Goal: Task Accomplishment & Management: Manage account settings

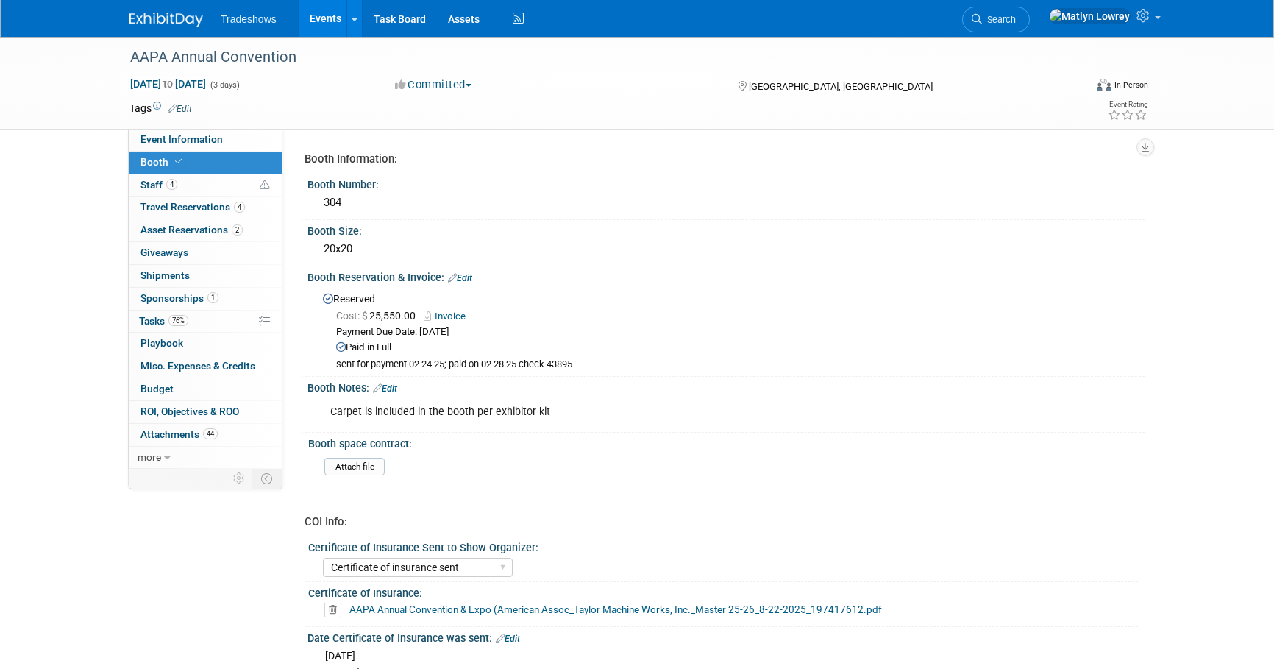
select select "Certificate of insurance sent"
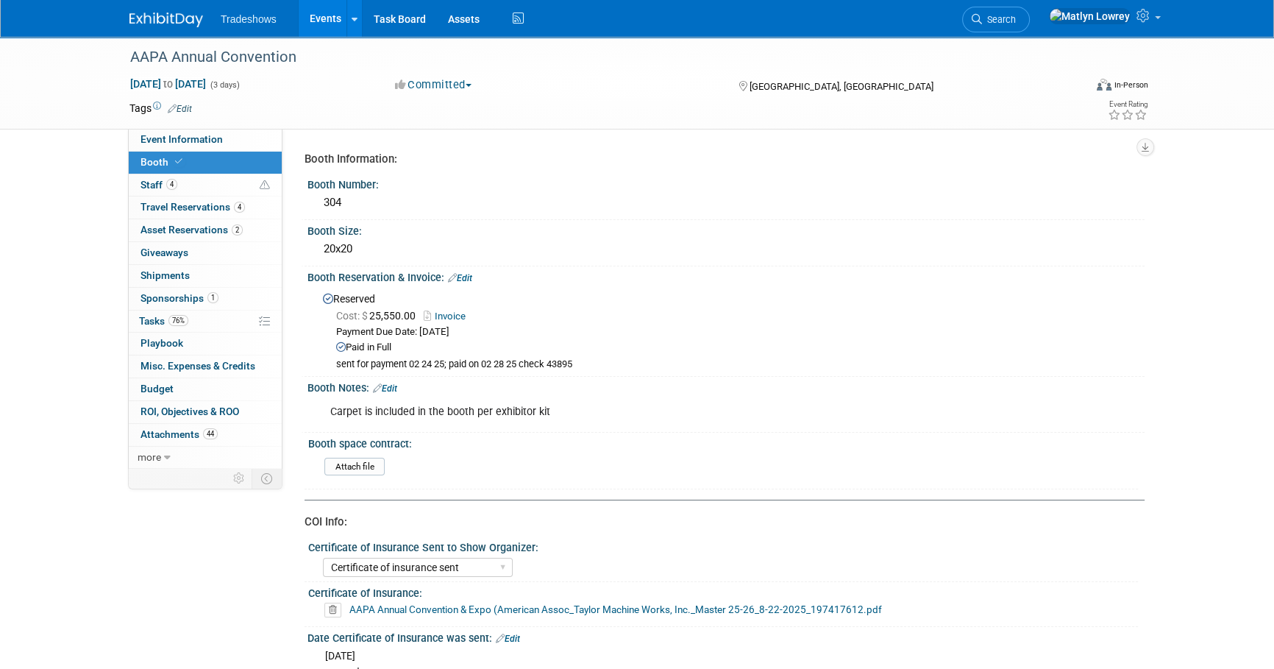
drag, startPoint x: 317, startPoint y: 18, endPoint x: 297, endPoint y: 23, distance: 20.3
click at [317, 18] on link "Events" at bounding box center [326, 18] width 54 height 37
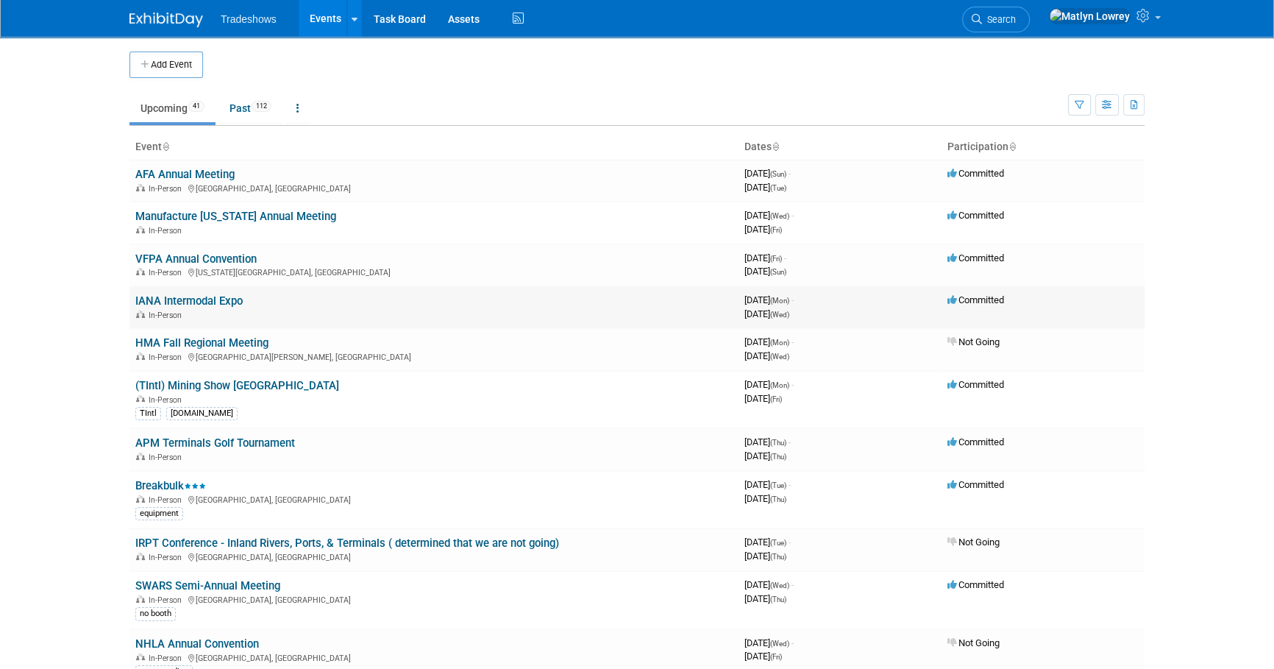
click at [174, 302] on link "IANA Intermodal Expo" at bounding box center [188, 300] width 107 height 13
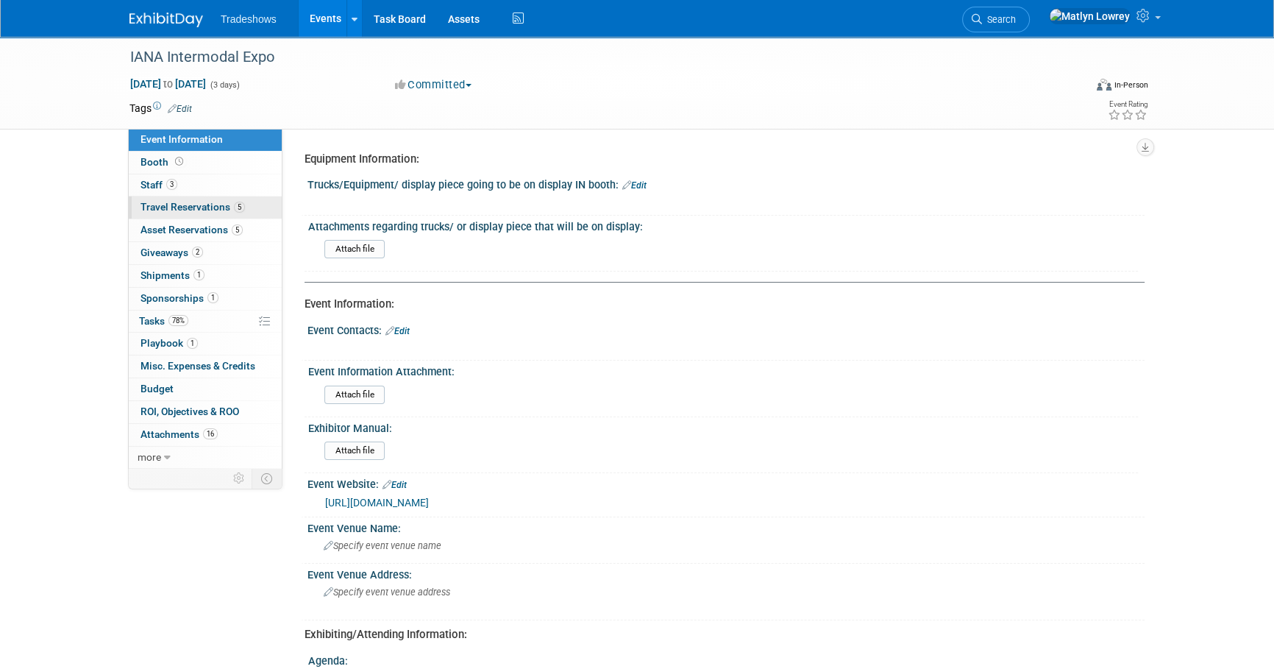
click at [178, 210] on span "Travel Reservations 5" at bounding box center [193, 207] width 104 height 12
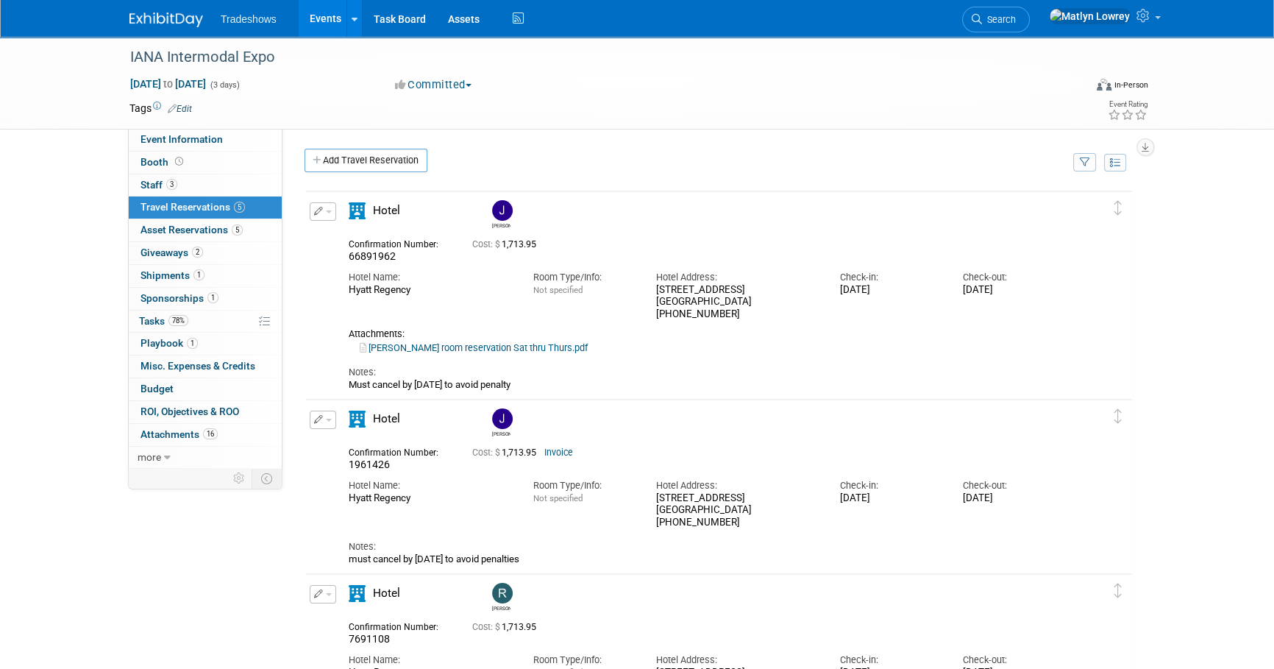
click at [413, 348] on link "Jason Thompson room reservation Sat thru Thurs.pdf" at bounding box center [474, 347] width 228 height 11
click at [338, 27] on link "Events" at bounding box center [326, 18] width 54 height 37
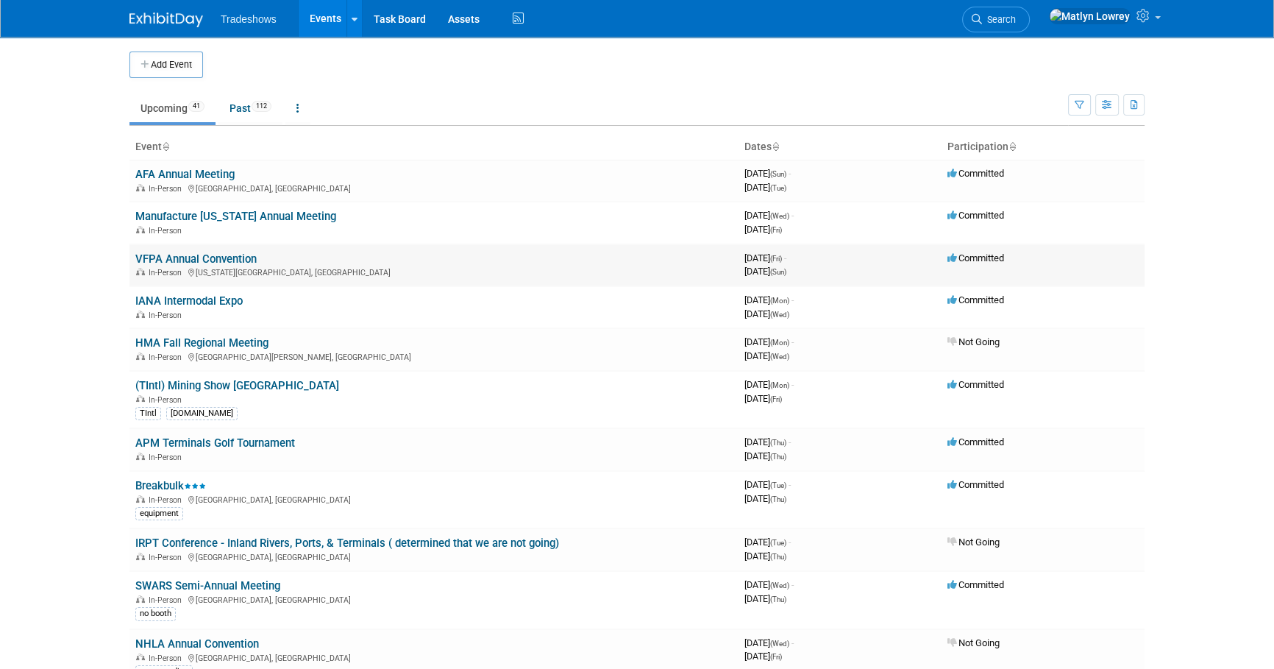
click at [186, 252] on link "VFPA Annual Convention" at bounding box center [195, 258] width 121 height 13
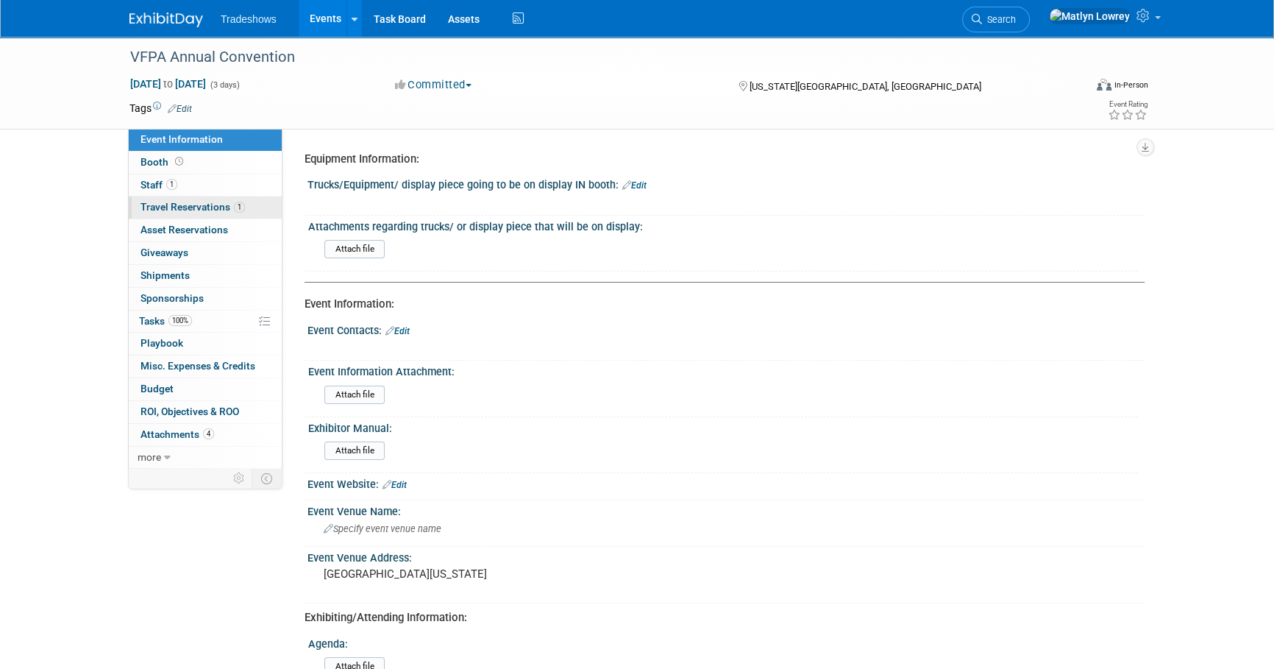
click at [176, 211] on span "Travel Reservations 1" at bounding box center [193, 207] width 104 height 12
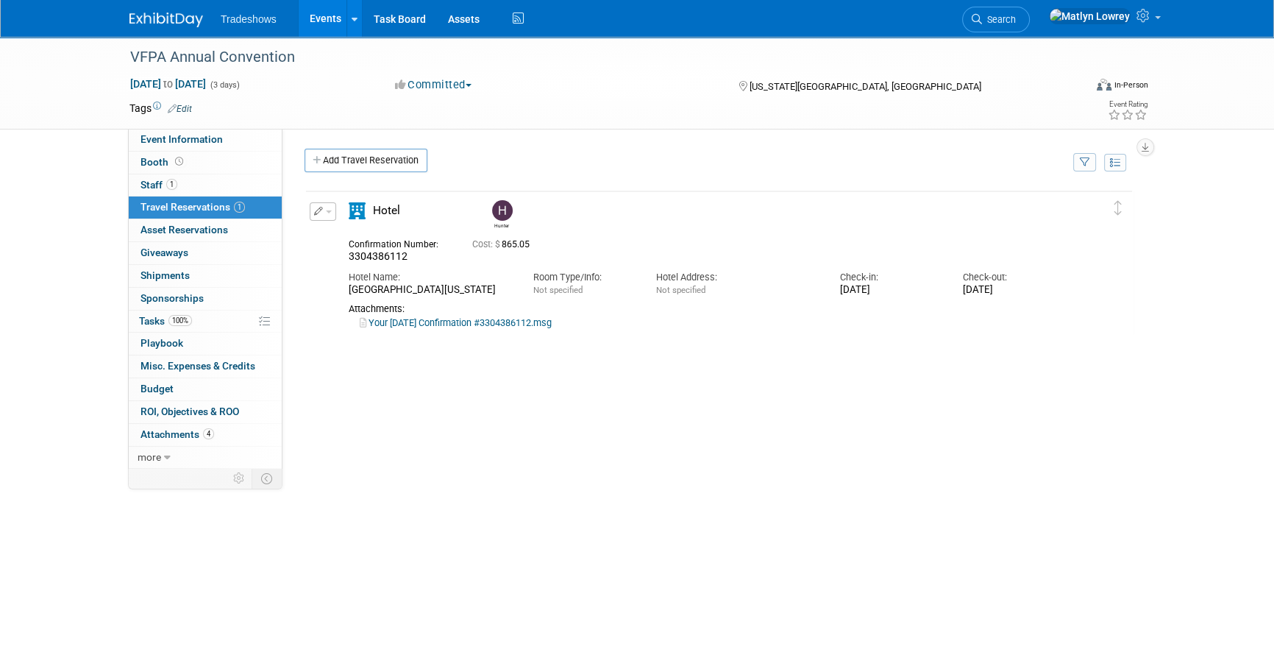
click at [330, 209] on button "button" at bounding box center [323, 211] width 26 height 18
click at [380, 233] on button "Edit Reservation" at bounding box center [372, 237] width 124 height 21
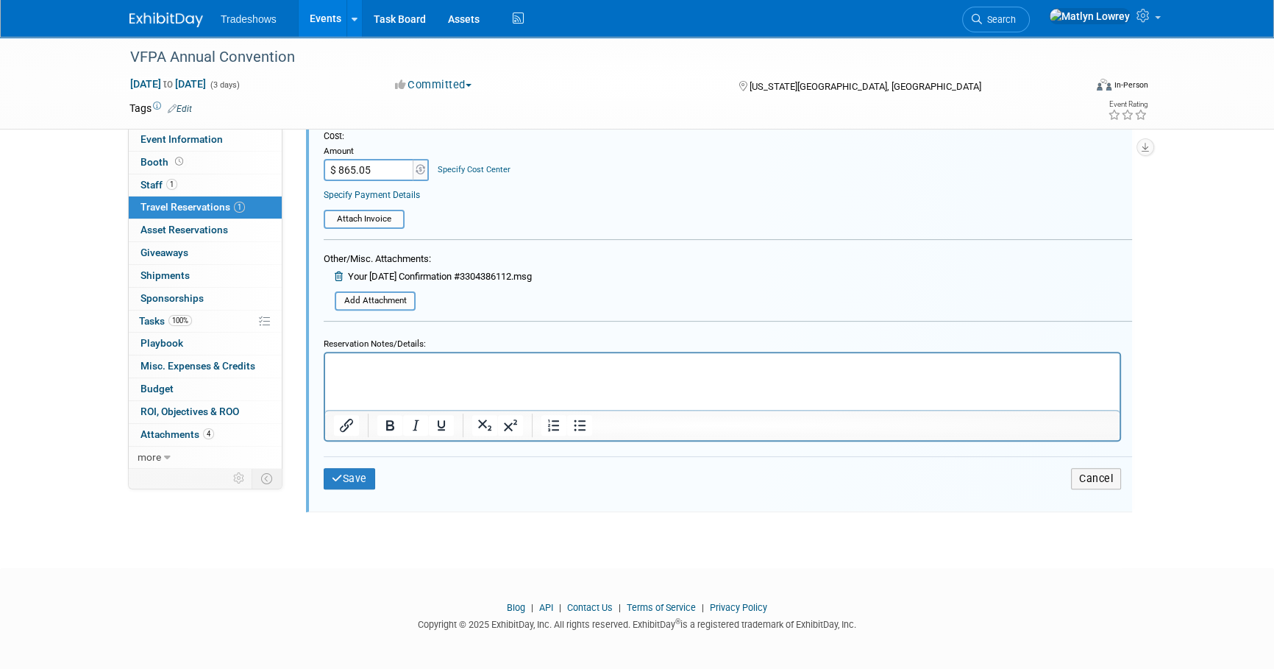
scroll to position [578, 0]
click at [364, 370] on html at bounding box center [722, 360] width 794 height 20
click at [361, 164] on input "$ 865.05" at bounding box center [370, 168] width 92 height 22
type input "$ 683.96"
click at [477, 196] on table "Attach Invoice" at bounding box center [728, 210] width 808 height 32
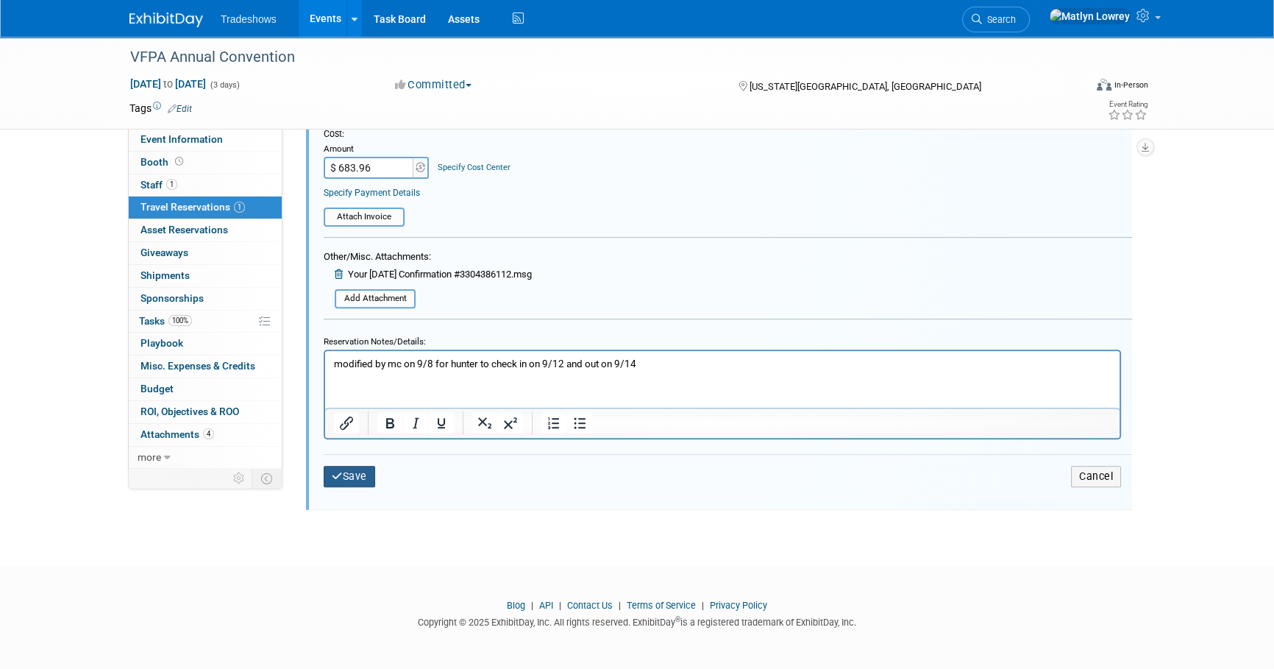
click at [349, 476] on button "Save" at bounding box center [349, 476] width 51 height 21
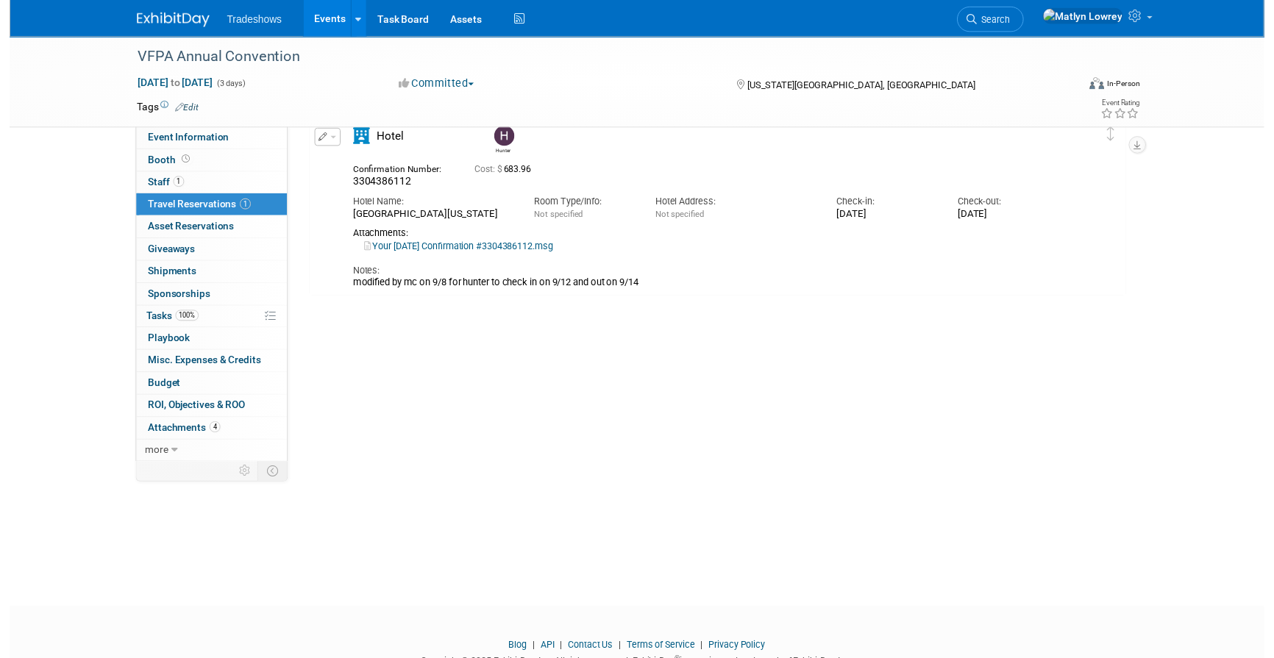
scroll to position [24, 0]
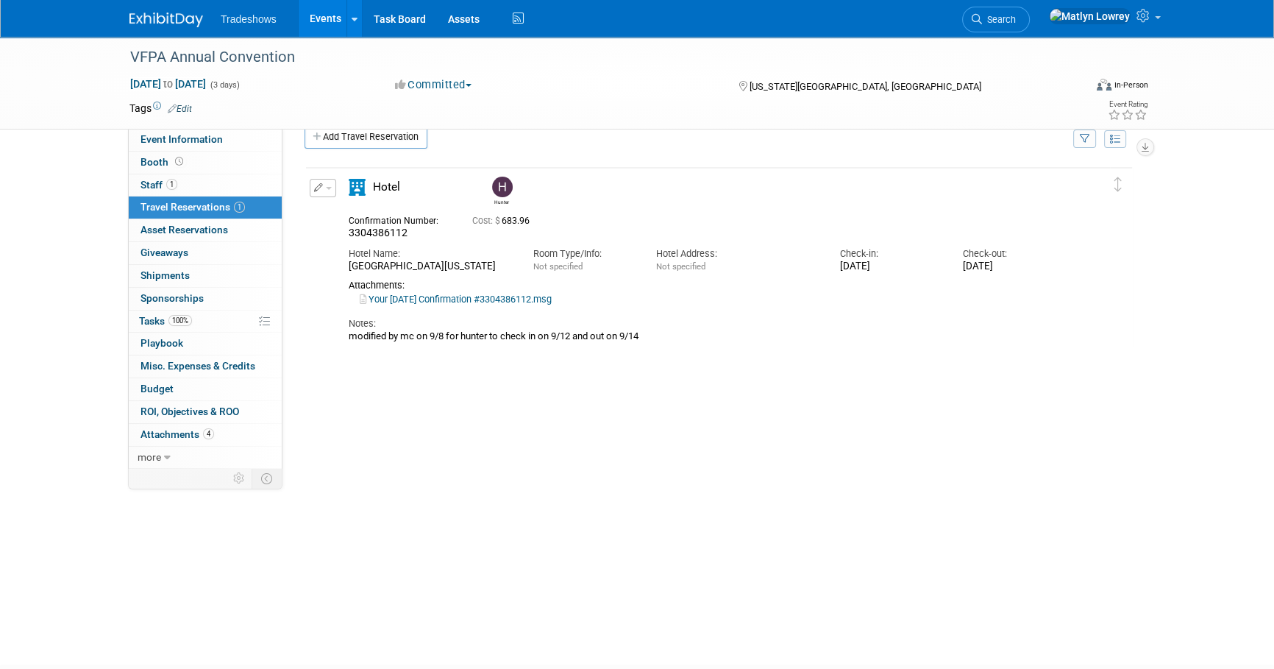
click at [314, 192] on button "button" at bounding box center [323, 188] width 26 height 18
click at [323, 208] on icon "button" at bounding box center [326, 213] width 12 height 10
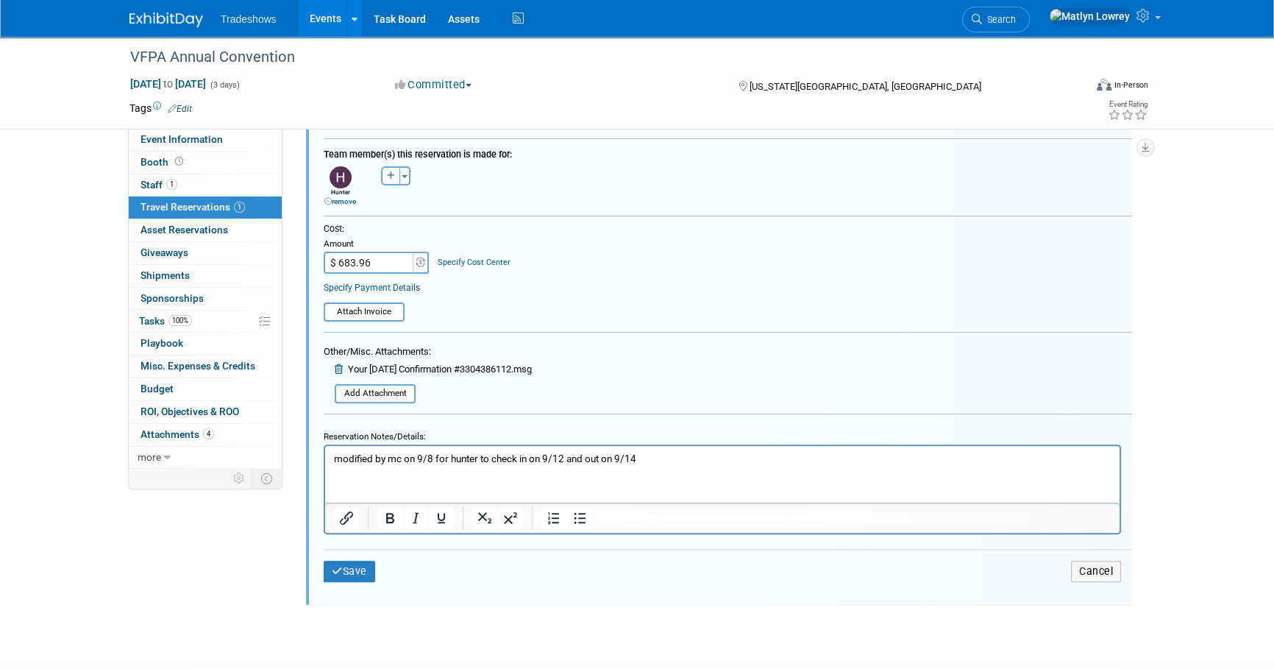
scroll to position [492, 0]
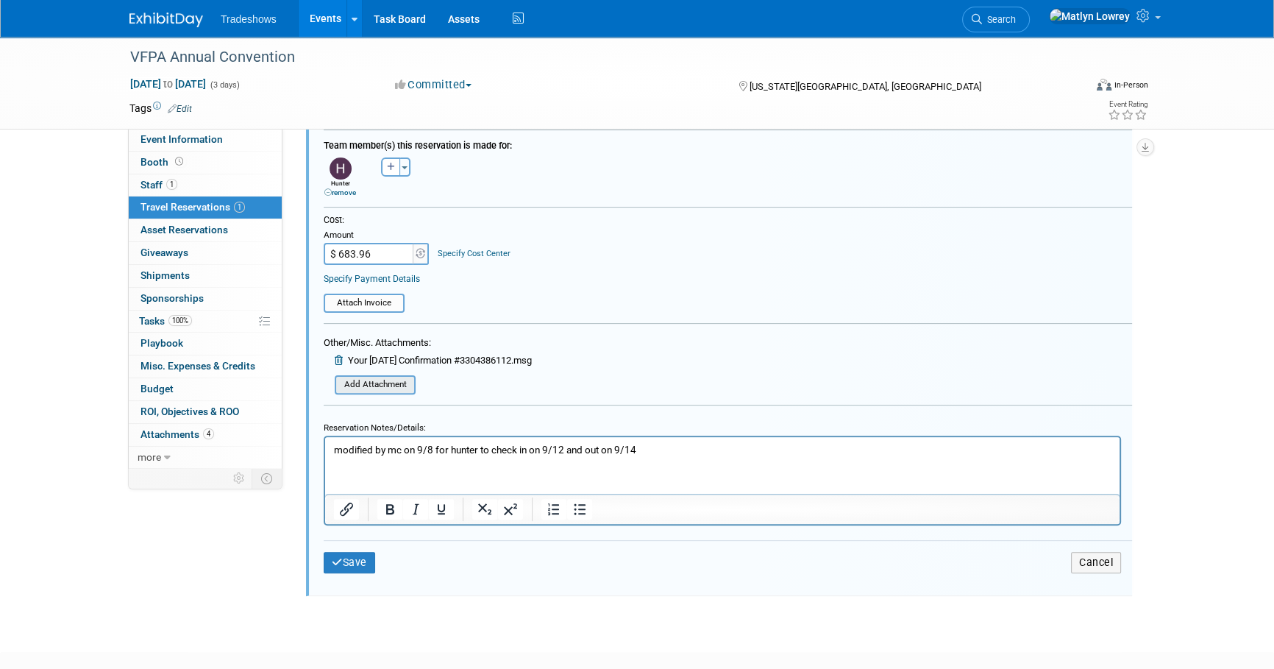
click at [389, 383] on input "file" at bounding box center [326, 385] width 175 height 16
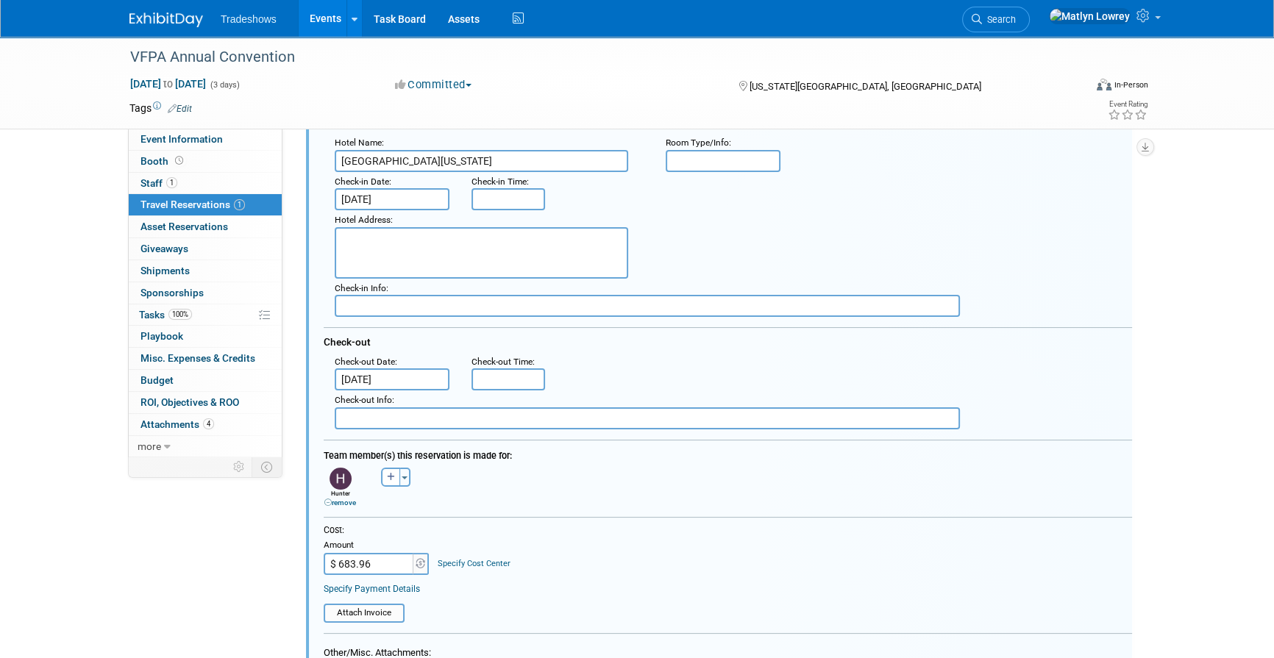
scroll to position [157, 0]
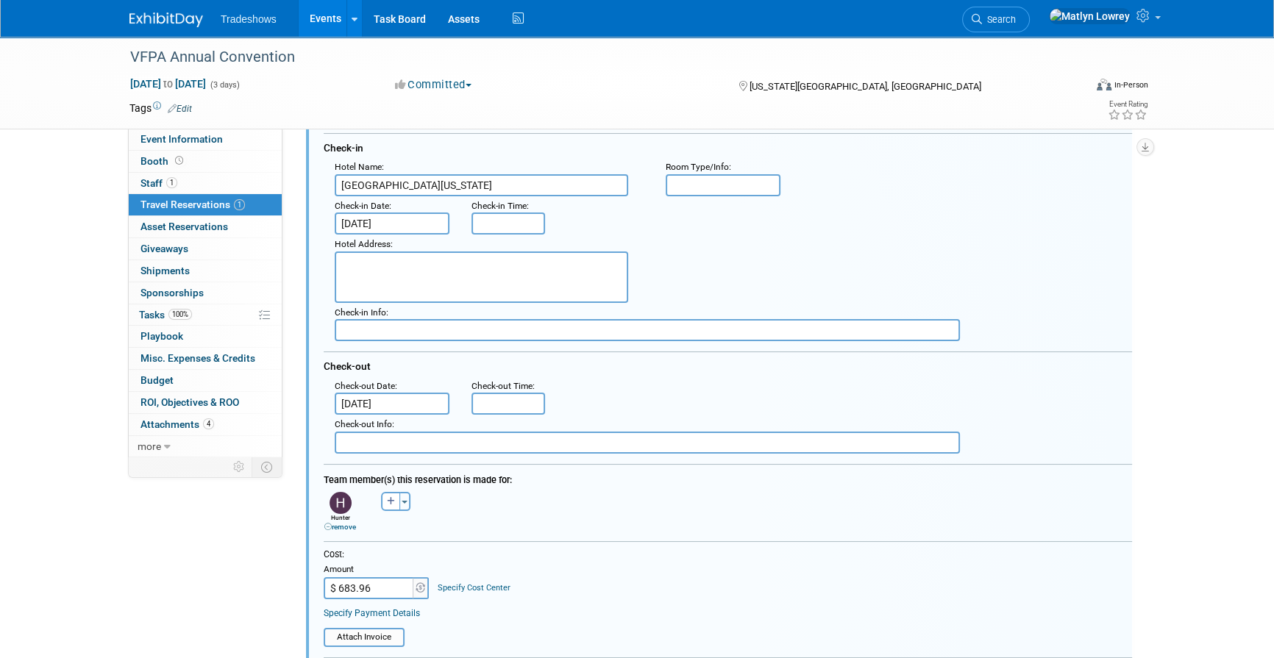
click at [383, 223] on input "Sep 11, 2025" at bounding box center [392, 224] width 115 height 22
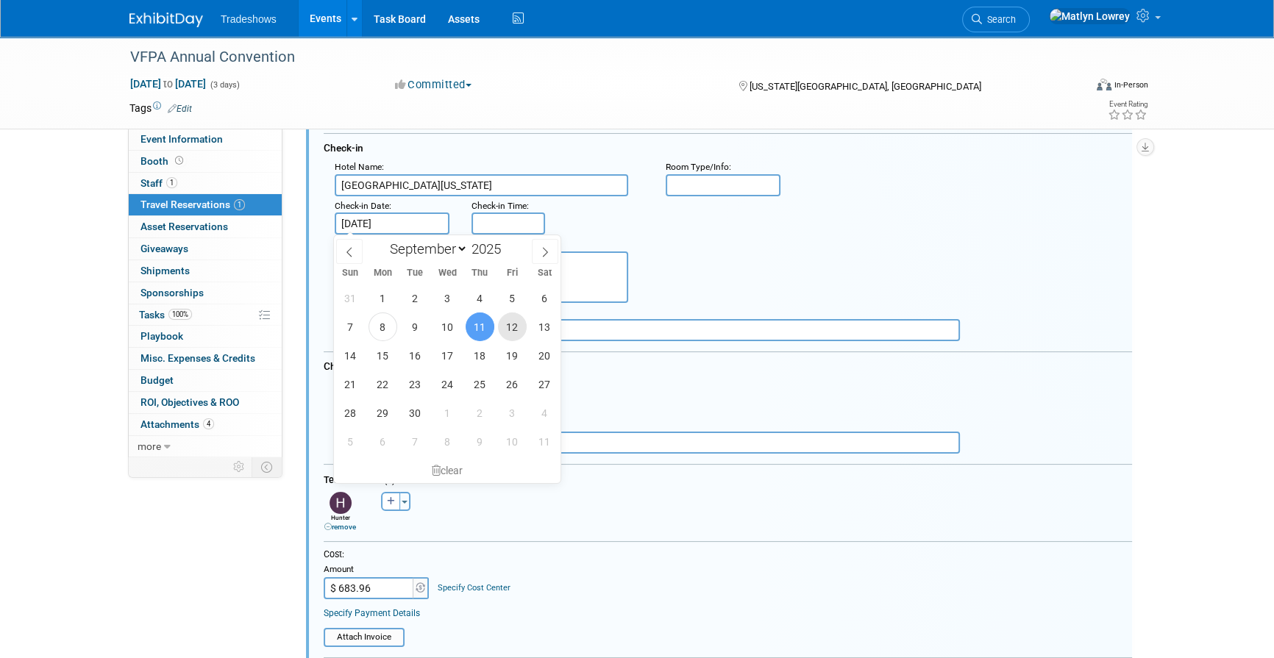
click at [517, 321] on span "12" at bounding box center [512, 327] width 29 height 29
type input "Sep 12, 2025"
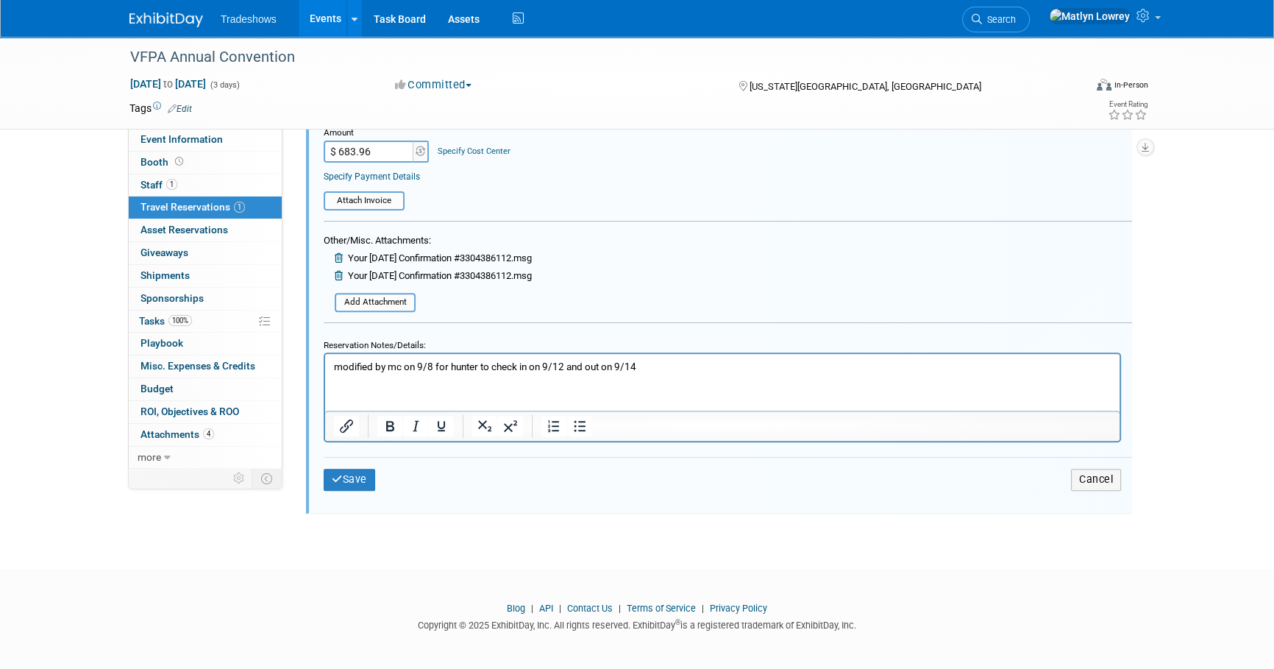
scroll to position [597, 0]
click at [355, 479] on button "Save" at bounding box center [349, 476] width 51 height 21
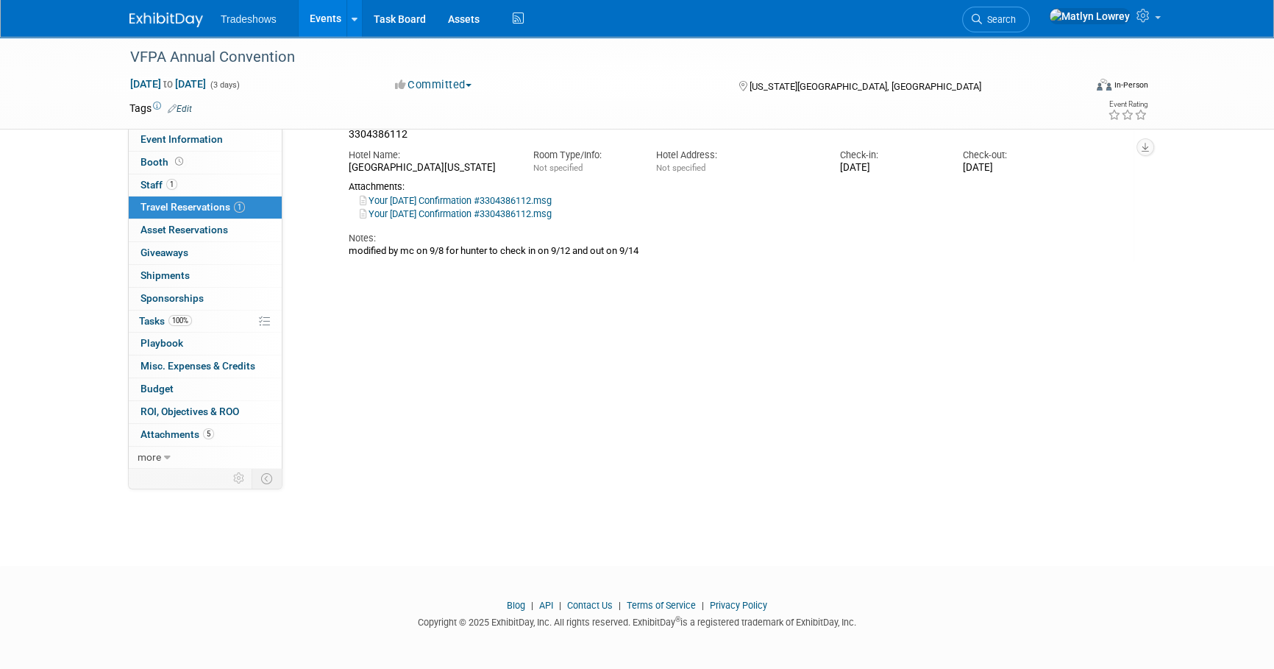
click at [327, 8] on link "Events" at bounding box center [326, 18] width 54 height 37
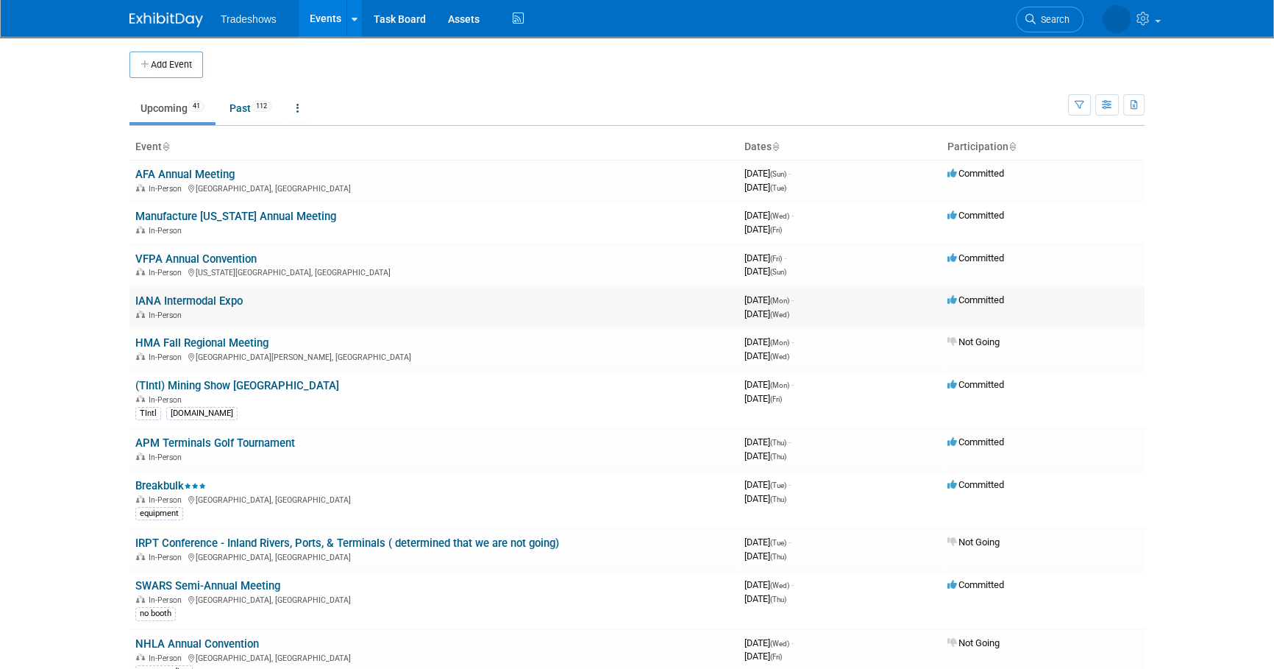
click at [196, 302] on link "IANA Intermodal Expo" at bounding box center [188, 300] width 107 height 13
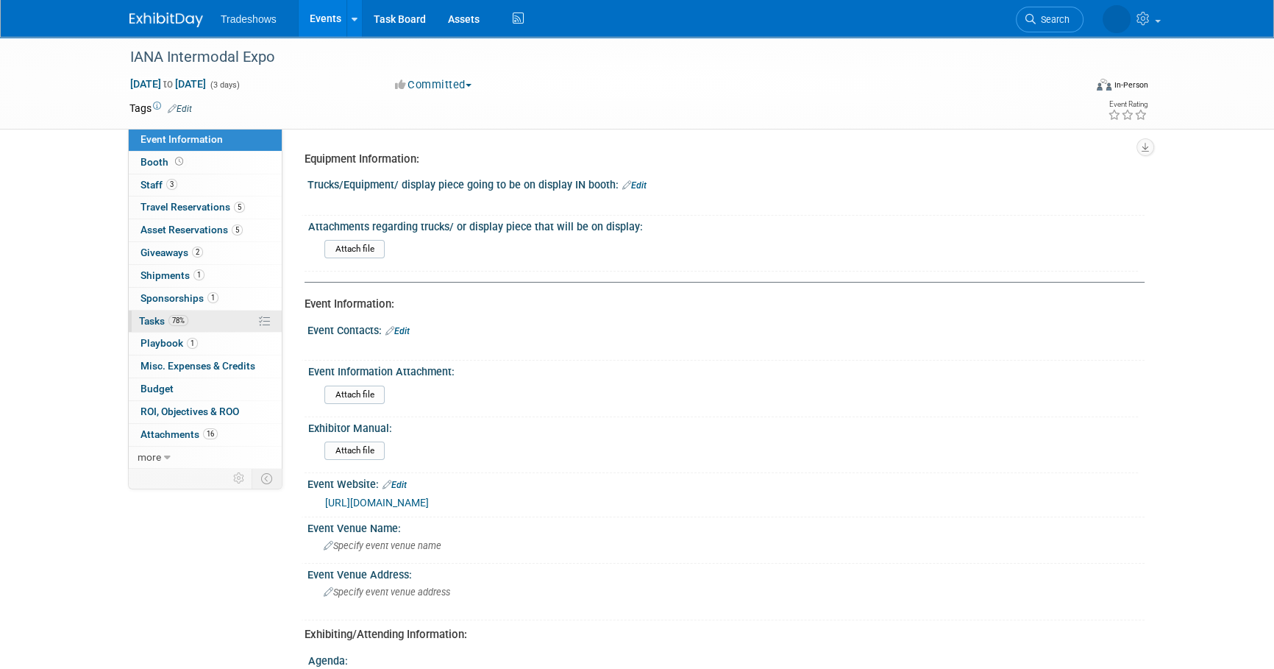
click at [188, 316] on span "78%" at bounding box center [178, 320] width 20 height 11
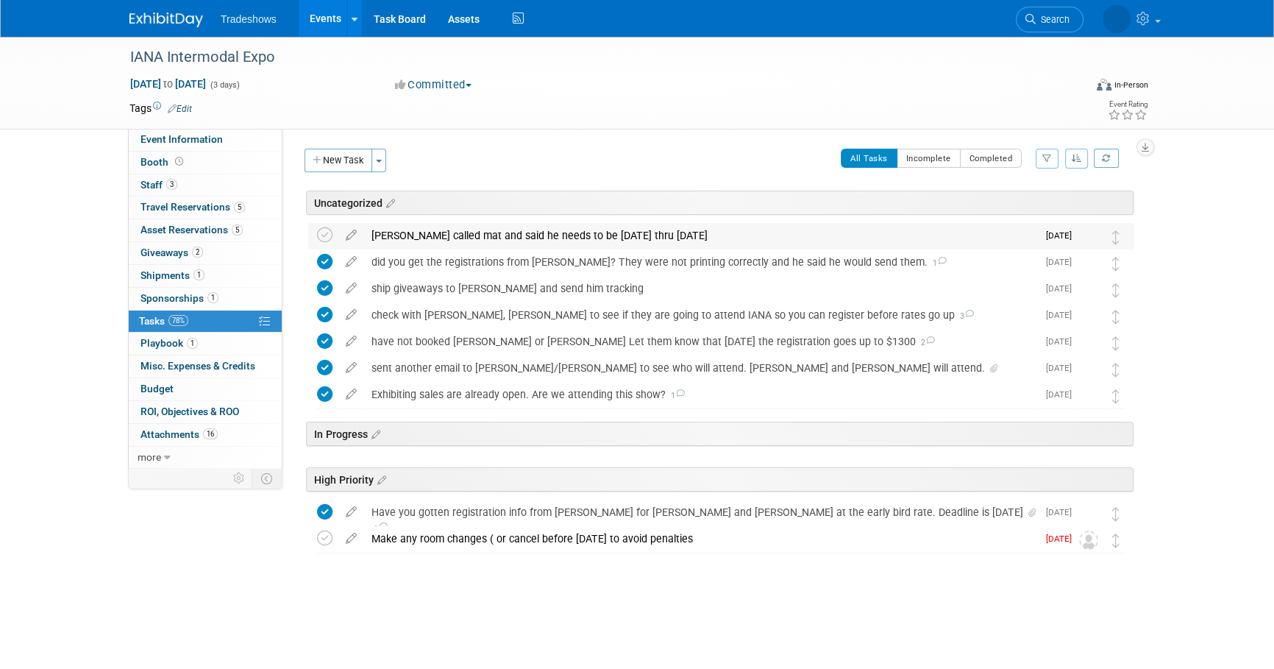
click at [424, 226] on div "jason called mat and said he needs to be monday thru thursday" at bounding box center [700, 235] width 673 height 25
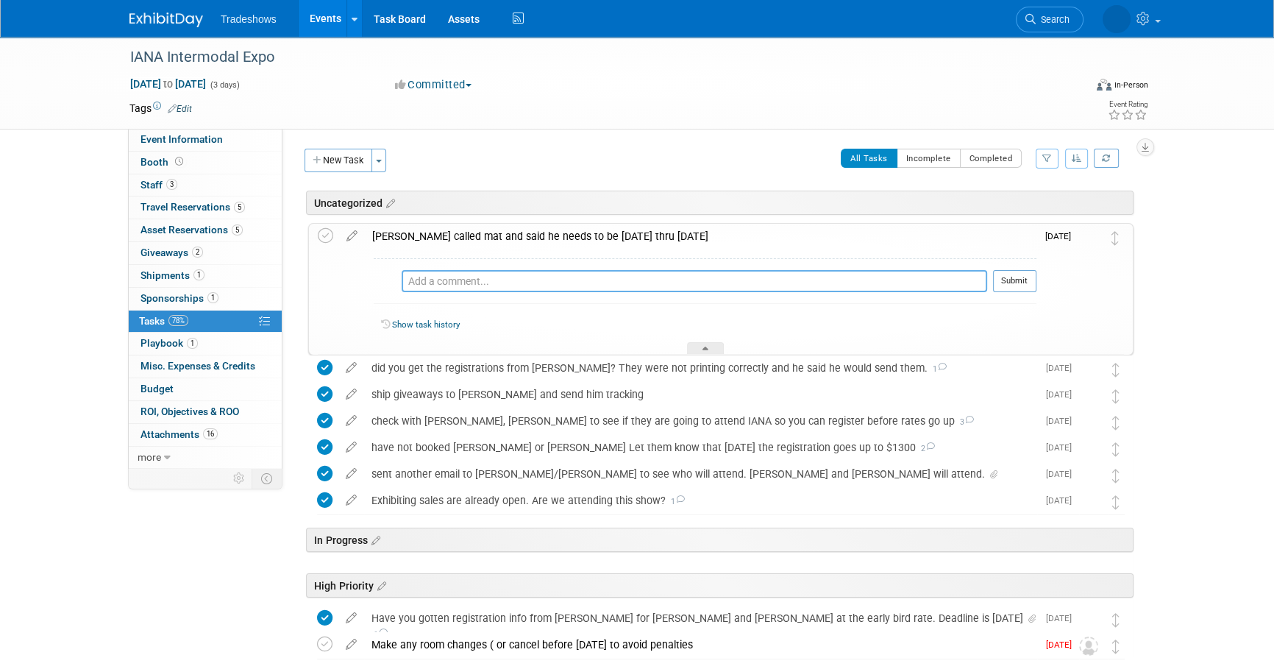
click at [441, 287] on textarea at bounding box center [714, 281] width 547 height 22
type textarea "changed over the phone on 9/8"
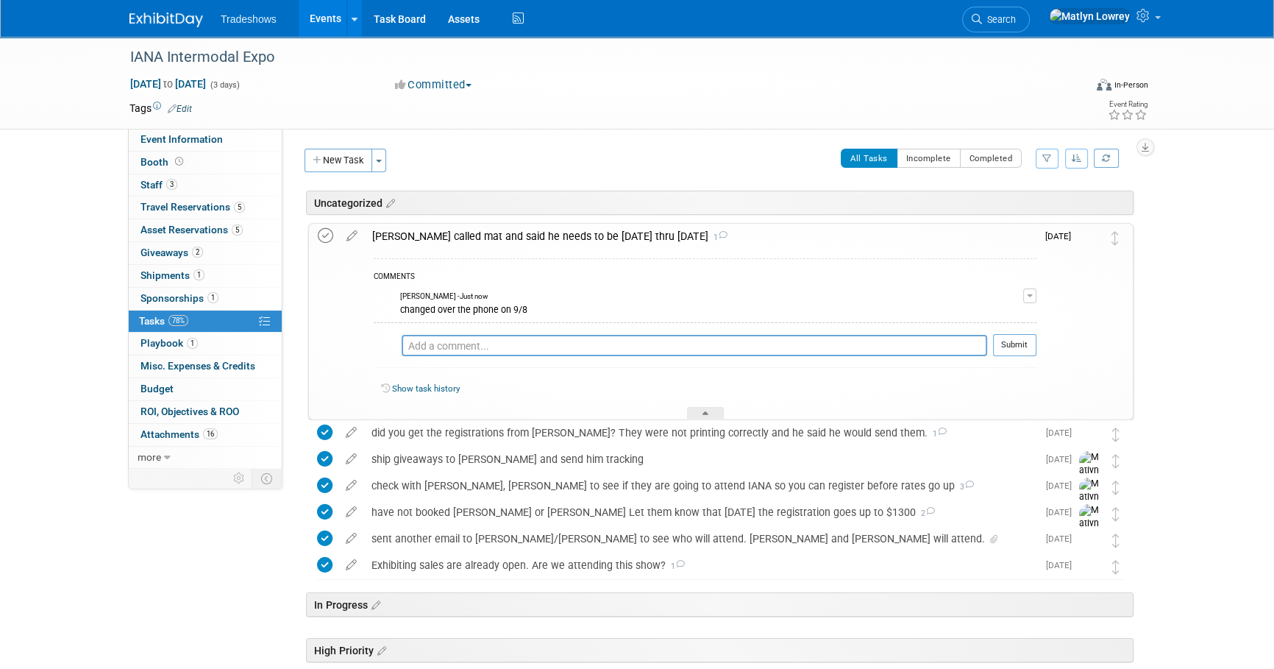
click at [322, 228] on icon at bounding box center [325, 235] width 15 height 15
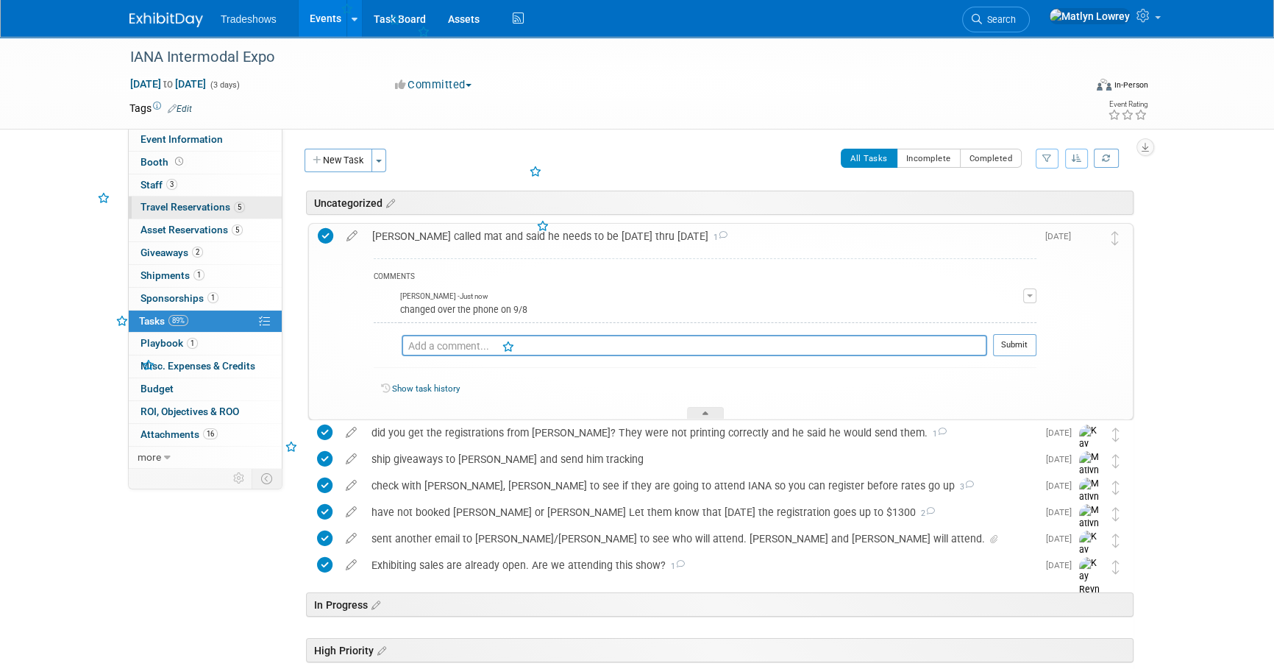
click at [154, 206] on span "Travel Reservations 5" at bounding box center [193, 207] width 104 height 12
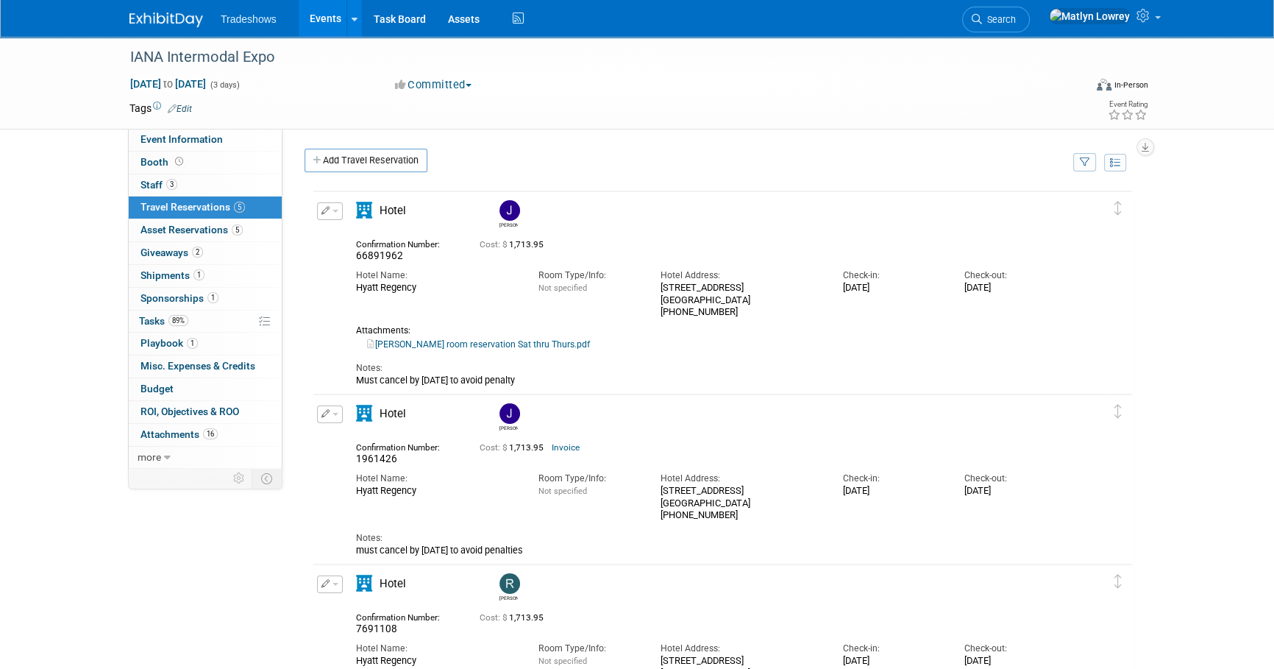
click at [330, 208] on button "button" at bounding box center [330, 211] width 26 height 18
click at [335, 235] on icon "button" at bounding box center [333, 236] width 12 height 10
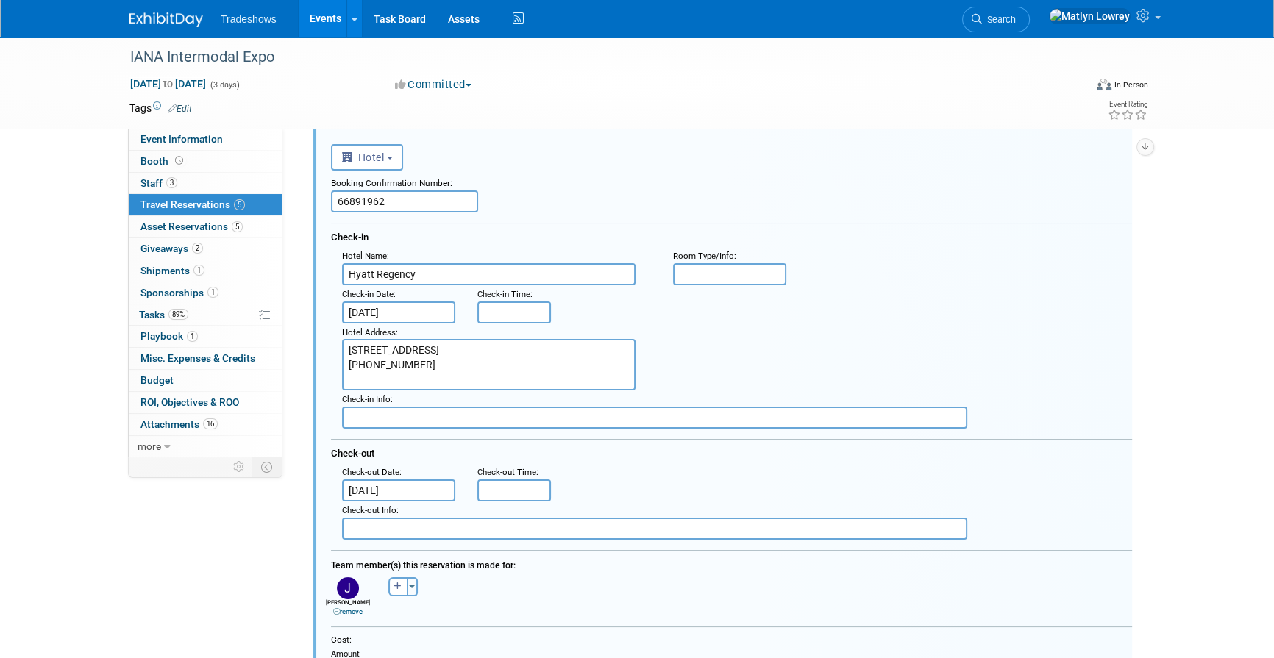
scroll to position [90, 0]
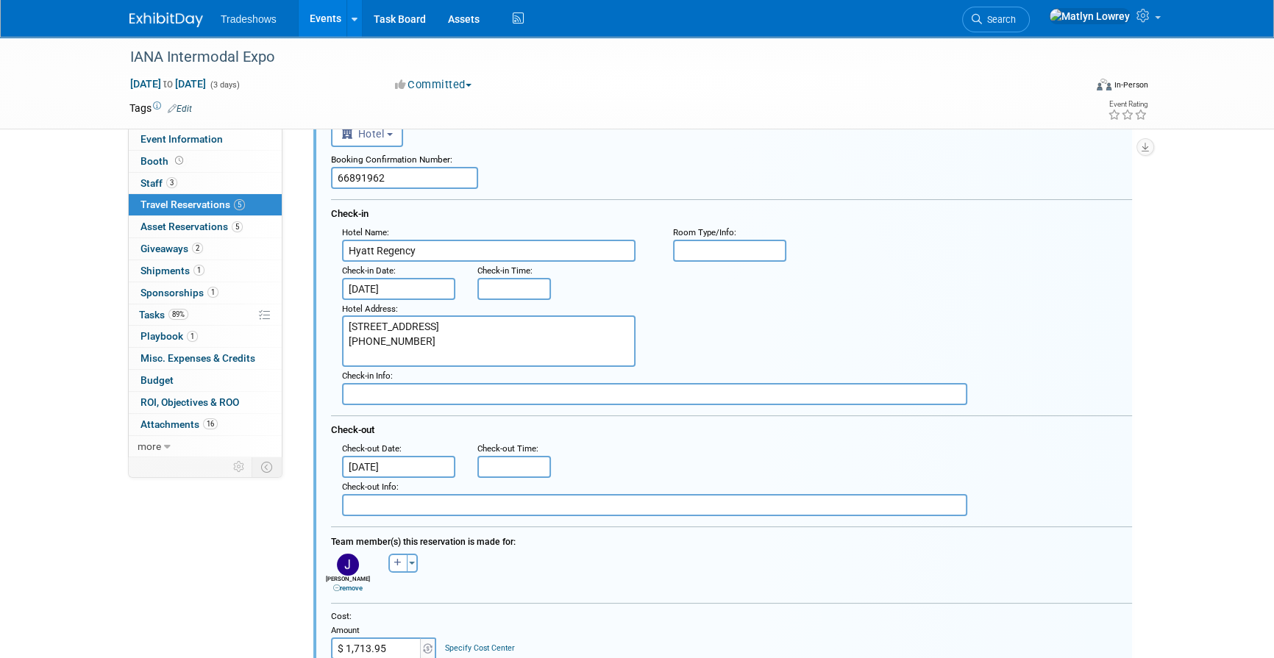
click at [396, 291] on input "Sep 13, 2025" at bounding box center [398, 289] width 113 height 22
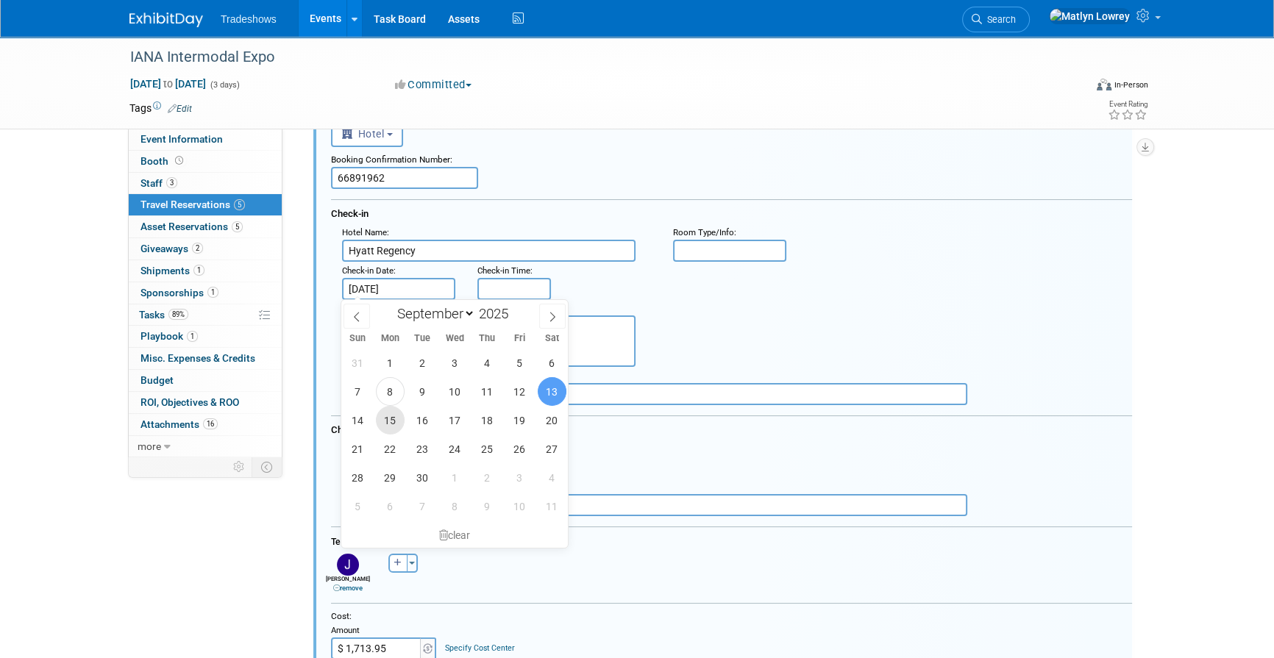
click at [391, 423] on span "15" at bounding box center [390, 420] width 29 height 29
type input "Sep 15, 2025"
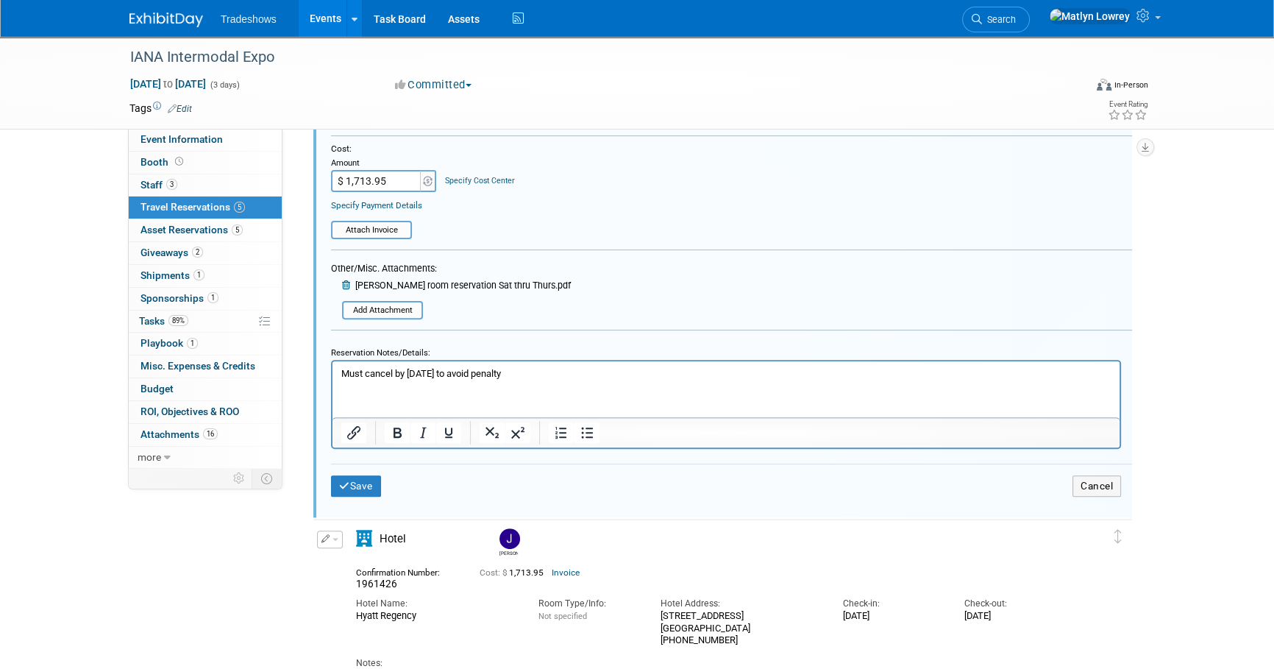
scroll to position [559, 0]
click at [547, 377] on p "Must cancel by Sept 9th to avoid penalty" at bounding box center [726, 372] width 770 height 13
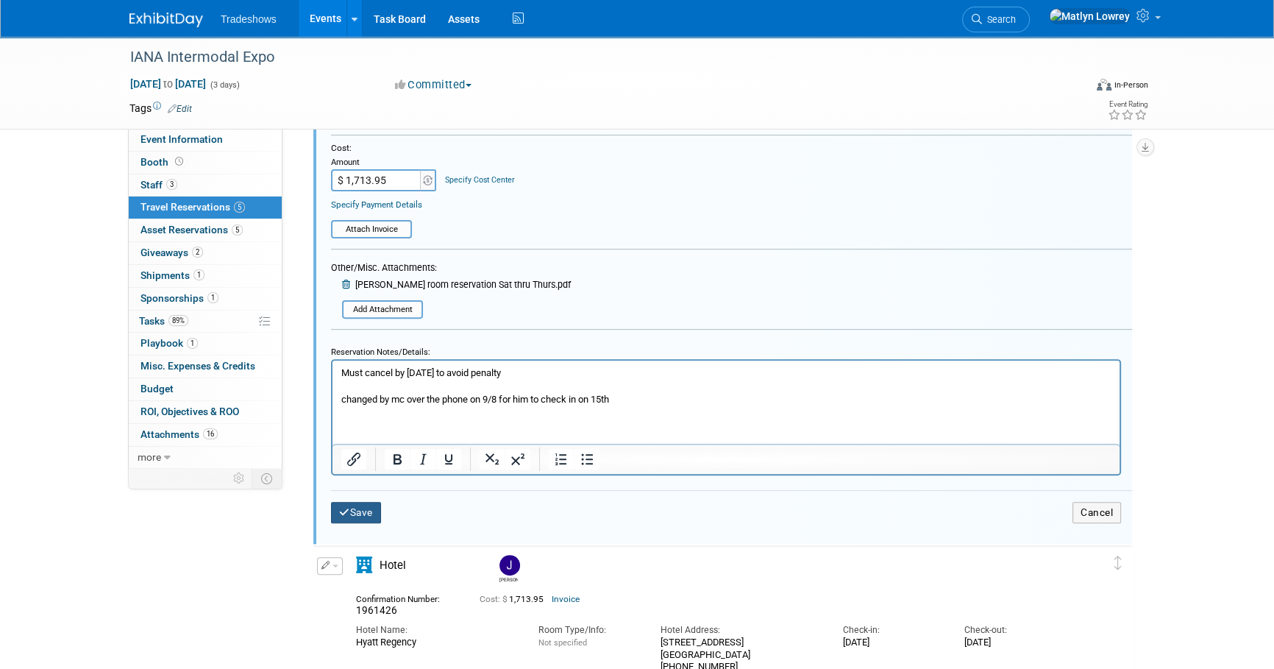
click at [361, 514] on button "Save" at bounding box center [356, 512] width 50 height 21
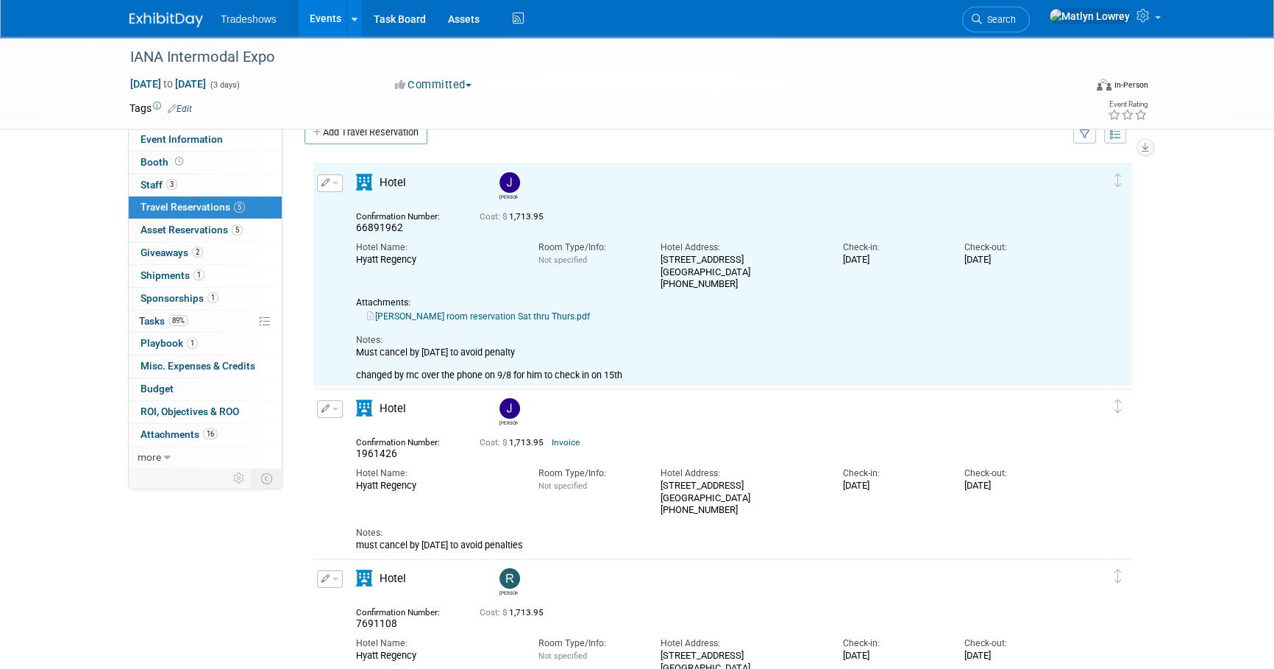
scroll to position [24, 0]
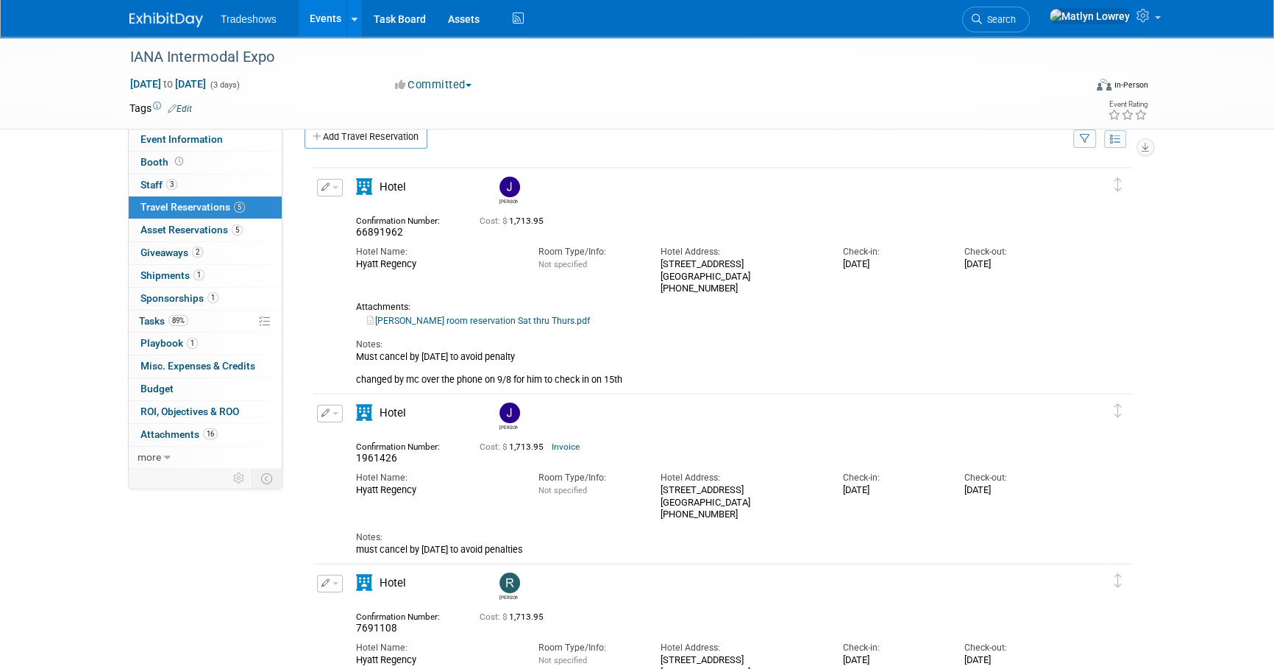
click at [322, 29] on link "Events" at bounding box center [326, 18] width 54 height 37
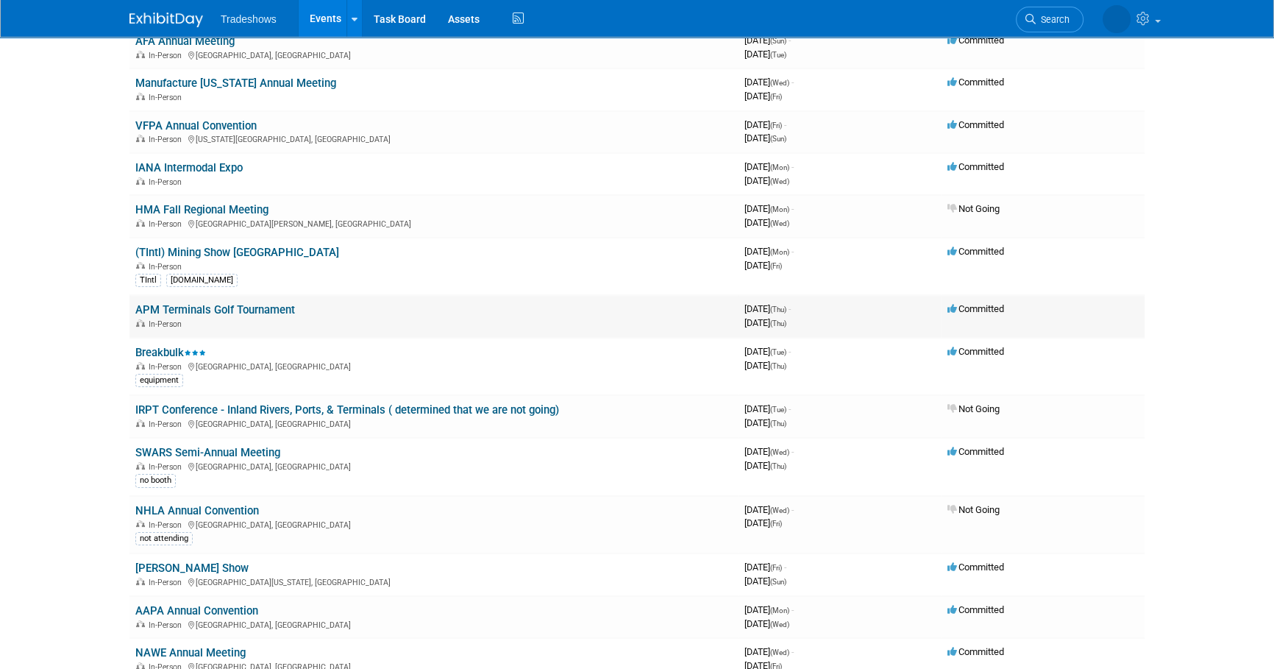
scroll to position [200, 0]
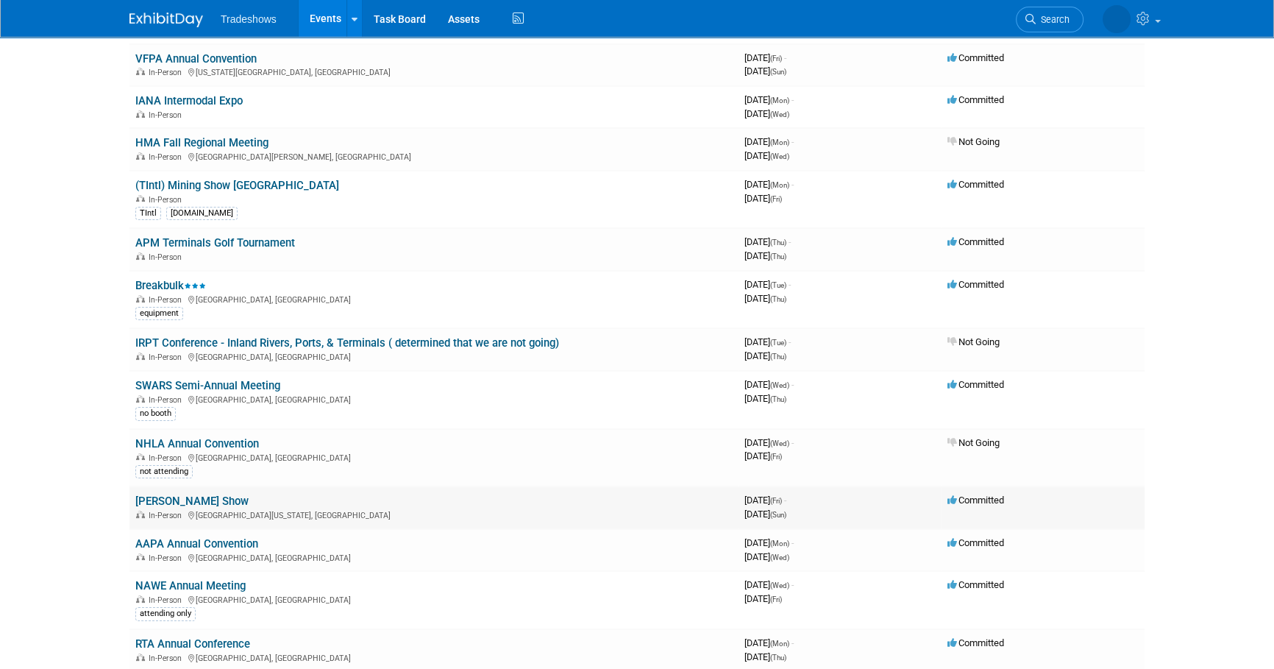
click at [194, 497] on link "[PERSON_NAME] Show" at bounding box center [191, 500] width 113 height 13
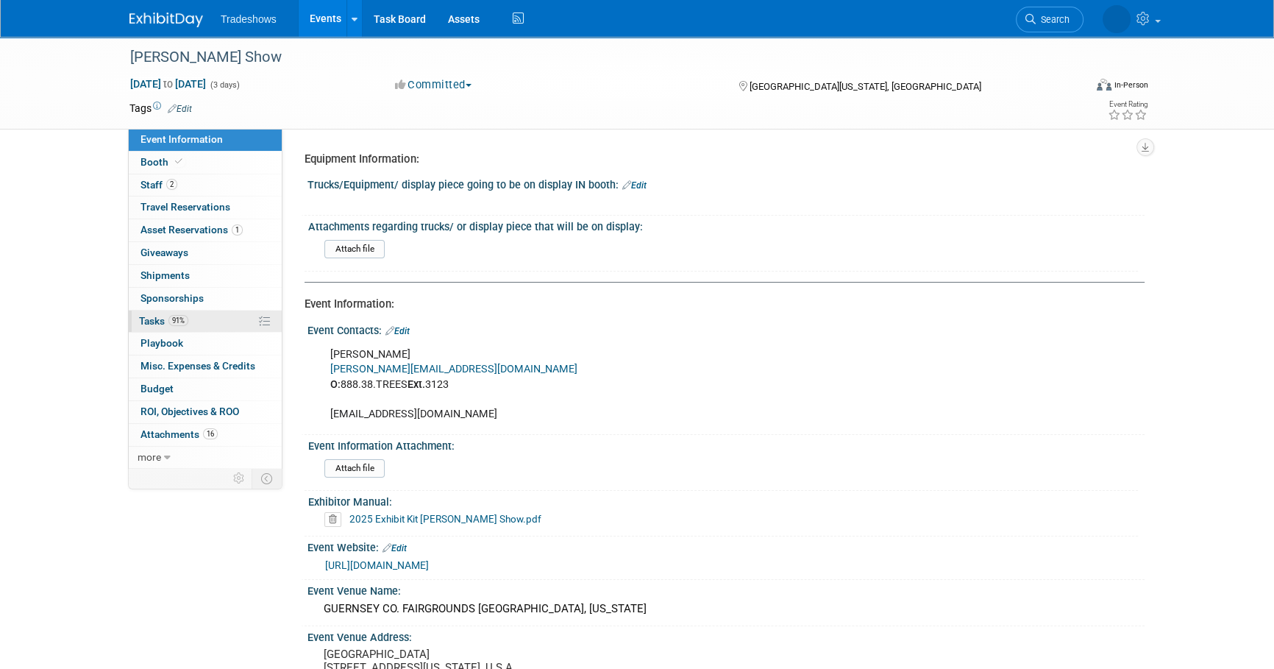
click at [227, 330] on link "91% Tasks 91%" at bounding box center [205, 321] width 153 height 22
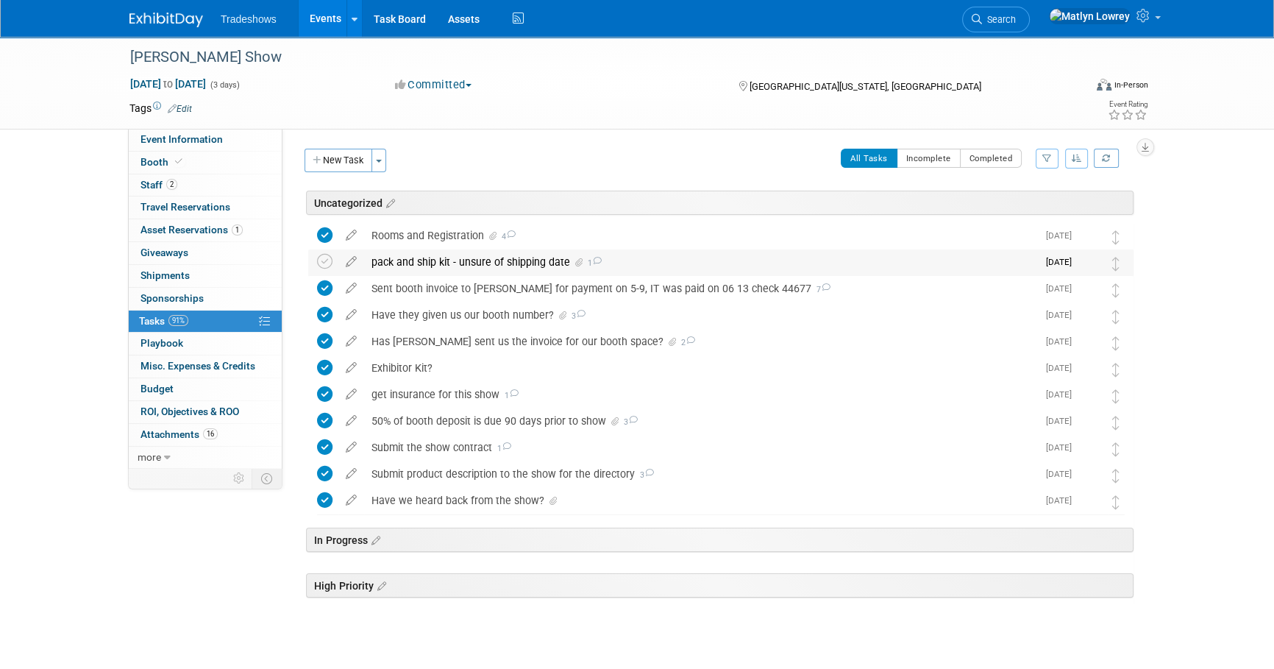
click at [460, 267] on div "pack and ship kit - unsure of shipping date 1" at bounding box center [700, 261] width 673 height 25
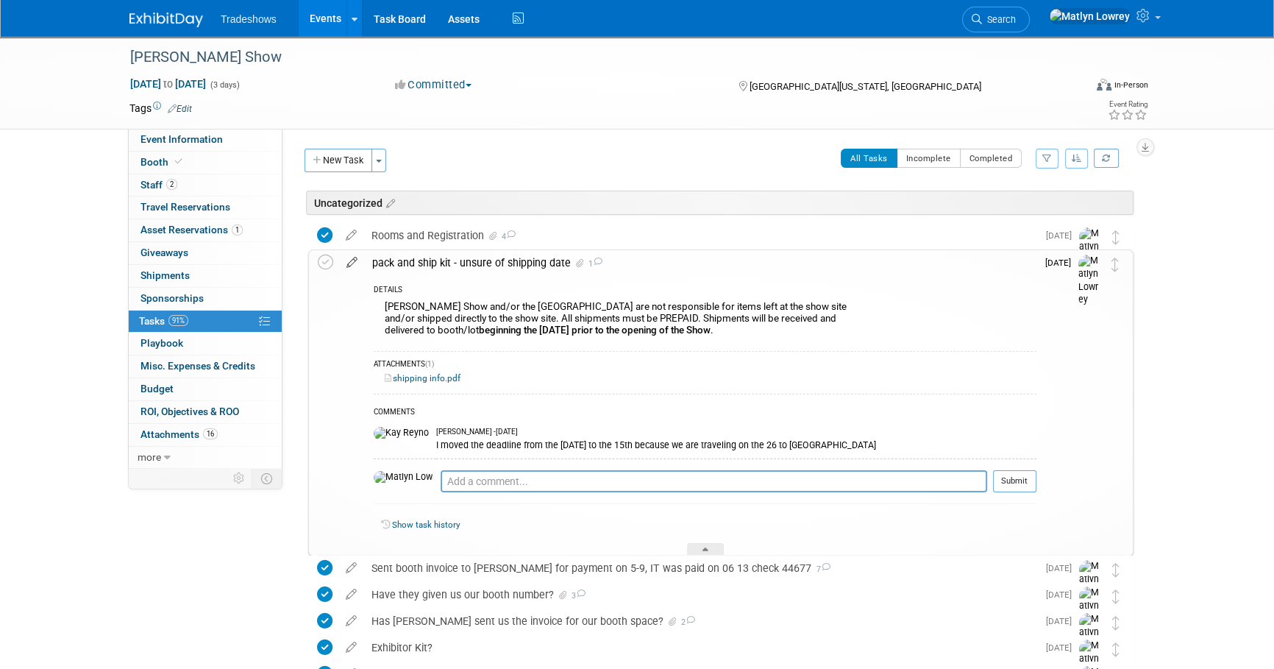
click at [353, 255] on icon at bounding box center [352, 259] width 26 height 18
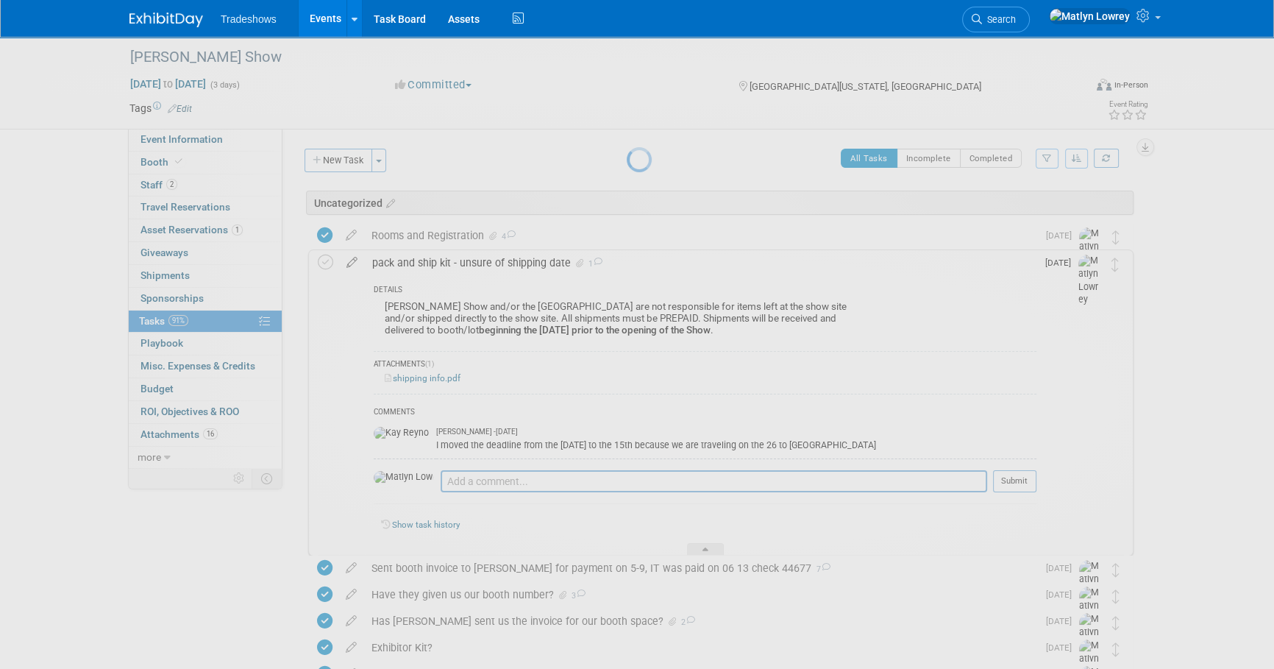
select select "8"
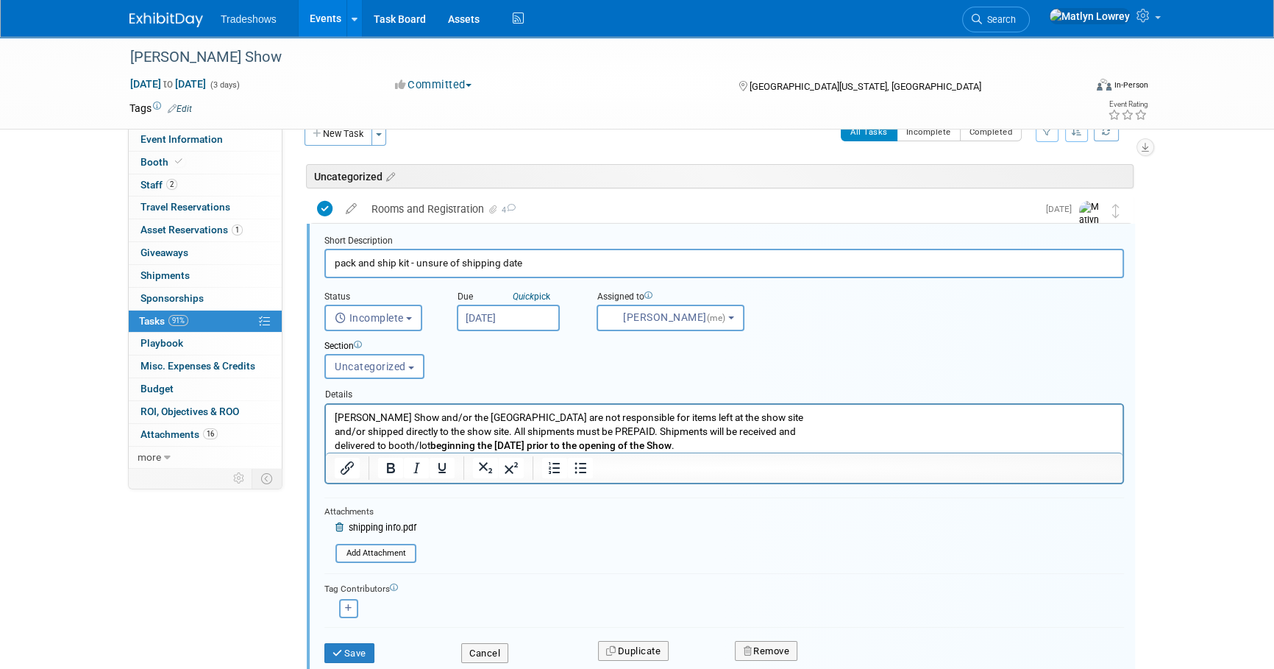
scroll to position [34, 0]
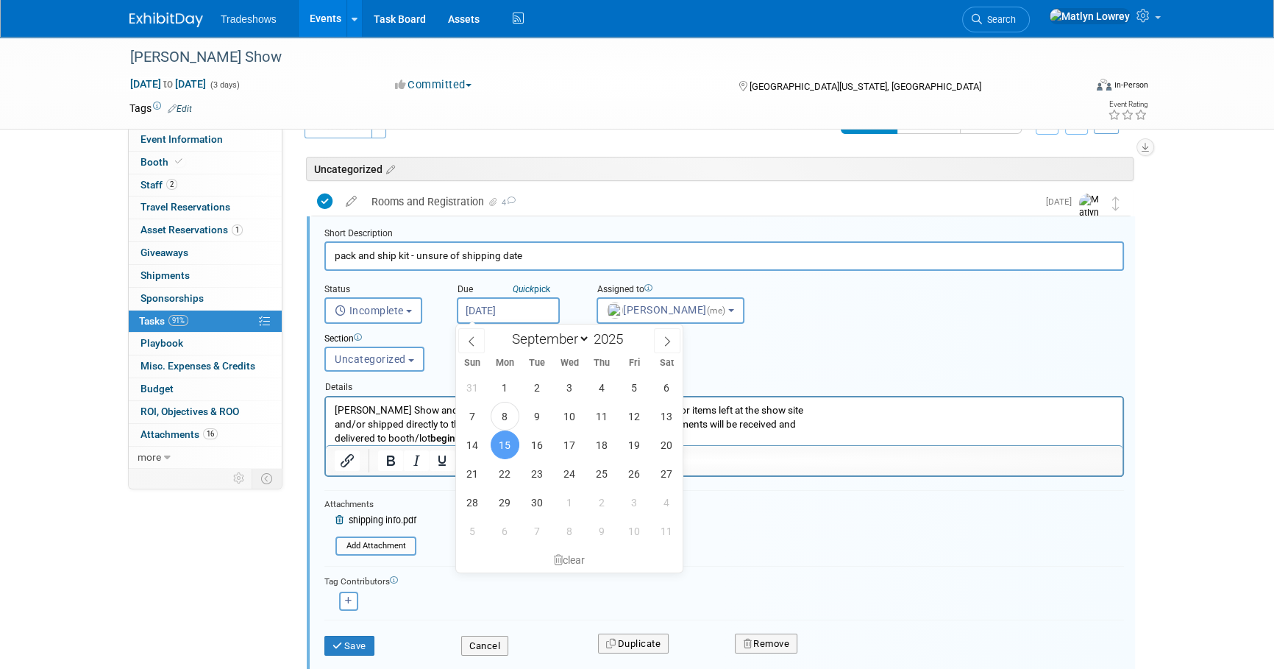
click at [503, 316] on input "Sep 15, 2025" at bounding box center [508, 310] width 103 height 26
click at [630, 441] on span "19" at bounding box center [634, 444] width 29 height 29
type input "Sep 19, 2025"
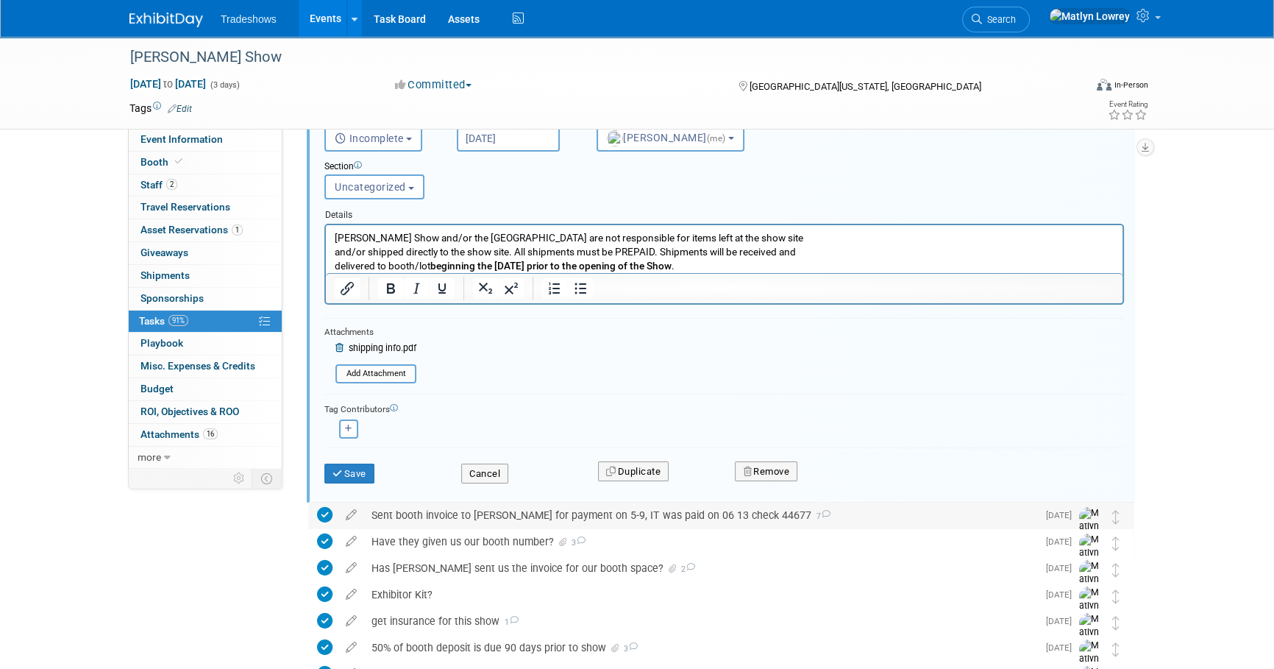
scroll to position [235, 0]
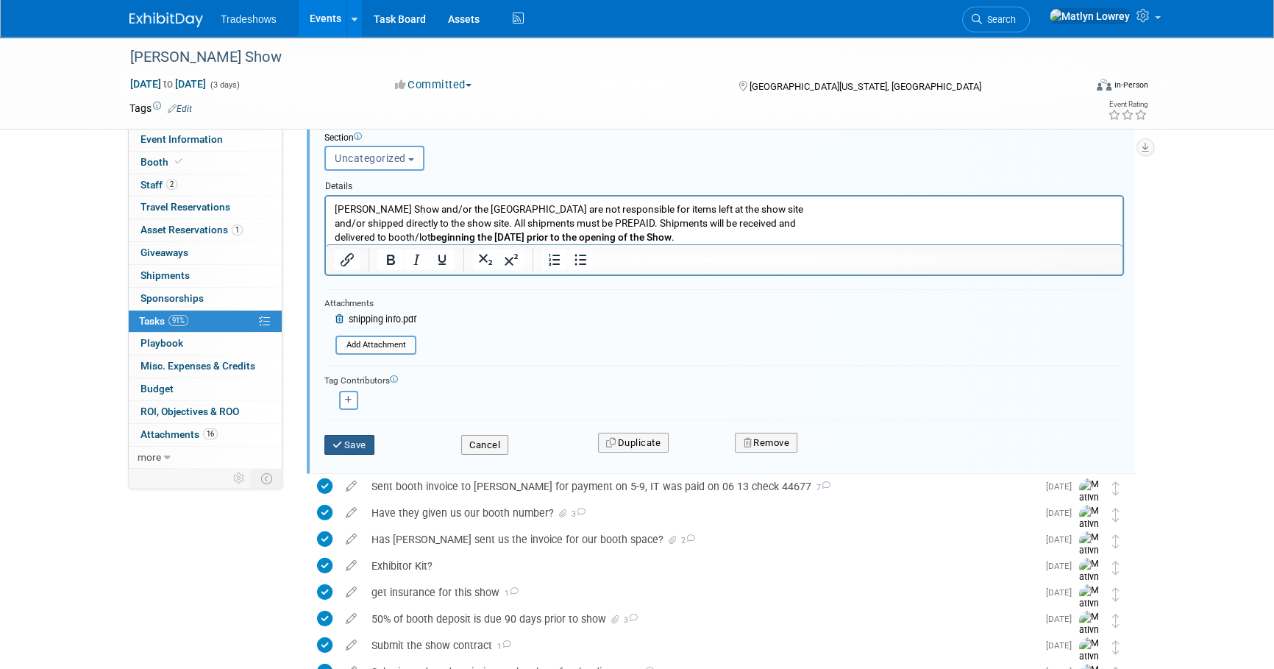
click at [339, 447] on icon "submit" at bounding box center [338, 445] width 12 height 10
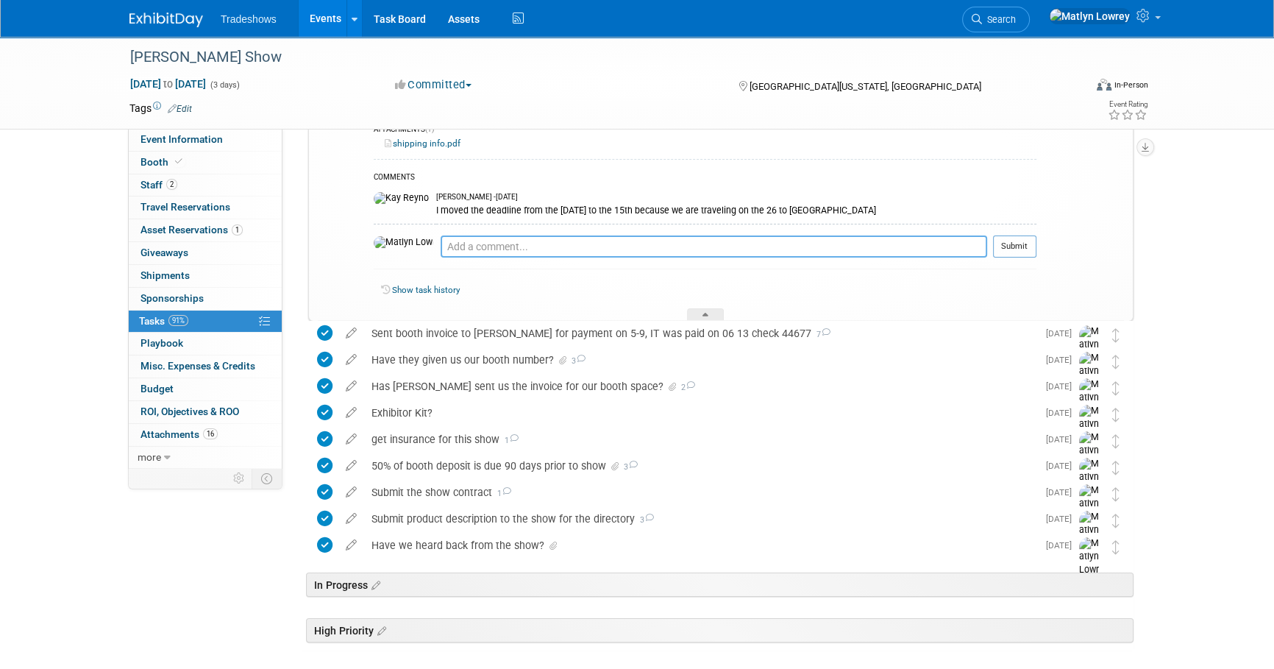
click at [466, 248] on textarea at bounding box center [714, 246] width 547 height 22
click at [620, 246] on textarea "I will not be here on the 15th. I have changed it. I have a kits calendar like …" at bounding box center [714, 246] width 547 height 22
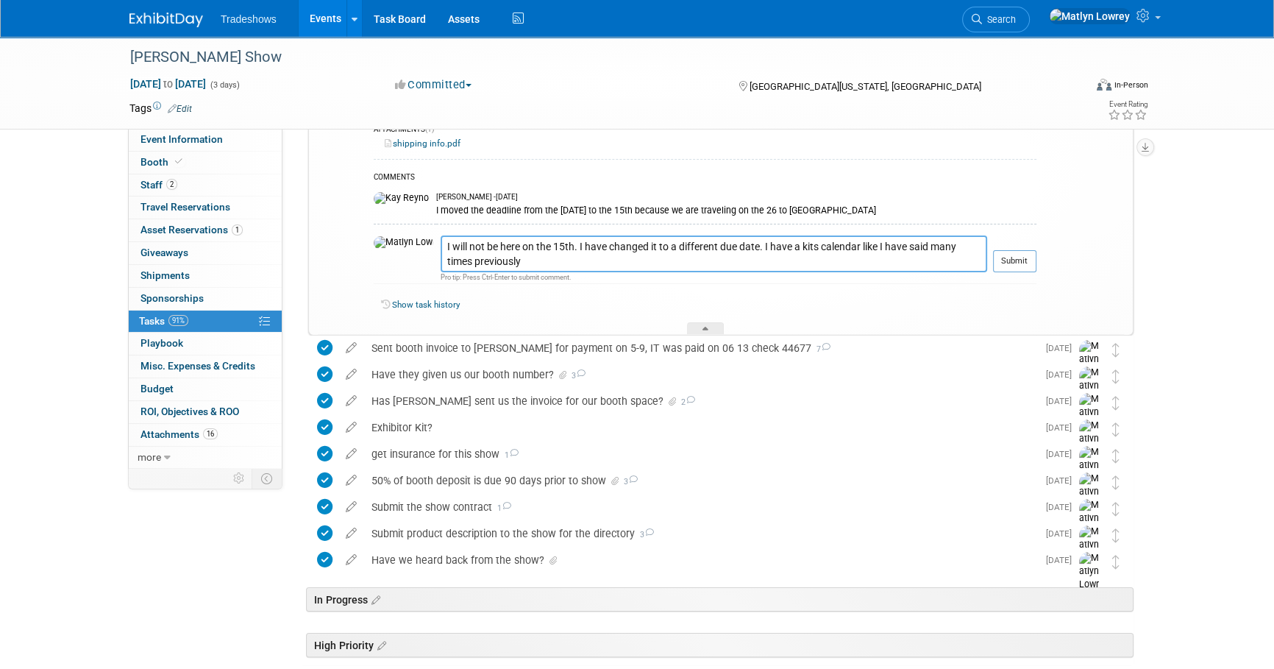
drag, startPoint x: 461, startPoint y: 263, endPoint x: 403, endPoint y: 260, distance: 58.2
click at [441, 260] on textarea "I will not be here on the 15th. I have changed it to a different due date. I ha…" at bounding box center [714, 253] width 547 height 37
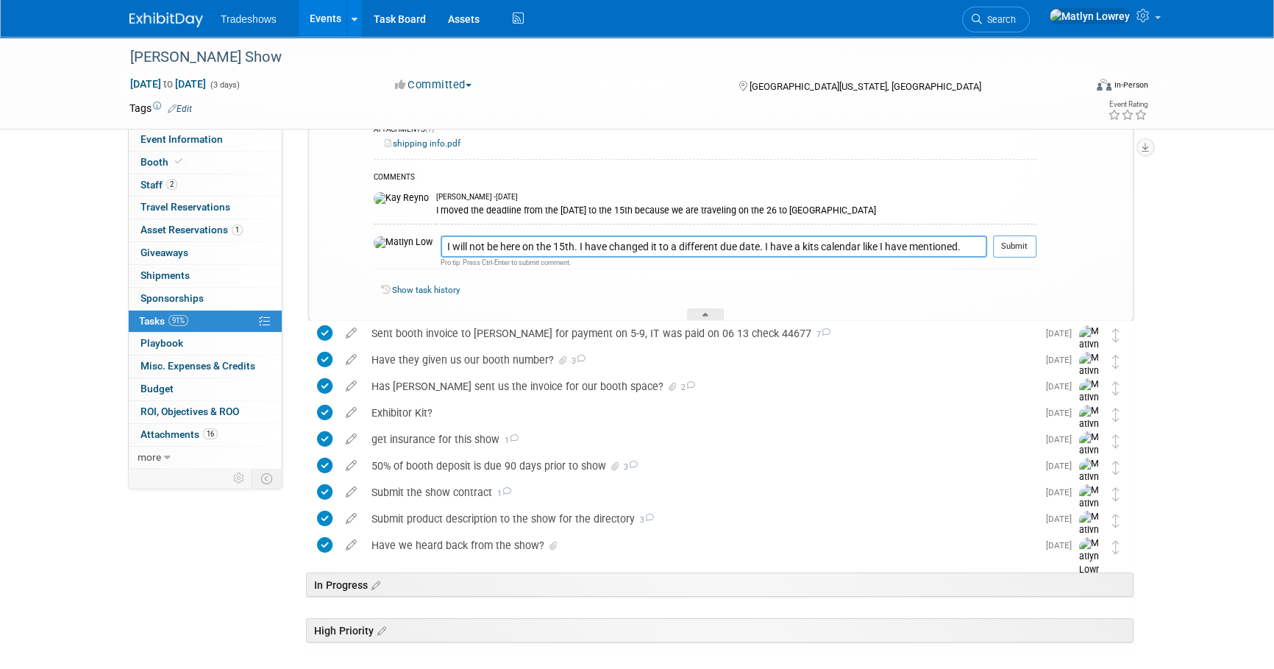
type textarea "I will not be here on the 15th. I have changed it to a different due date. I ha…"
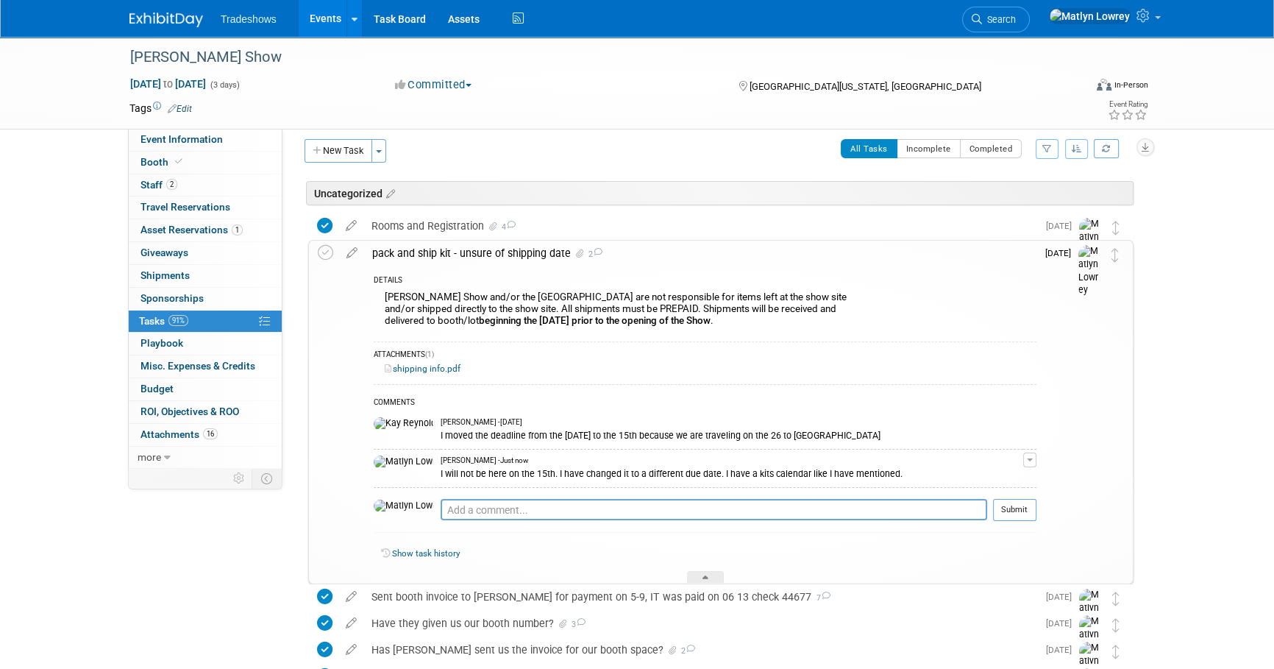
scroll to position [66, 0]
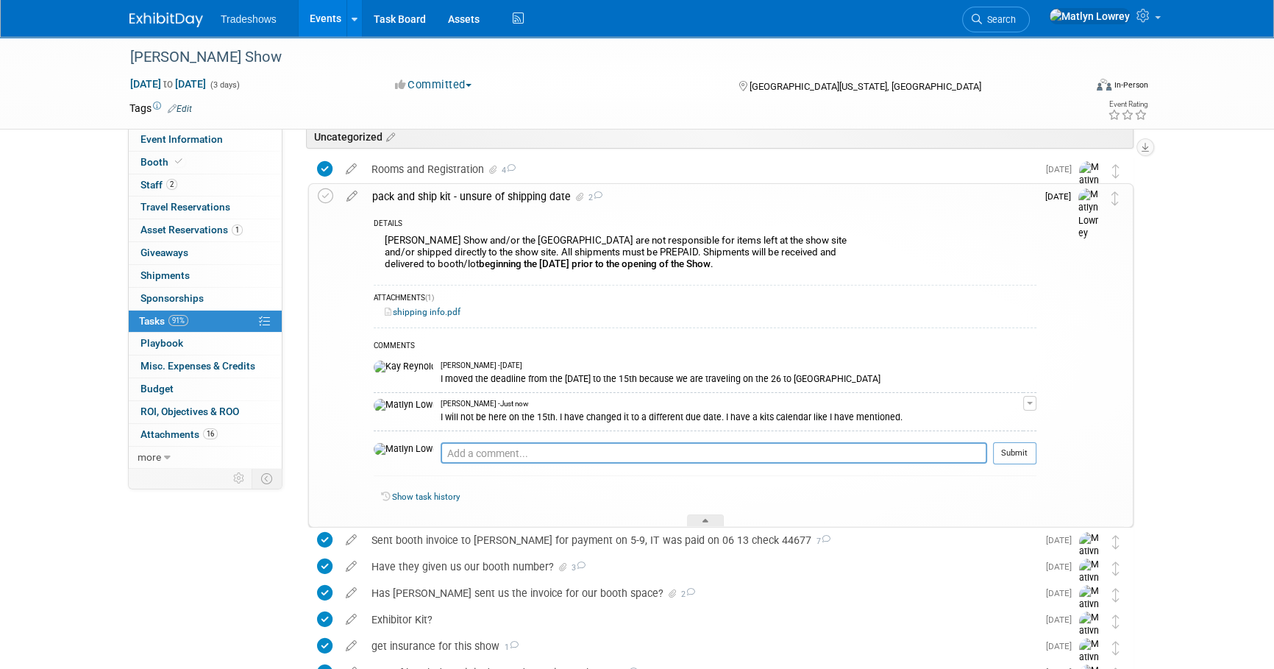
click at [418, 315] on link "shipping info.pdf" at bounding box center [423, 312] width 76 height 10
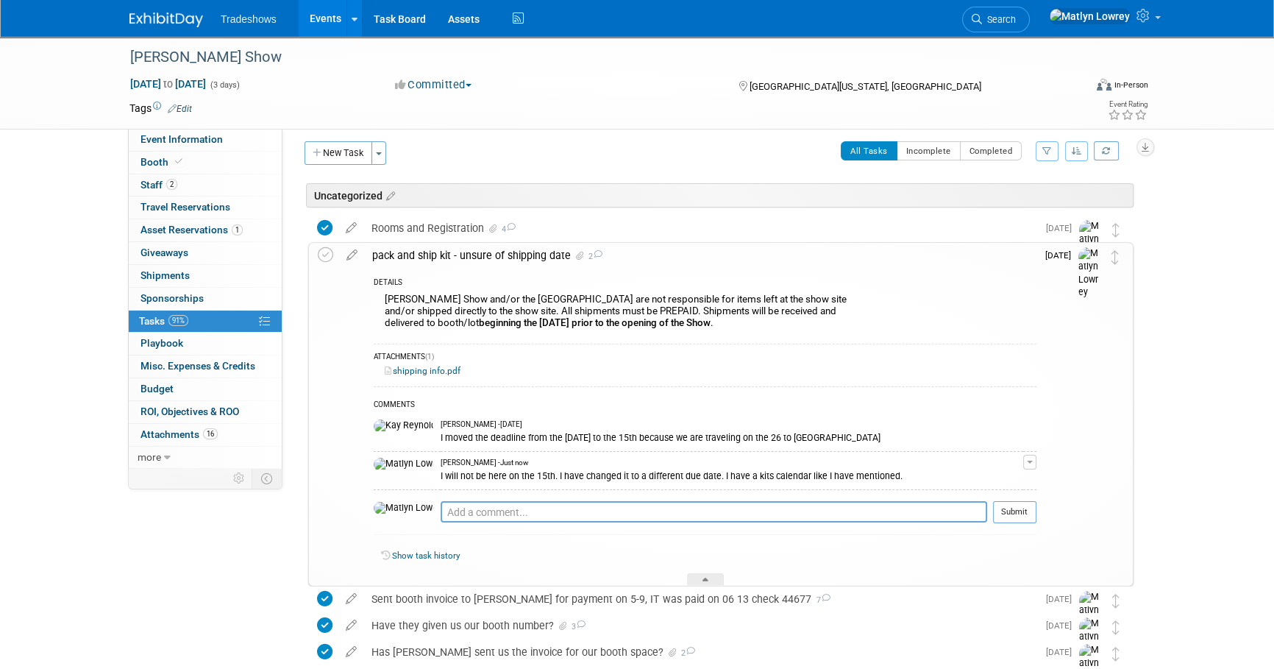
scroll to position [0, 0]
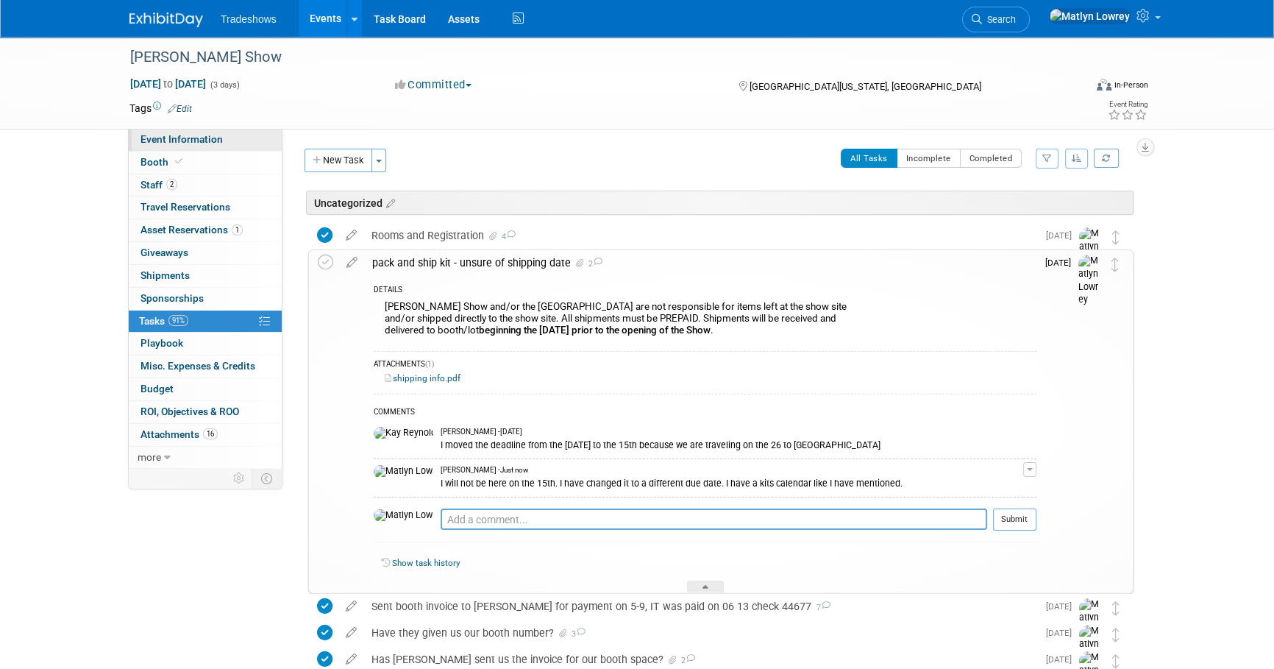
click at [181, 141] on span "Event Information" at bounding box center [182, 139] width 82 height 12
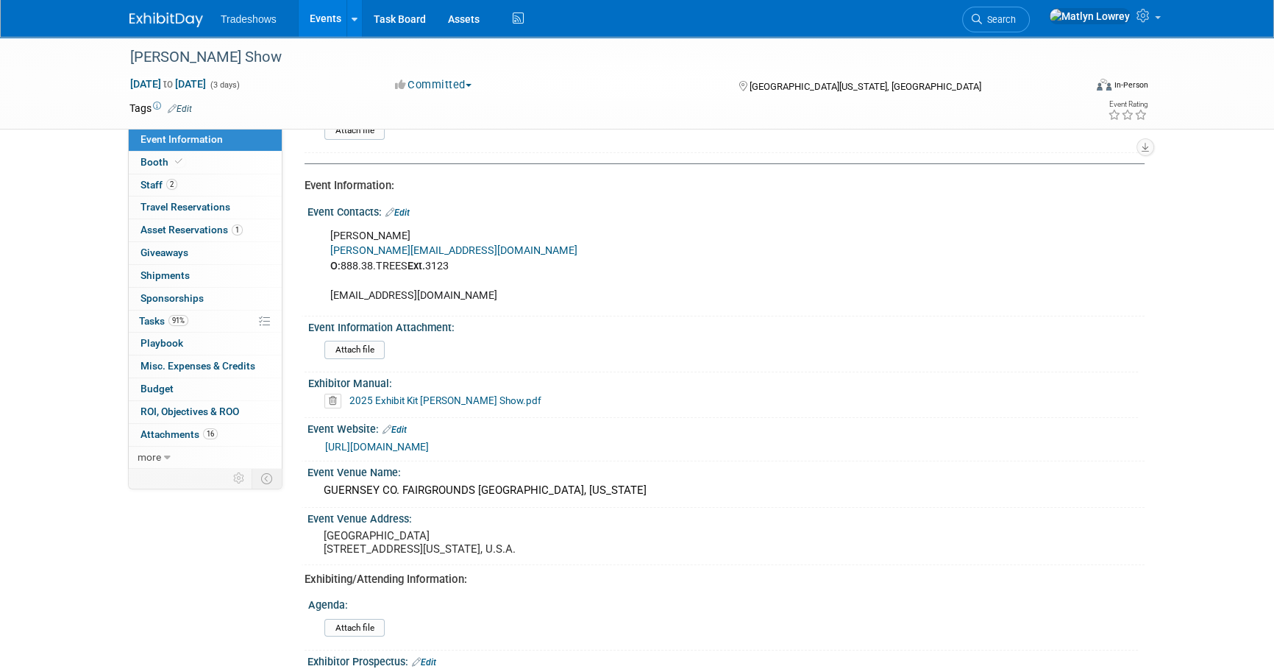
scroll to position [133, 0]
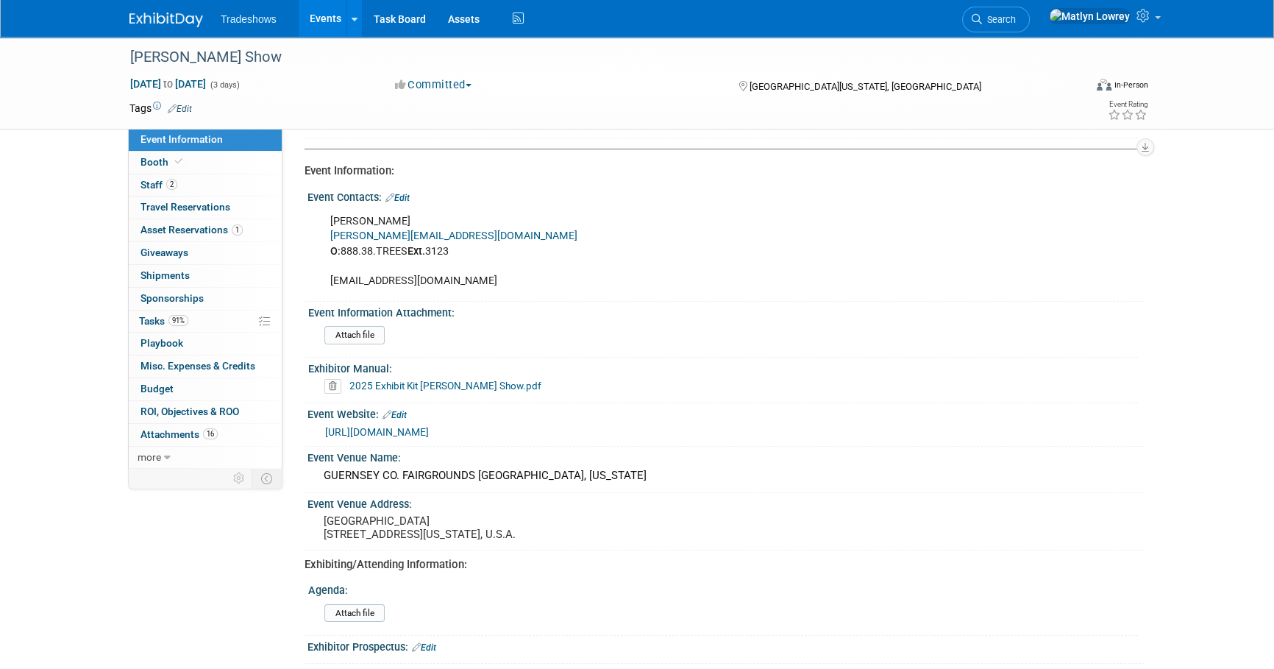
click at [455, 380] on link "2025 Exhibit Kit Paul Bunyan Show.pdf" at bounding box center [445, 386] width 192 height 12
click at [235, 321] on link "91% Tasks 91%" at bounding box center [205, 321] width 153 height 22
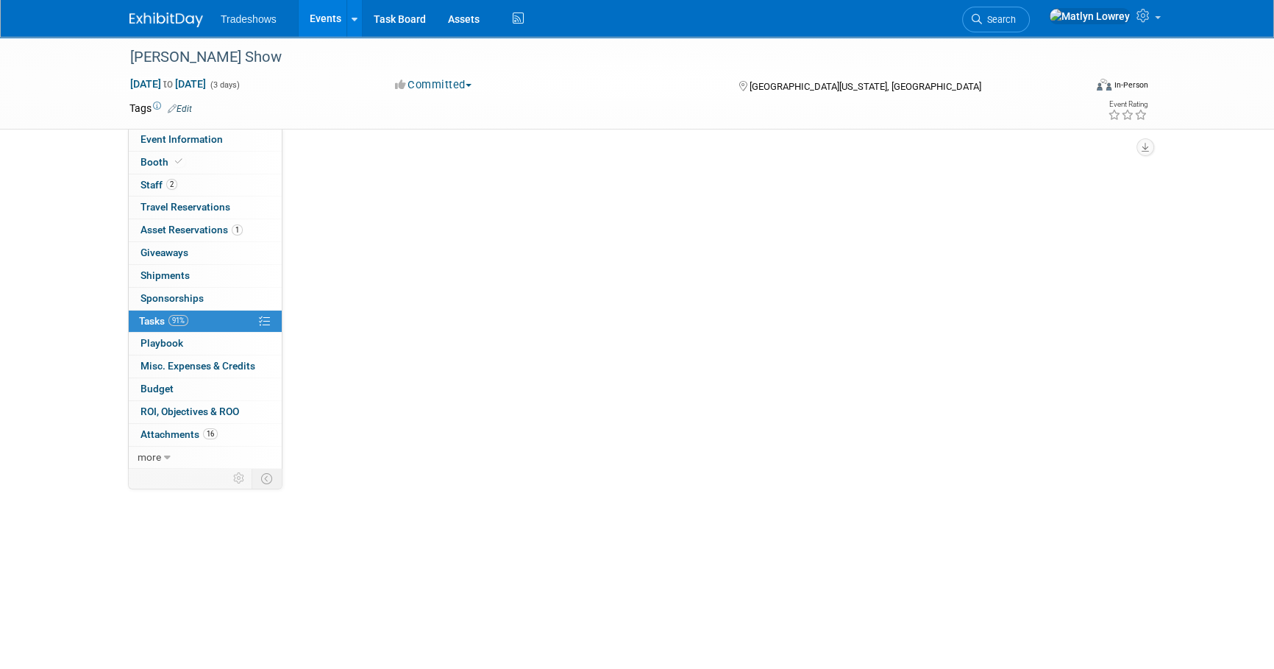
scroll to position [0, 0]
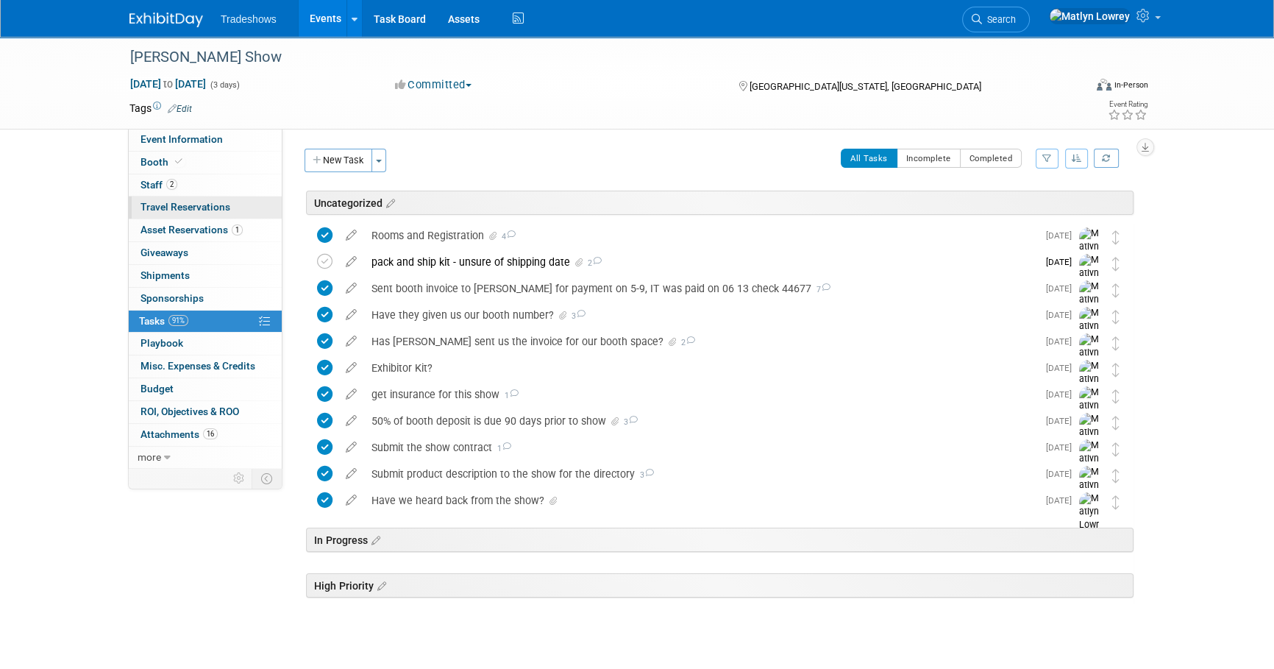
click at [175, 208] on span "Travel Reservations 0" at bounding box center [186, 207] width 90 height 12
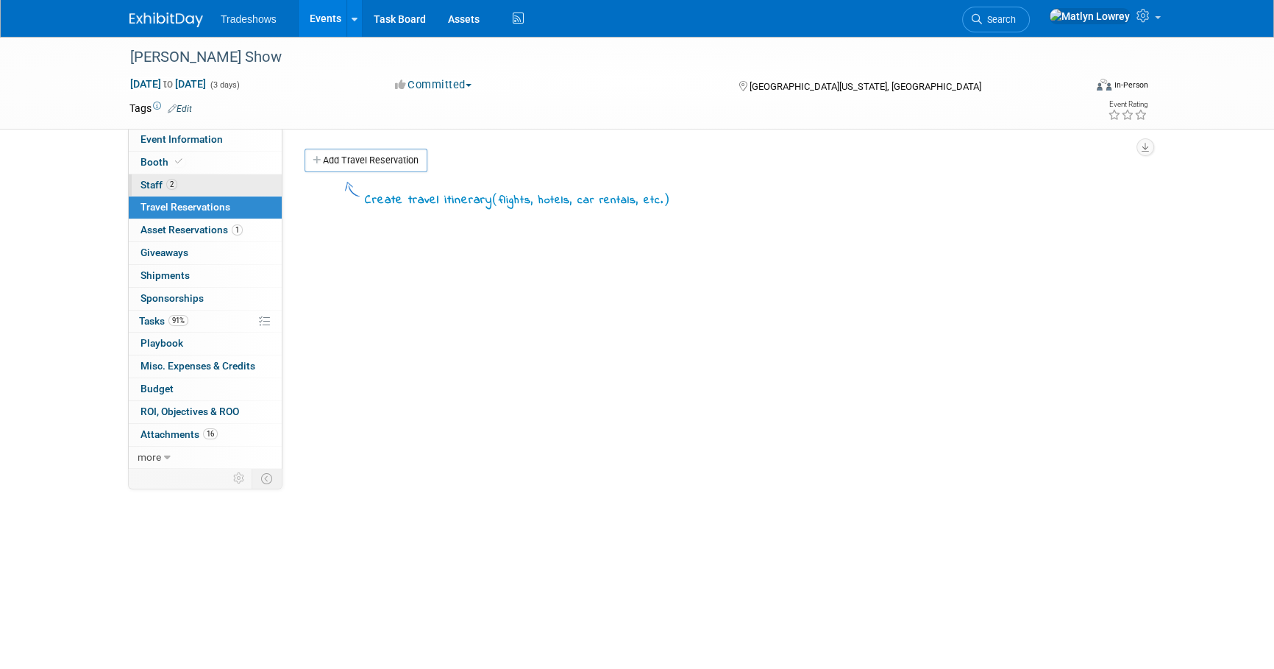
click at [191, 188] on link "2 Staff 2" at bounding box center [205, 185] width 153 height 22
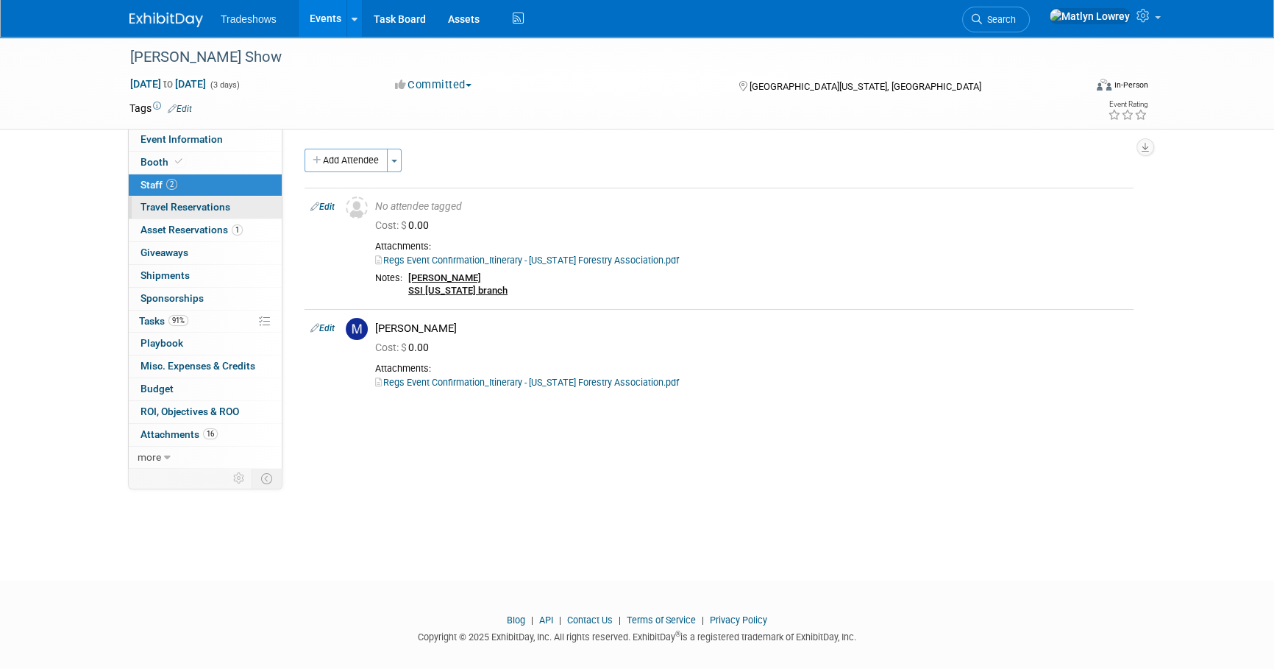
click at [188, 208] on span "Travel Reservations 0" at bounding box center [186, 207] width 90 height 12
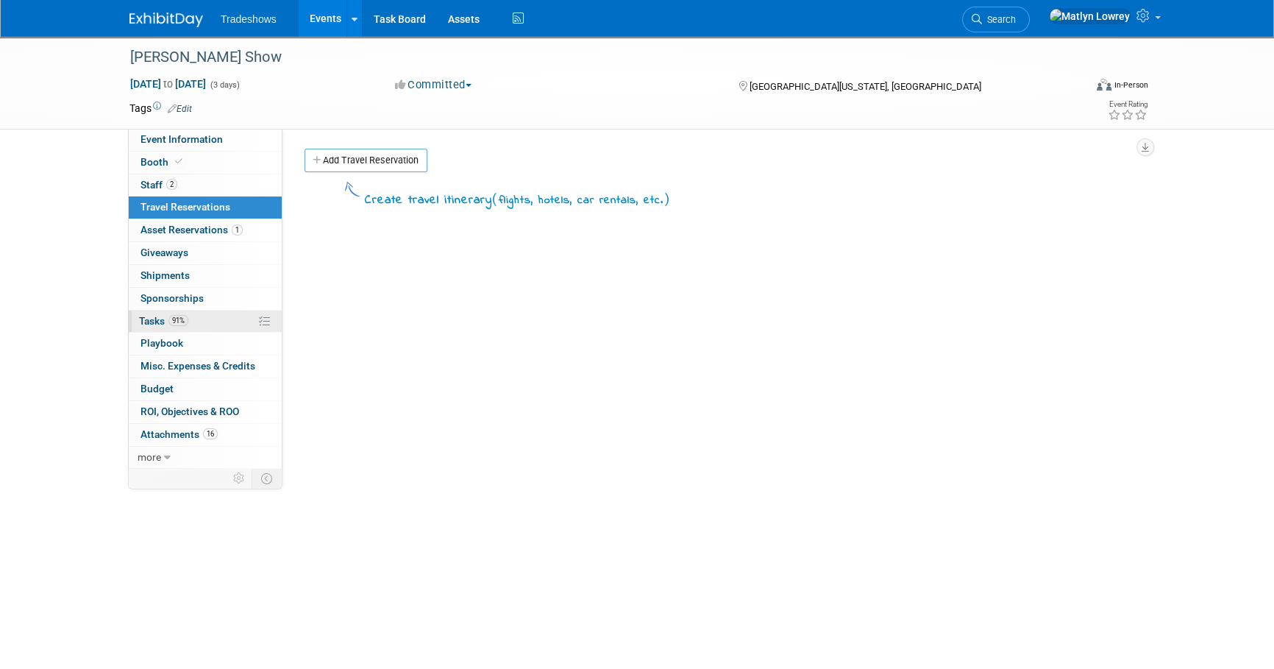
click at [190, 324] on link "91% Tasks 91%" at bounding box center [205, 321] width 153 height 22
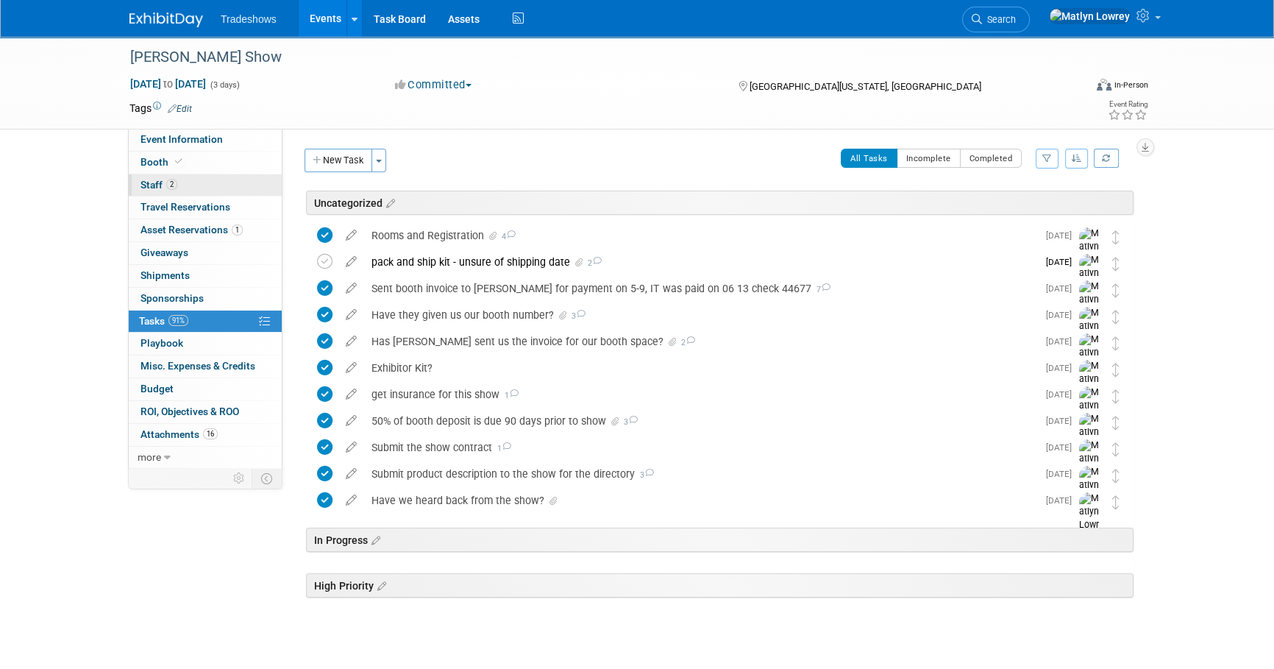
click at [183, 188] on link "2 Staff 2" at bounding box center [205, 185] width 153 height 22
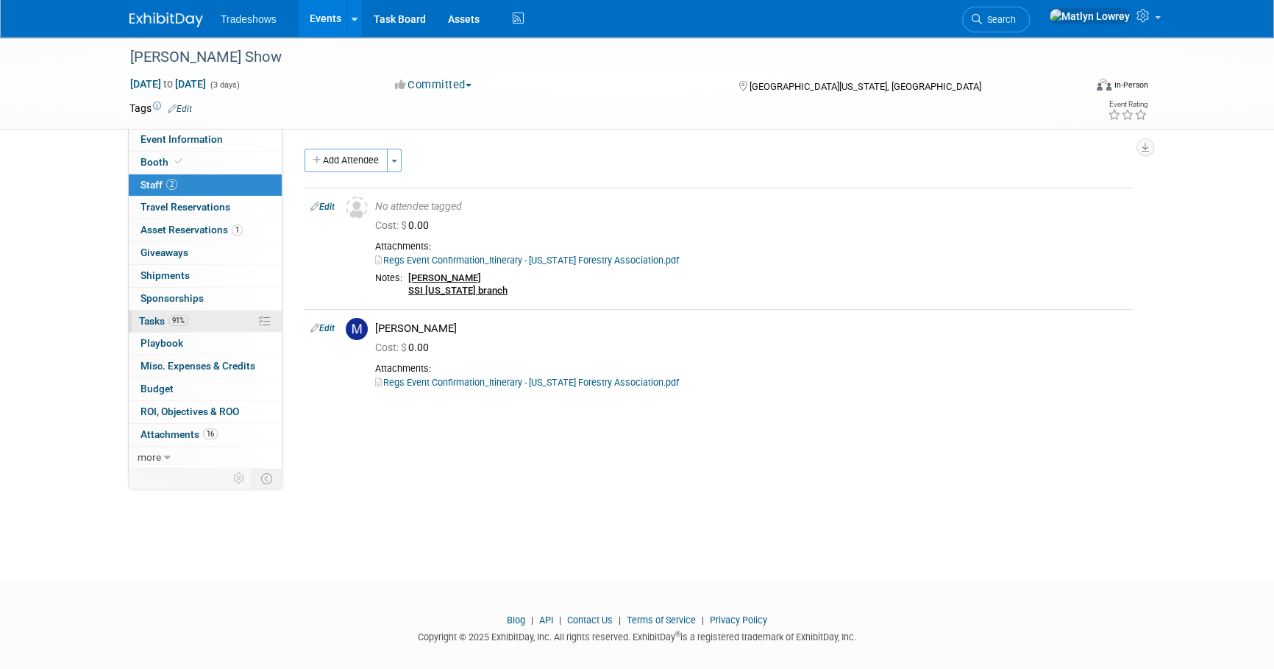
click at [184, 326] on link "91% Tasks 91%" at bounding box center [205, 321] width 153 height 22
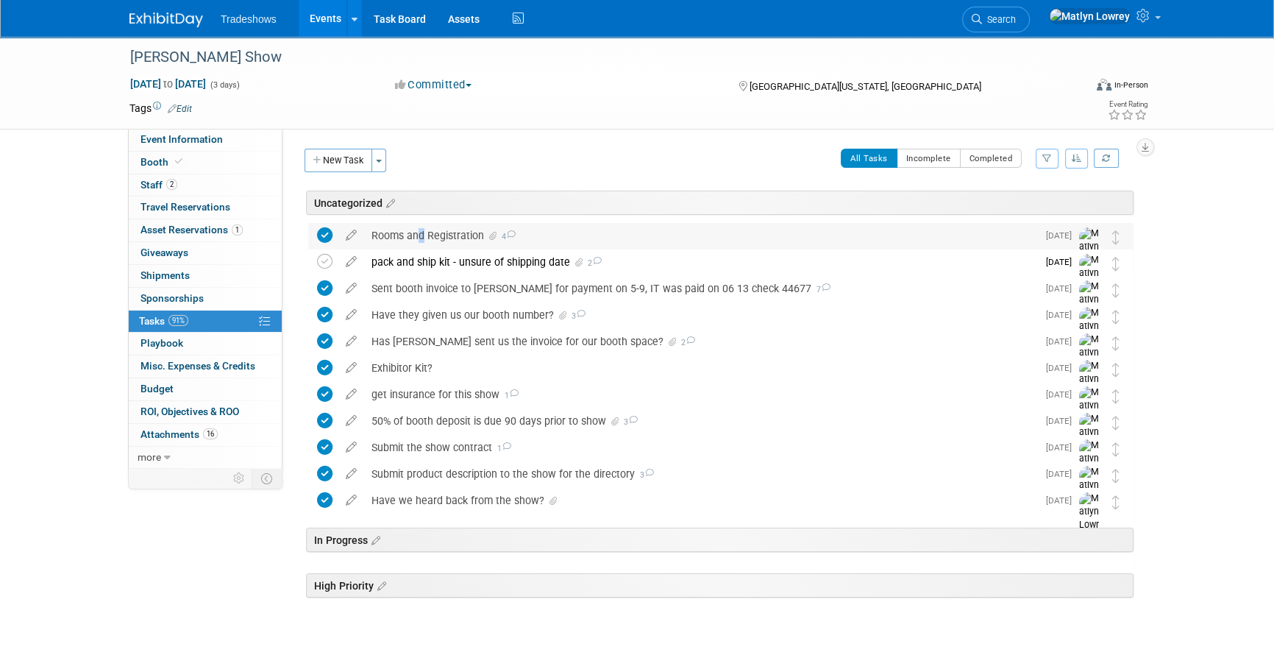
click at [410, 243] on div "Rooms and Registration 4" at bounding box center [700, 235] width 673 height 25
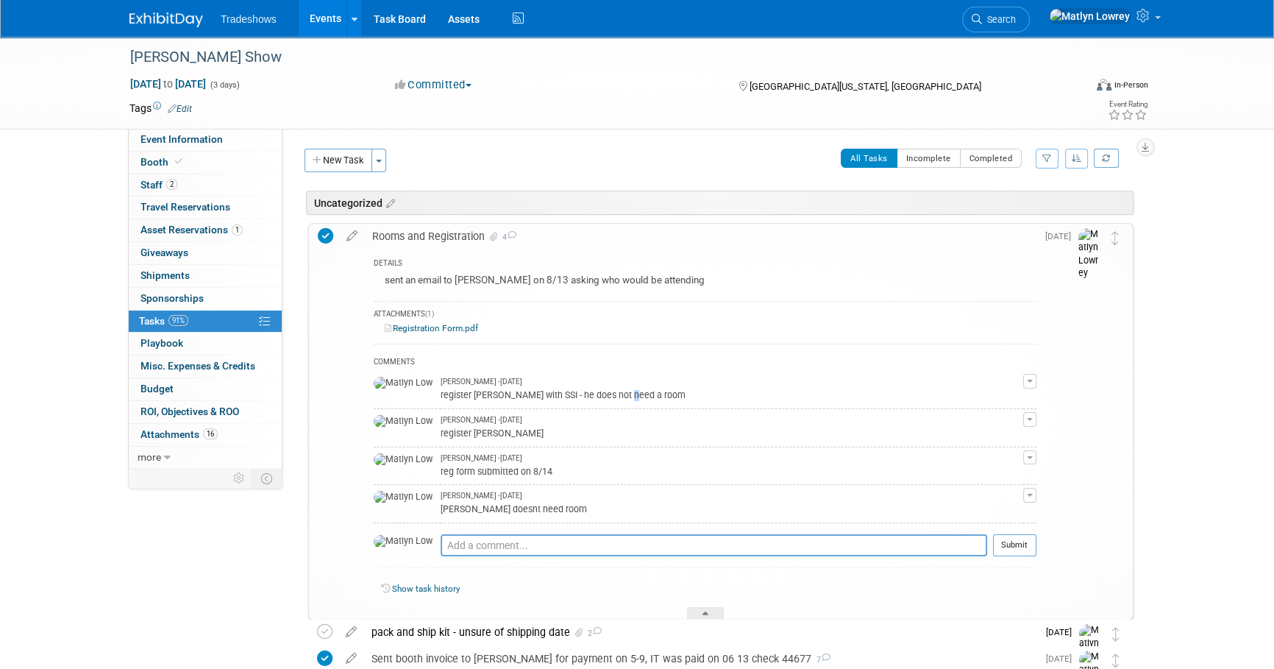
drag, startPoint x: 410, startPoint y: 243, endPoint x: 577, endPoint y: 388, distance: 221.6
click at [577, 388] on div "register Dave Barrett with SSI - he does not need a room" at bounding box center [732, 394] width 583 height 14
click at [153, 156] on span "Booth" at bounding box center [163, 162] width 45 height 12
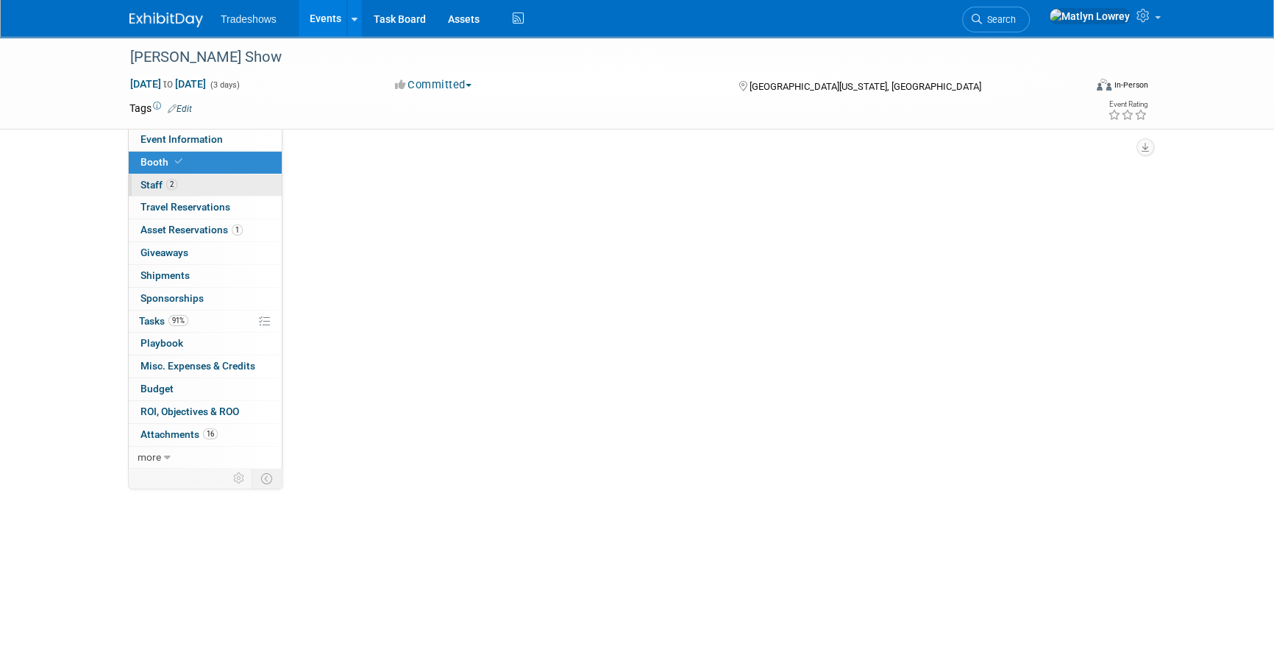
select select "Certificate of insurance sent"
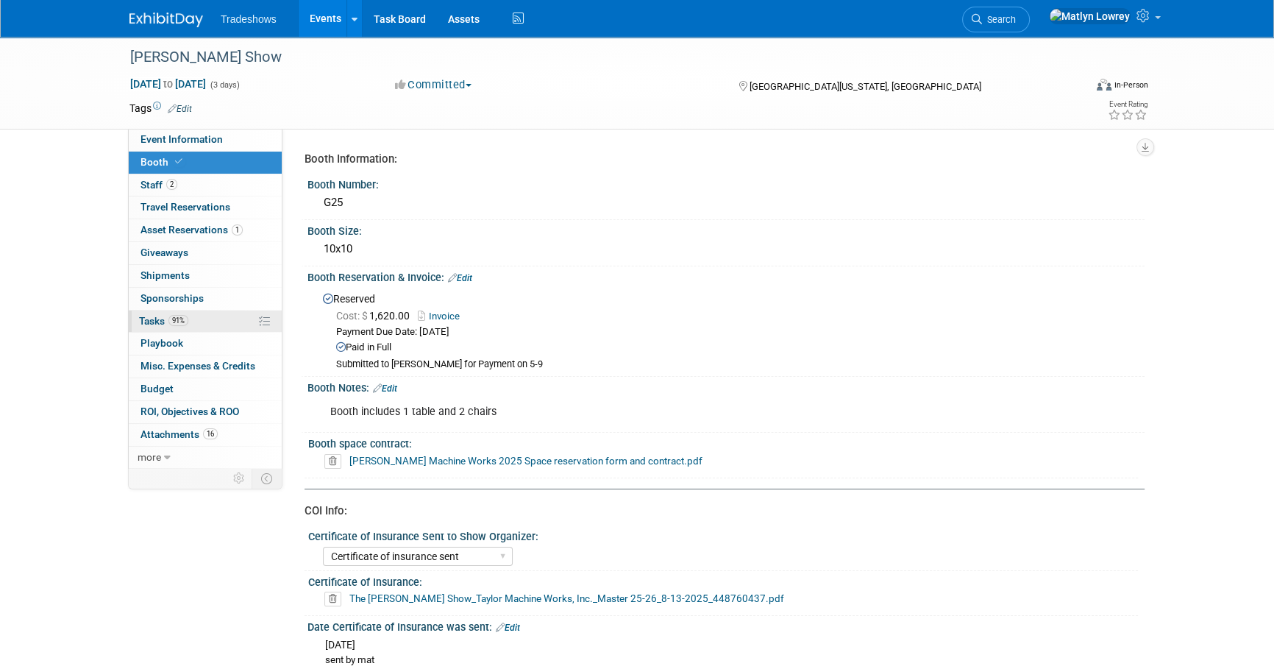
click at [143, 320] on span "Tasks 91%" at bounding box center [163, 321] width 49 height 12
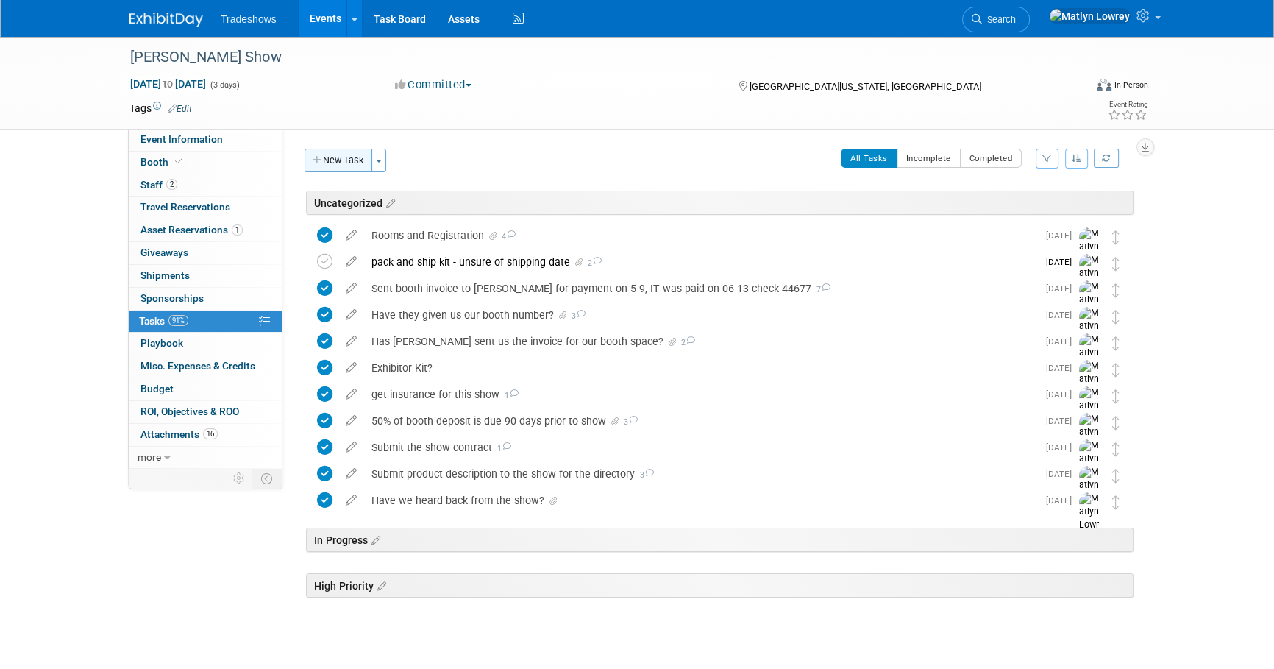
click at [352, 164] on button "New Task" at bounding box center [339, 161] width 68 height 24
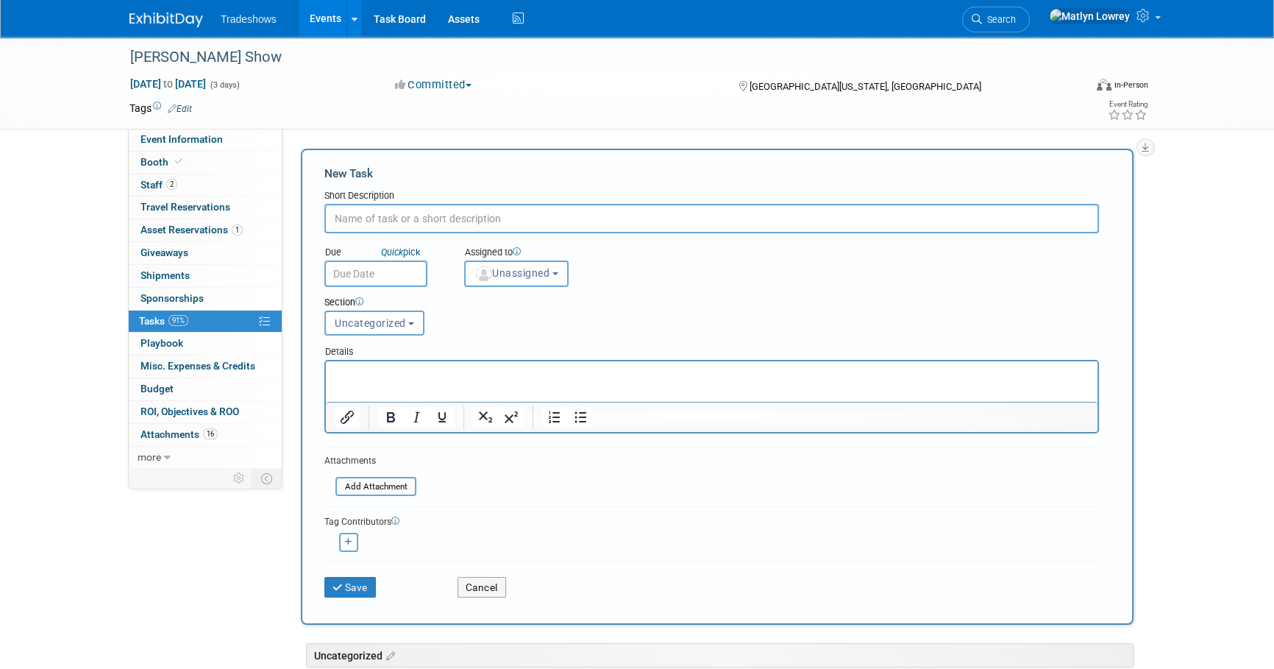
click at [389, 270] on input "text" at bounding box center [375, 273] width 103 height 26
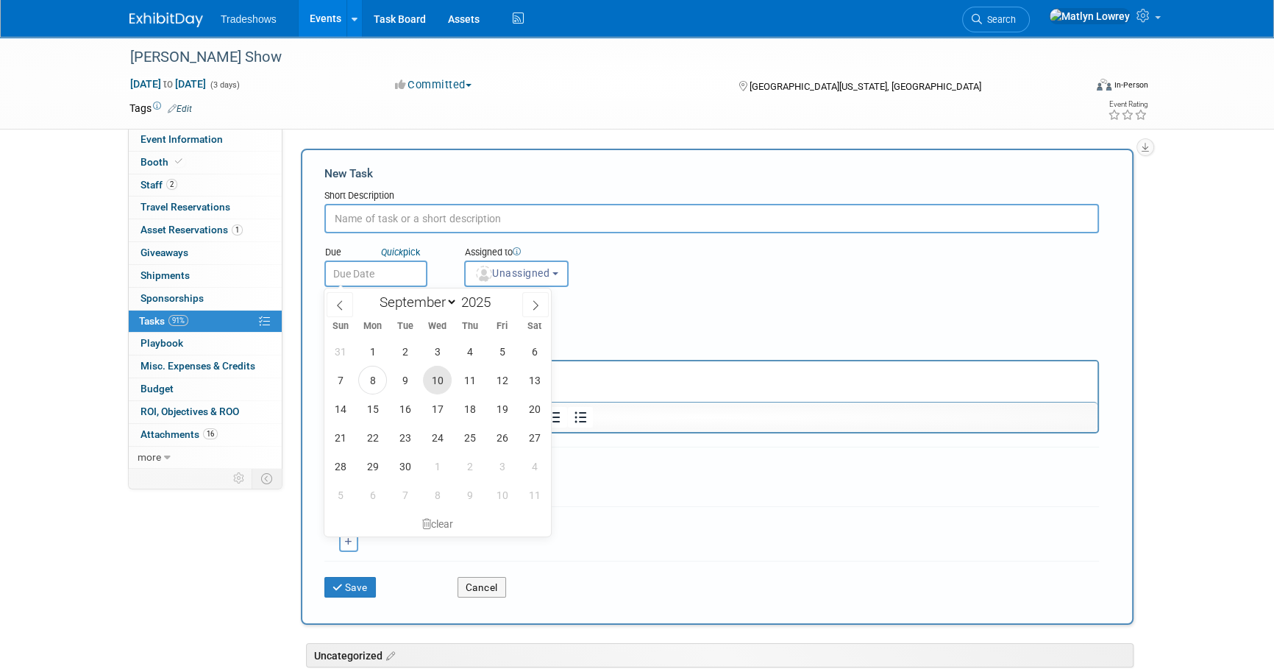
drag, startPoint x: 433, startPoint y: 378, endPoint x: 107, endPoint y: 4, distance: 496.4
click at [433, 378] on span "10" at bounding box center [437, 380] width 29 height 29
type input "Sep 10, 2025"
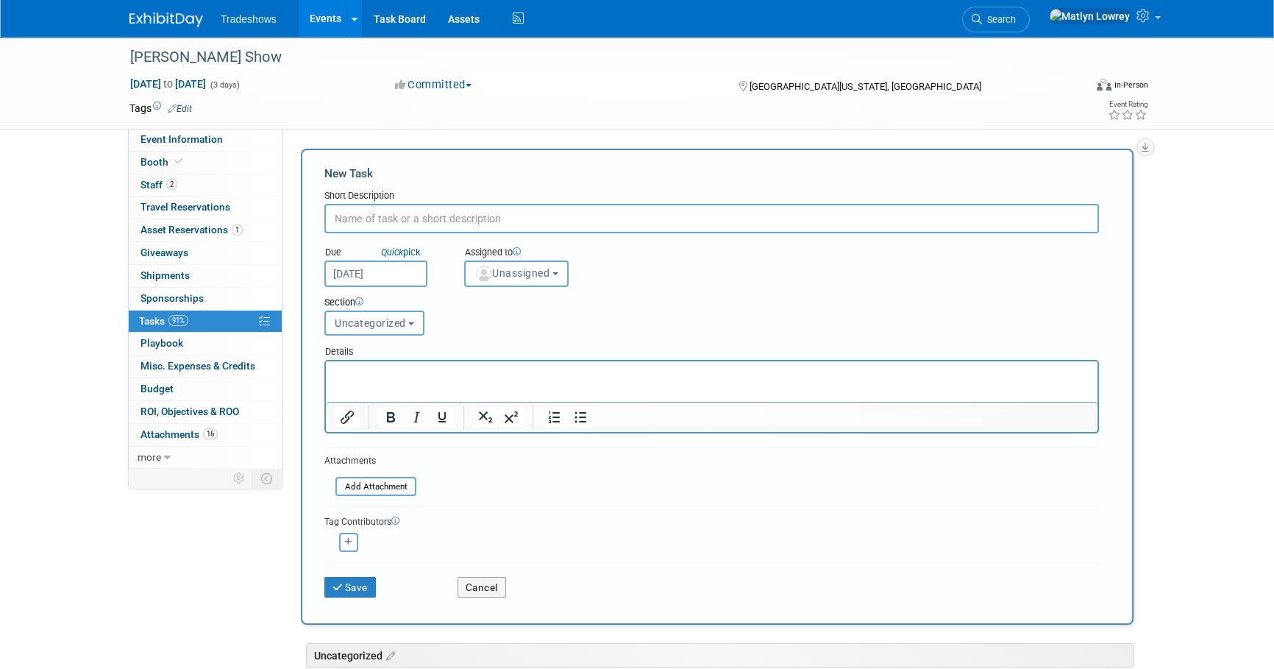
click at [394, 221] on input "text" at bounding box center [711, 218] width 775 height 29
type input "Has Matthew answered about giveaways and graphics?"
click at [491, 279] on button "Unassigned" at bounding box center [516, 273] width 104 height 26
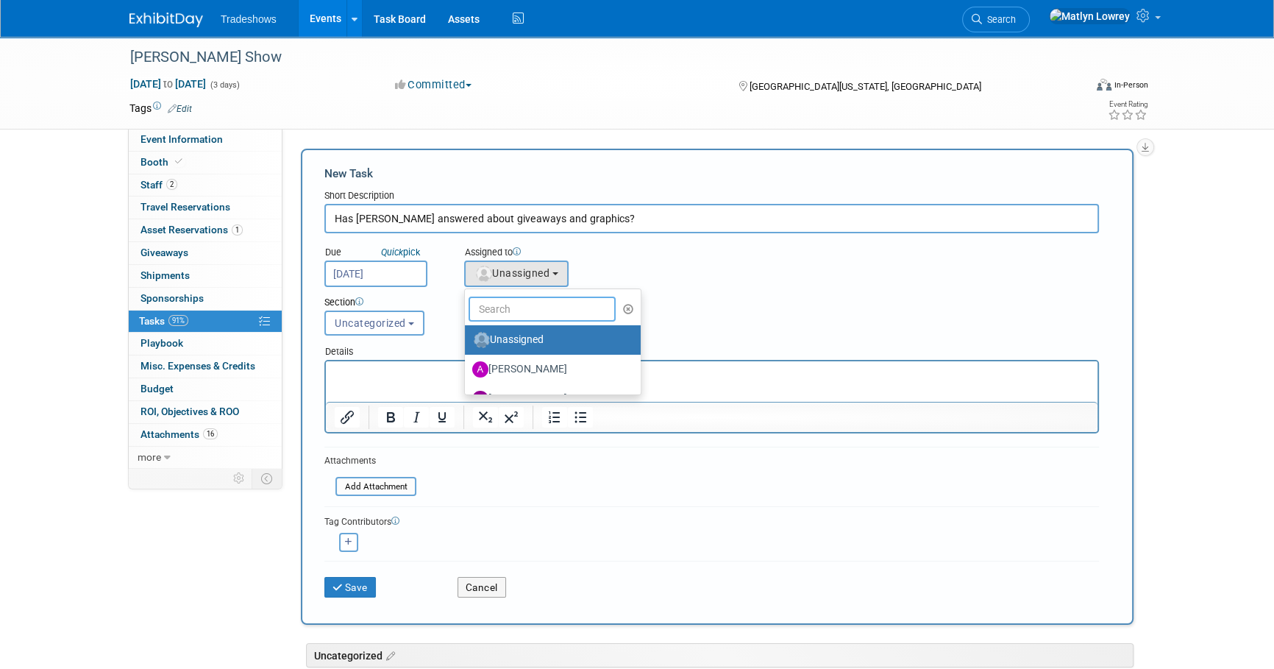
click at [504, 304] on input "text" at bounding box center [542, 308] width 147 height 25
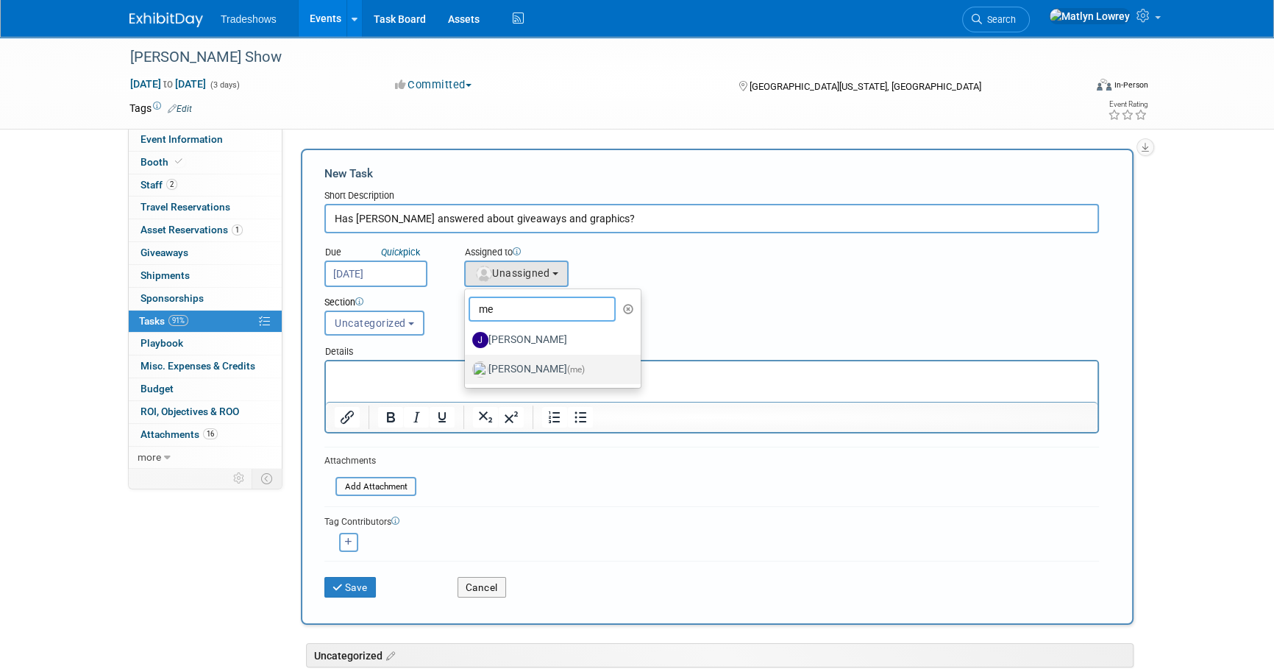
type input "me"
click at [499, 365] on label "Matlyn Lowrey (me)" at bounding box center [549, 370] width 154 height 24
click at [467, 365] on input "Matlyn Lowrey (me)" at bounding box center [463, 368] width 10 height 10
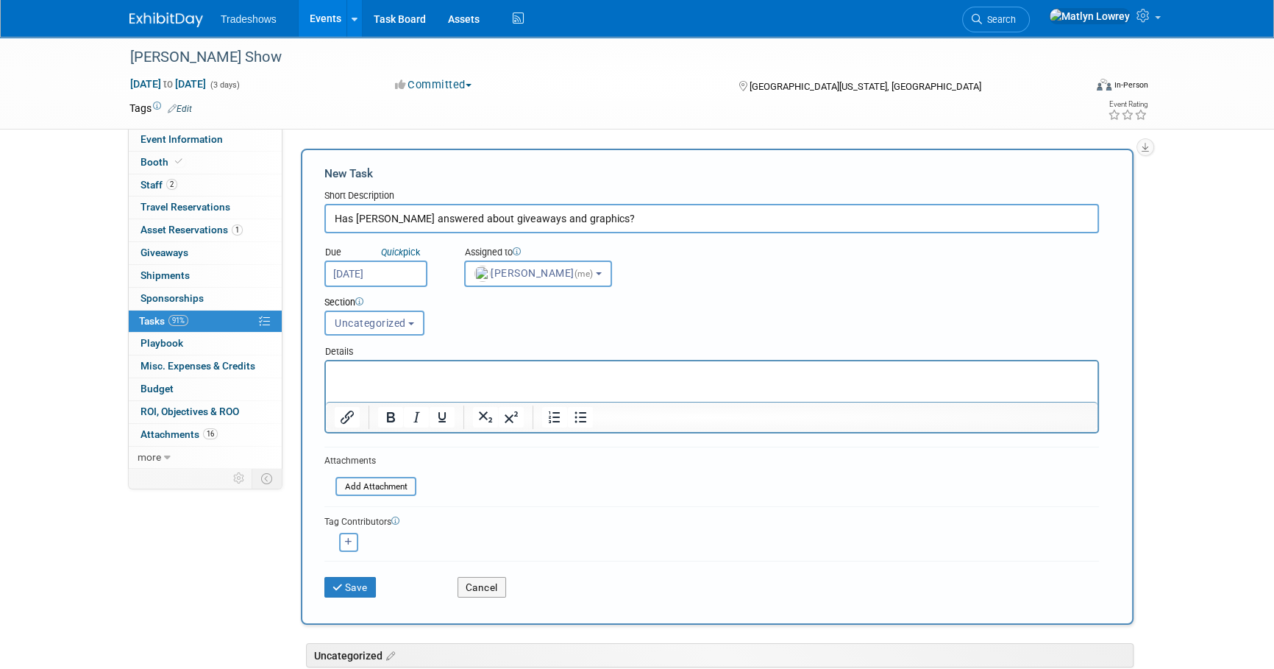
select select "53a61db3-ae1f-4f8e-85ed-74f10af30436"
click at [362, 382] on html at bounding box center [712, 371] width 772 height 21
click at [360, 577] on button "Save" at bounding box center [349, 587] width 51 height 21
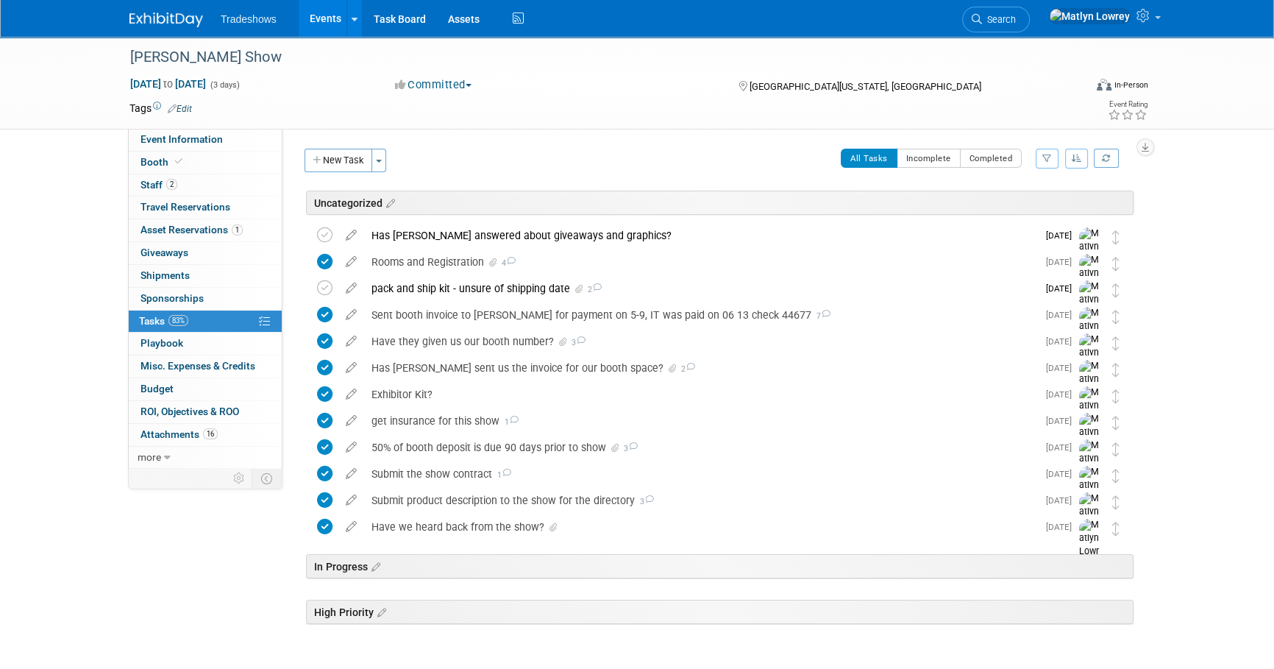
click at [313, 11] on link "Events" at bounding box center [326, 18] width 54 height 37
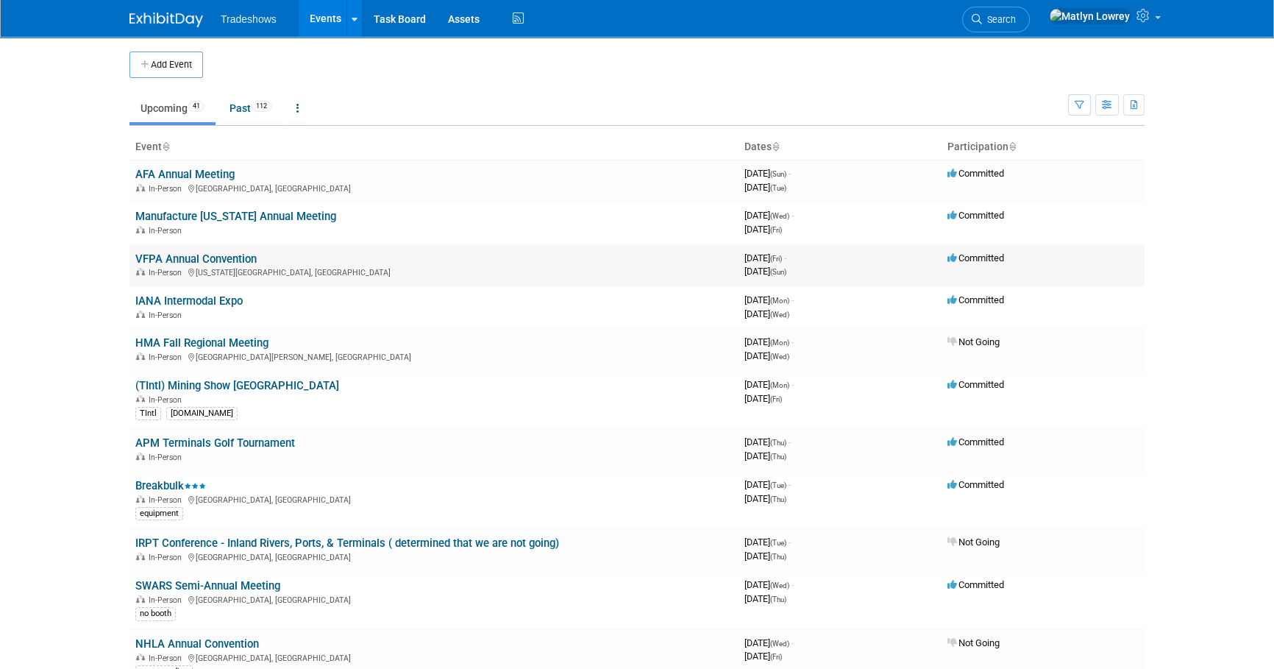
click at [191, 259] on link "VFPA Annual Convention" at bounding box center [195, 258] width 121 height 13
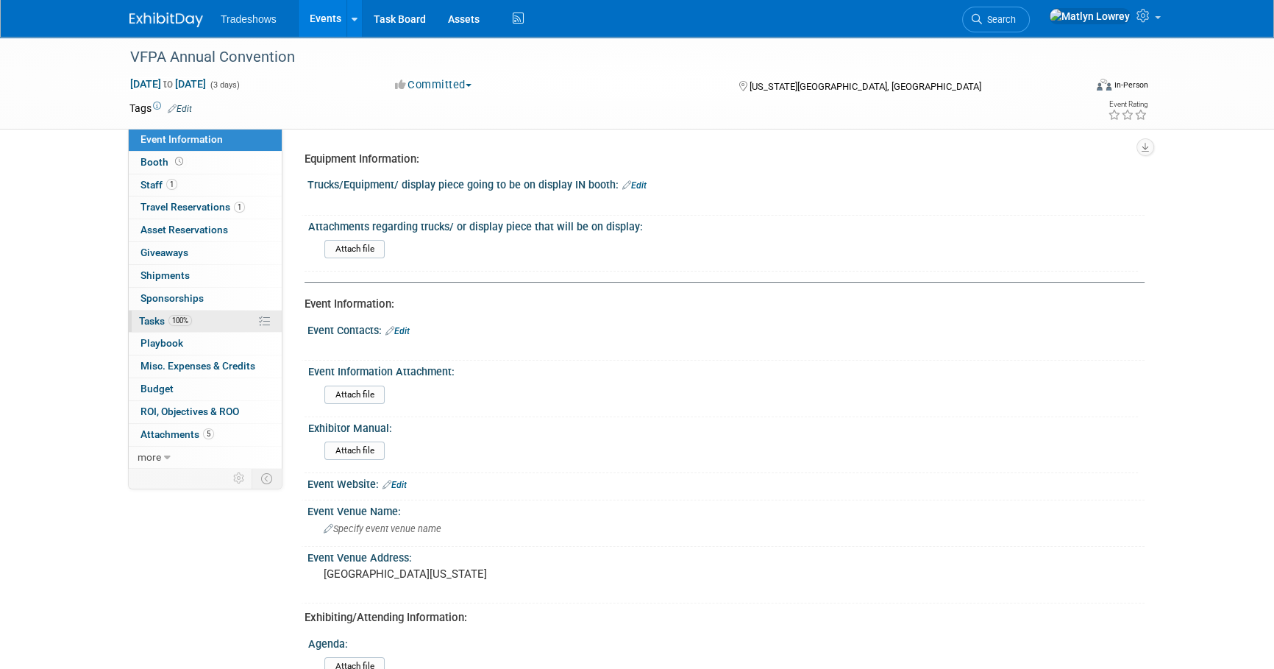
click at [172, 310] on link "100% Tasks 100%" at bounding box center [205, 321] width 153 height 22
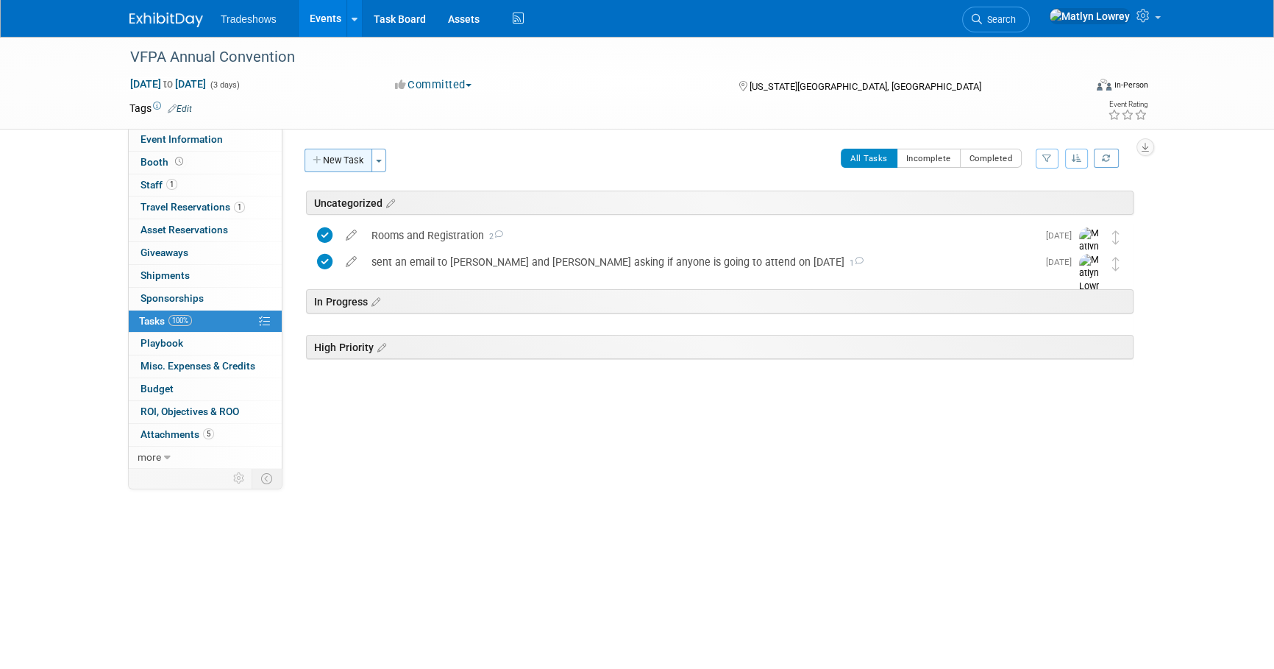
click at [334, 154] on button "New Task" at bounding box center [339, 161] width 68 height 24
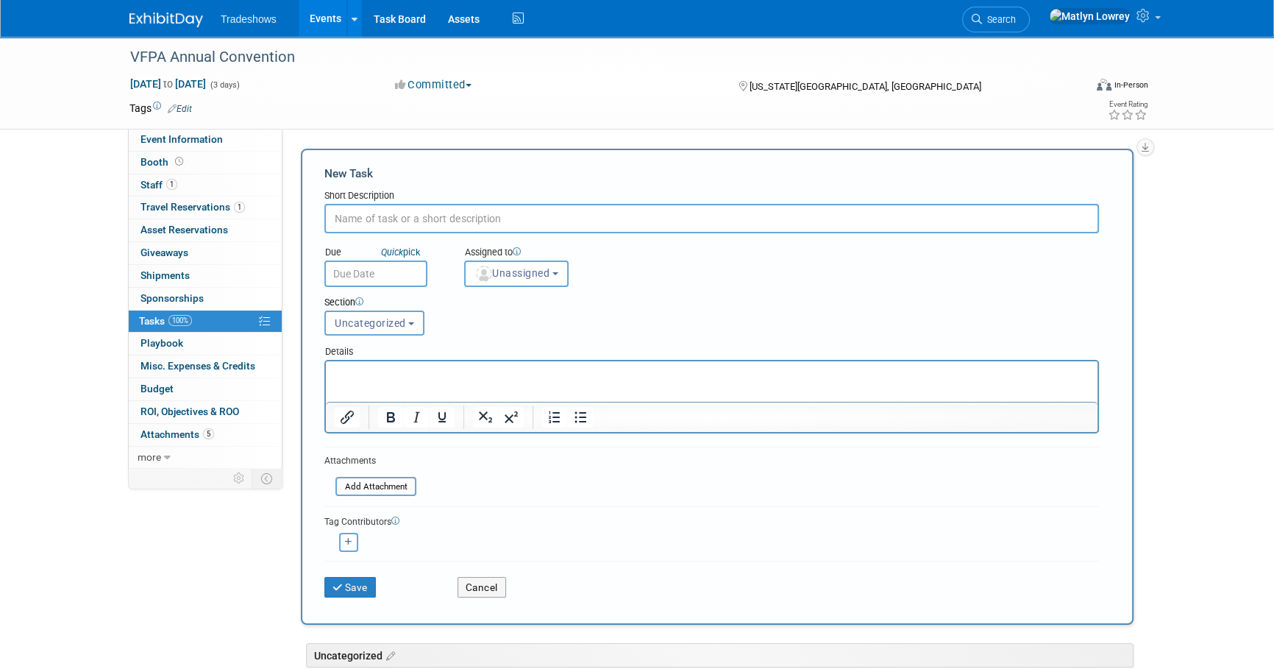
type input "Y"
type input "Update Hunter's room"
click at [515, 283] on button "Unassigned" at bounding box center [516, 273] width 104 height 26
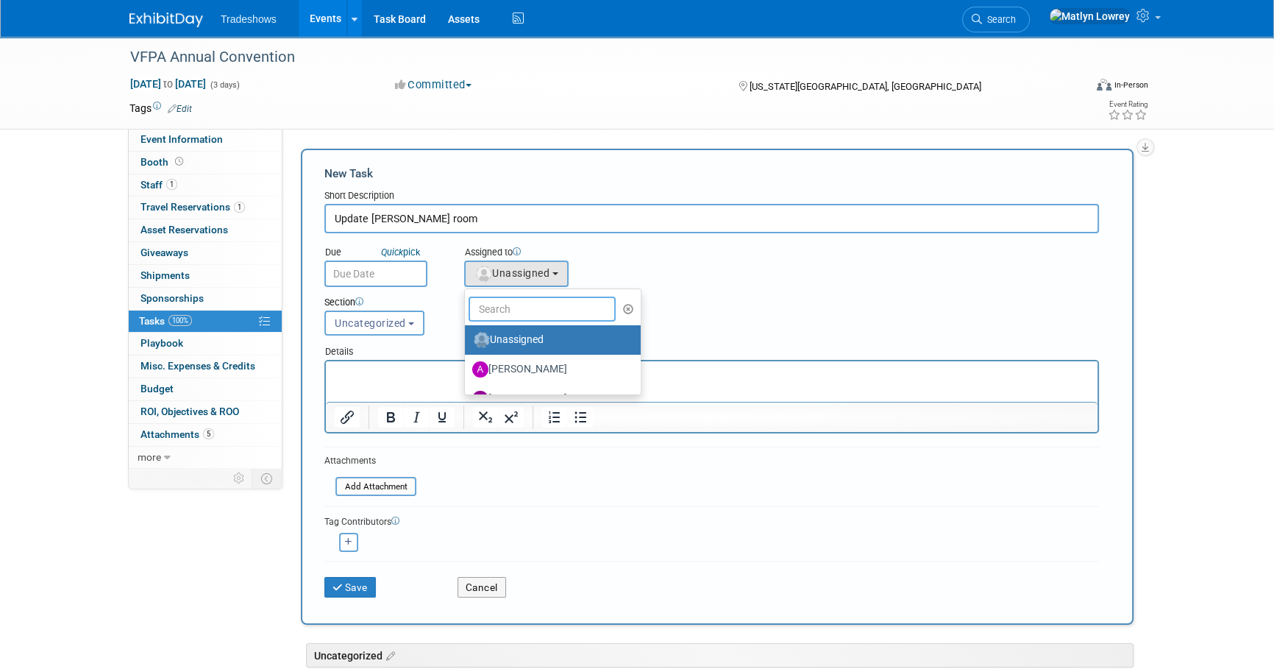
click at [500, 316] on input "text" at bounding box center [542, 308] width 147 height 25
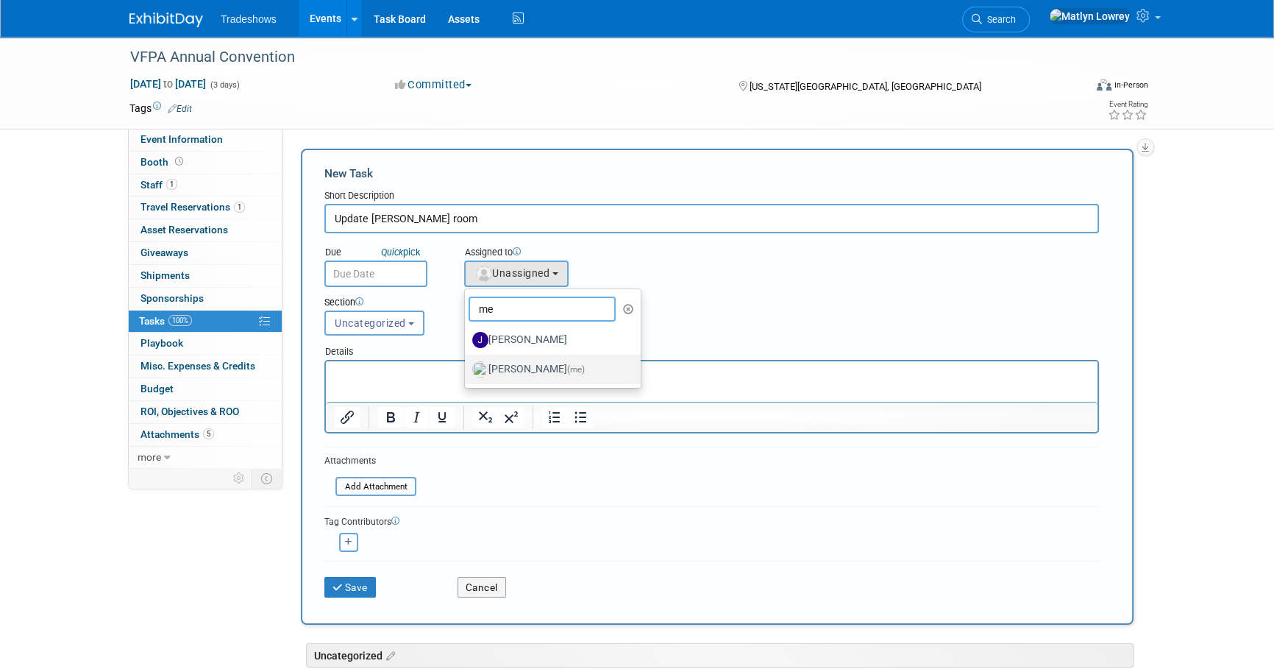
type input "me"
click at [498, 366] on label "[PERSON_NAME] (me)" at bounding box center [549, 370] width 154 height 24
click at [467, 366] on input "[PERSON_NAME] (me)" at bounding box center [463, 368] width 10 height 10
select select "53a61db3-ae1f-4f8e-85ed-74f10af30436"
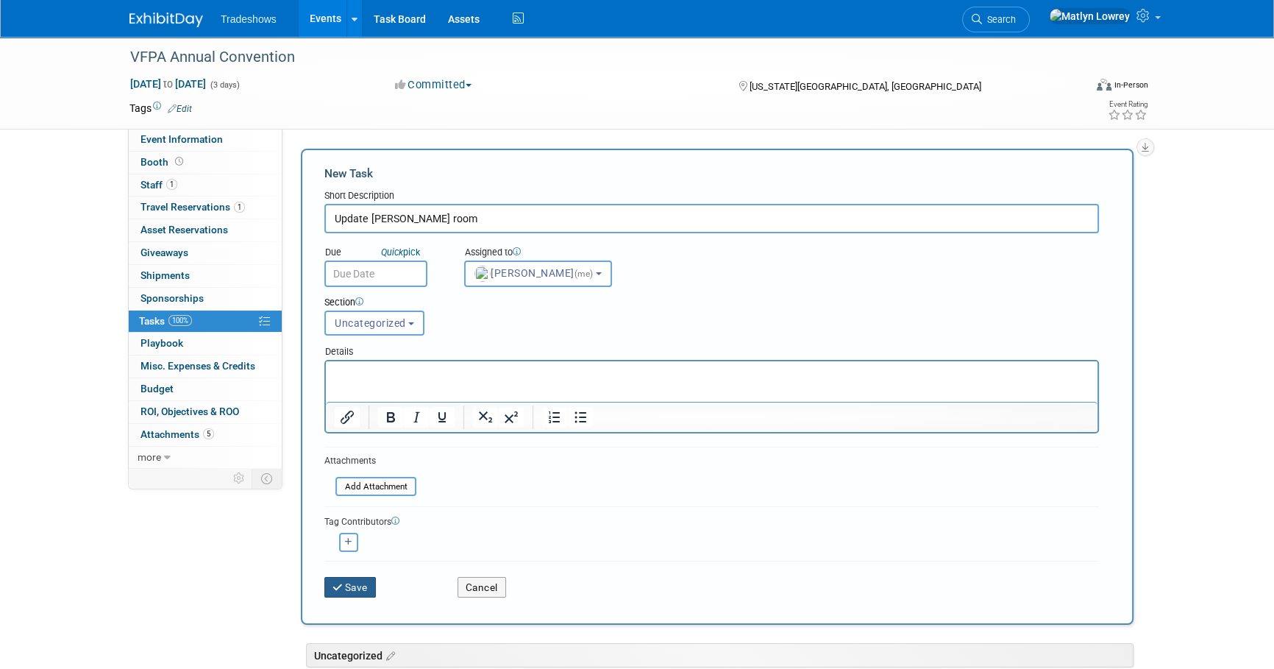
click at [360, 586] on button "Save" at bounding box center [349, 587] width 51 height 21
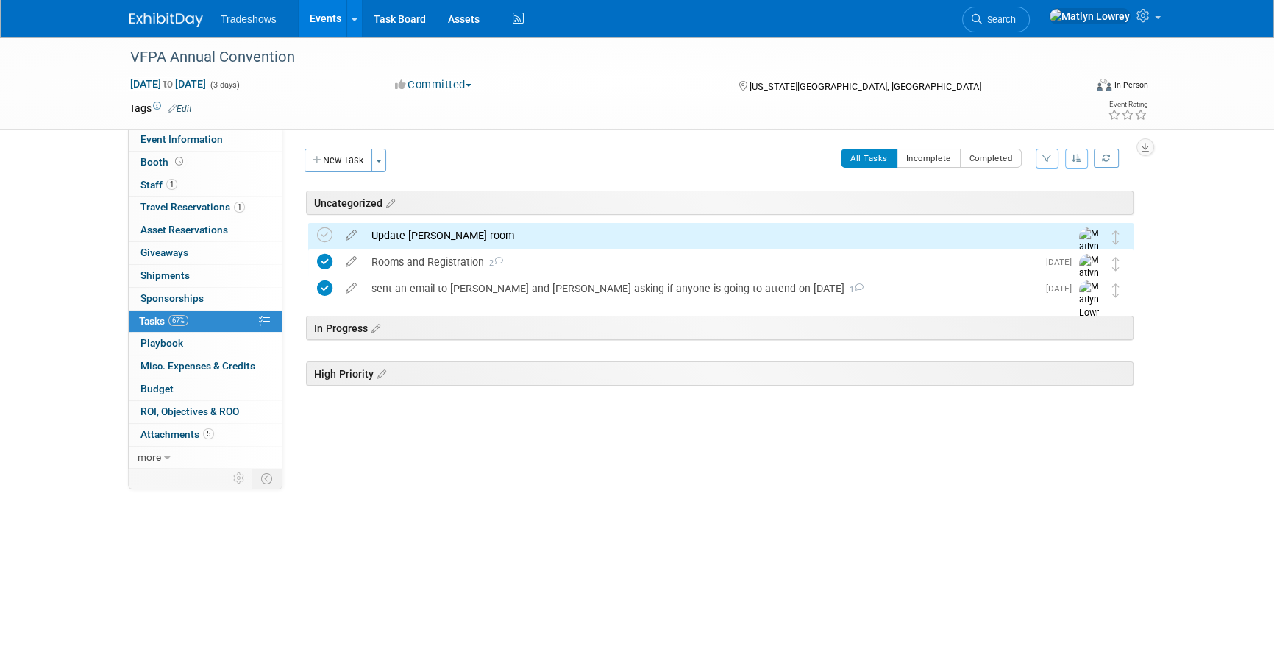
click at [410, 237] on div "Update Hunter's room" at bounding box center [707, 235] width 686 height 25
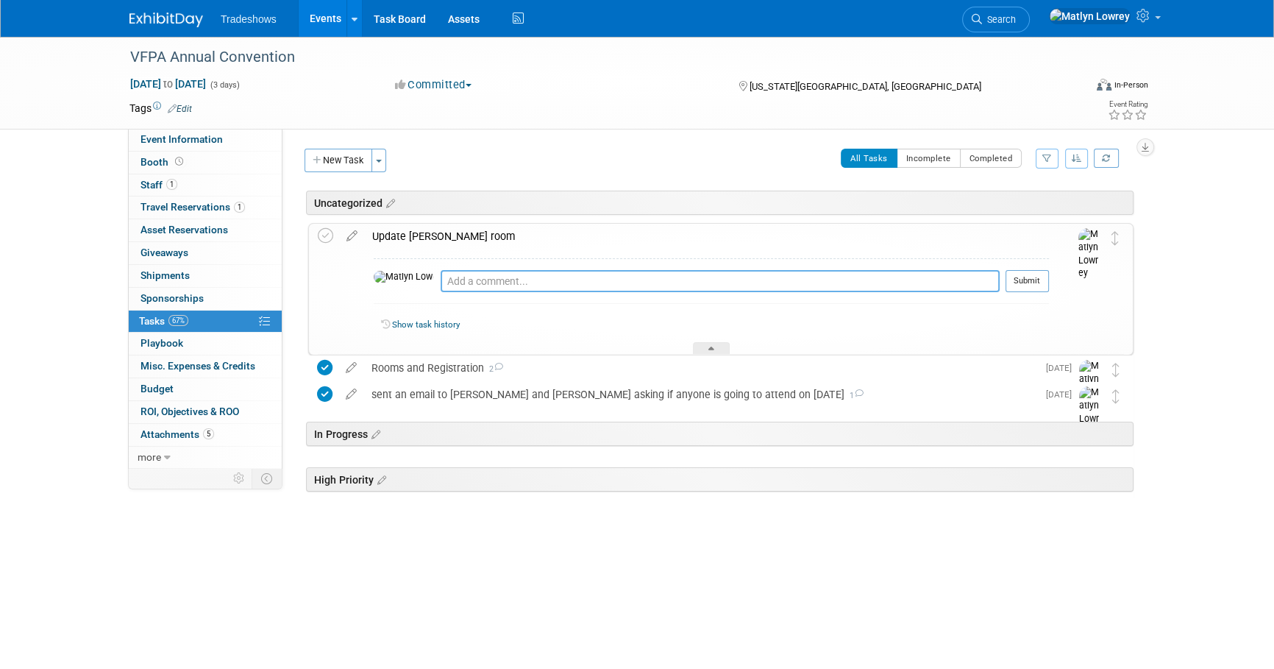
click at [441, 280] on textarea at bounding box center [720, 281] width 559 height 22
type textarea "Updated on 9/8"
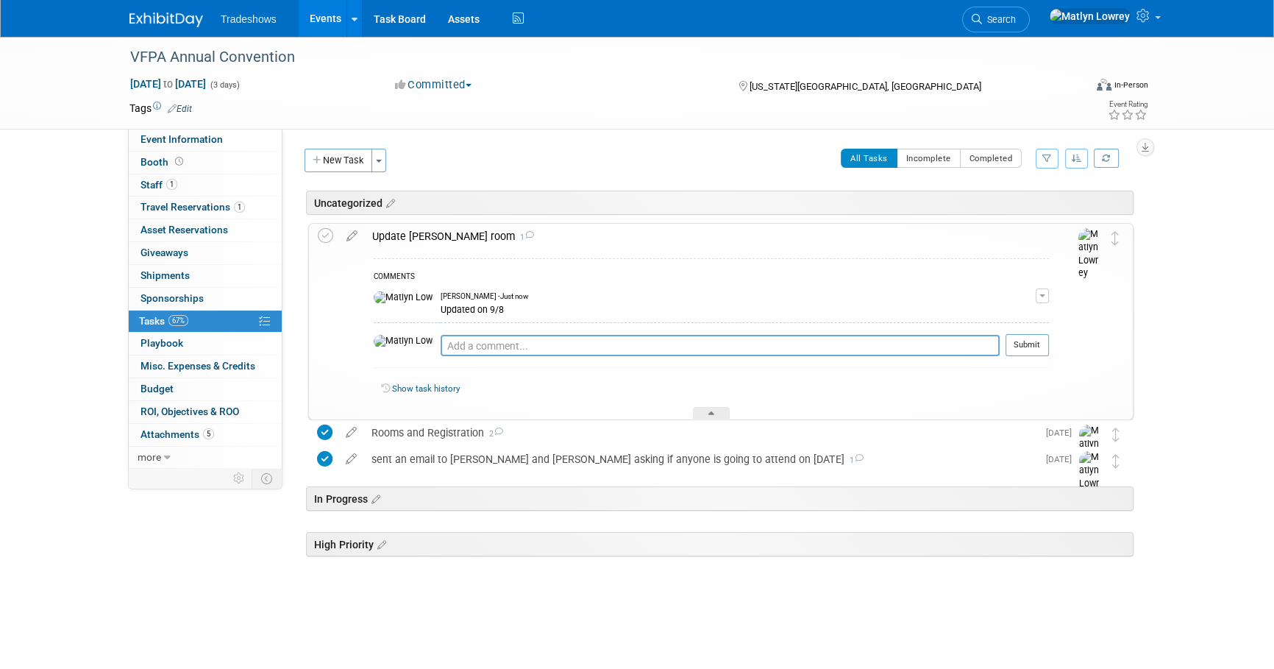
click at [326, 243] on td at bounding box center [328, 321] width 21 height 195
click at [321, 235] on icon at bounding box center [325, 235] width 15 height 15
click at [327, 11] on link "Events" at bounding box center [326, 18] width 54 height 37
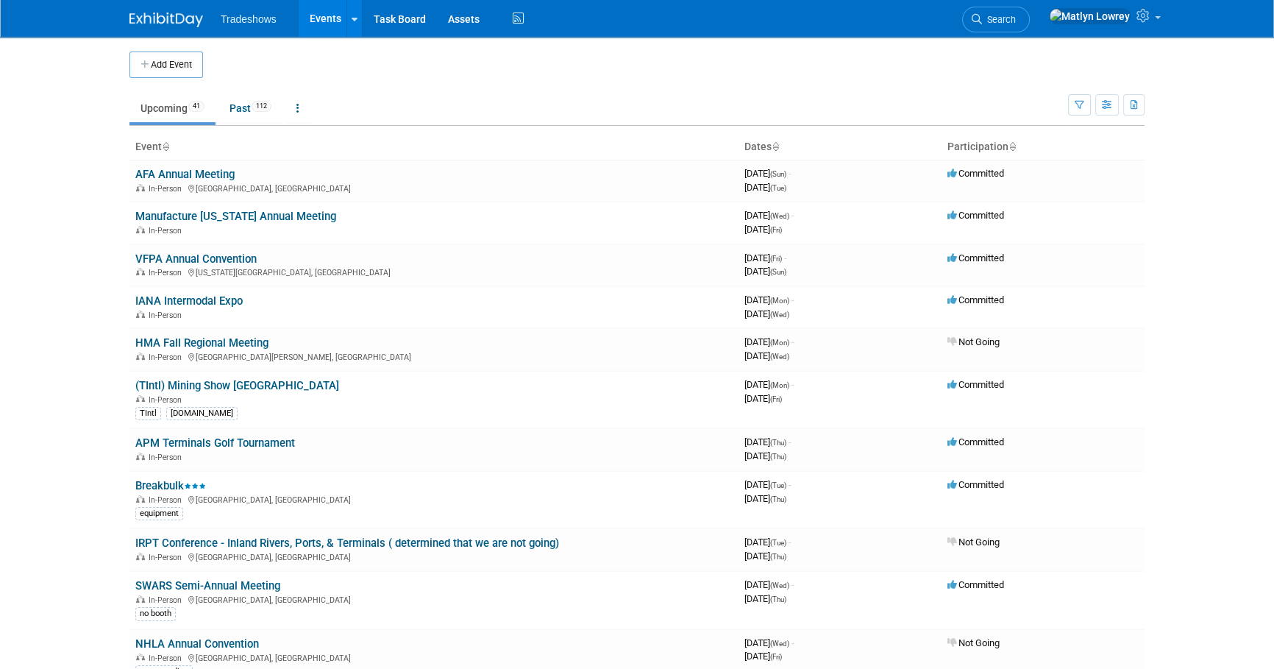
click at [151, 296] on link "IANA Intermodal Expo" at bounding box center [188, 300] width 107 height 13
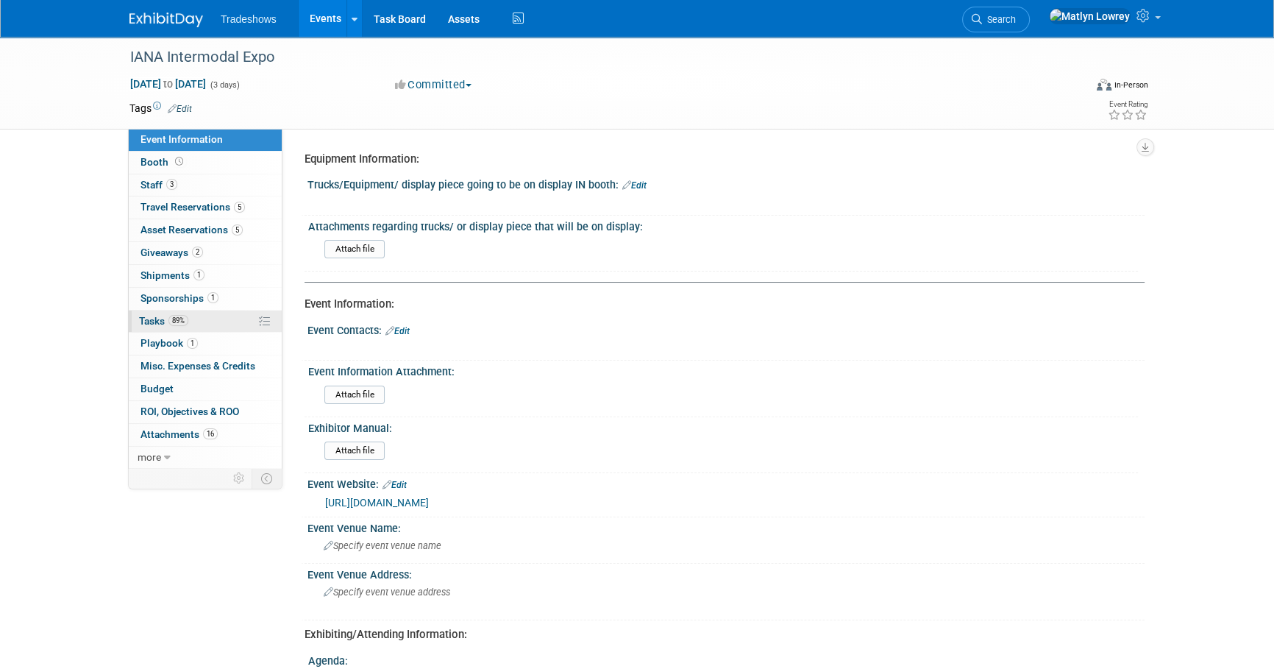
click at [147, 322] on span "Tasks 89%" at bounding box center [163, 321] width 49 height 12
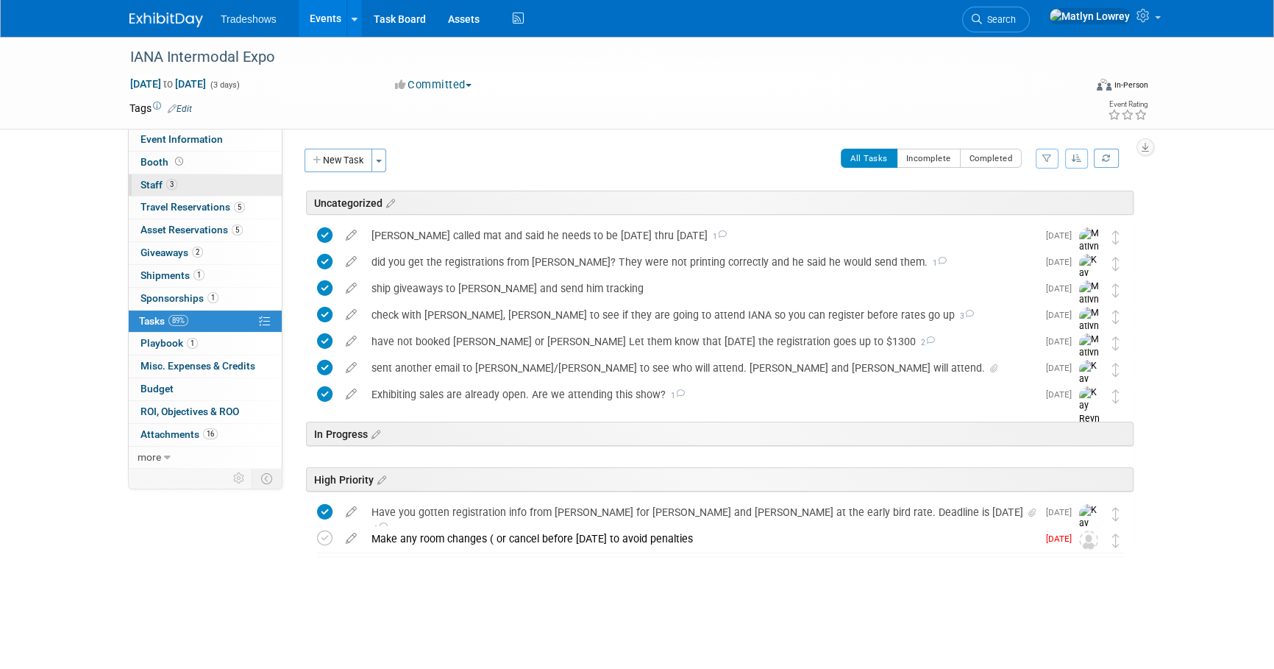
click at [164, 191] on link "3 Staff 3" at bounding box center [205, 185] width 153 height 22
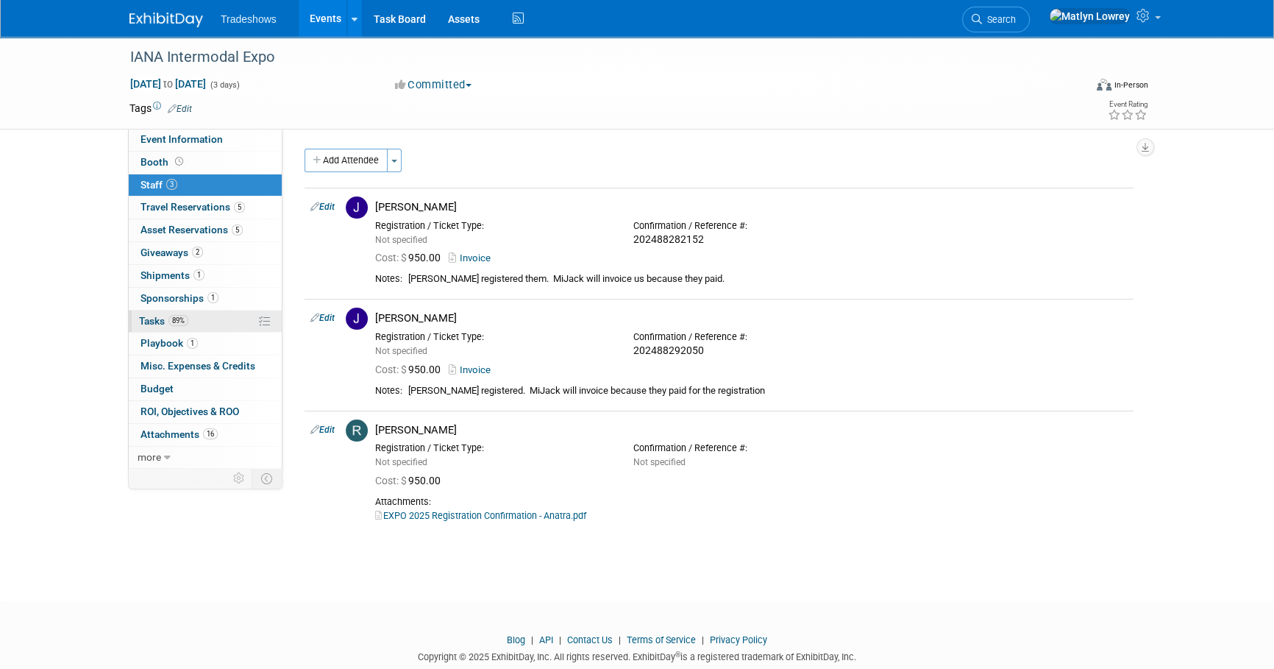
click at [165, 323] on span "Tasks 89%" at bounding box center [163, 321] width 49 height 12
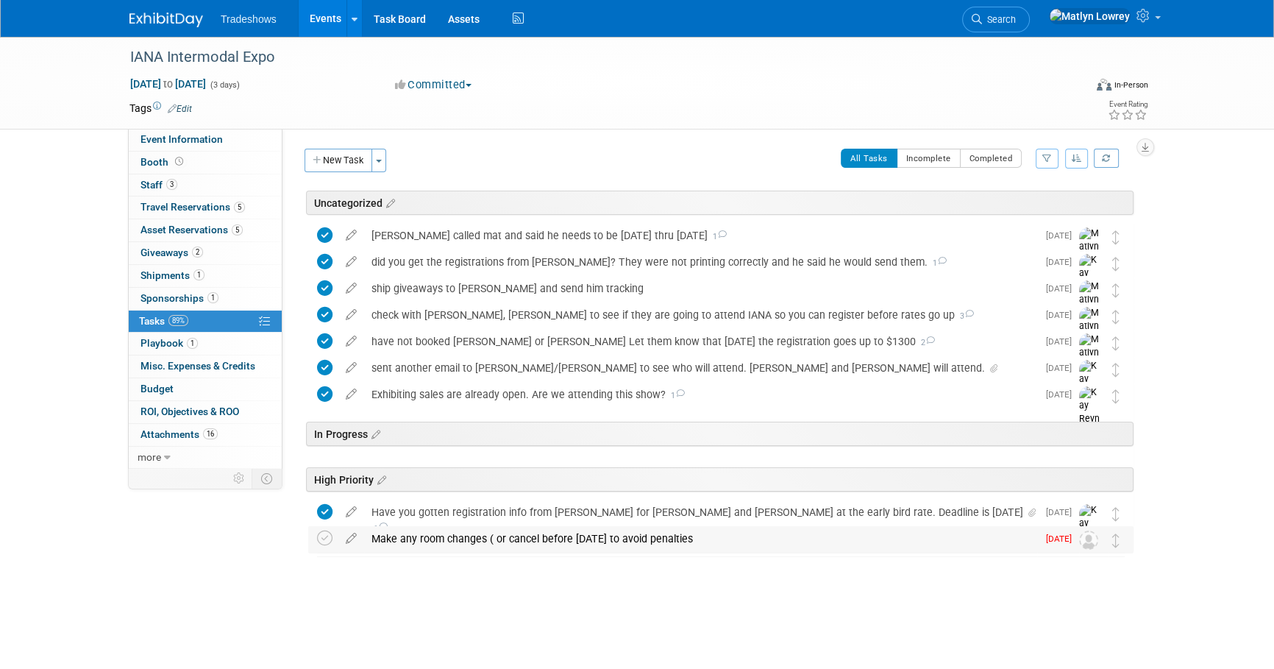
click at [425, 539] on div "Make any room changes ( or cancel before Sept 9 to avoid penalties" at bounding box center [700, 538] width 673 height 25
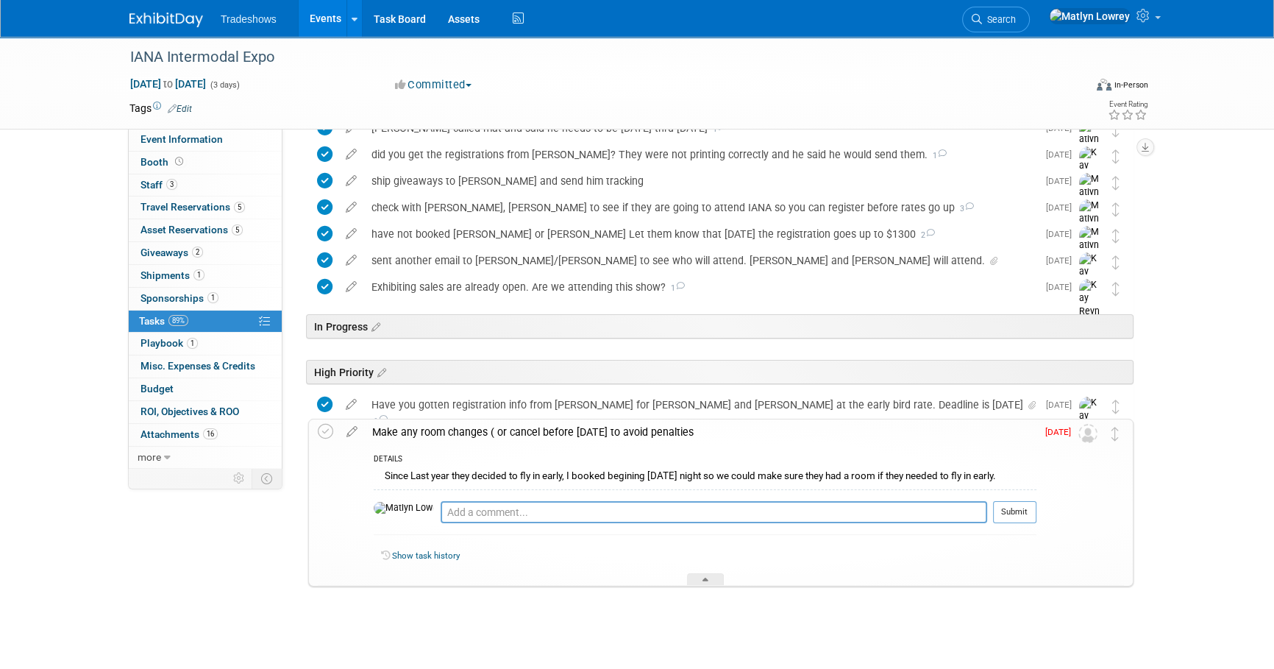
scroll to position [114, 0]
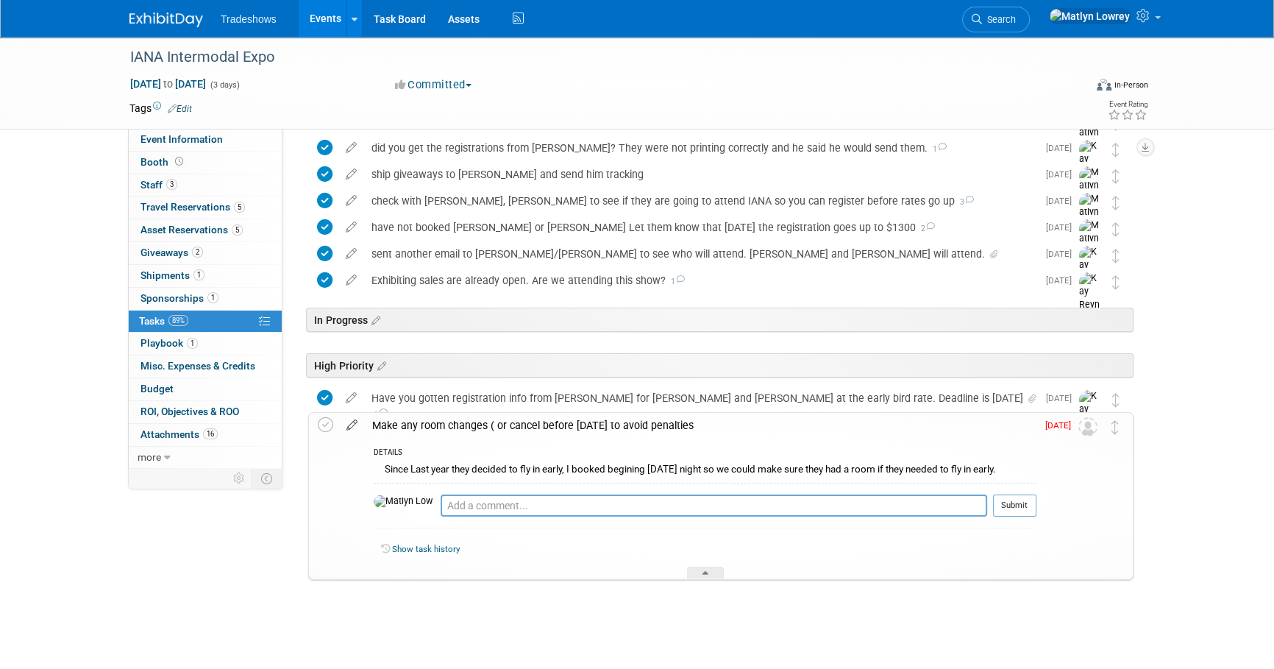
click at [358, 427] on icon at bounding box center [352, 422] width 26 height 18
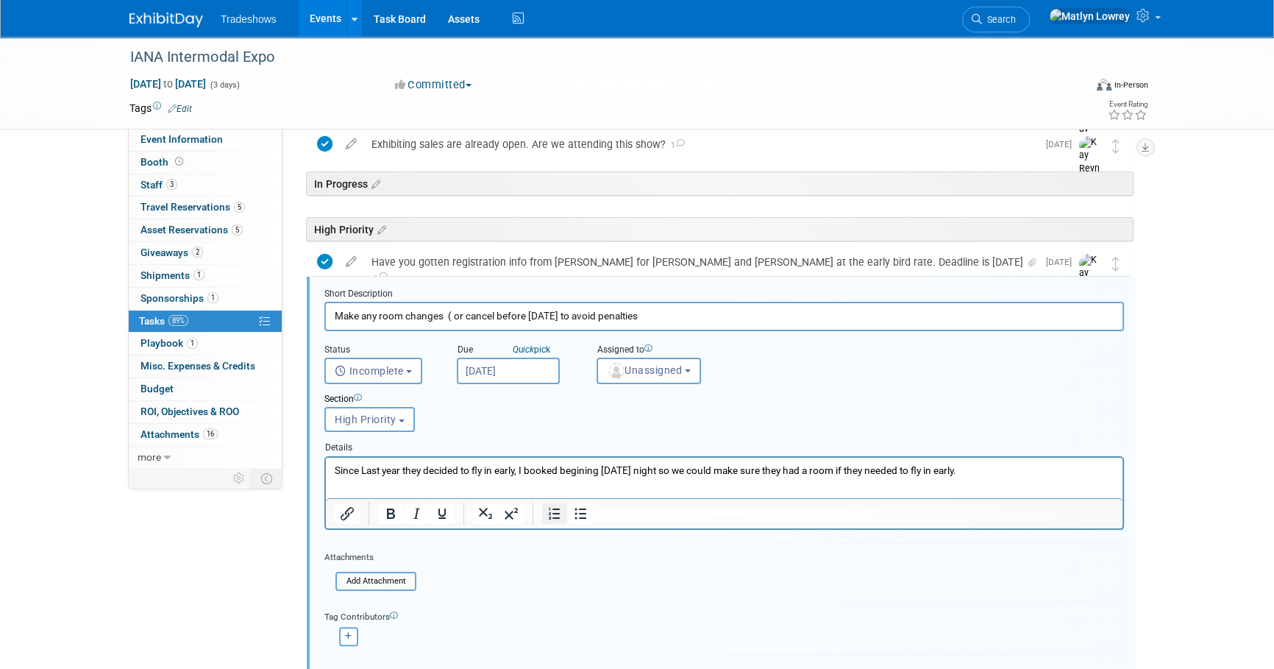
scroll to position [310, 0]
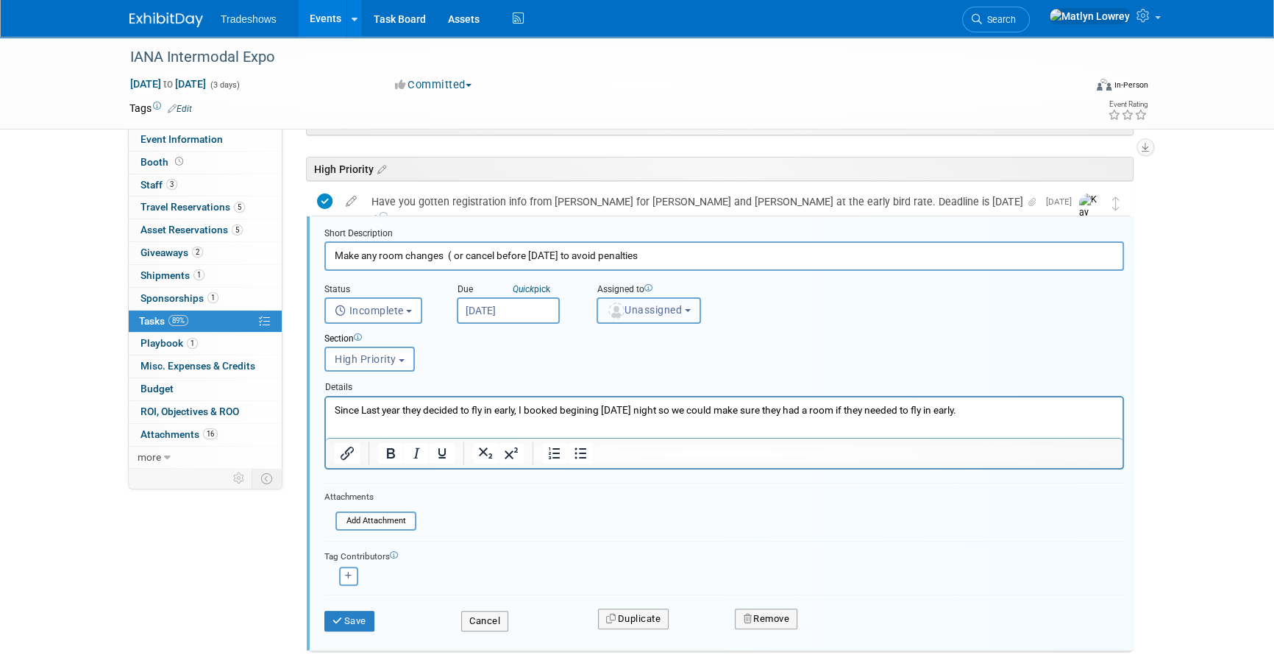
click at [660, 305] on span "Unassigned" at bounding box center [644, 310] width 75 height 12
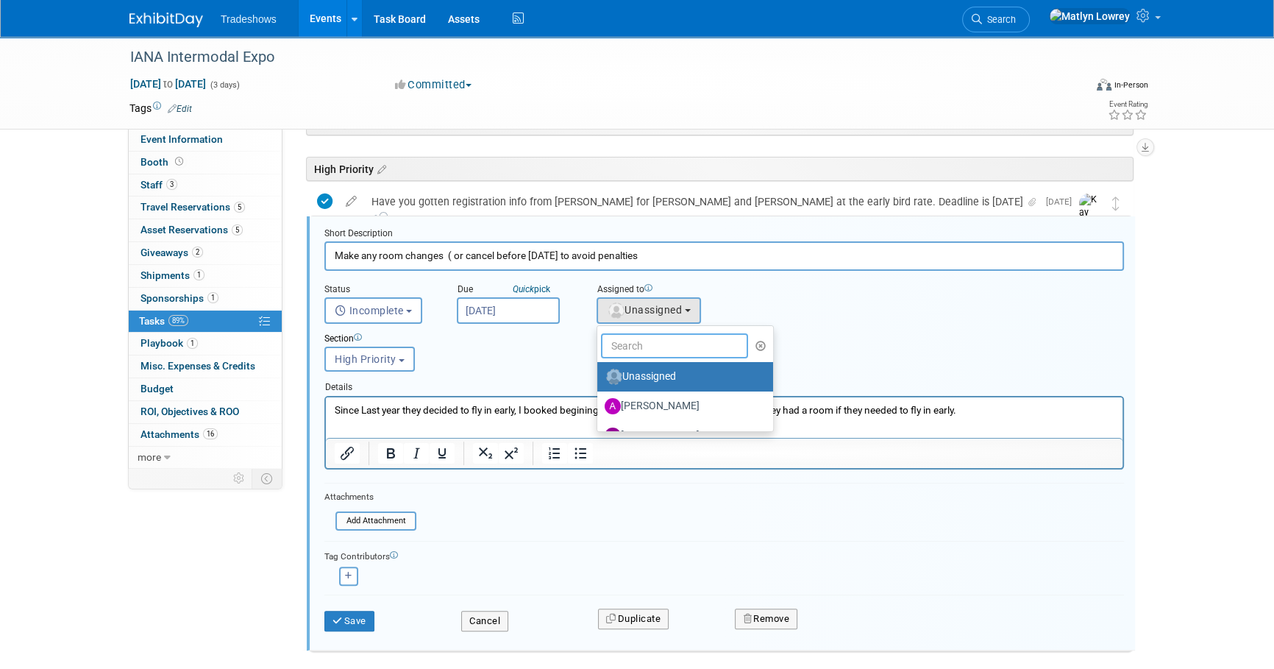
click at [639, 346] on input "text" at bounding box center [674, 345] width 147 height 25
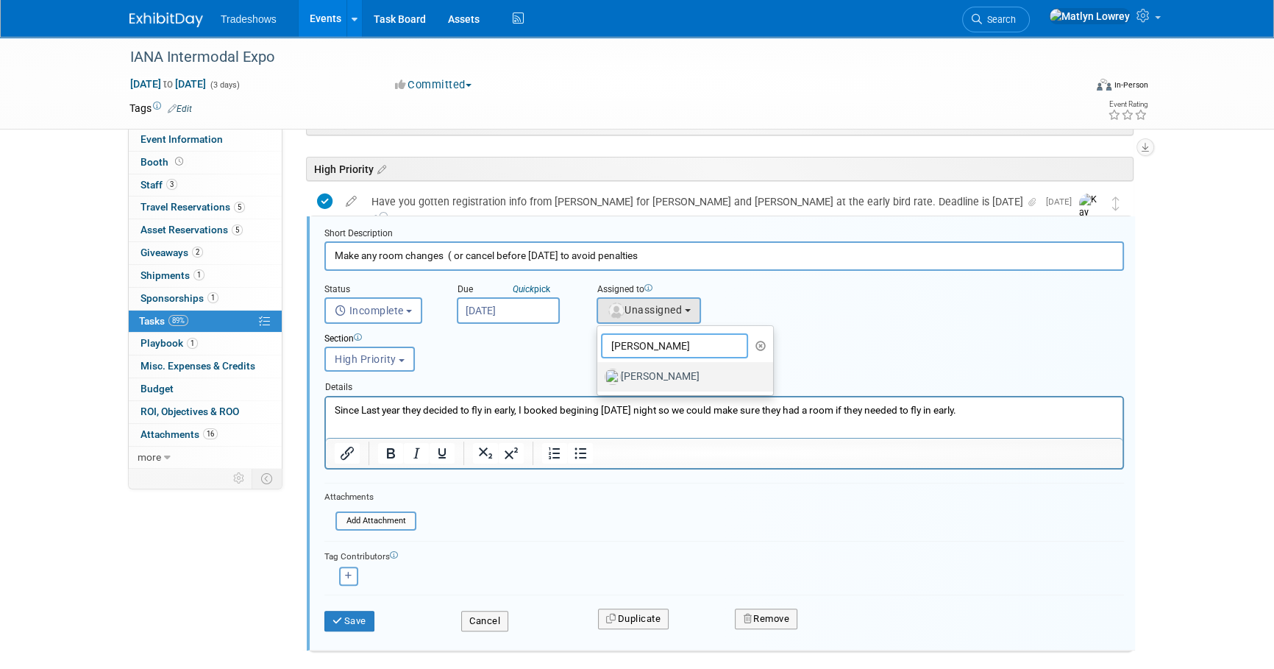
type input "kay"
click at [624, 366] on label "[PERSON_NAME]" at bounding box center [682, 377] width 154 height 24
click at [600, 370] on input "[PERSON_NAME]" at bounding box center [595, 375] width 10 height 10
select select "5e9256d4-eeb1-4d7e-ac69-1857632dd0f4"
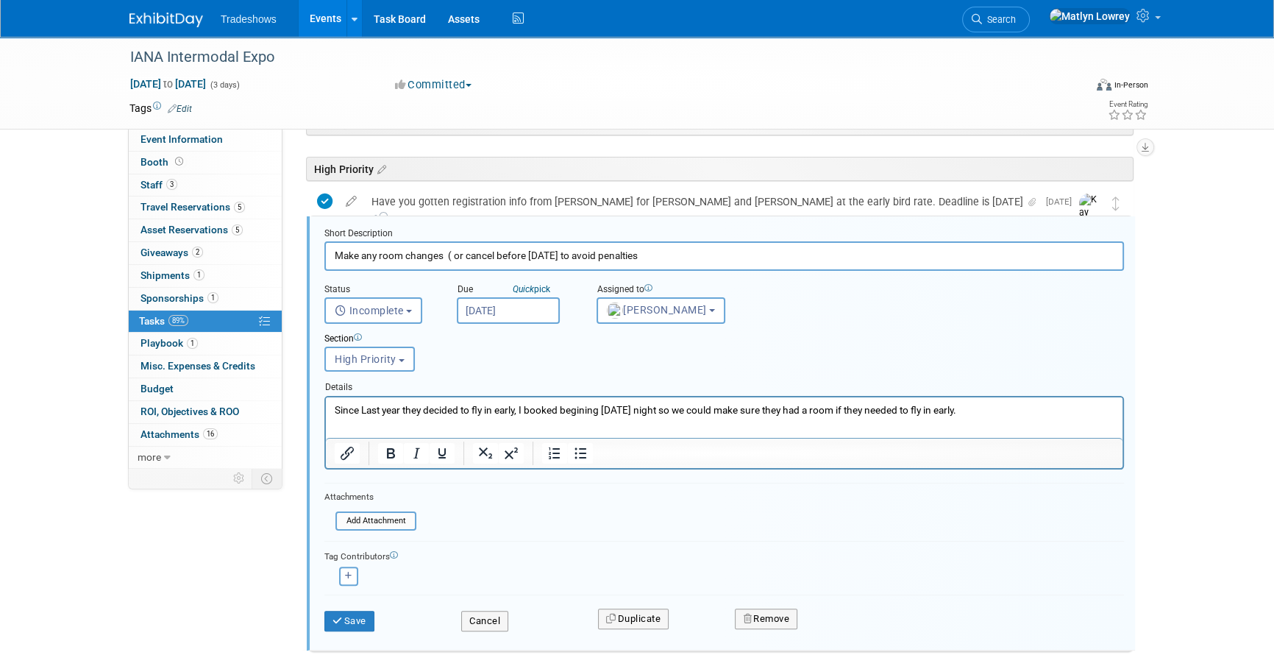
scroll to position [380, 0]
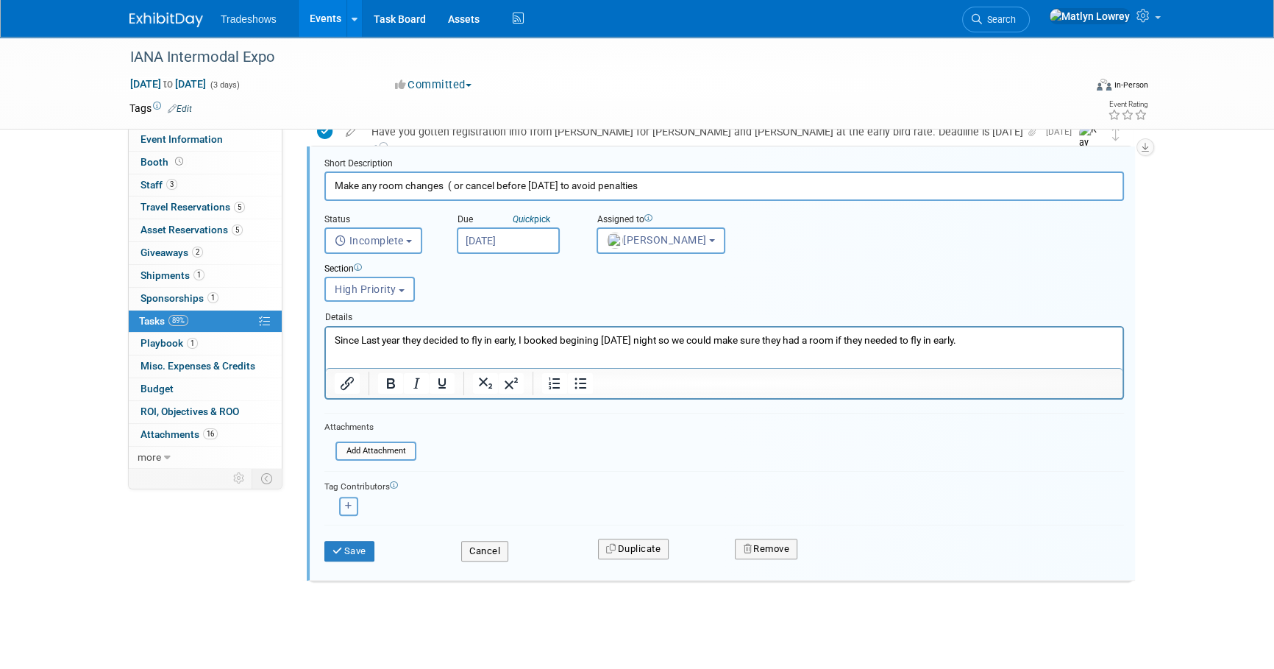
click at [348, 508] on icon "button" at bounding box center [348, 506] width 7 height 8
select select
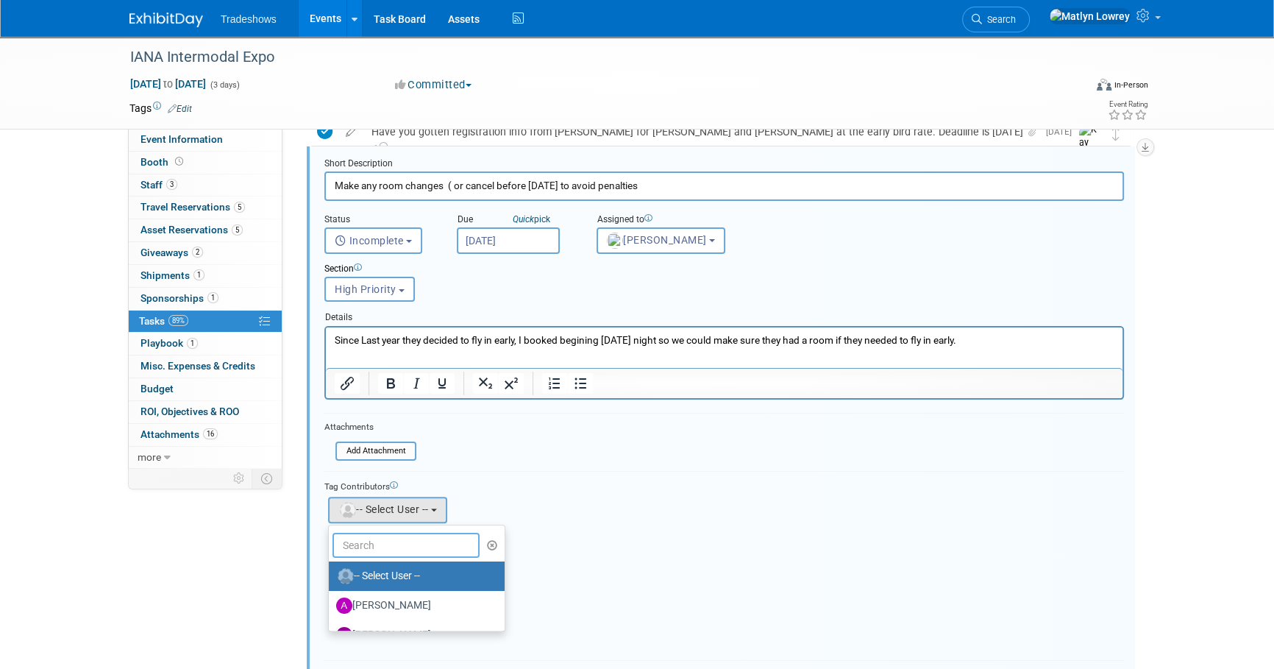
click at [380, 542] on input "text" at bounding box center [405, 545] width 147 height 25
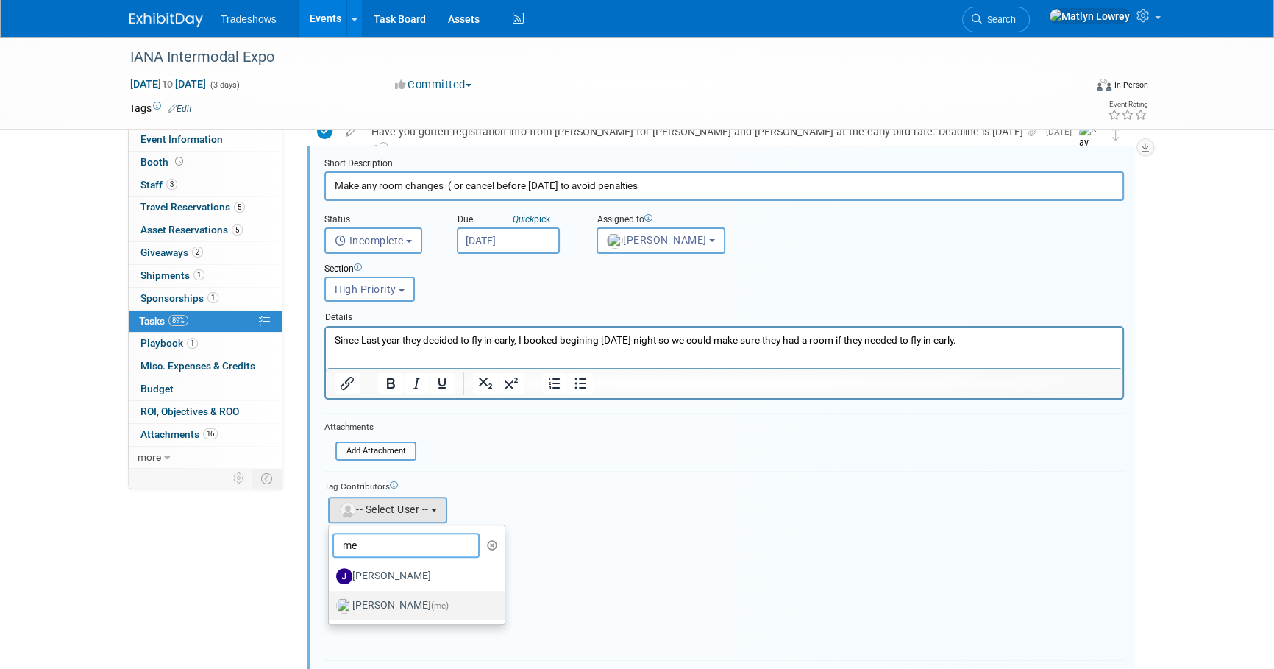
type input "me"
click at [370, 597] on label "Matlyn Lowrey (me)" at bounding box center [413, 606] width 154 height 24
click at [331, 599] on input "Matlyn Lowrey (me)" at bounding box center [326, 604] width 10 height 10
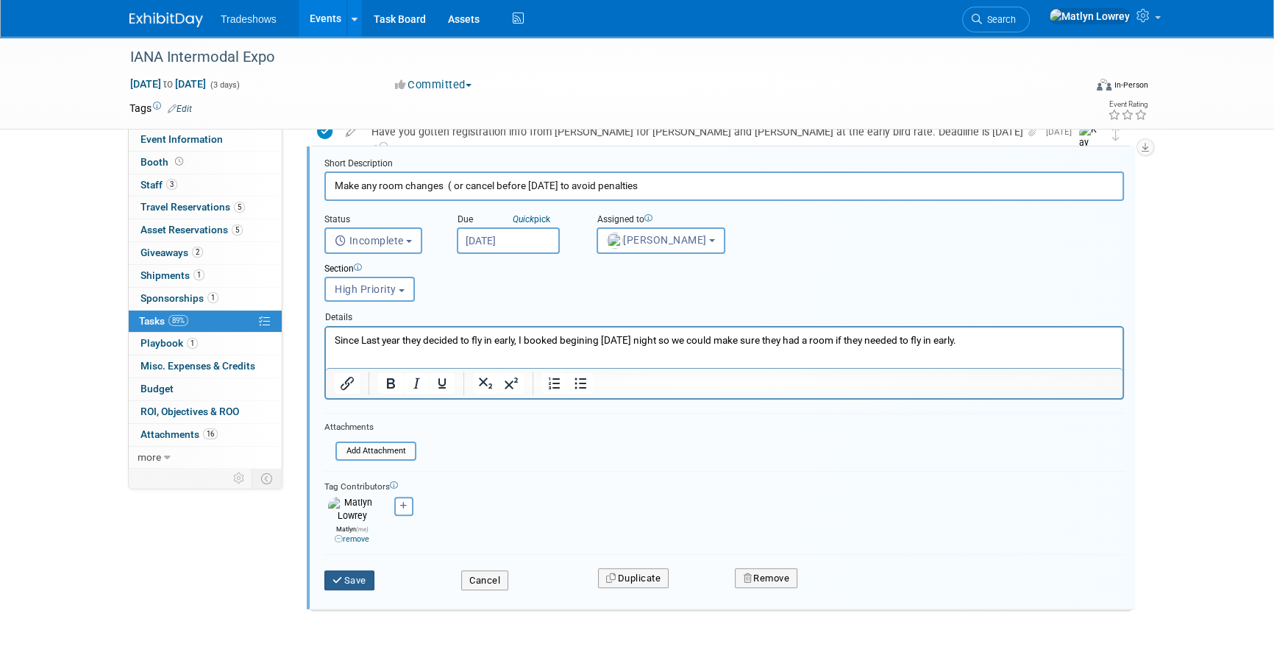
click at [359, 570] on button "Save" at bounding box center [349, 580] width 50 height 21
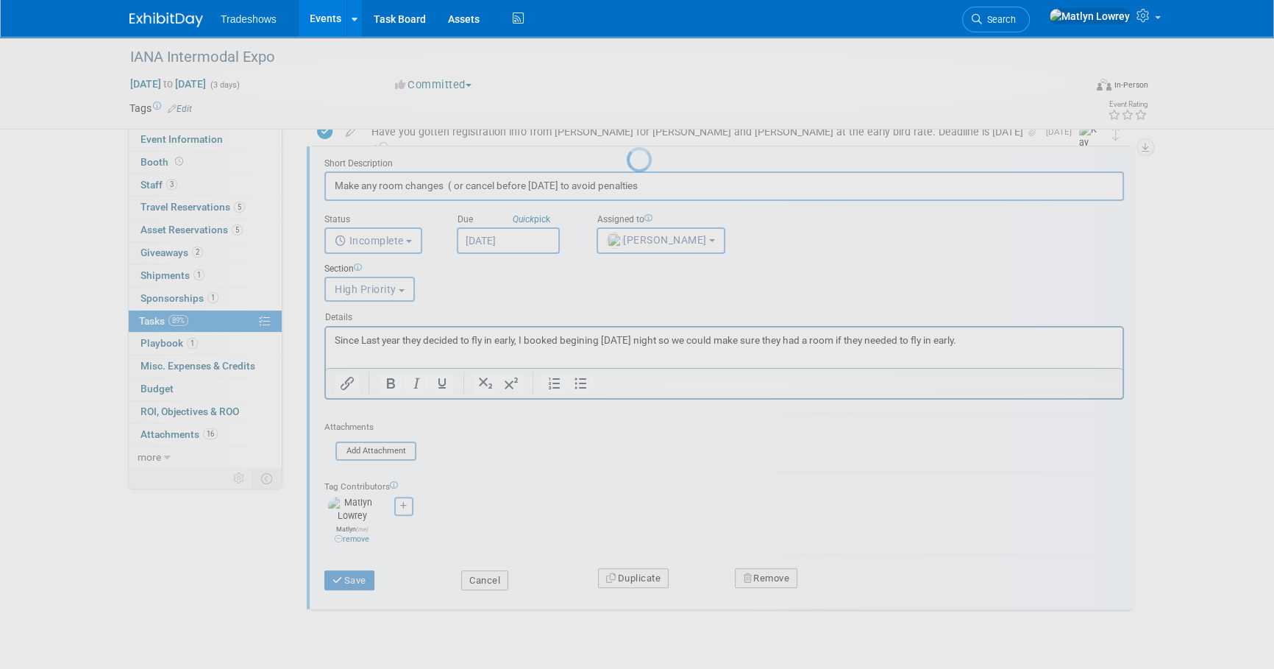
scroll to position [163, 0]
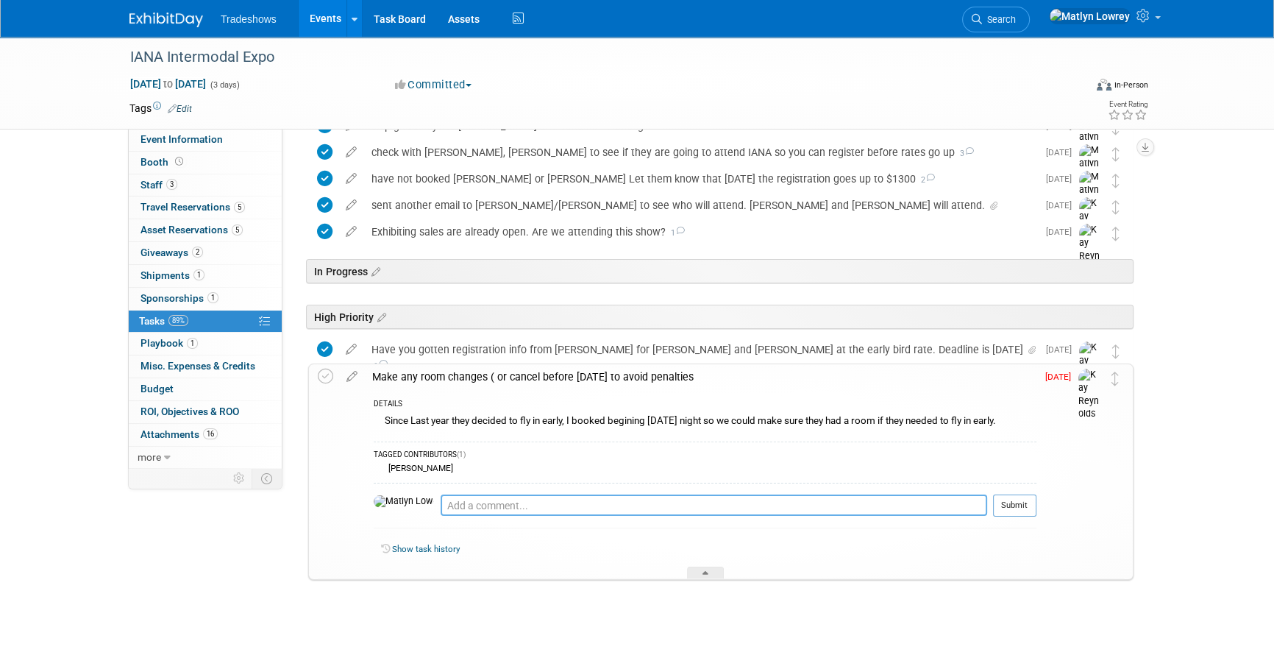
click at [445, 512] on textarea at bounding box center [714, 505] width 547 height 22
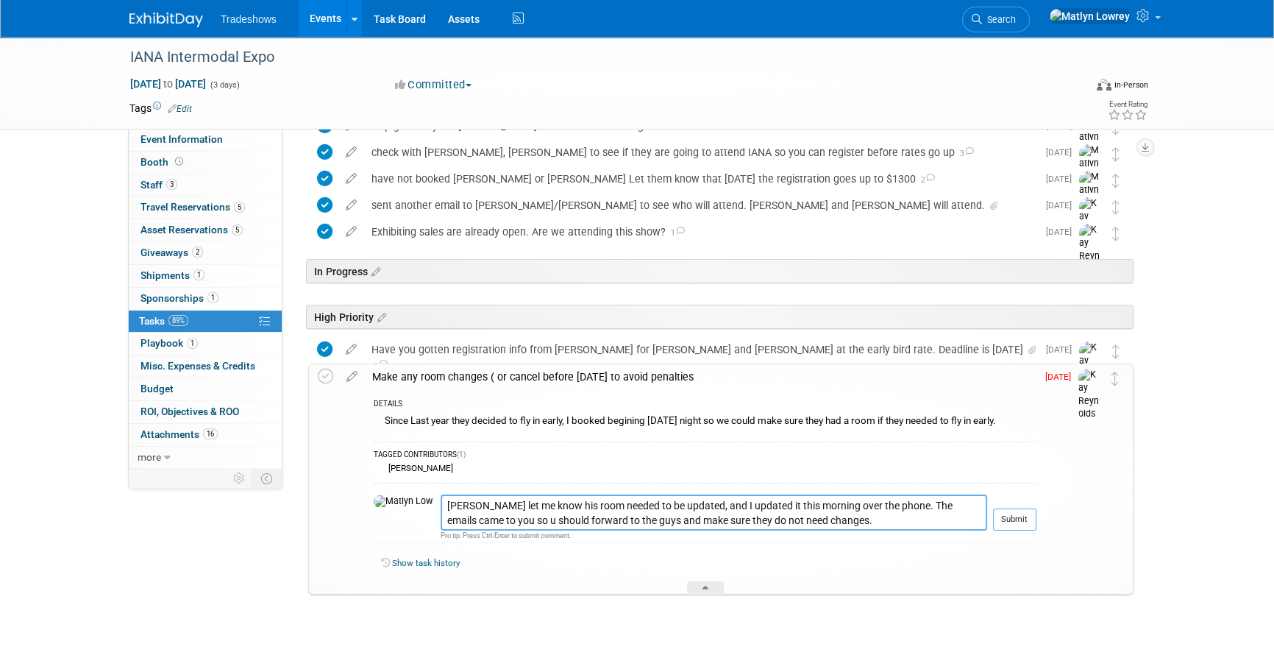
type textarea "Jason let me know his room needed to be updated, and I updated it this morning …"
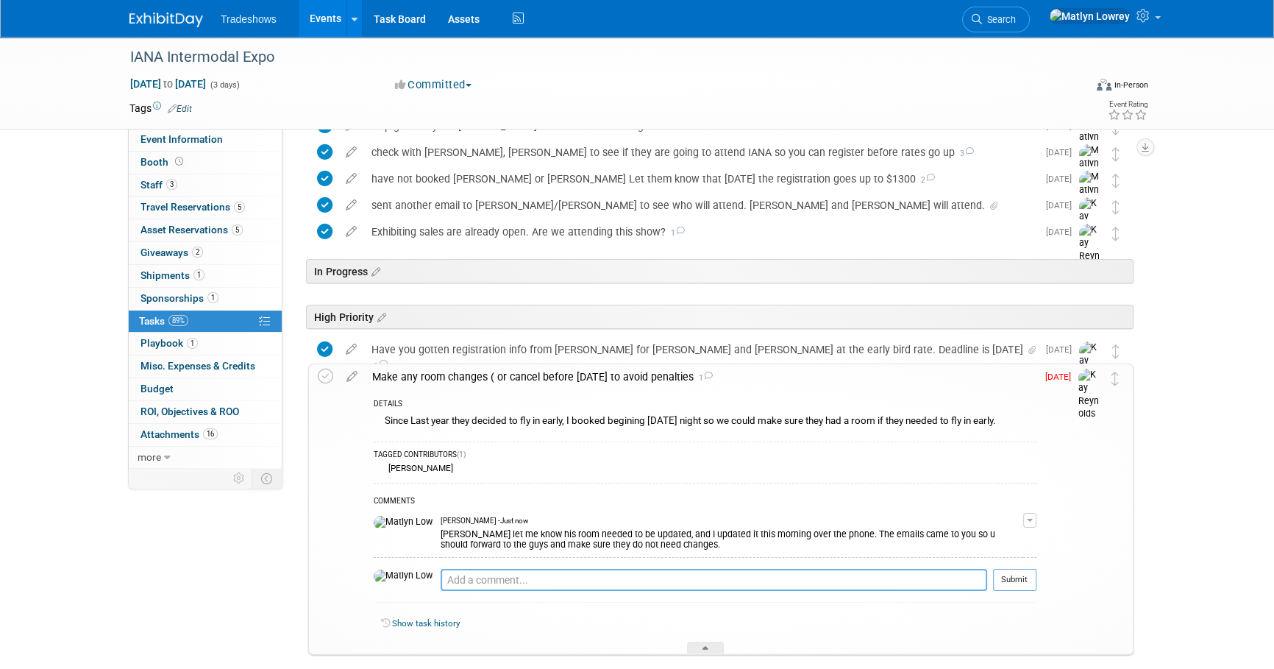
click at [471, 575] on textarea at bounding box center [714, 580] width 547 height 22
type textarea "I sent Rob his, so It would just be"
click at [196, 179] on link "3 Staff 3" at bounding box center [205, 185] width 153 height 22
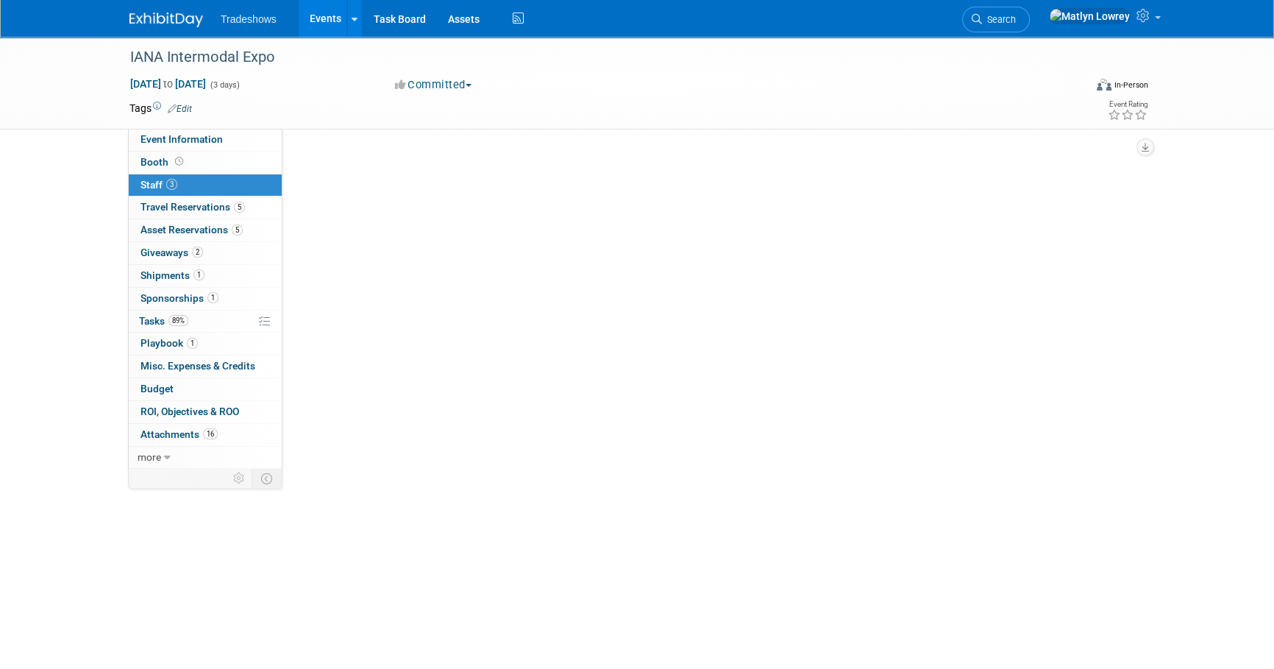
scroll to position [0, 0]
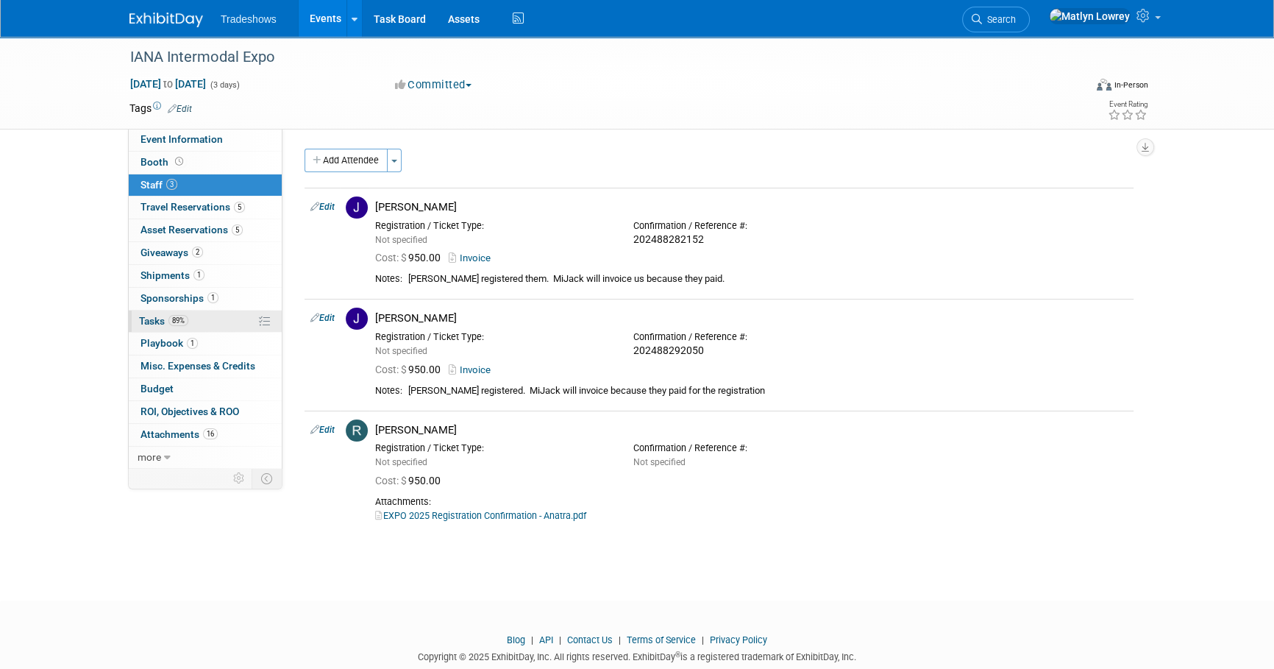
click at [163, 316] on span "Tasks 89%" at bounding box center [163, 321] width 49 height 12
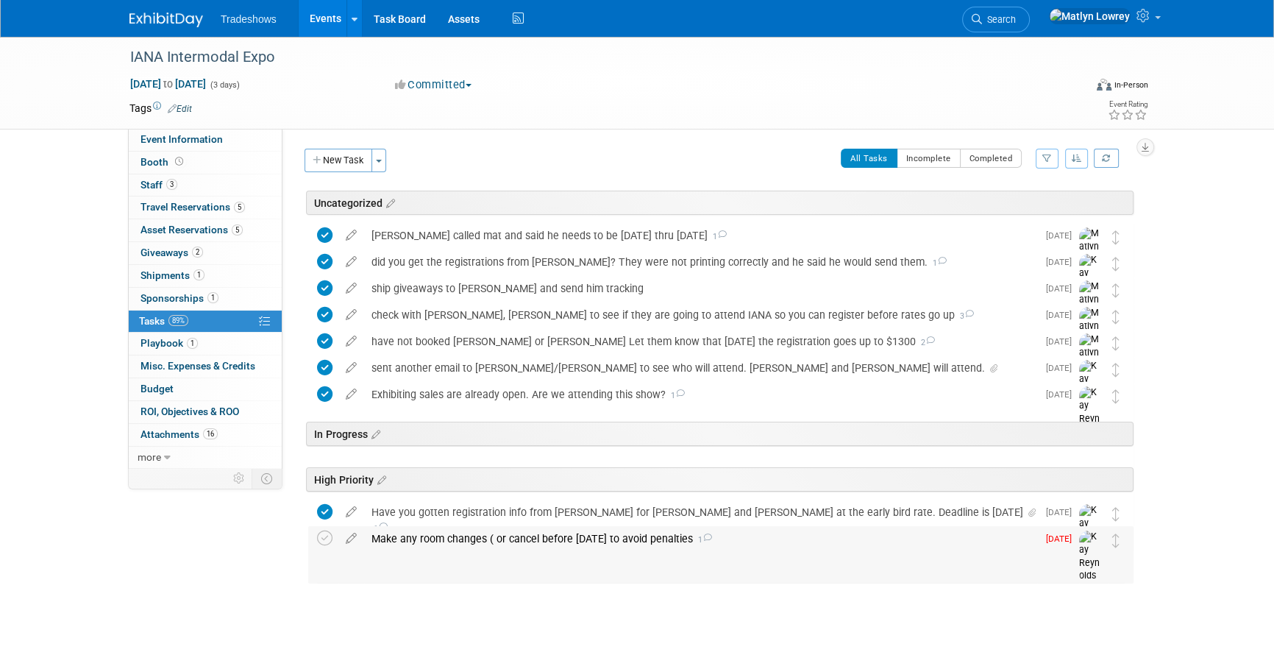
click at [474, 541] on div "Make any room changes ( or cancel before Sept 9 to avoid penalties 1" at bounding box center [700, 538] width 673 height 25
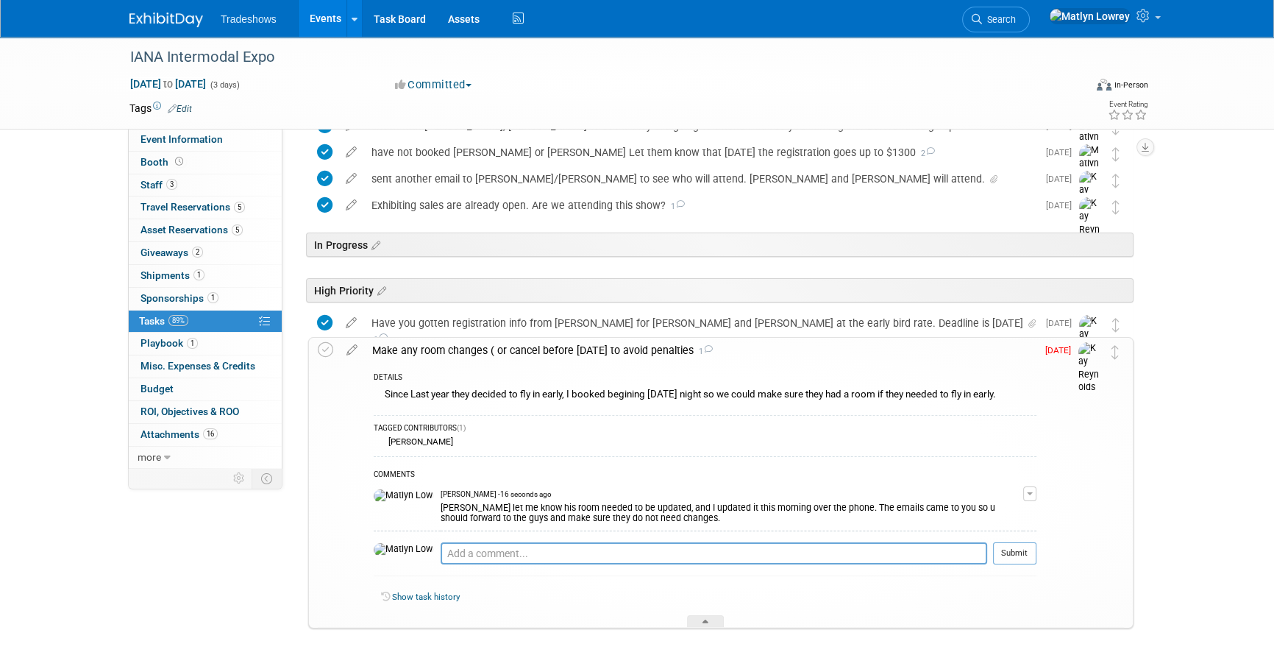
scroll to position [200, 0]
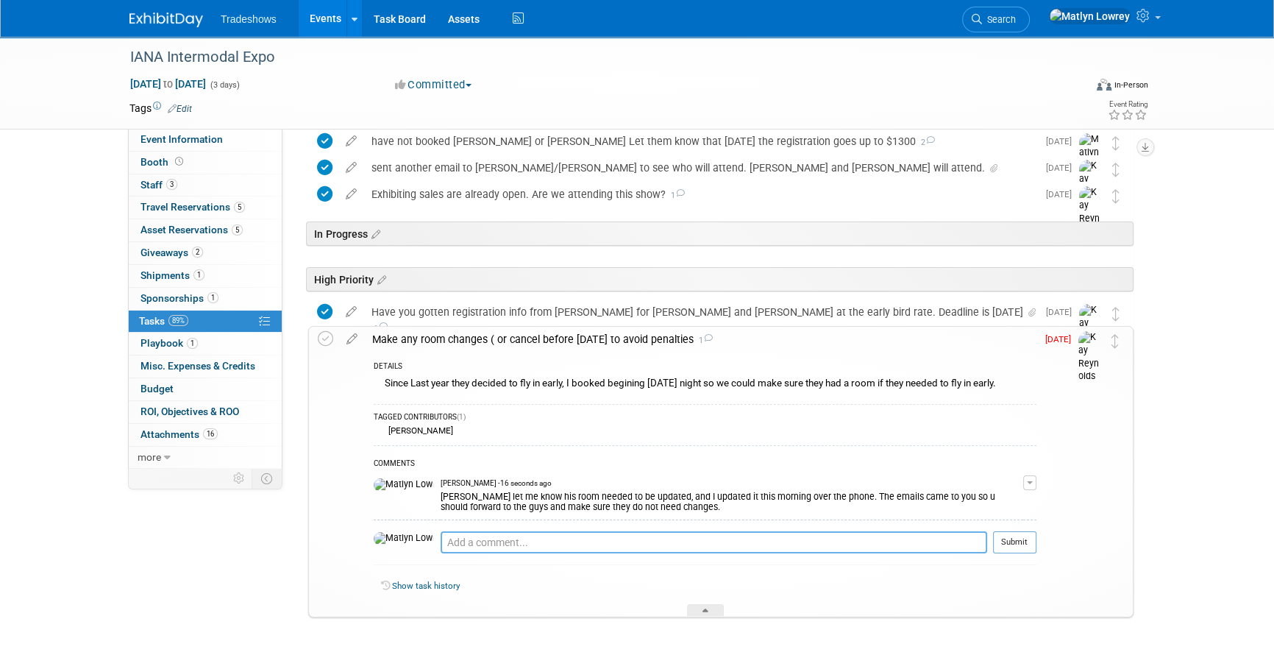
click at [471, 538] on textarea at bounding box center [714, 542] width 547 height 22
type textarea "I sent Rob anatra his, so it would just be David Gully"
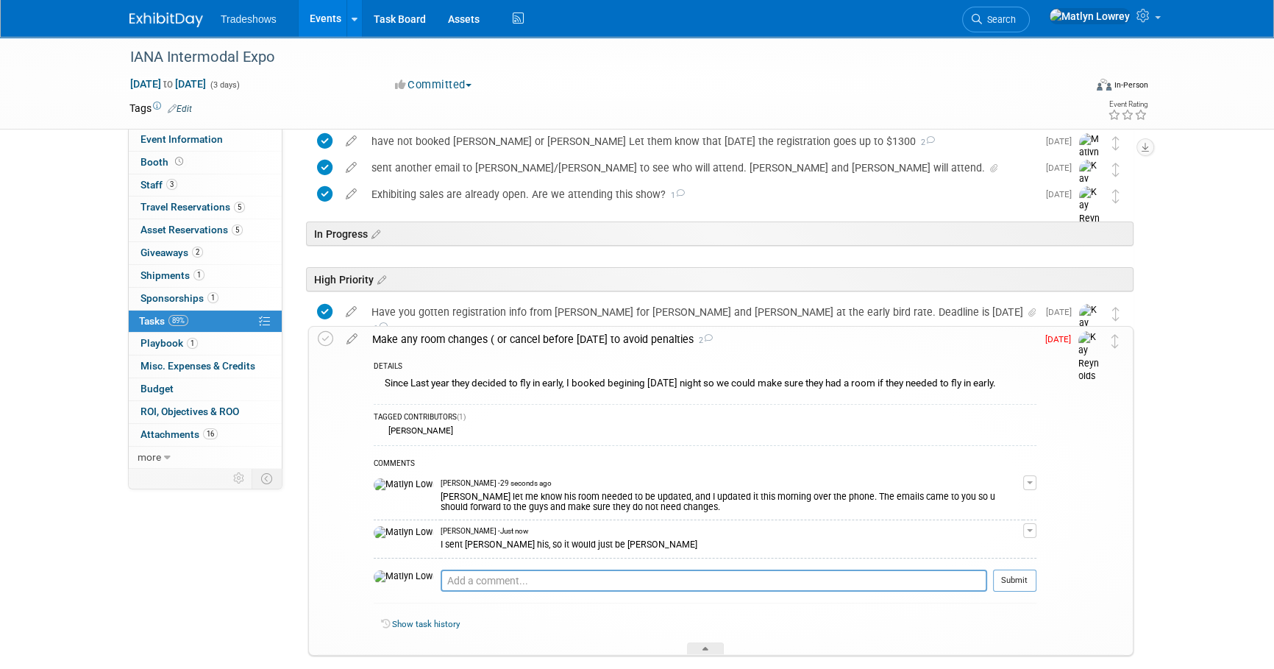
click at [474, 346] on div "Make any room changes ( or cancel before Sept 9 to avoid penalties 2" at bounding box center [701, 339] width 672 height 25
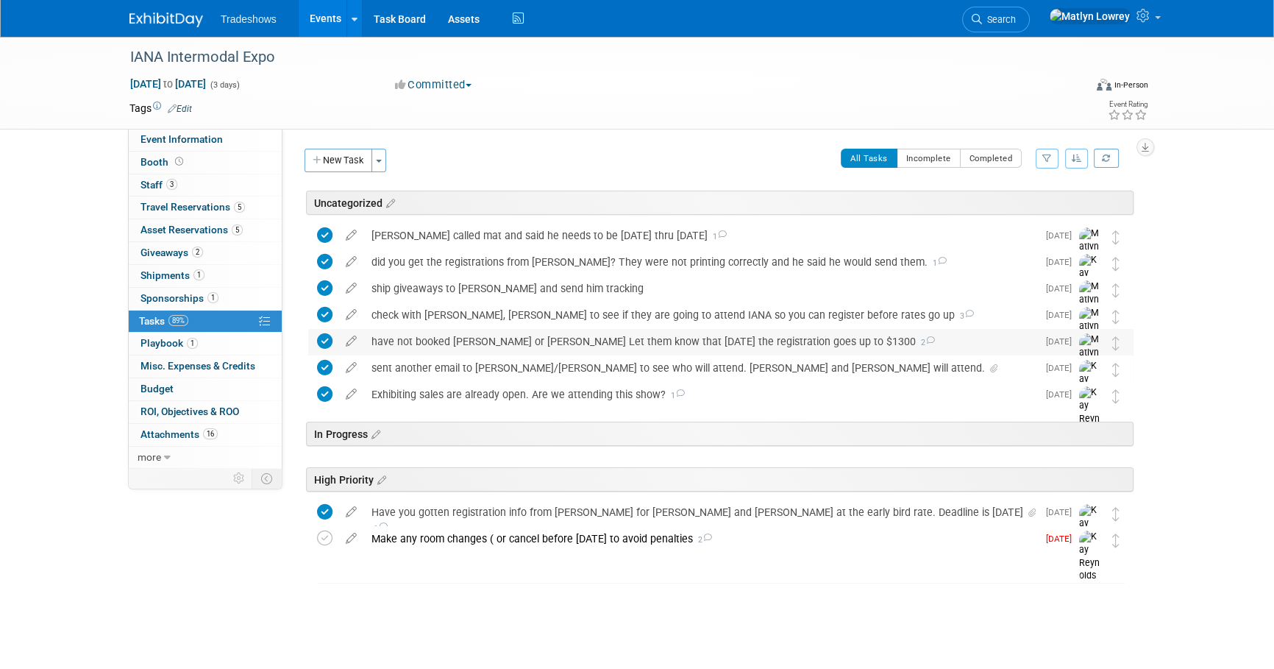
scroll to position [0, 0]
click at [177, 209] on span "Travel Reservations 5" at bounding box center [193, 207] width 104 height 12
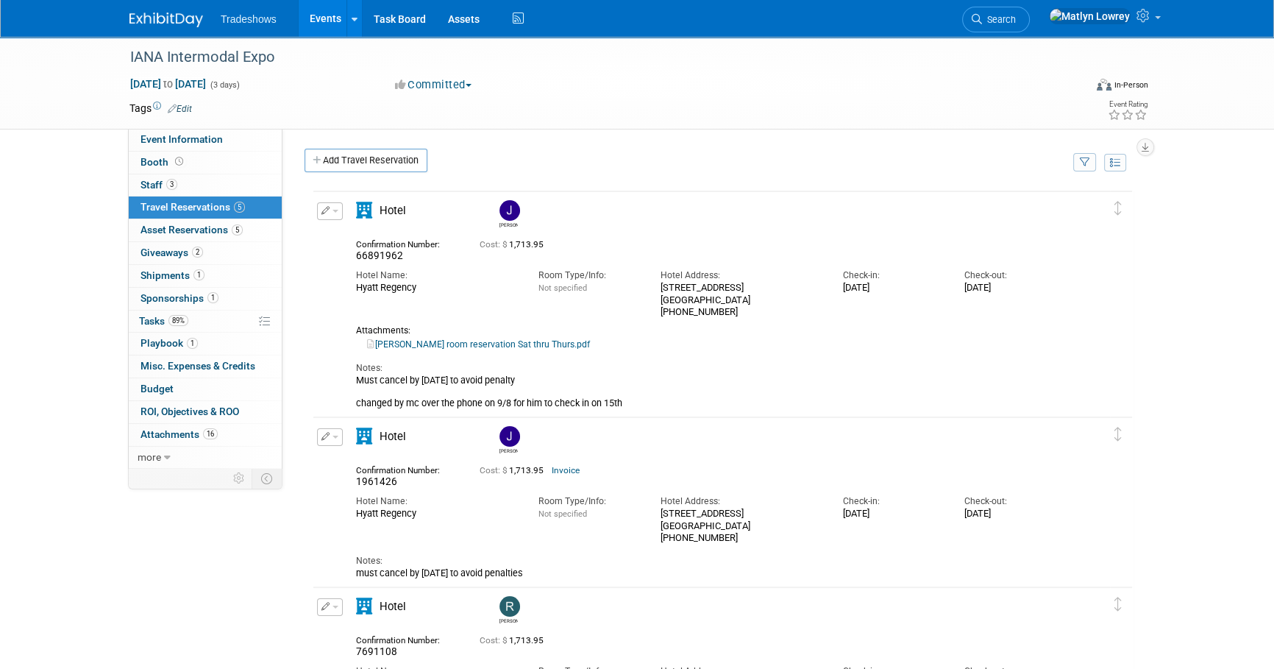
click at [337, 213] on button "button" at bounding box center [330, 211] width 26 height 18
click at [367, 229] on button "Edit Reservation" at bounding box center [380, 236] width 124 height 21
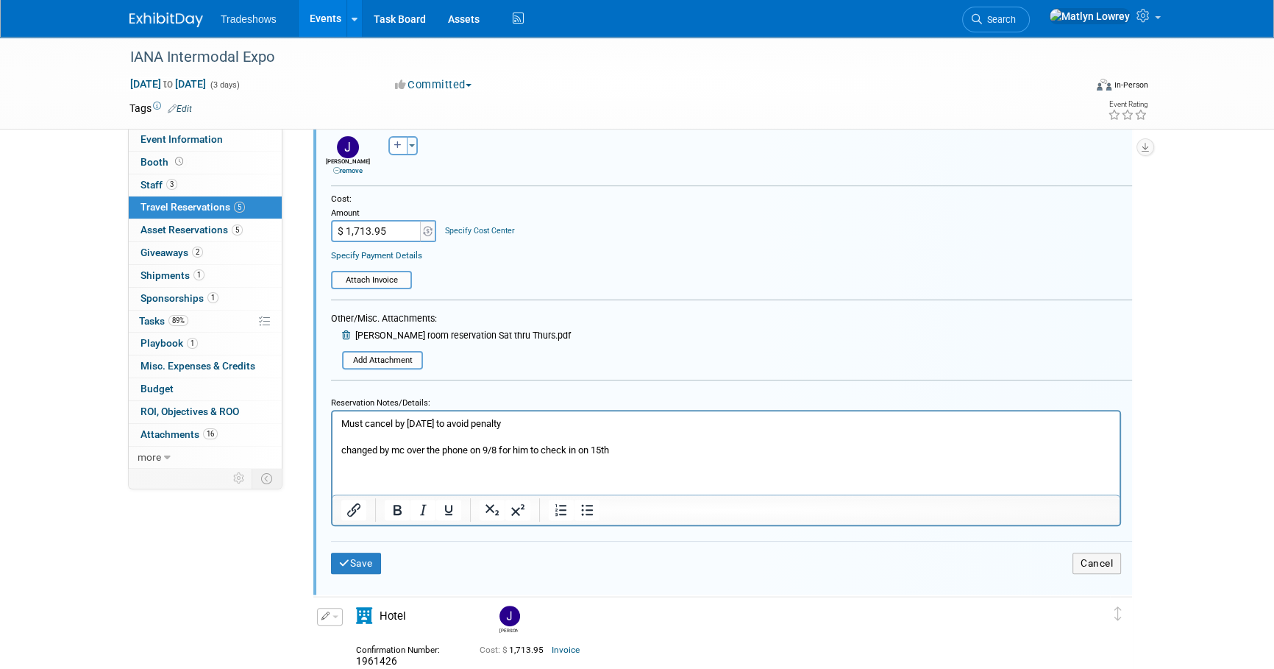
scroll to position [559, 0]
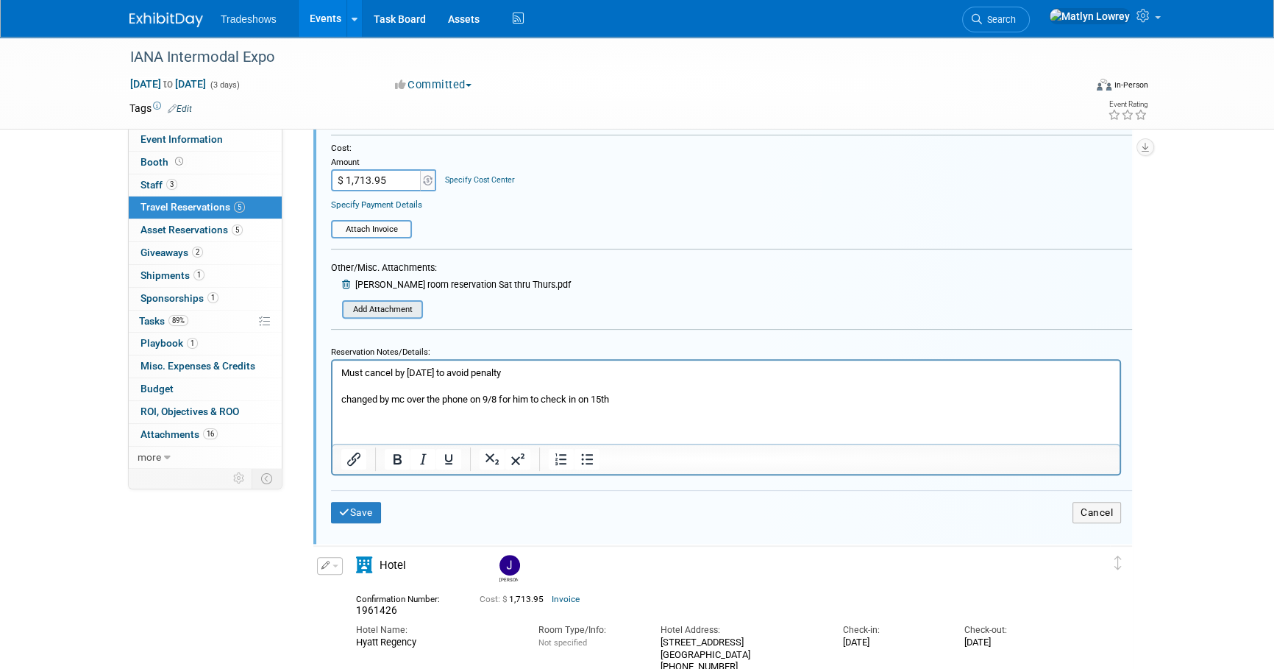
click at [362, 305] on input "file" at bounding box center [346, 309] width 150 height 15
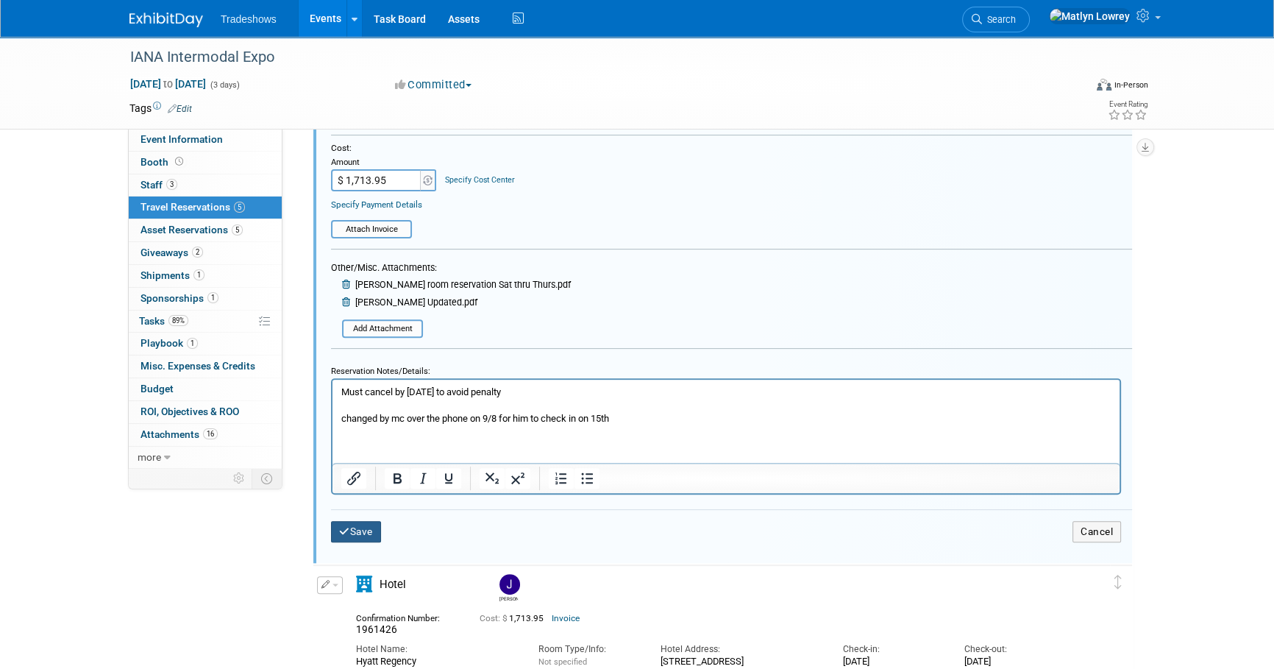
click at [343, 534] on button "Save" at bounding box center [356, 531] width 50 height 21
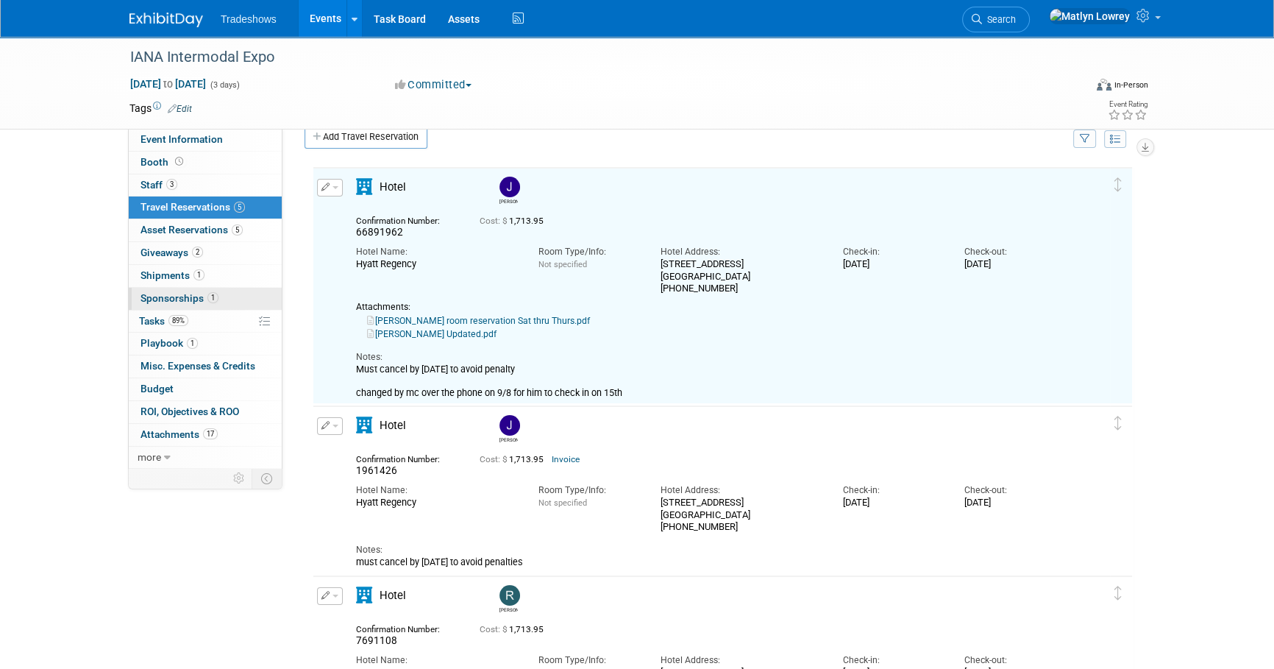
scroll to position [0, 0]
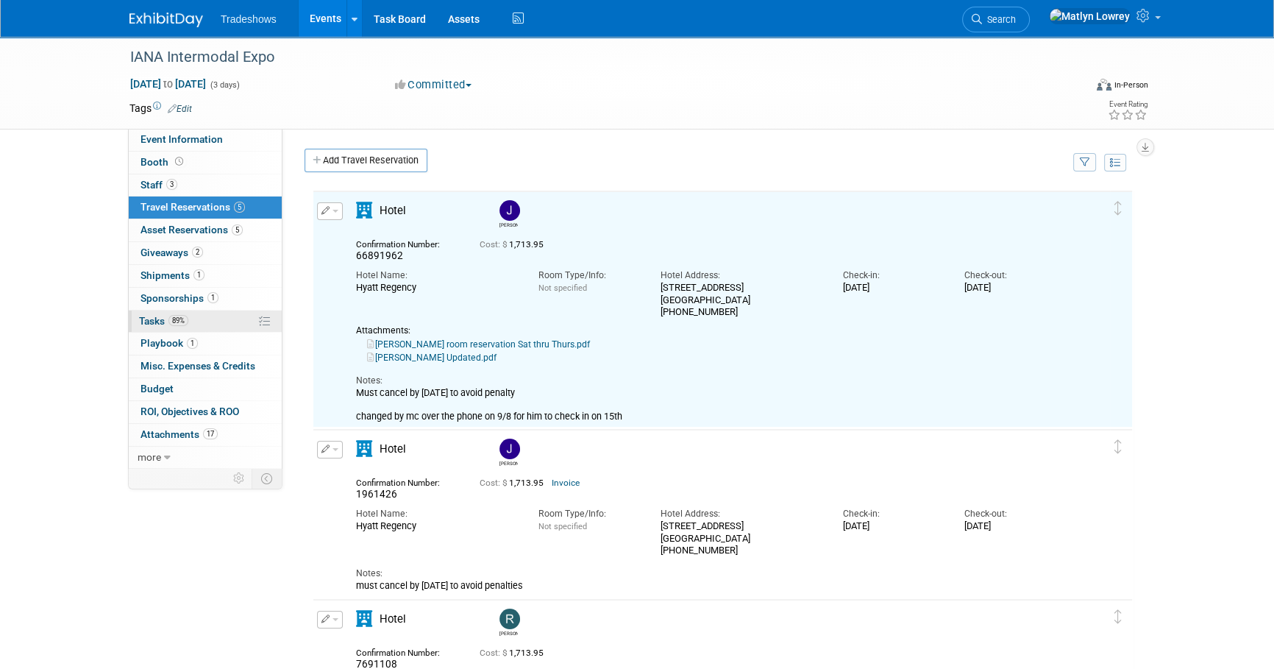
click at [159, 323] on span "Tasks 89%" at bounding box center [163, 321] width 49 height 12
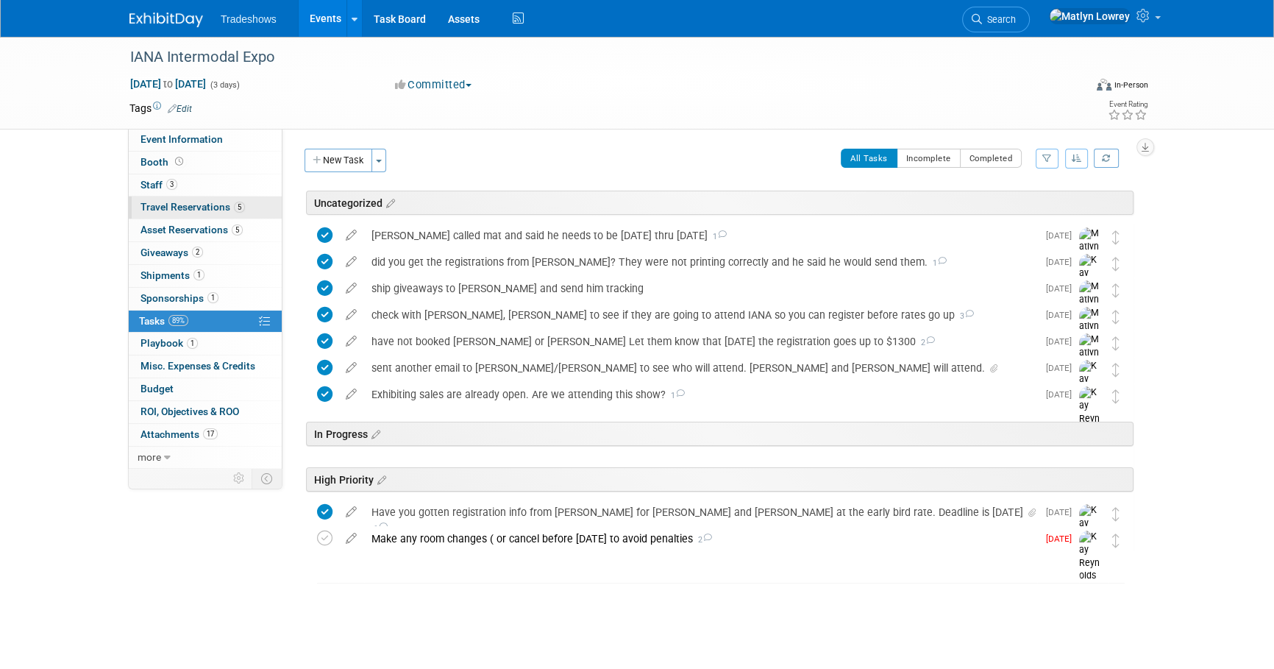
click at [166, 215] on link "5 Travel Reservations 5" at bounding box center [205, 207] width 153 height 22
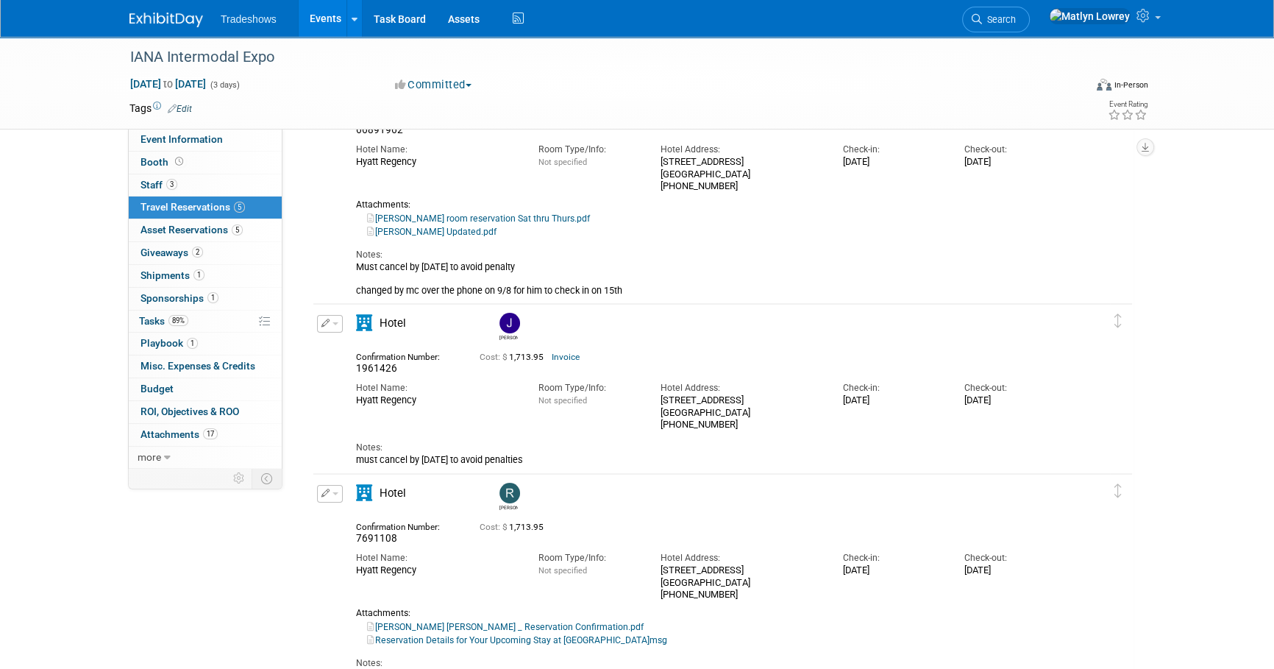
scroll to position [133, 0]
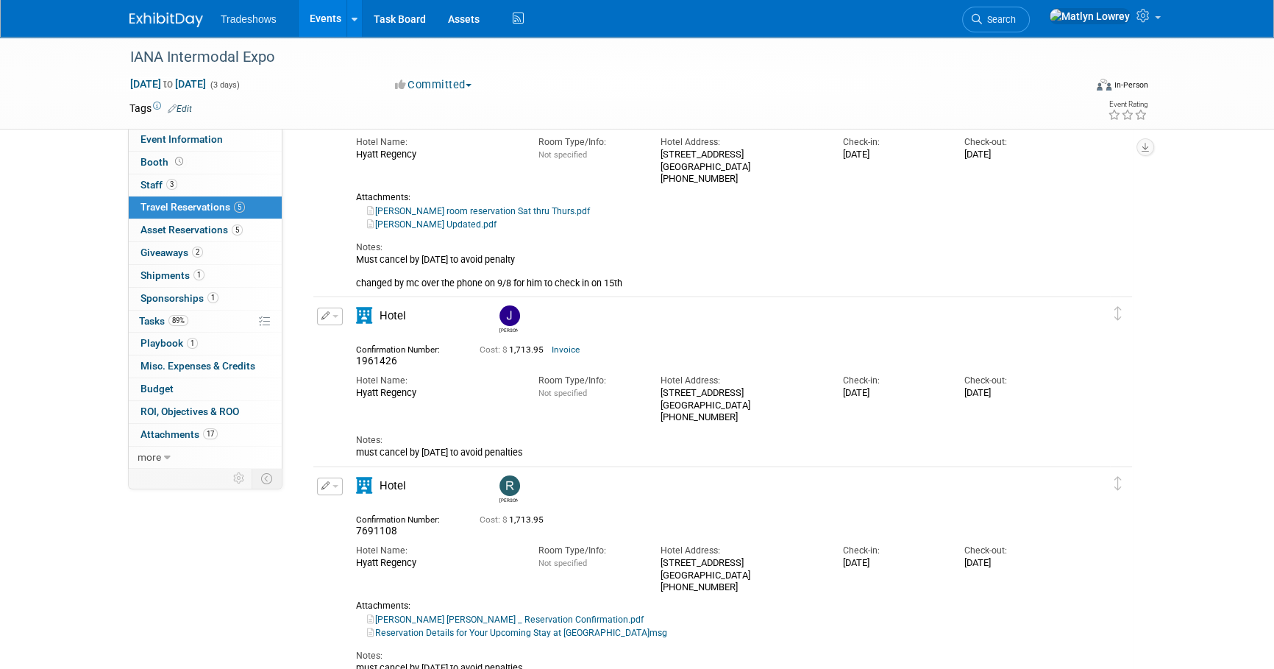
click at [547, 341] on div "Cost: $ 1,713.95 Invoice" at bounding box center [743, 347] width 526 height 15
click at [581, 355] on div "Cost: $ 1,713.95 Invoice" at bounding box center [743, 349] width 548 height 18
click at [567, 346] on link "Invoice" at bounding box center [566, 349] width 28 height 10
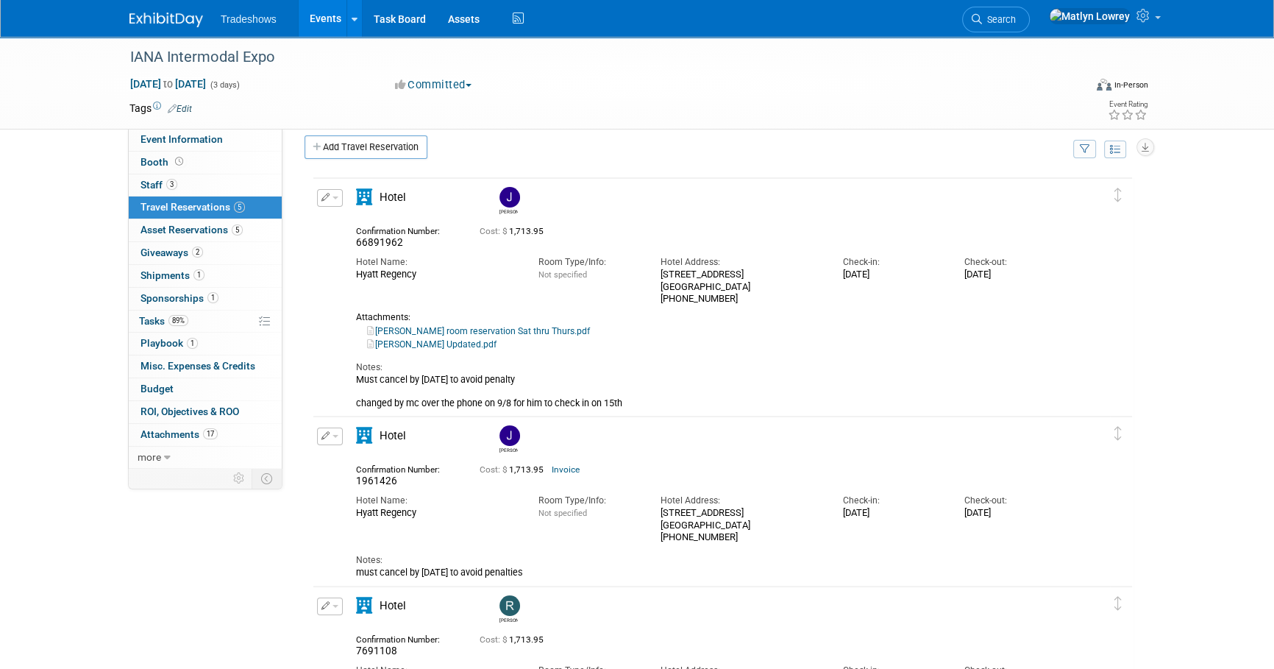
scroll to position [0, 0]
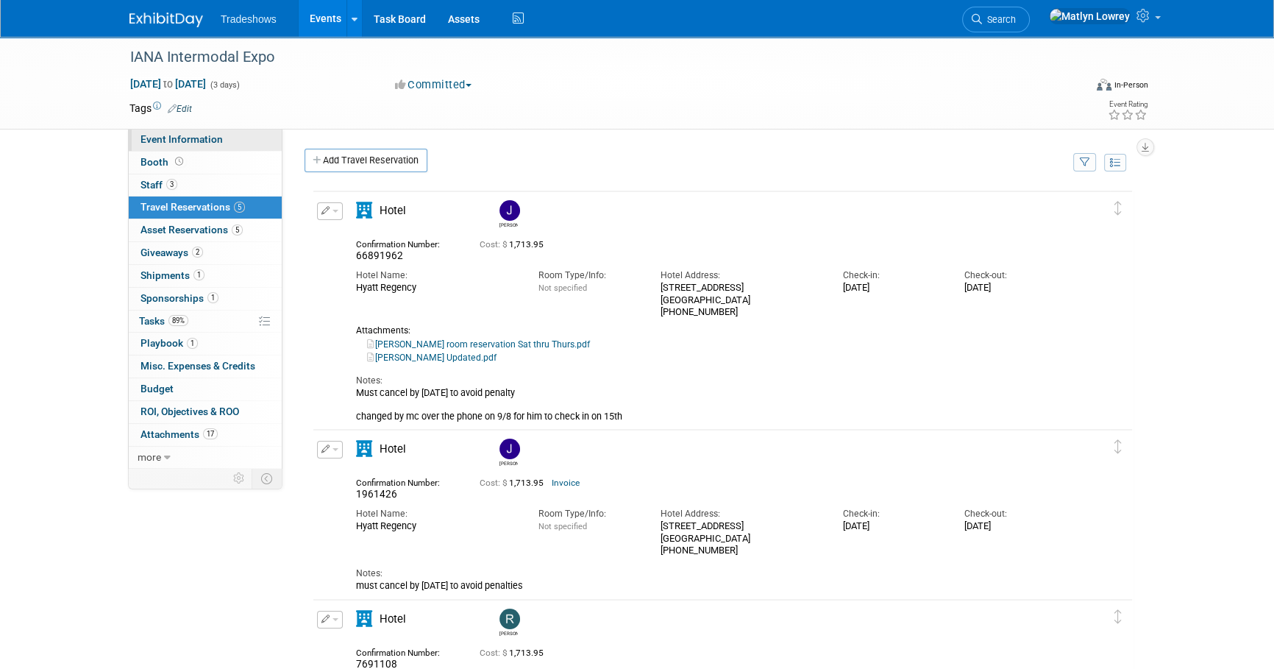
click at [170, 142] on span "Event Information" at bounding box center [182, 139] width 82 height 12
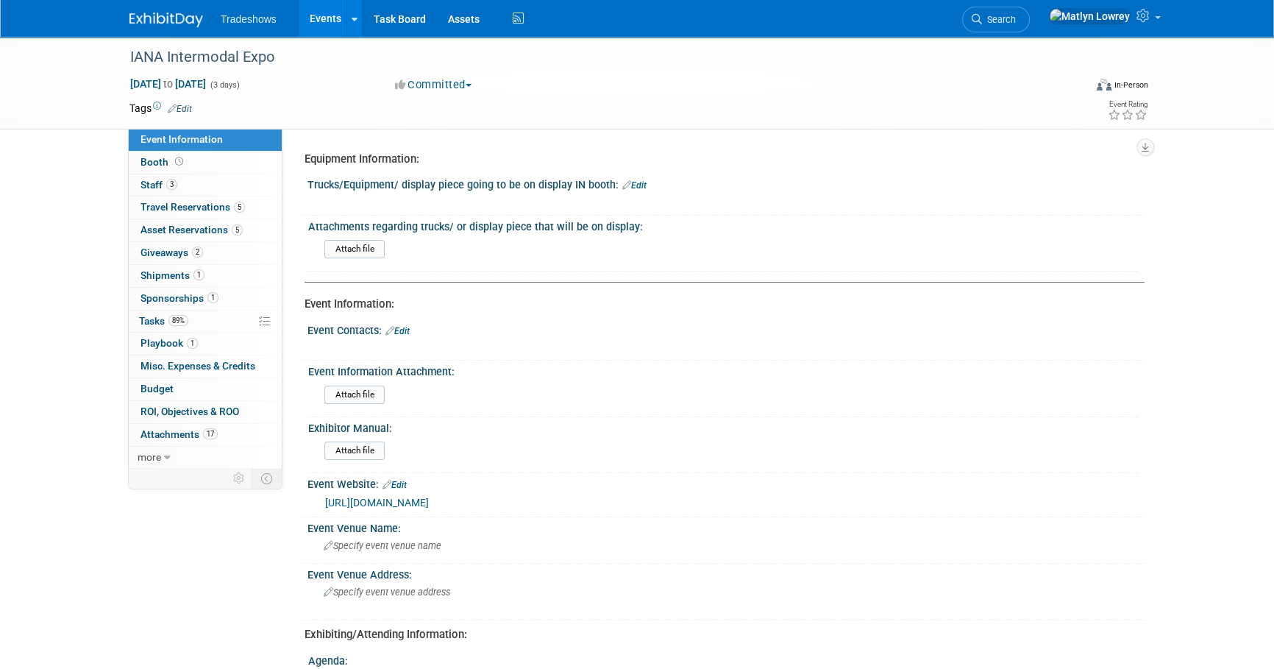
click at [336, 504] on link "https://www.intermodal.org/intermodalexpo" at bounding box center [377, 503] width 104 height 12
click at [151, 323] on span "Tasks 89%" at bounding box center [163, 321] width 49 height 12
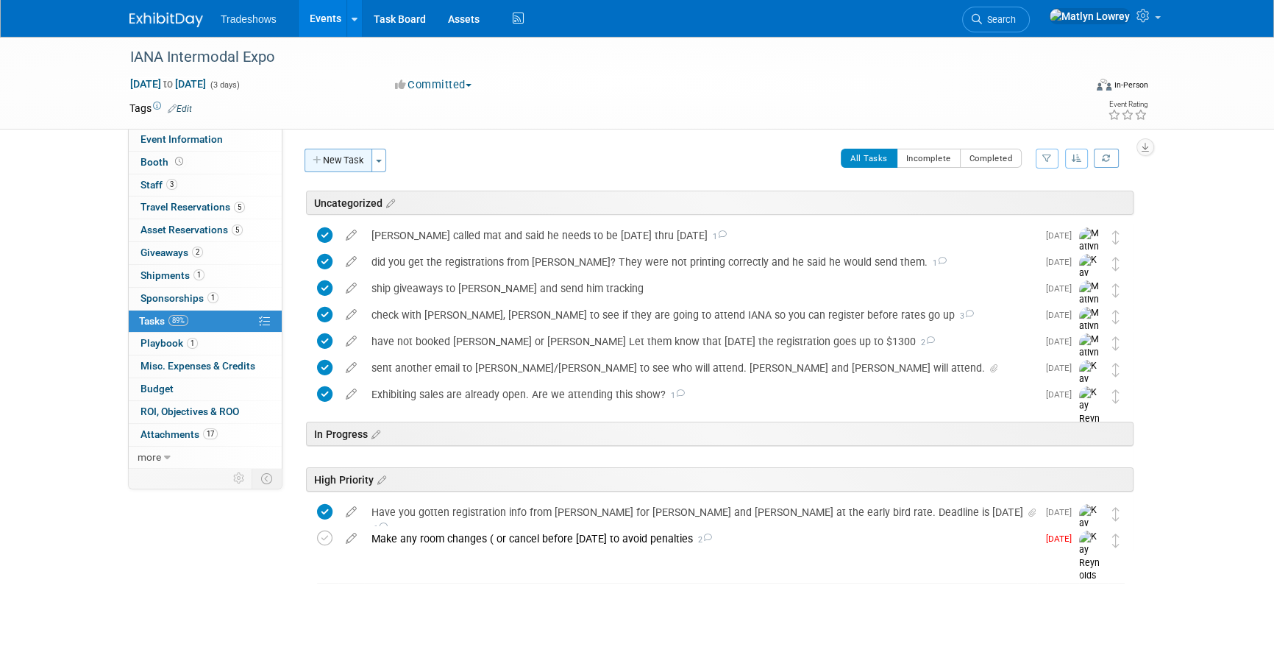
click at [338, 162] on button "New Task" at bounding box center [339, 161] width 68 height 24
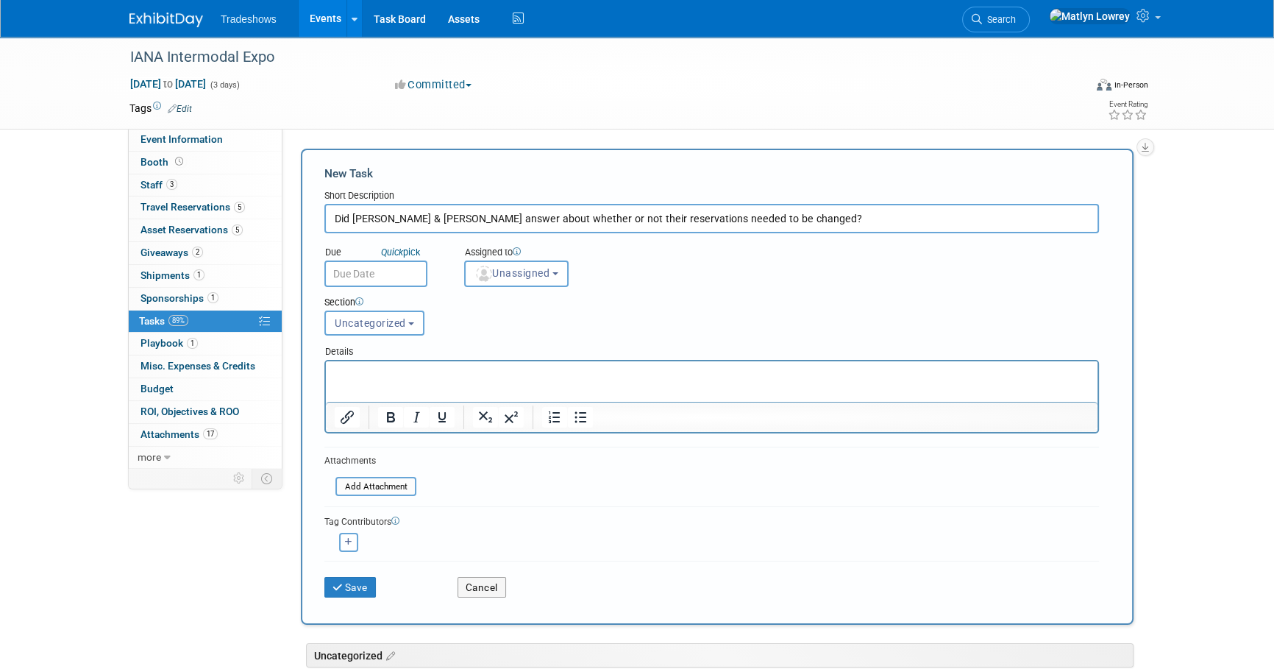
type input "Did Rob & David answer about whether or not their reservations needed to be cha…"
click at [371, 275] on input "text" at bounding box center [375, 273] width 103 height 26
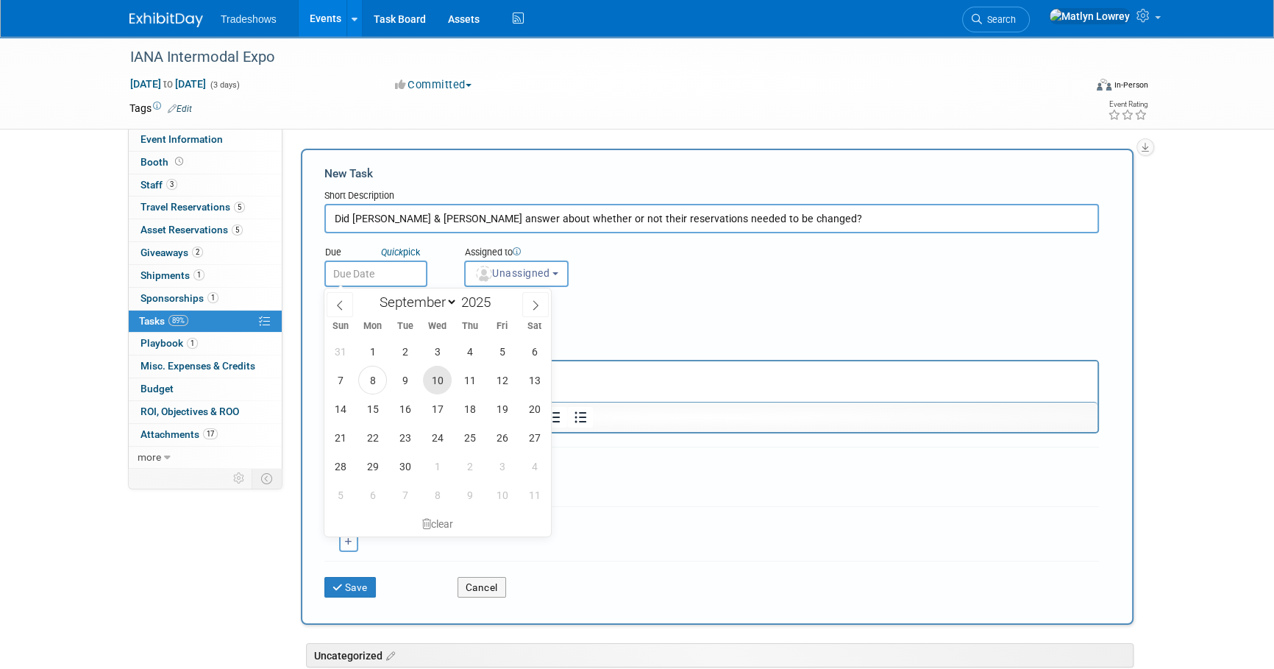
drag, startPoint x: 441, startPoint y: 380, endPoint x: 114, endPoint y: 14, distance: 490.7
click at [441, 380] on span "10" at bounding box center [437, 380] width 29 height 29
type input "Sep 10, 2025"
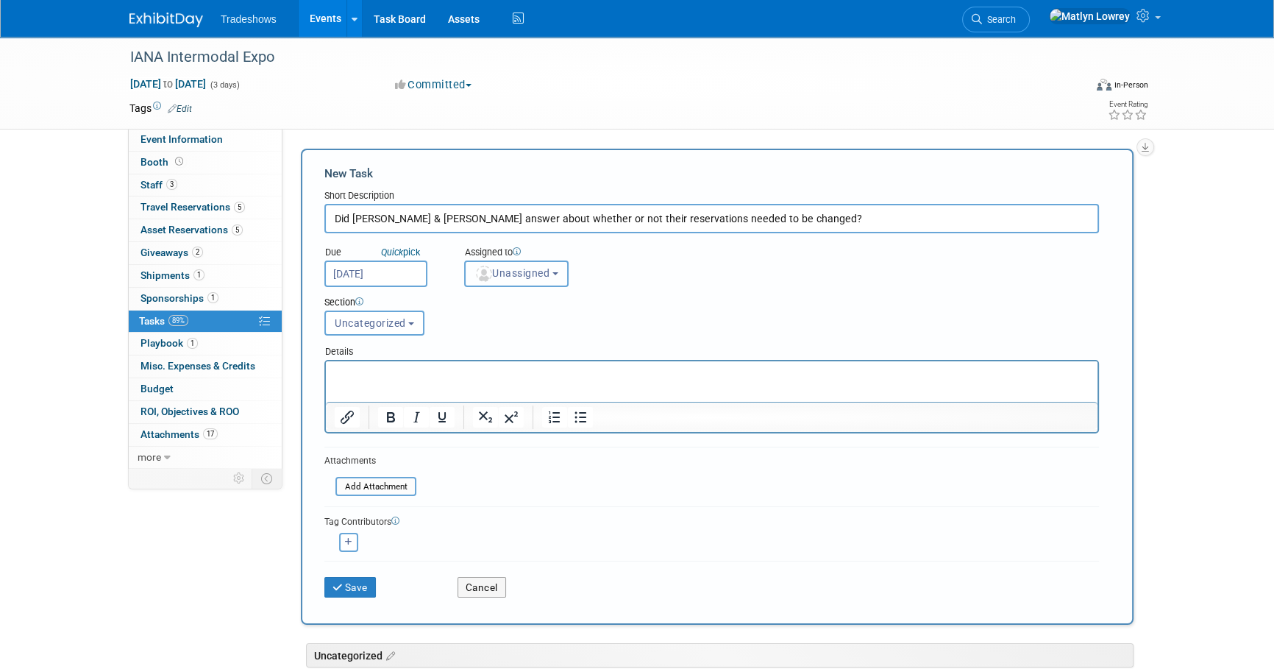
click at [506, 285] on button "Unassigned" at bounding box center [516, 273] width 104 height 26
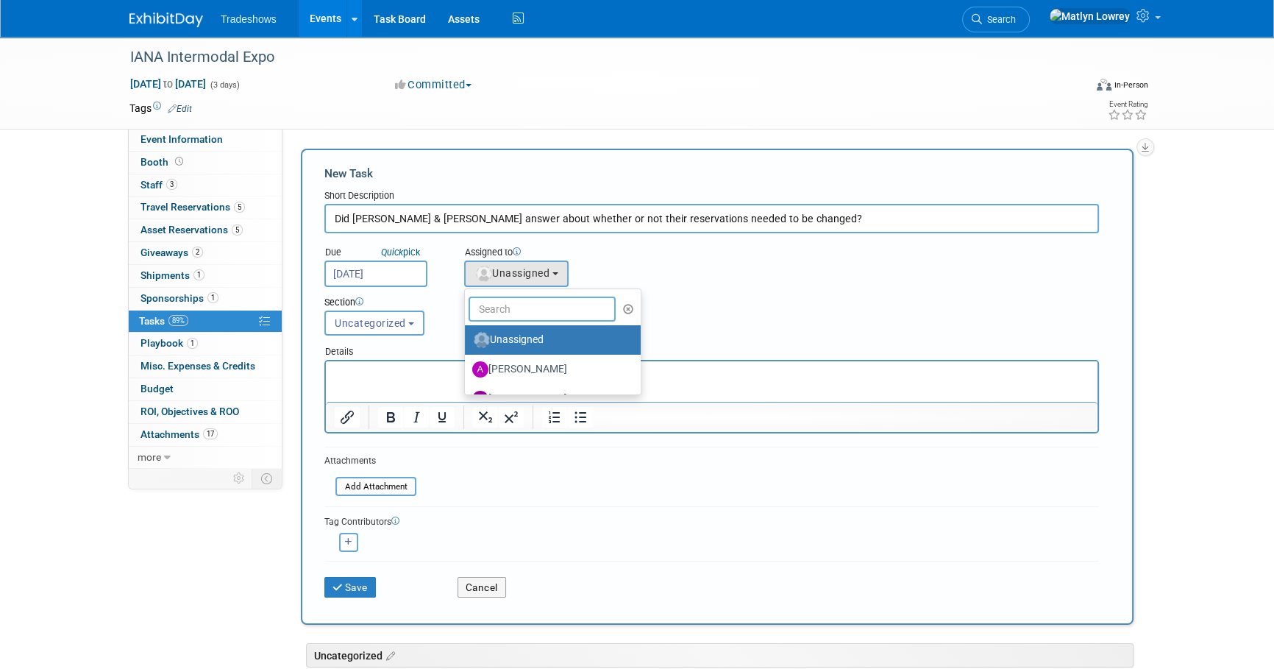
click at [507, 309] on input "text" at bounding box center [542, 308] width 147 height 25
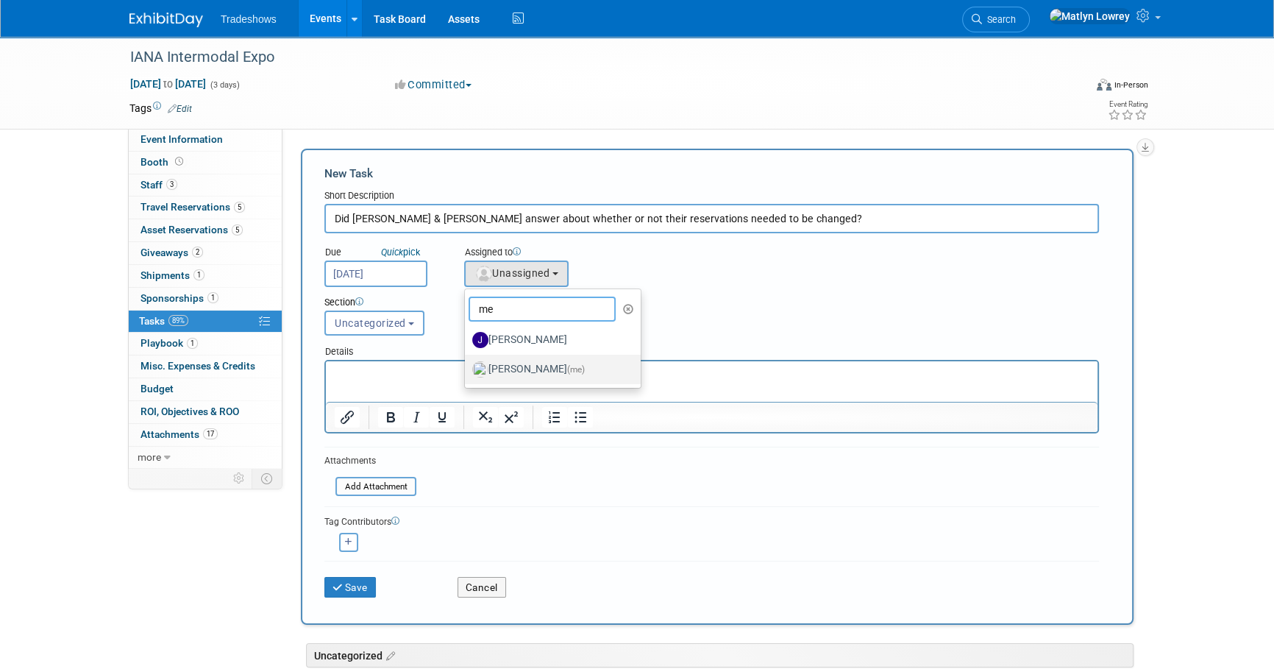
type input "me"
click at [497, 371] on label "Matlyn Lowrey (me)" at bounding box center [549, 370] width 154 height 24
click at [467, 371] on input "Matlyn Lowrey (me)" at bounding box center [463, 368] width 10 height 10
select select "53a61db3-ae1f-4f8e-85ed-74f10af30436"
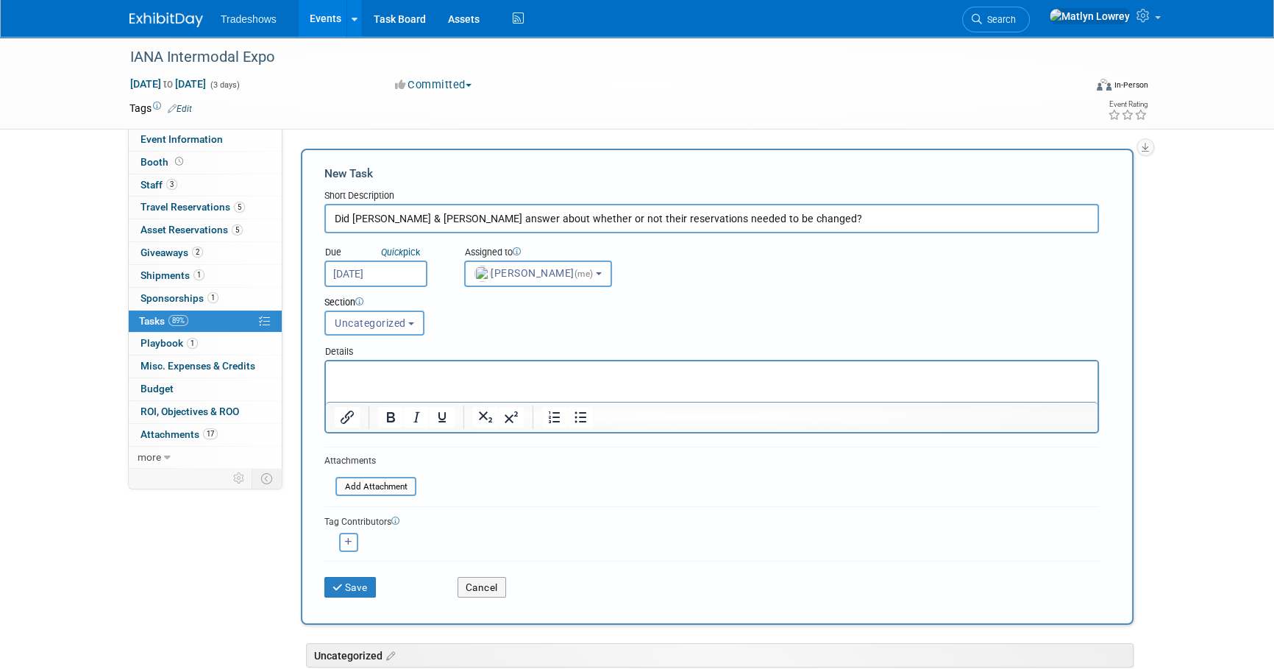
click at [379, 382] on html at bounding box center [712, 371] width 772 height 21
click at [333, 583] on icon "submit" at bounding box center [338, 588] width 13 height 10
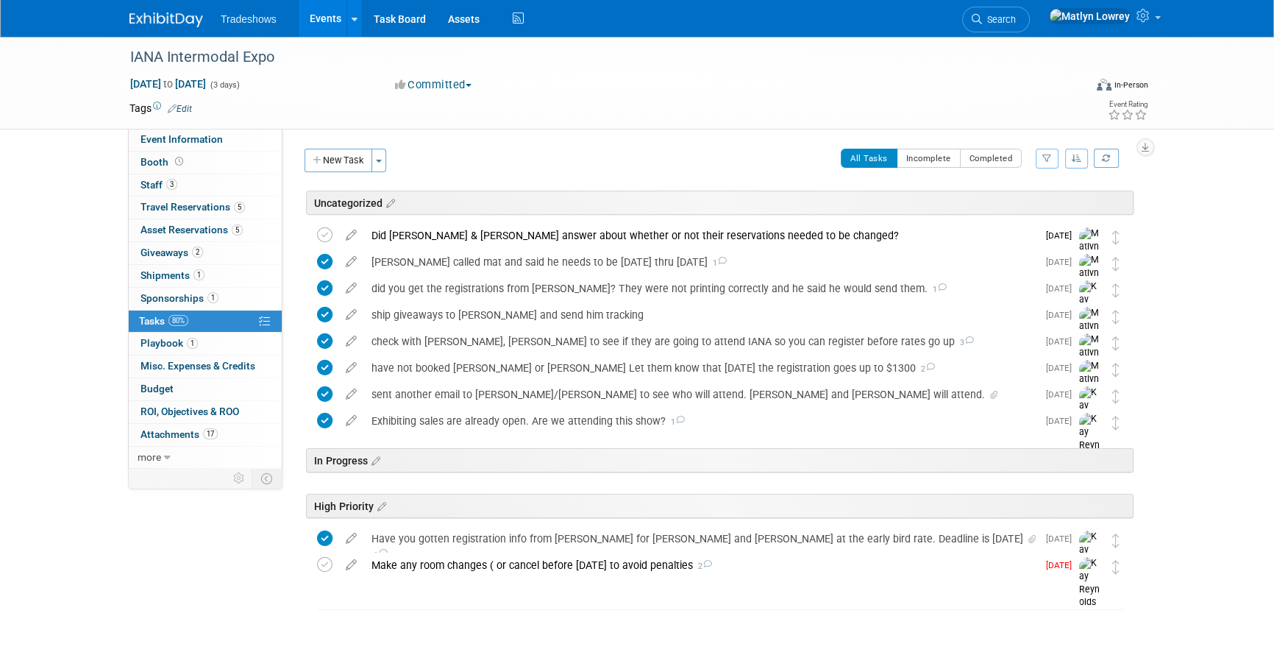
click at [327, 24] on link "Events" at bounding box center [326, 18] width 54 height 37
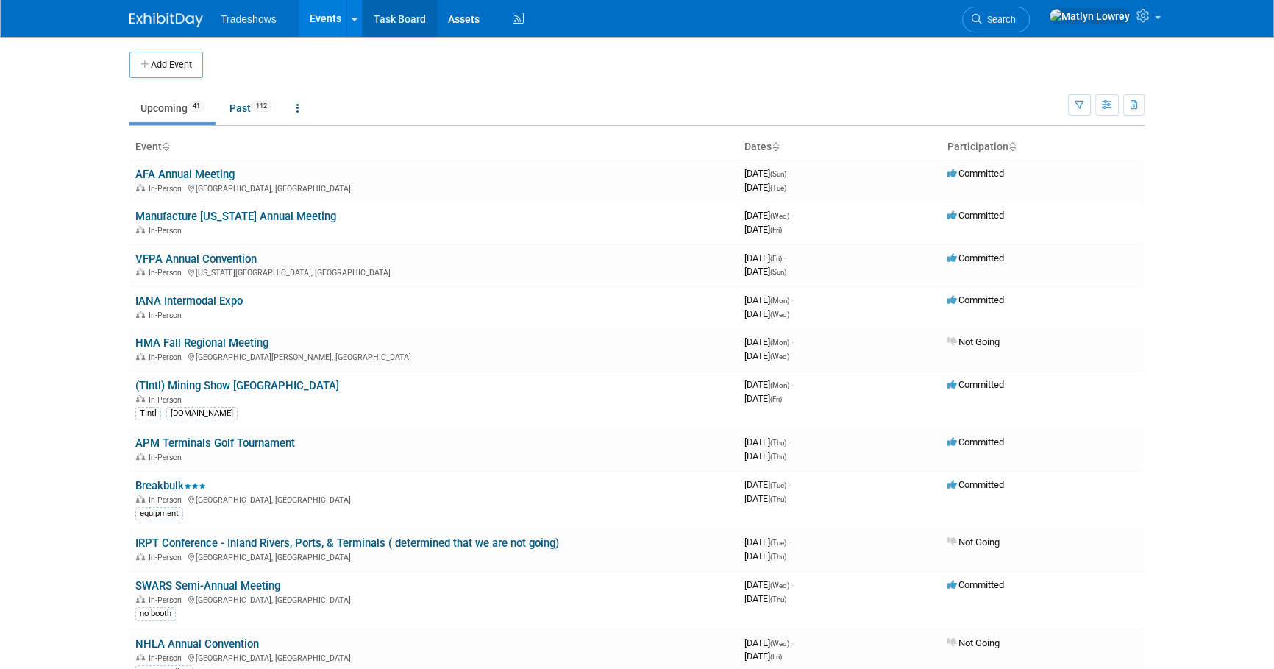
click at [396, 25] on link "Task Board" at bounding box center [400, 18] width 74 height 37
click at [155, 484] on link "Breakbulk" at bounding box center [170, 485] width 71 height 13
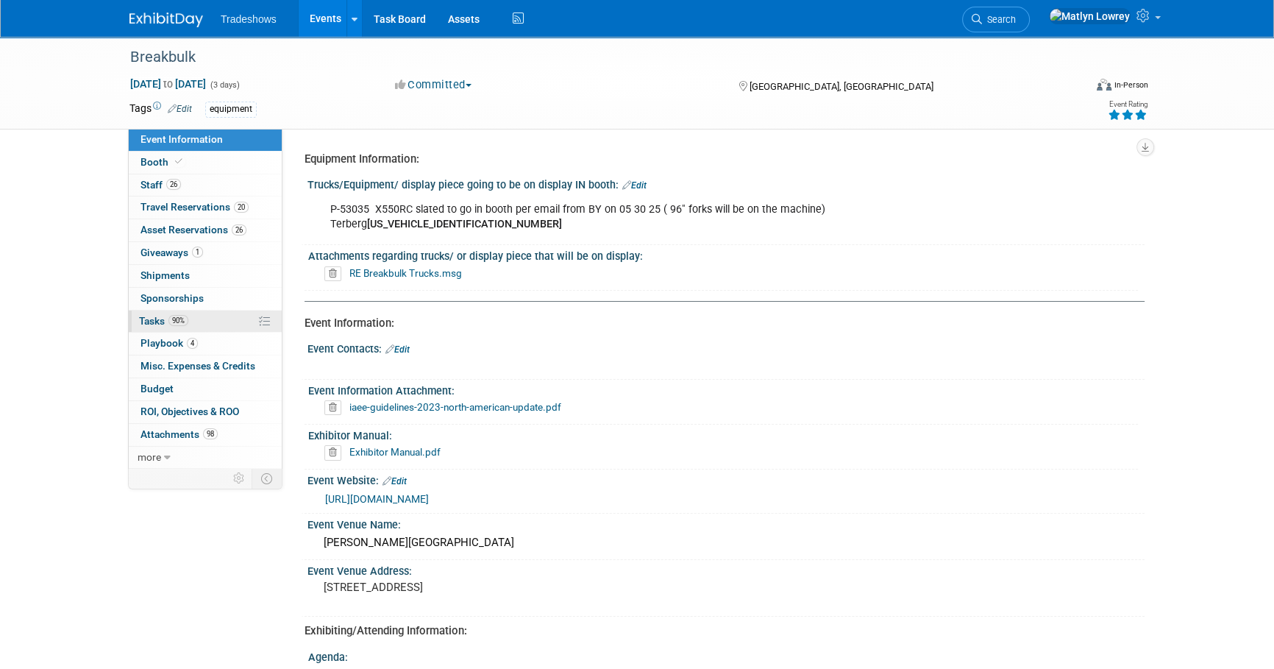
click at [183, 319] on span "90%" at bounding box center [178, 320] width 20 height 11
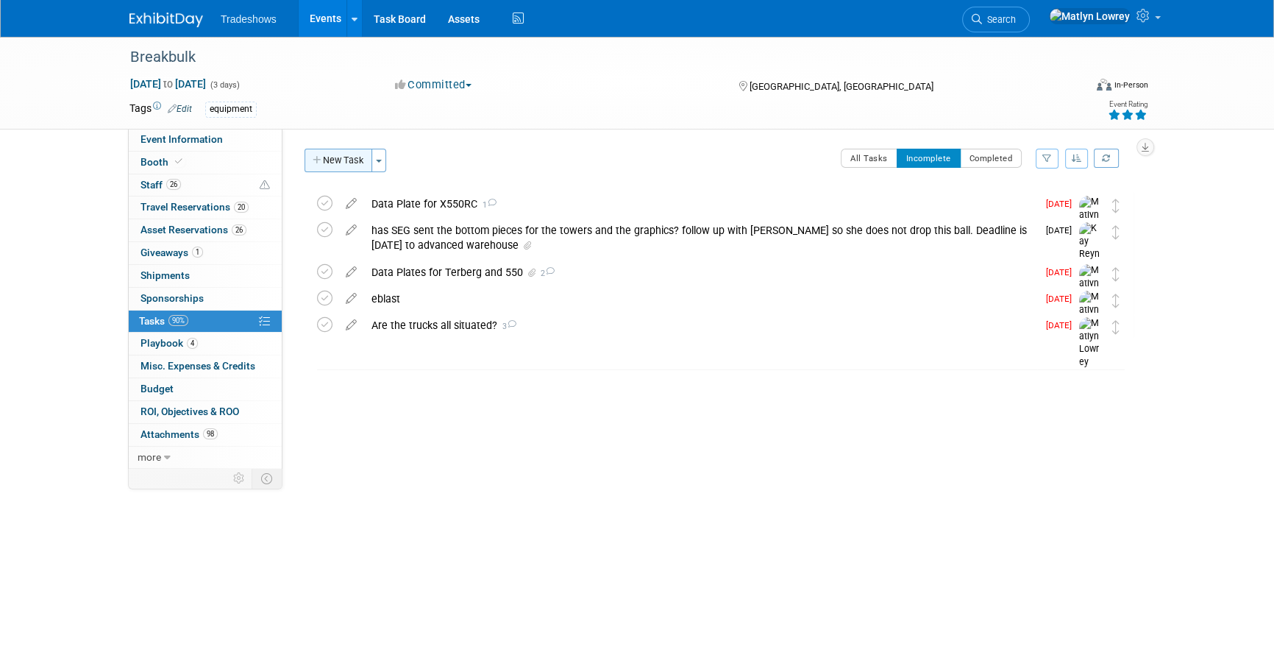
click at [338, 157] on button "New Task" at bounding box center [339, 161] width 68 height 24
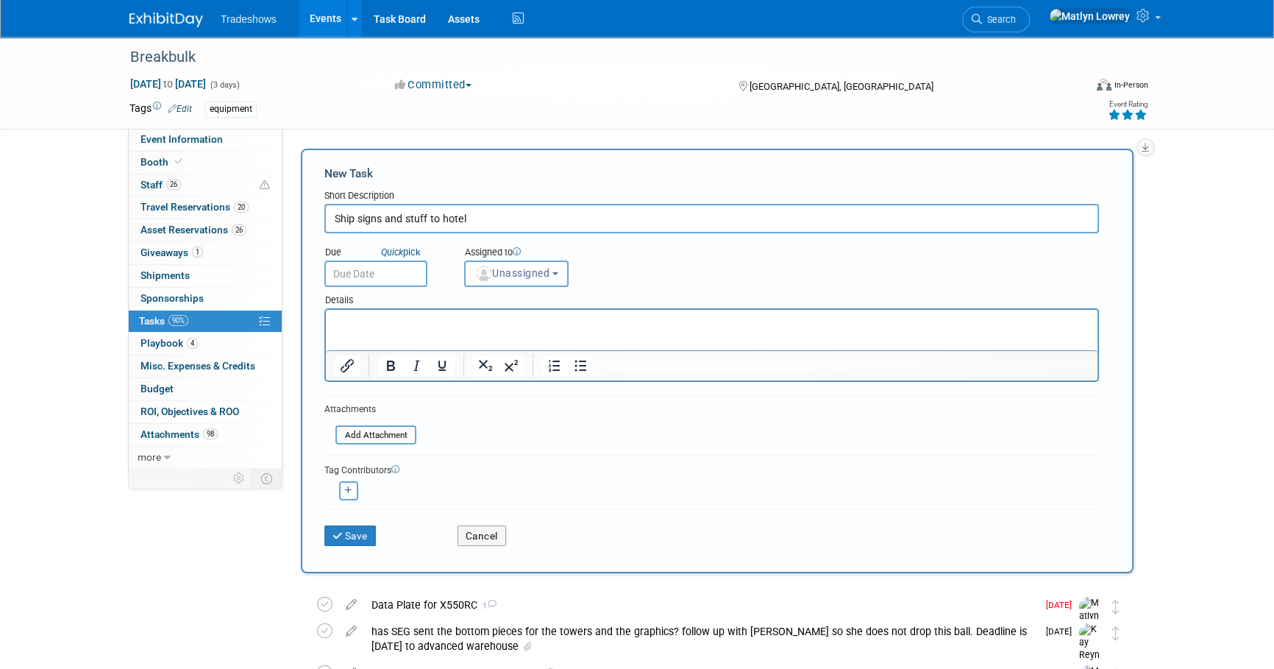
type input "Ship signs and stuff to hotel"
click at [382, 274] on input "text" at bounding box center [375, 273] width 103 height 26
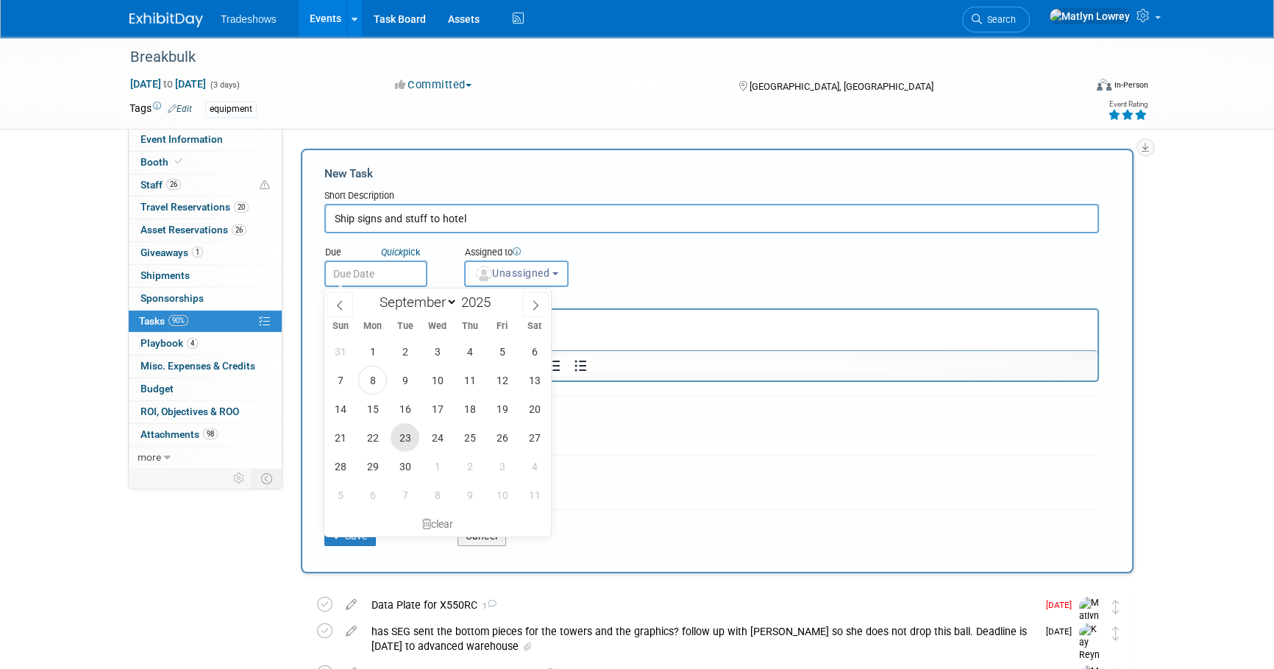
click at [415, 437] on span "23" at bounding box center [405, 437] width 29 height 29
type input "[DATE]"
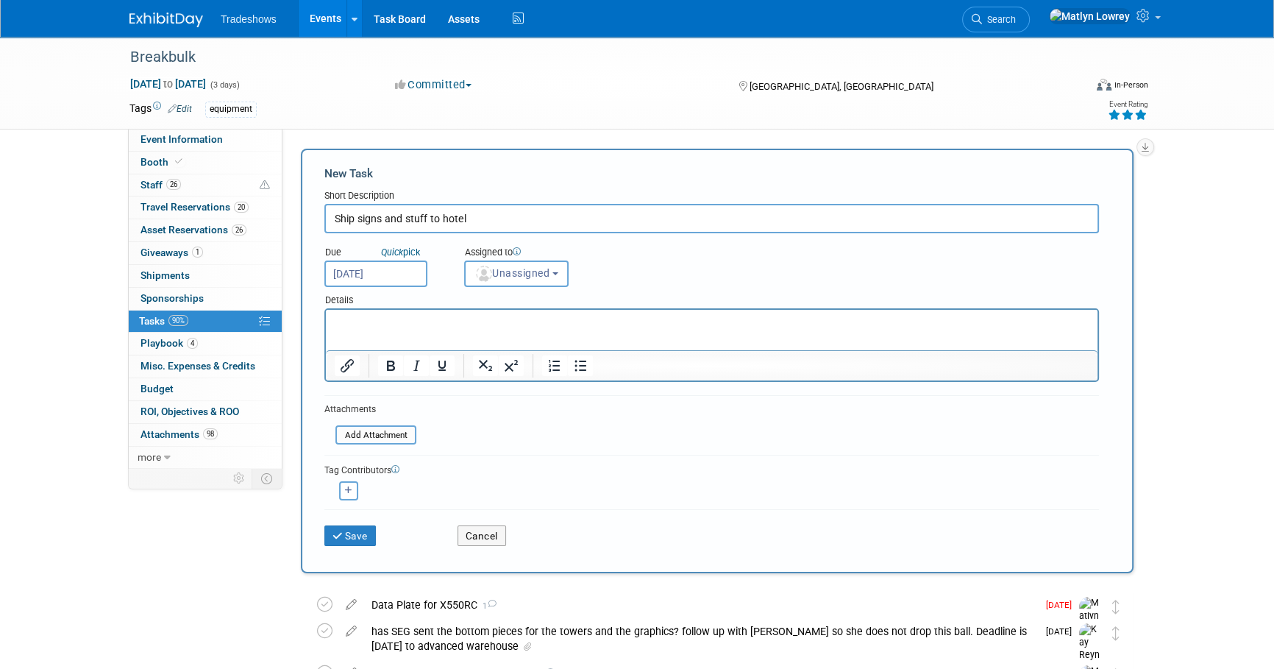
click at [519, 289] on div "Details" at bounding box center [711, 297] width 775 height 21
click at [516, 279] on button "Unassigned" at bounding box center [516, 273] width 104 height 26
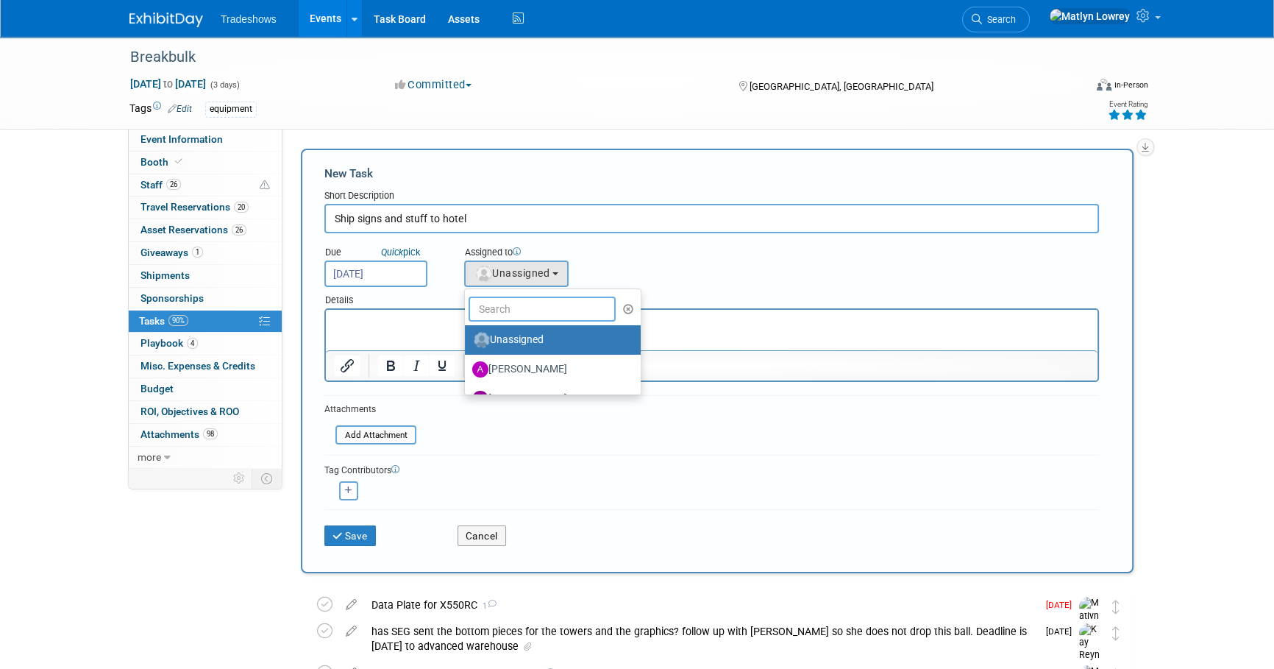
click at [516, 302] on input "text" at bounding box center [542, 308] width 147 height 25
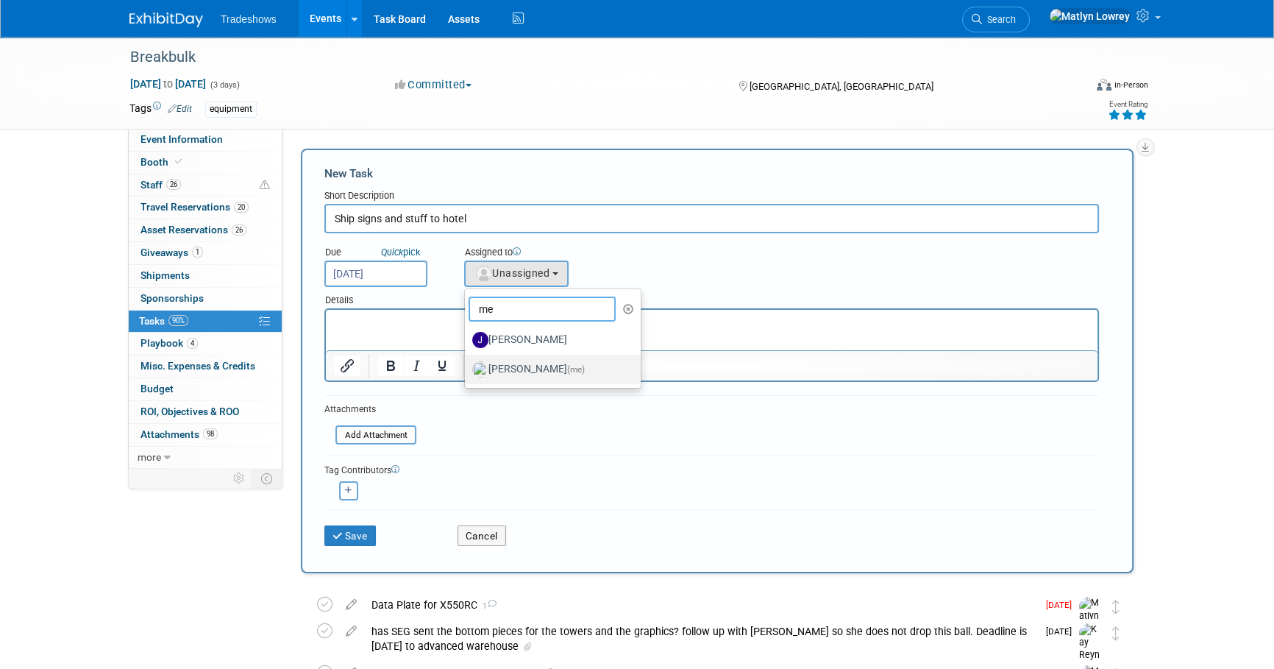
type input "me"
click at [502, 362] on label "[PERSON_NAME] (me)" at bounding box center [549, 370] width 154 height 24
click at [467, 363] on input "[PERSON_NAME] (me)" at bounding box center [463, 368] width 10 height 10
select select "53a61db3-ae1f-4f8e-85ed-74f10af30436"
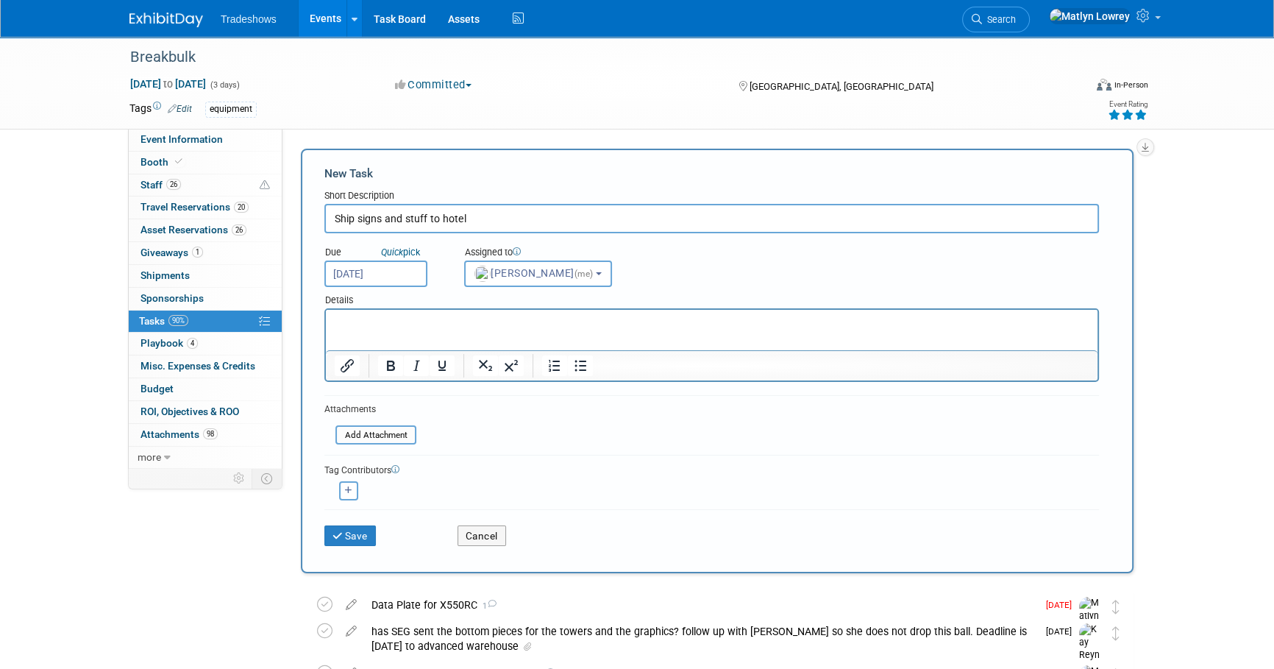
click at [482, 330] on html at bounding box center [712, 320] width 772 height 21
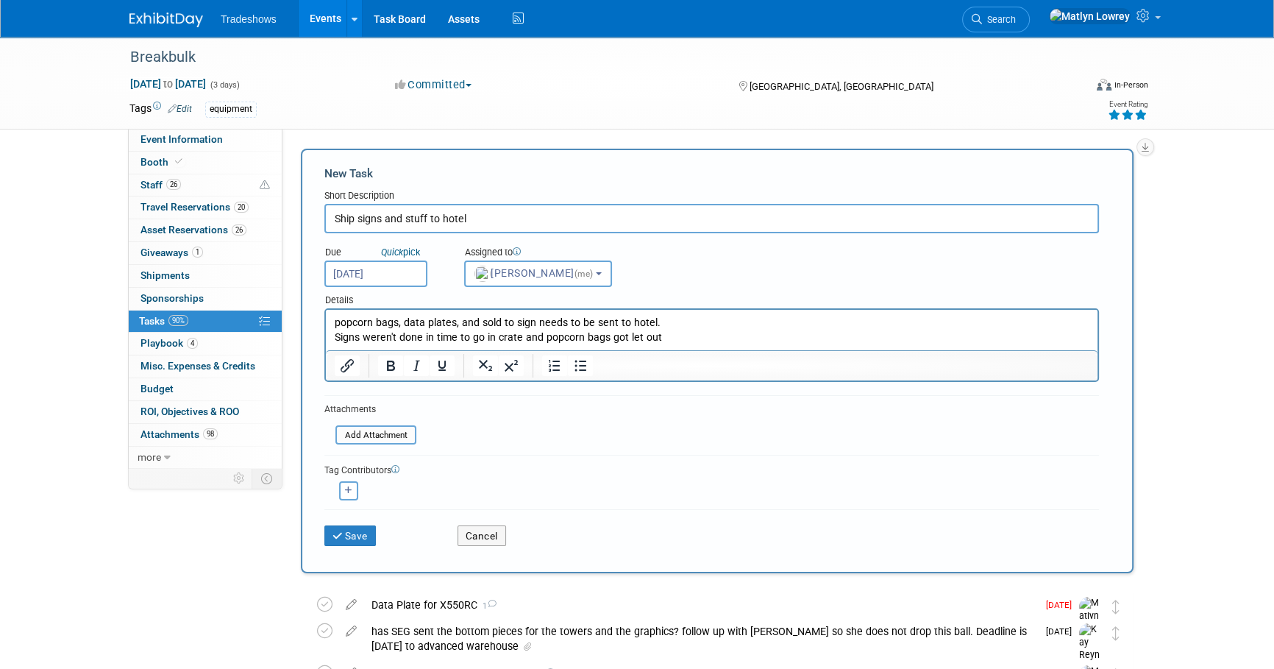
click at [345, 530] on button "Save" at bounding box center [349, 535] width 51 height 21
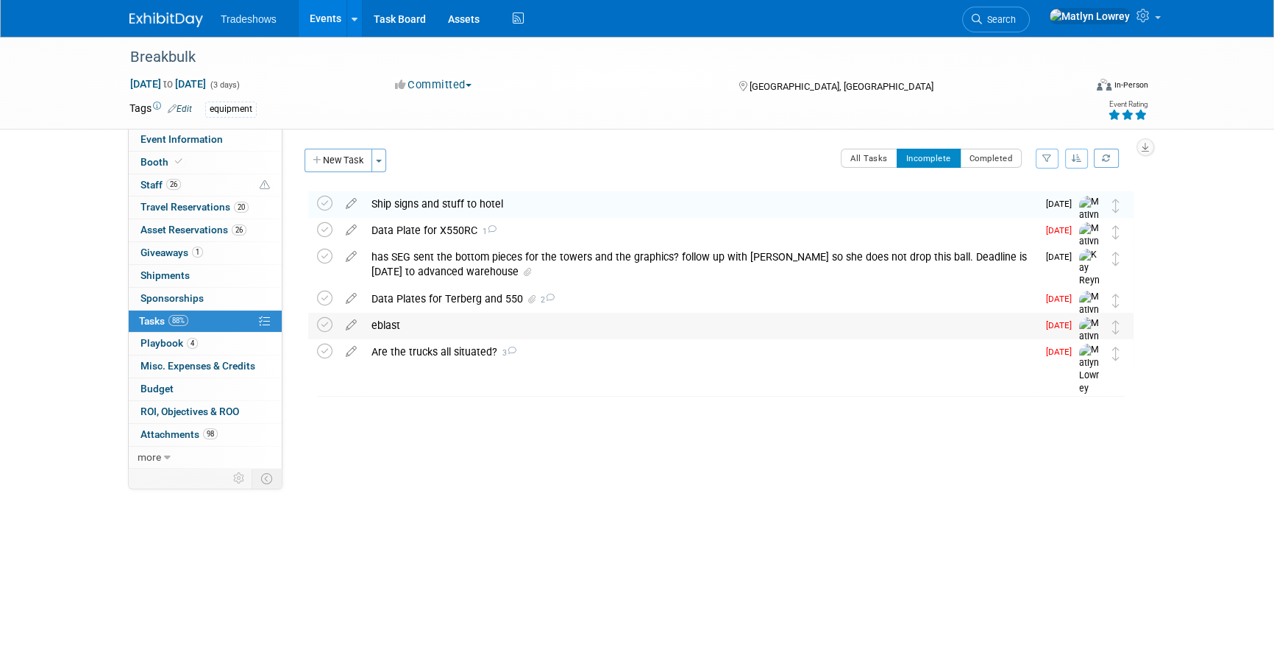
click at [406, 330] on div "eblast" at bounding box center [700, 325] width 673 height 25
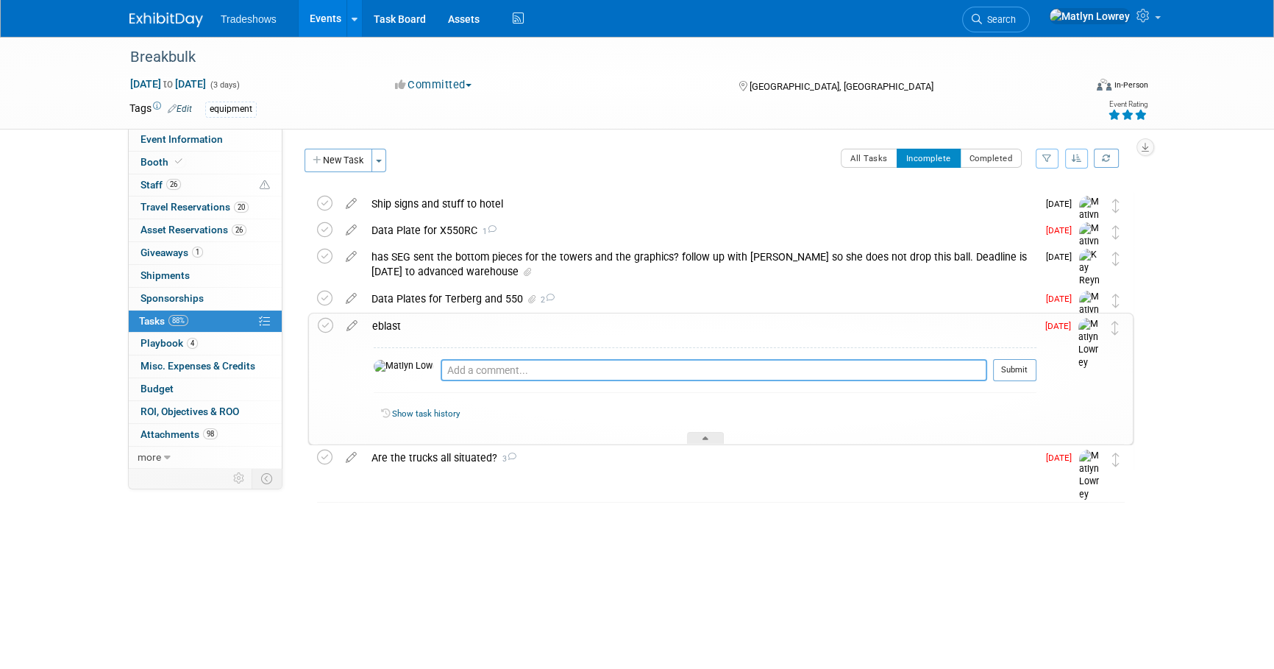
click at [450, 363] on textarea at bounding box center [714, 370] width 547 height 22
type textarea "T"
click at [460, 327] on div "eblast" at bounding box center [701, 325] width 672 height 25
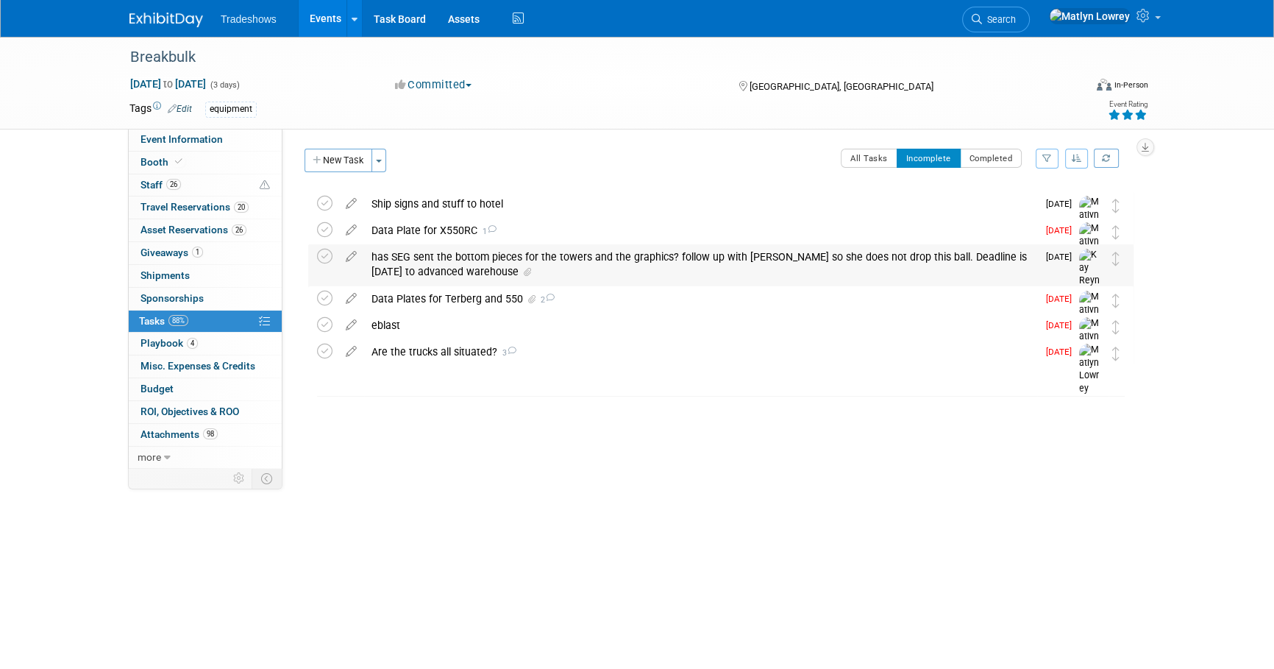
click at [573, 263] on div "has SEG sent the bottom pieces for the towers and the graphics? follow up with …" at bounding box center [700, 264] width 673 height 40
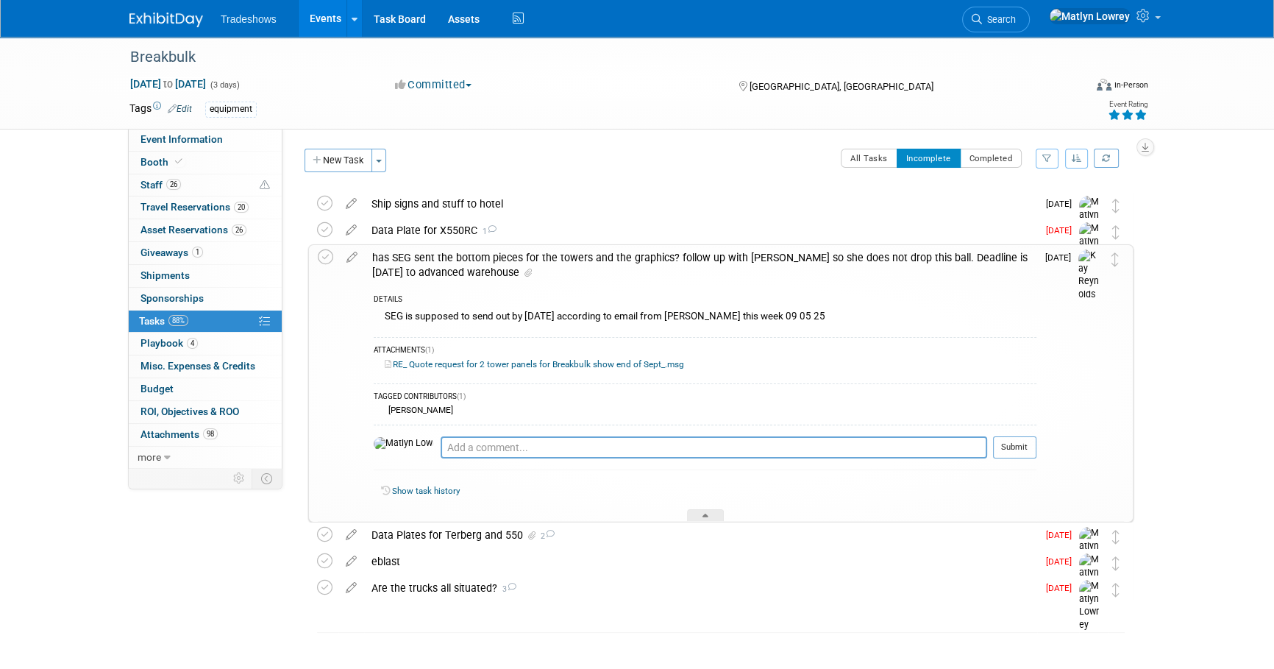
click at [519, 268] on span at bounding box center [525, 273] width 13 height 10
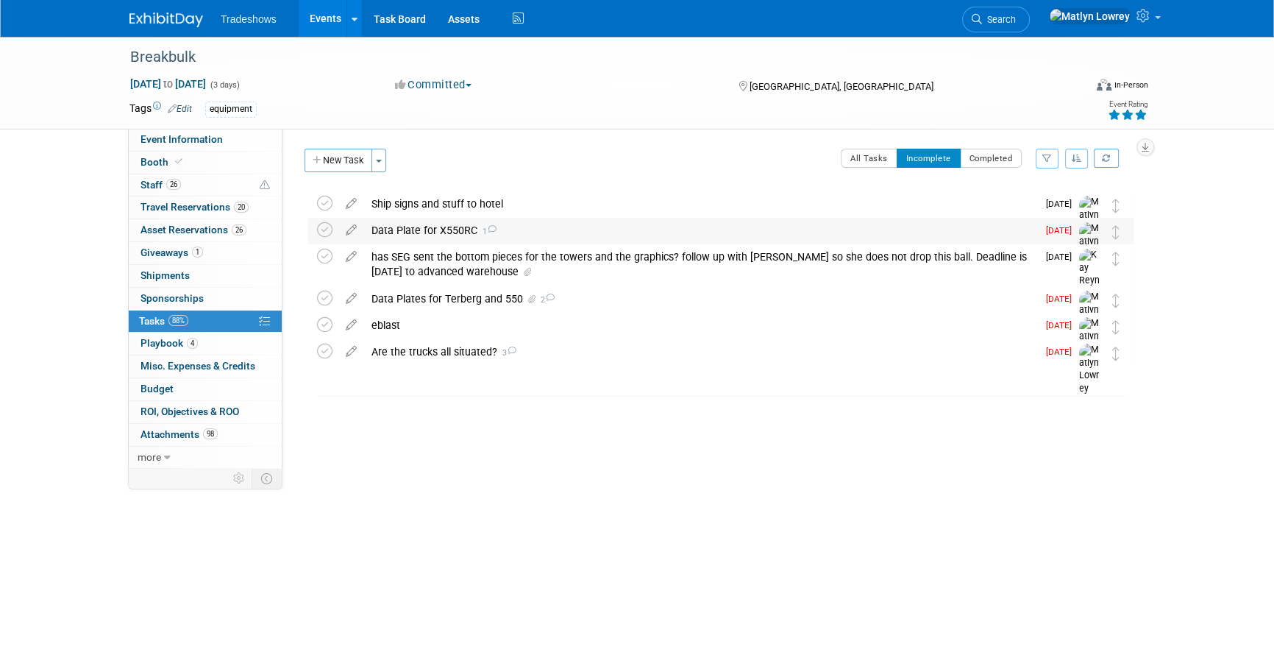
click at [367, 232] on div "Data Plate for X550RC 1" at bounding box center [700, 230] width 673 height 25
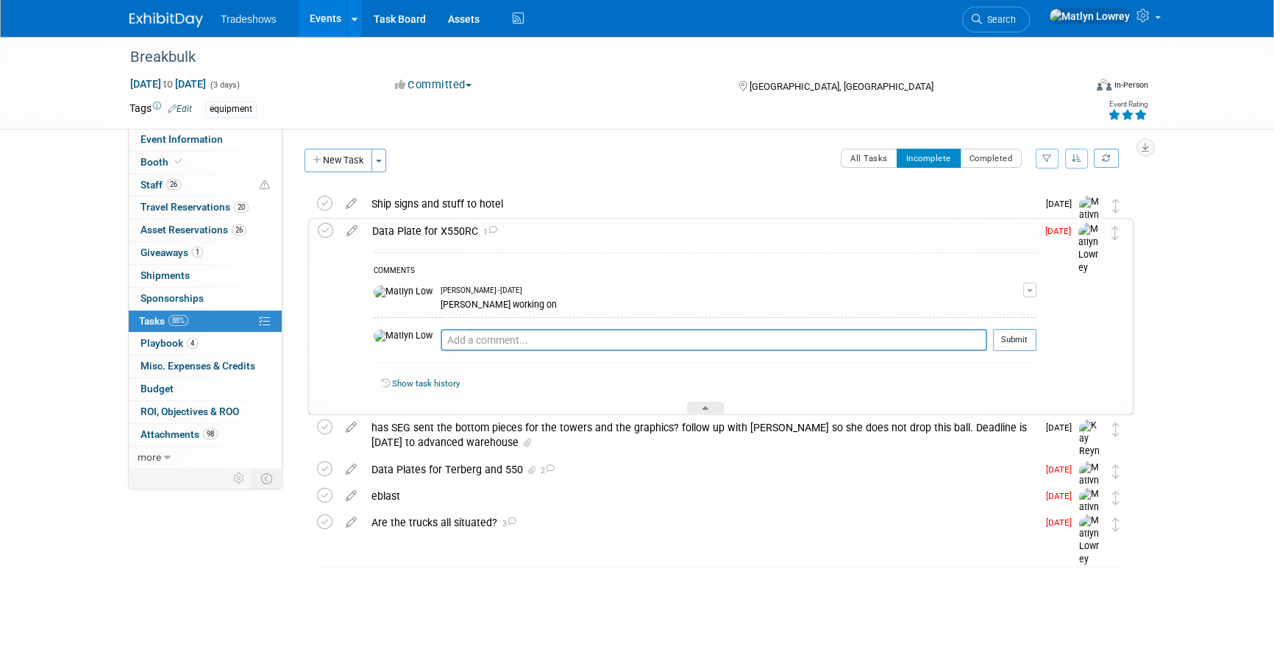
click at [400, 232] on div "Data Plate for X550RC 1" at bounding box center [701, 230] width 672 height 25
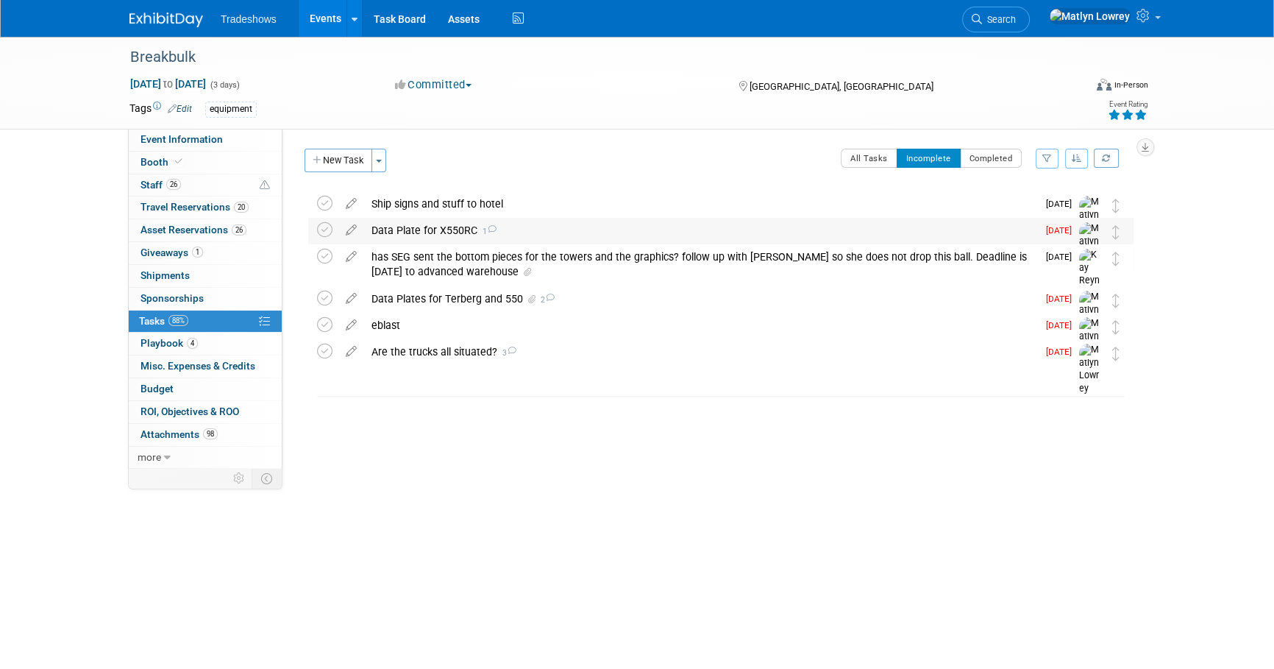
click at [400, 233] on div "Data Plate for X550RC 1" at bounding box center [700, 230] width 673 height 25
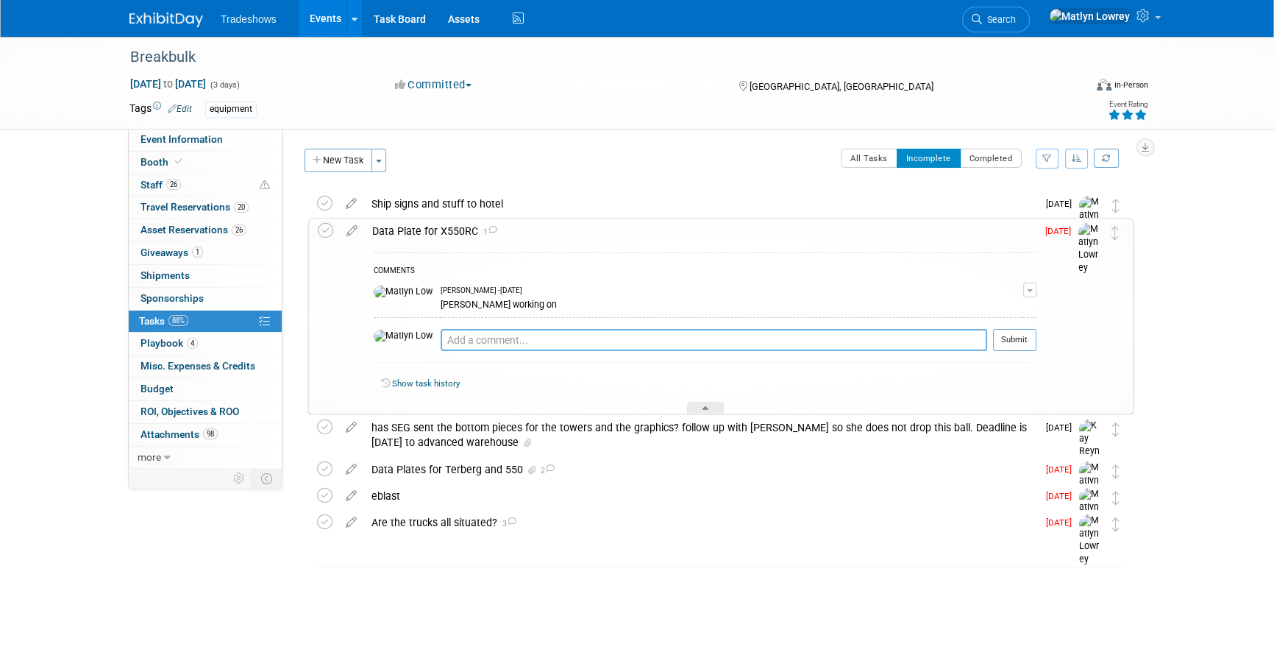
click at [441, 335] on textarea at bounding box center [714, 340] width 547 height 22
type textarea "[PERSON_NAME] working on it"
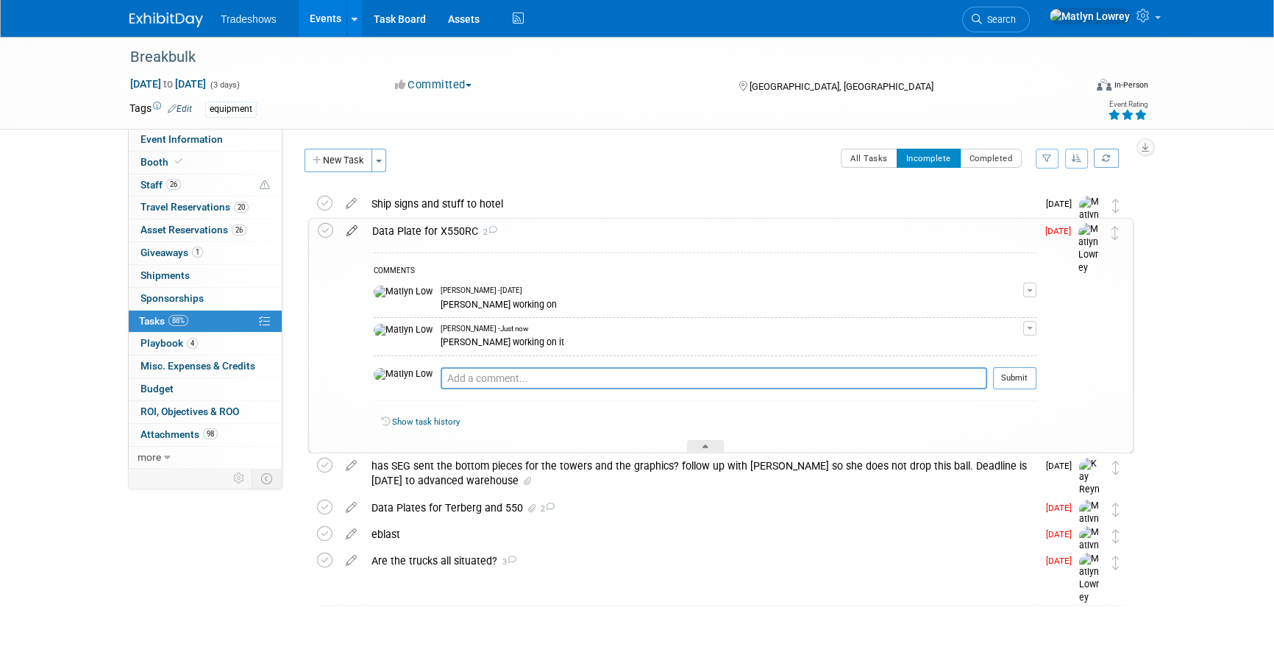
click at [360, 228] on icon at bounding box center [352, 227] width 26 height 18
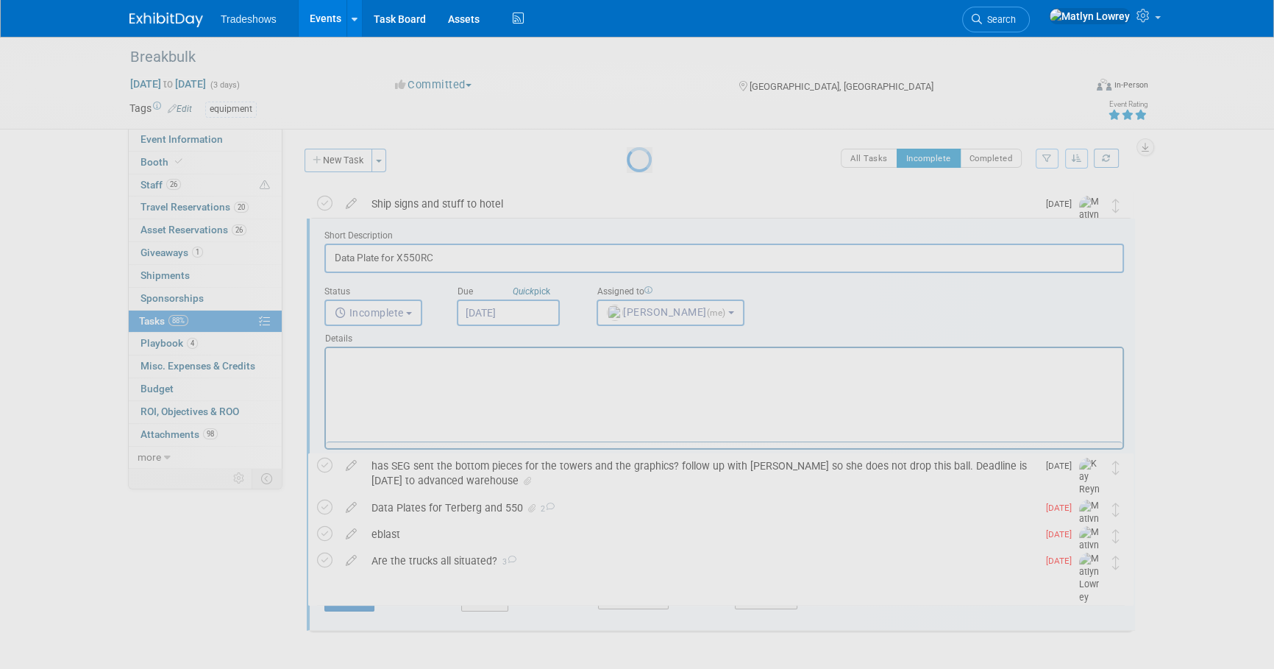
click at [627, 227] on div at bounding box center [637, 334] width 21 height 669
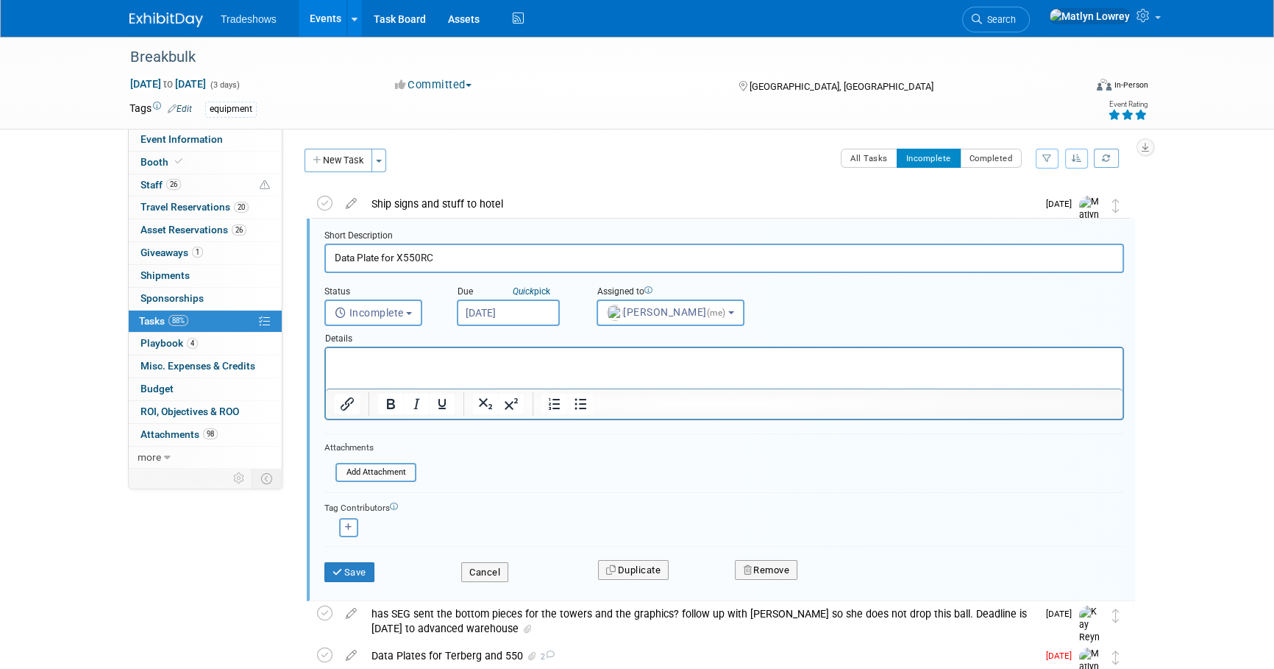
scroll to position [2, 0]
click at [504, 312] on input "[DATE]" at bounding box center [508, 310] width 103 height 26
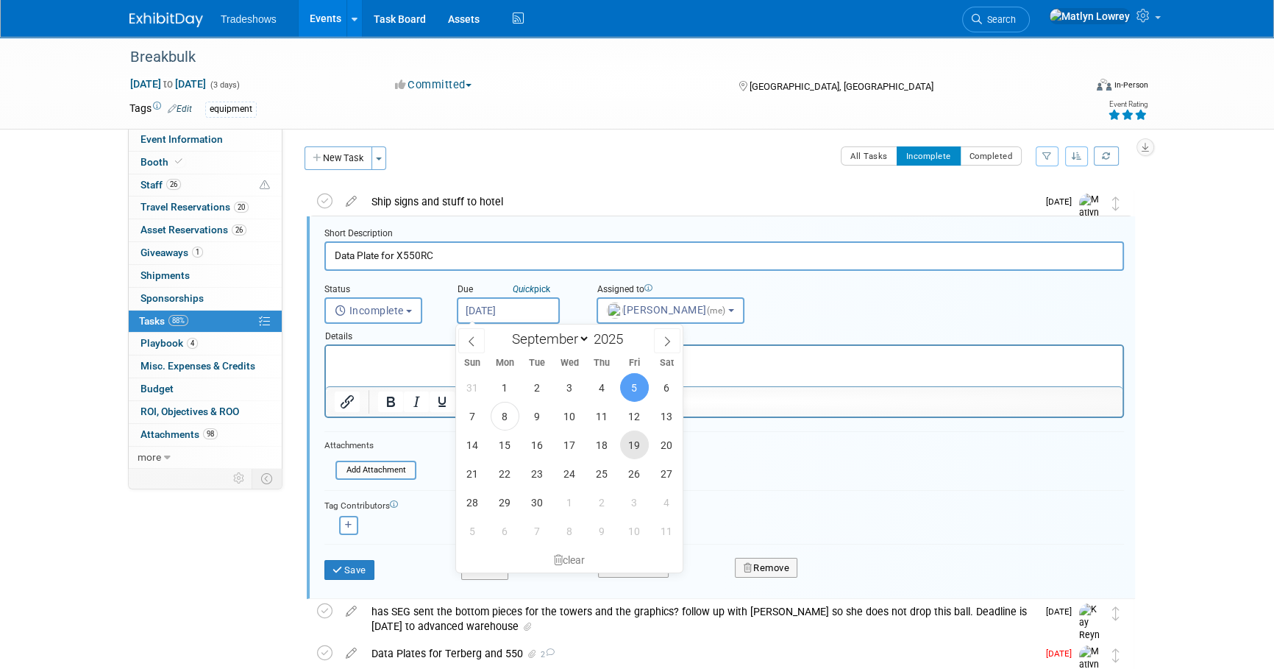
click at [633, 448] on span "19" at bounding box center [634, 444] width 29 height 29
type input "[DATE]"
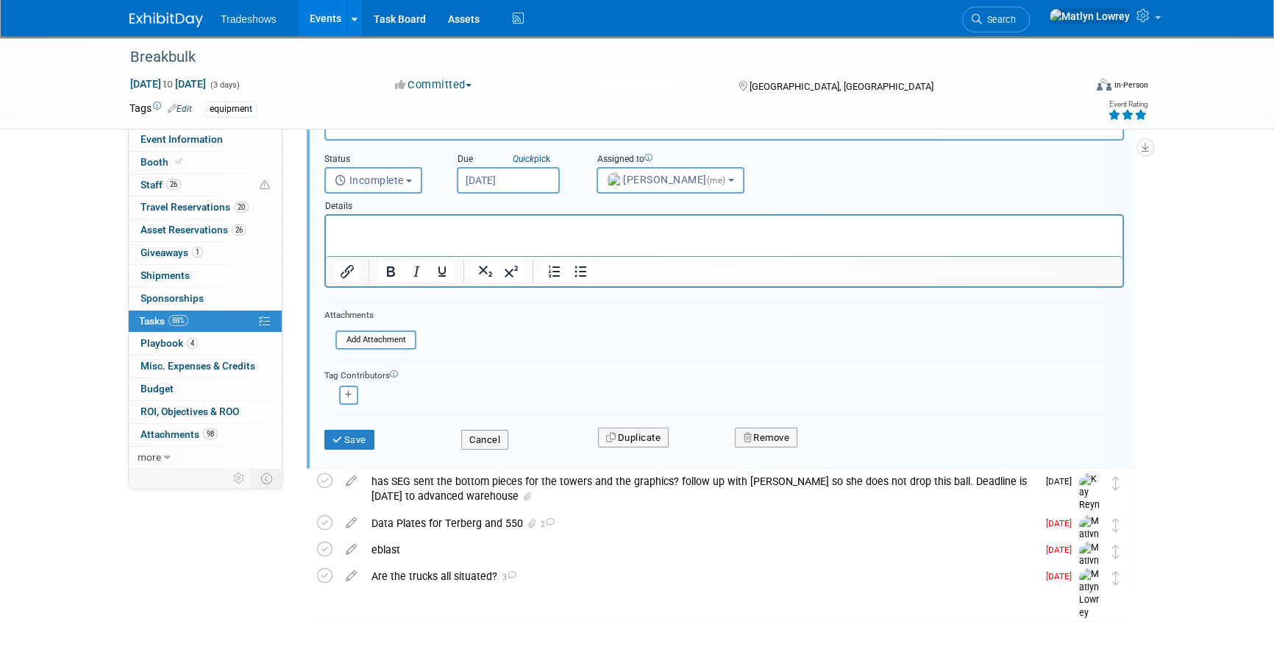
scroll to position [143, 0]
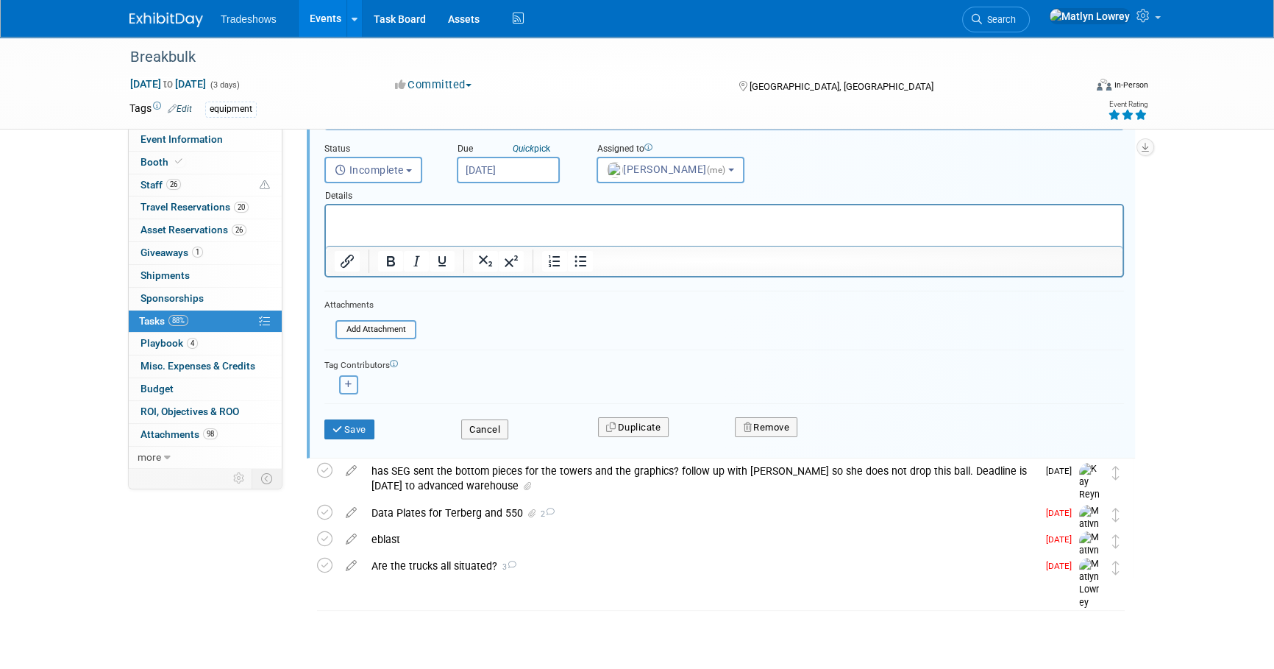
click at [346, 385] on icon "button" at bounding box center [348, 384] width 7 height 8
select select
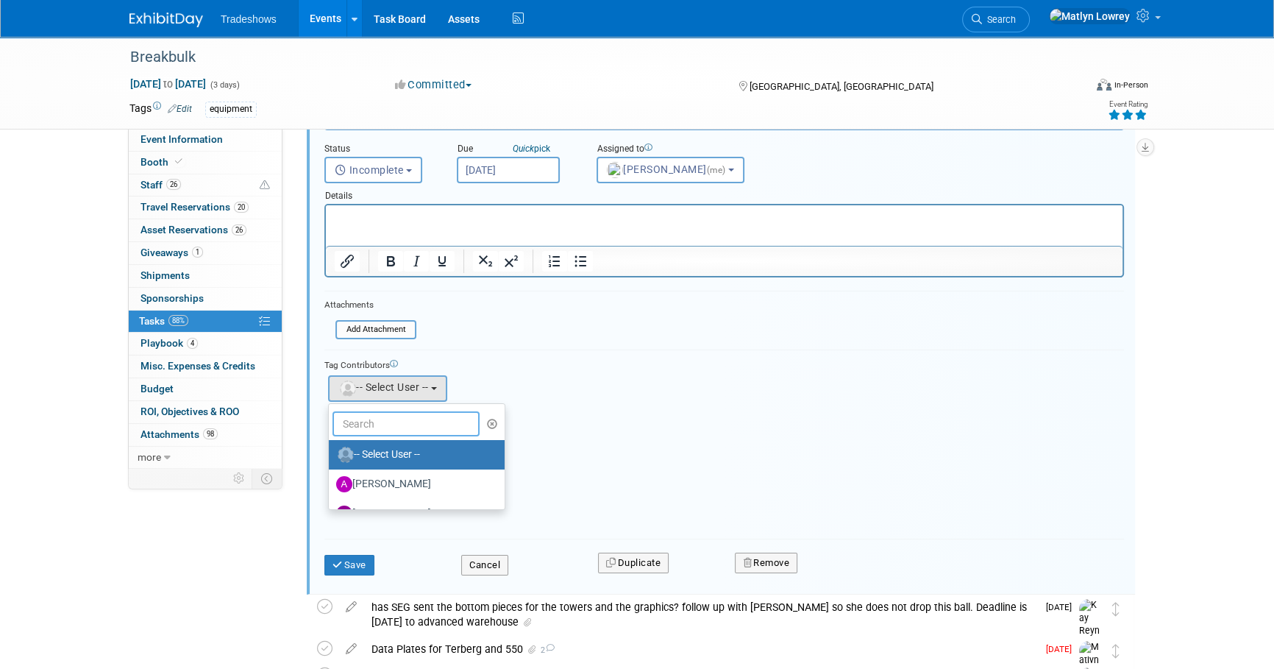
click at [371, 413] on input "text" at bounding box center [405, 423] width 147 height 25
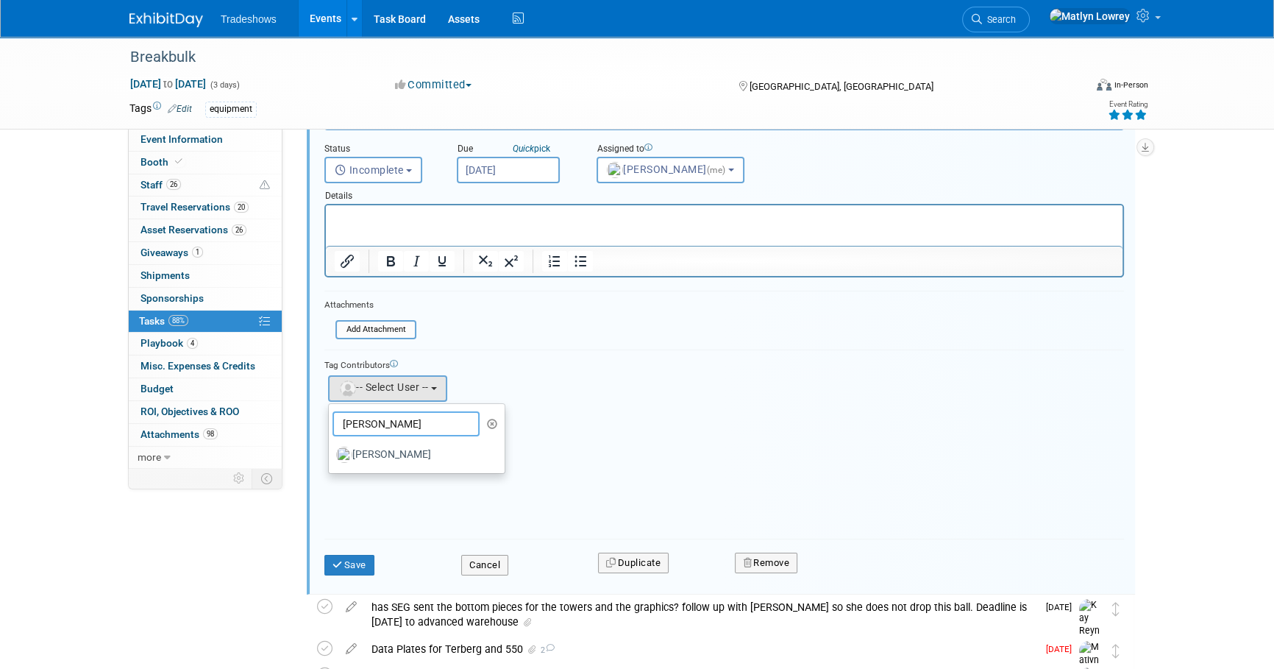
type input "[PERSON_NAME]"
click at [401, 463] on label "[PERSON_NAME]" at bounding box center [413, 455] width 154 height 24
click at [331, 458] on input "[PERSON_NAME]" at bounding box center [326, 453] width 10 height 10
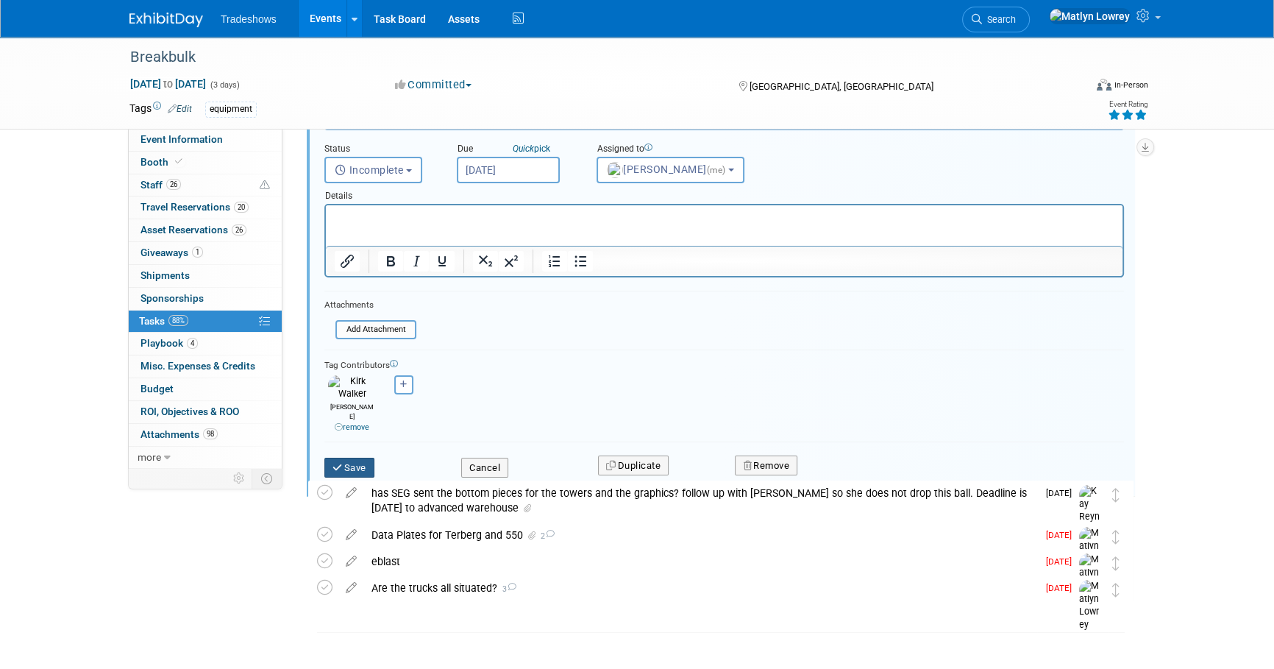
click at [339, 463] on icon "submit" at bounding box center [338, 468] width 12 height 10
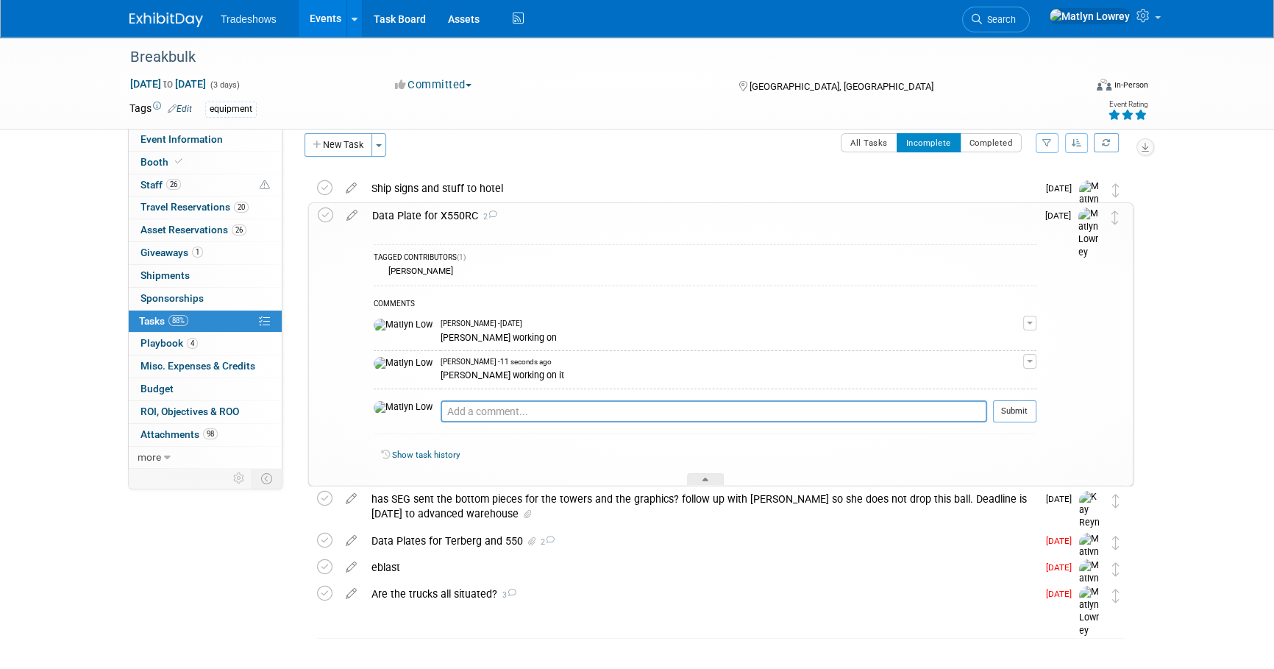
scroll to position [0, 0]
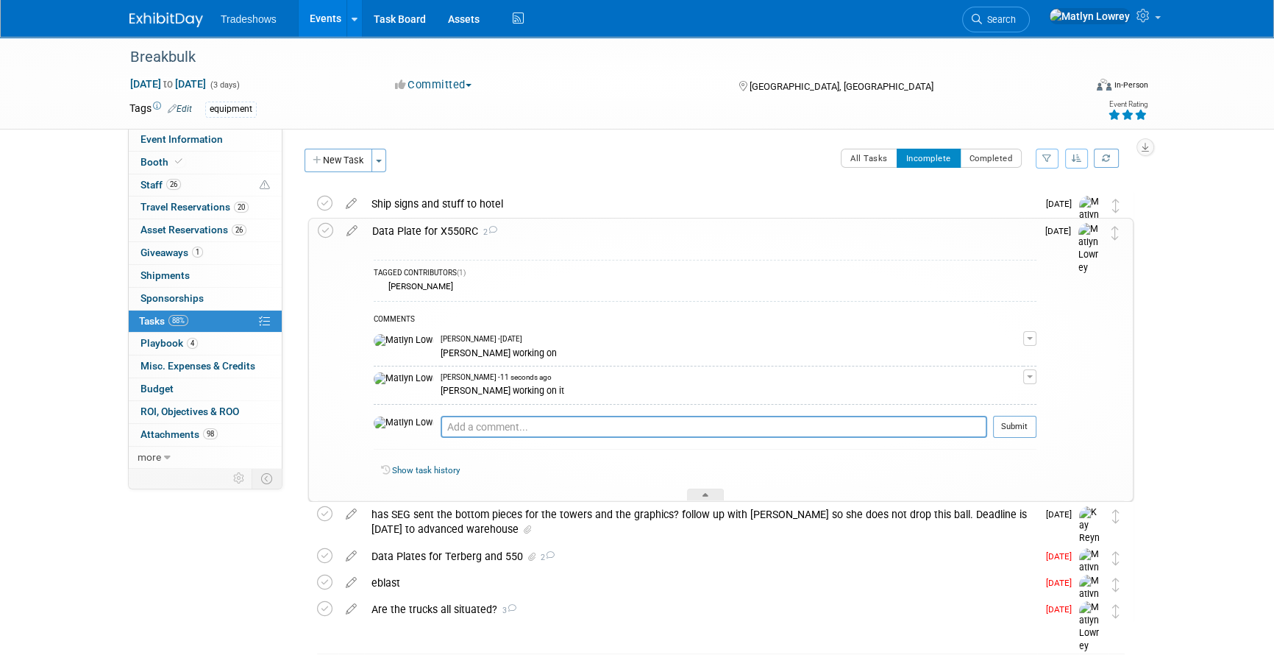
click at [441, 268] on div "TAGGED CONTRIBUTORS (1)" at bounding box center [705, 274] width 663 height 13
click at [405, 232] on div "Data Plate for X550RC 2" at bounding box center [701, 230] width 672 height 25
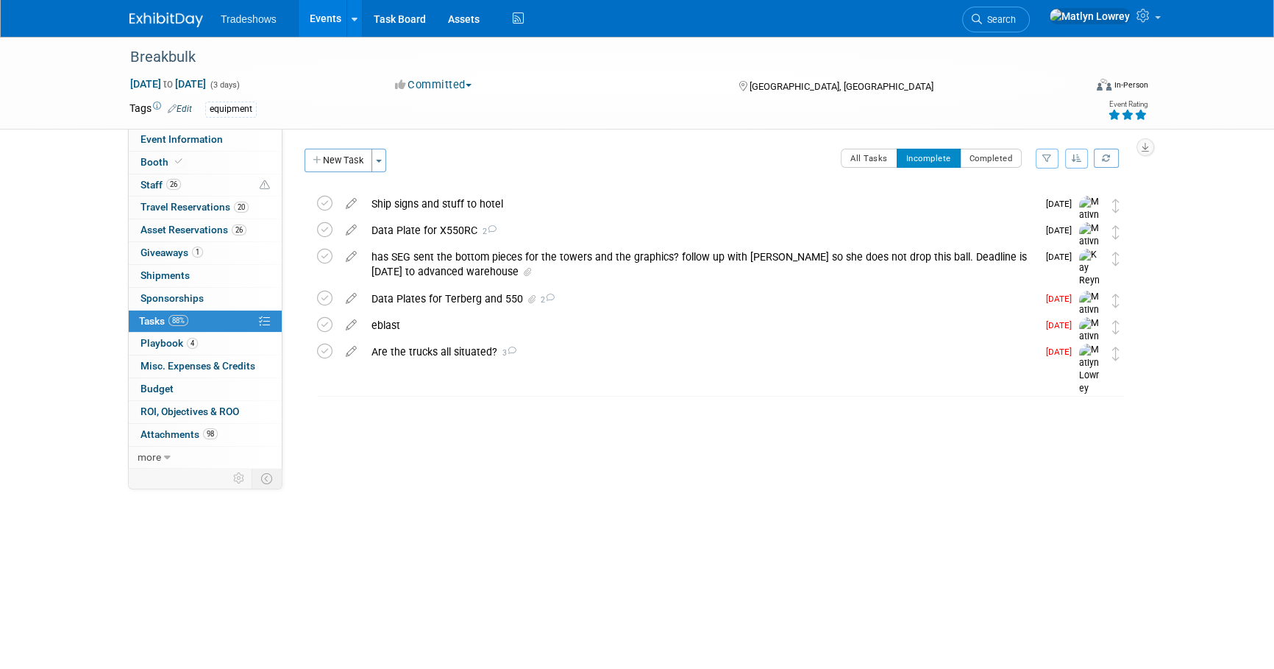
click at [326, 7] on link "Events" at bounding box center [326, 18] width 54 height 37
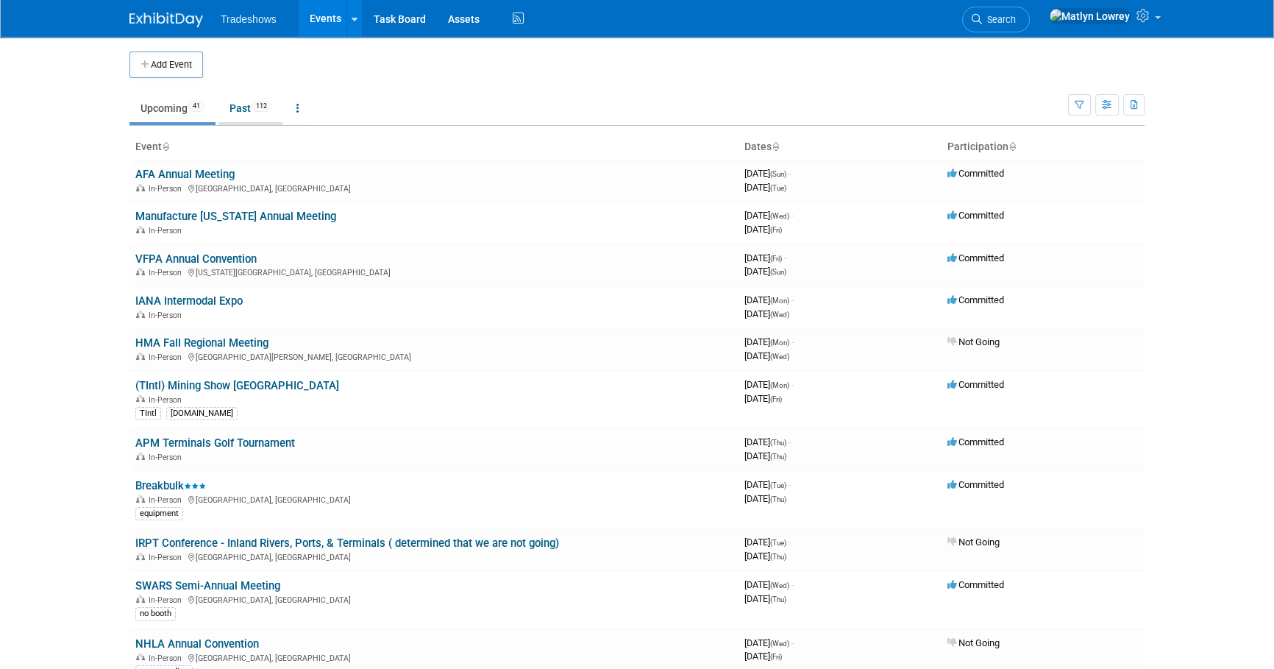
click at [259, 110] on span "112" at bounding box center [262, 106] width 20 height 11
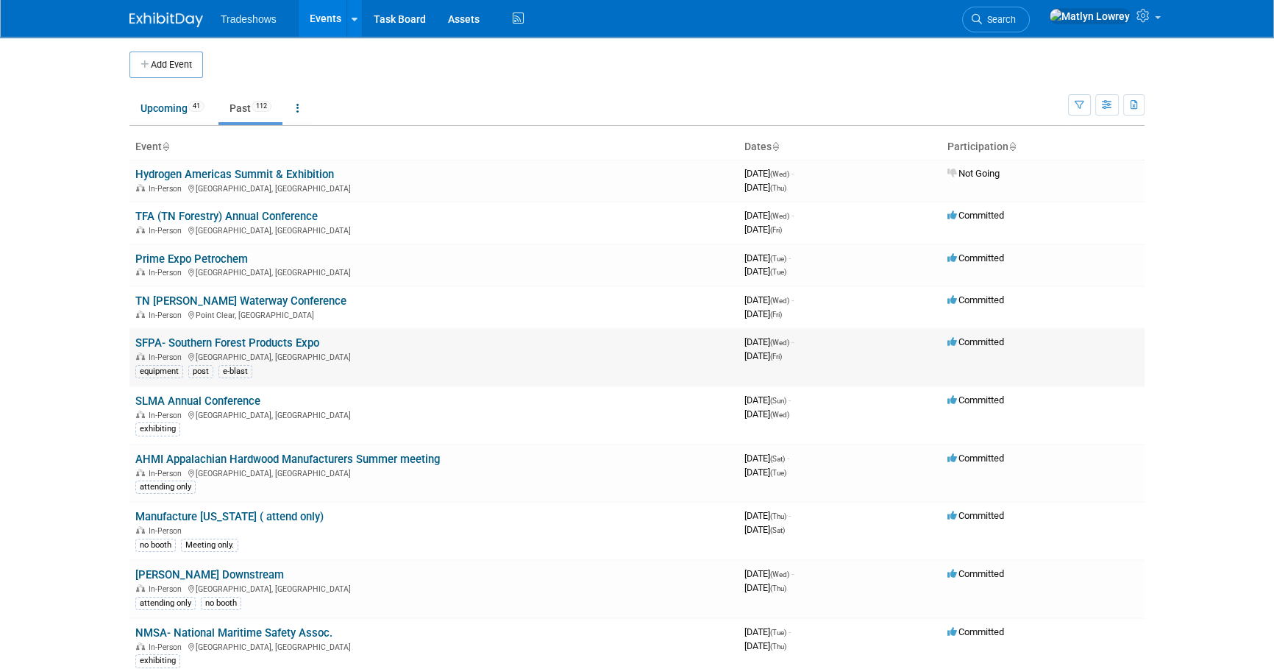
click at [176, 344] on link "SFPA- Southern Forest Products Expo" at bounding box center [227, 342] width 184 height 13
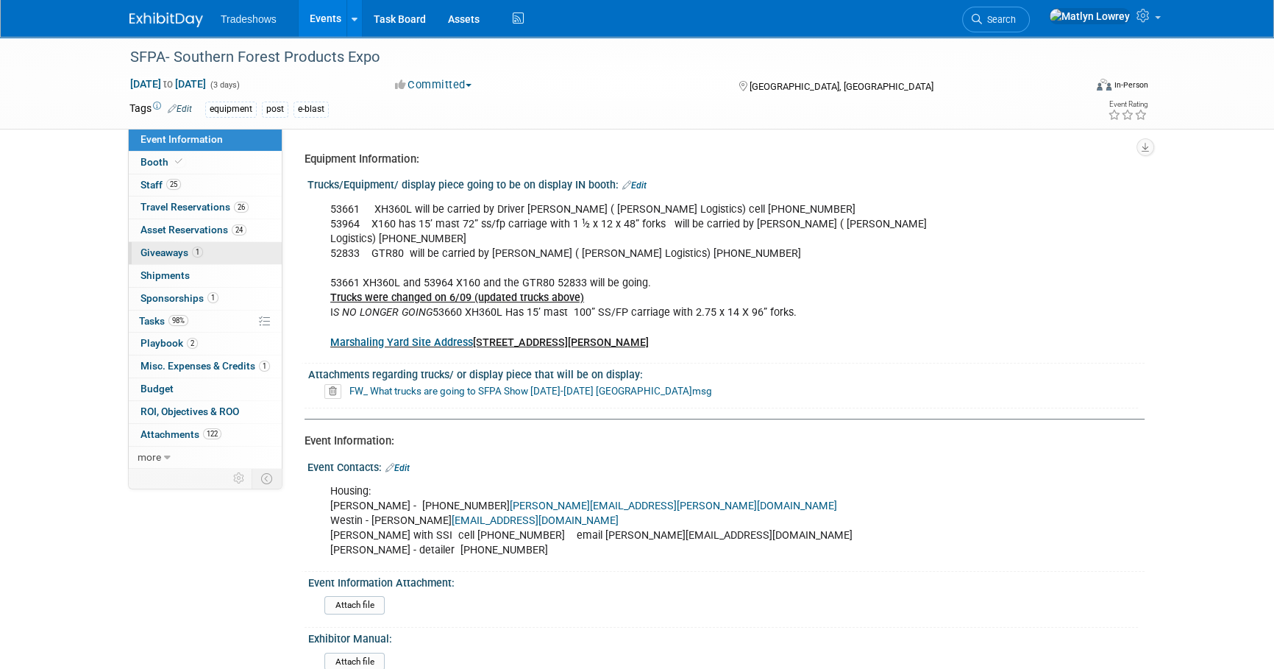
click at [155, 250] on span "Giveaways 1" at bounding box center [172, 252] width 63 height 12
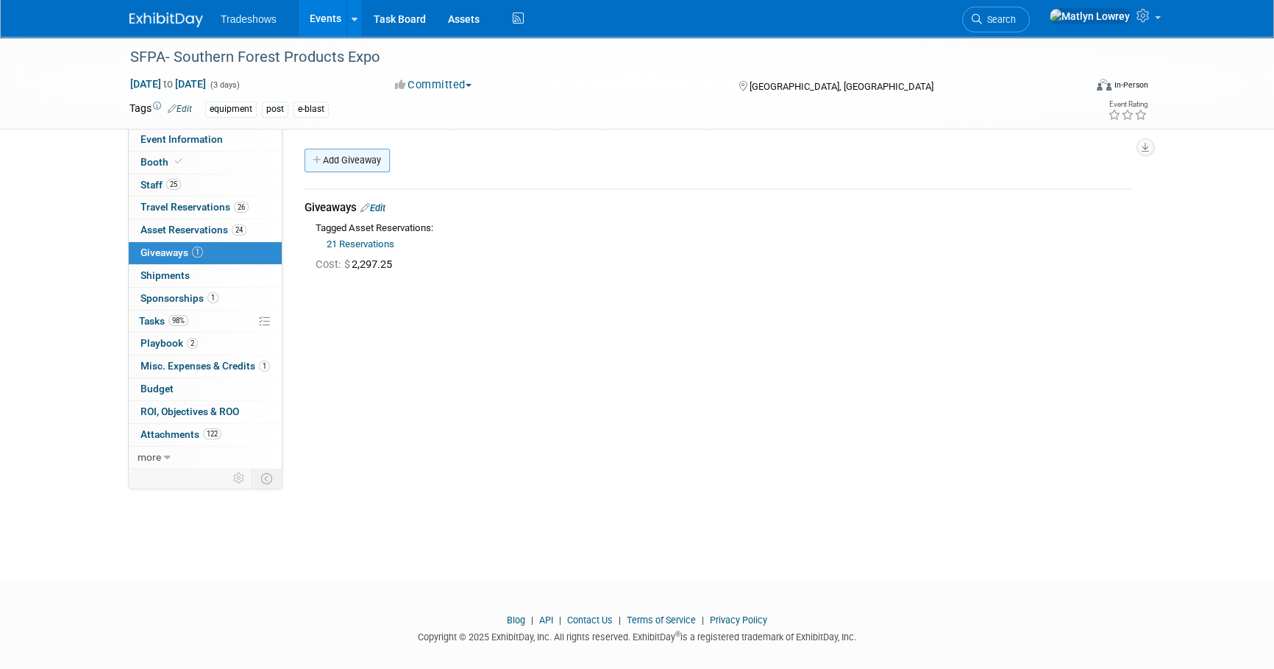
click at [343, 168] on link "Add Giveaway" at bounding box center [347, 161] width 85 height 24
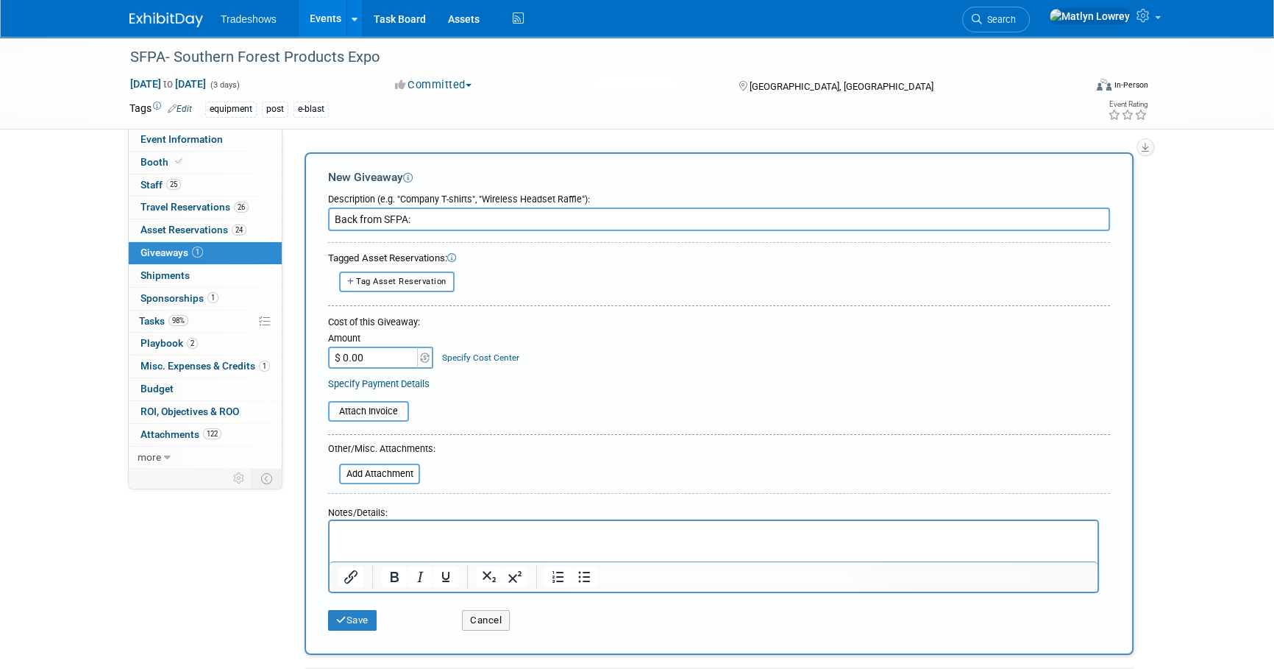
click at [487, 210] on input "Back from SFPA:" at bounding box center [719, 219] width 782 height 24
click at [487, 208] on input "Back from SFPA:" at bounding box center [719, 219] width 782 height 24
click at [486, 216] on input "Back from SFPA:" at bounding box center [719, 219] width 782 height 24
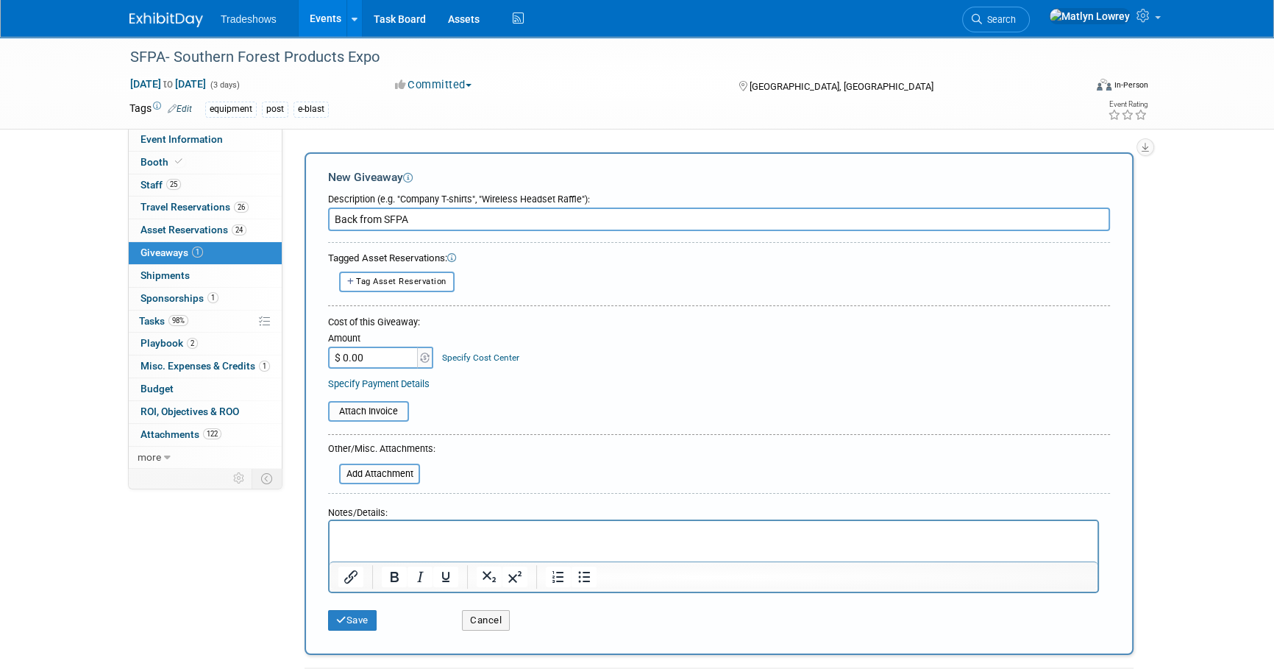
type input "Back from SFPA"
click at [423, 535] on p "Rich Text Area. Press ALT-0 for help." at bounding box center [713, 534] width 751 height 15
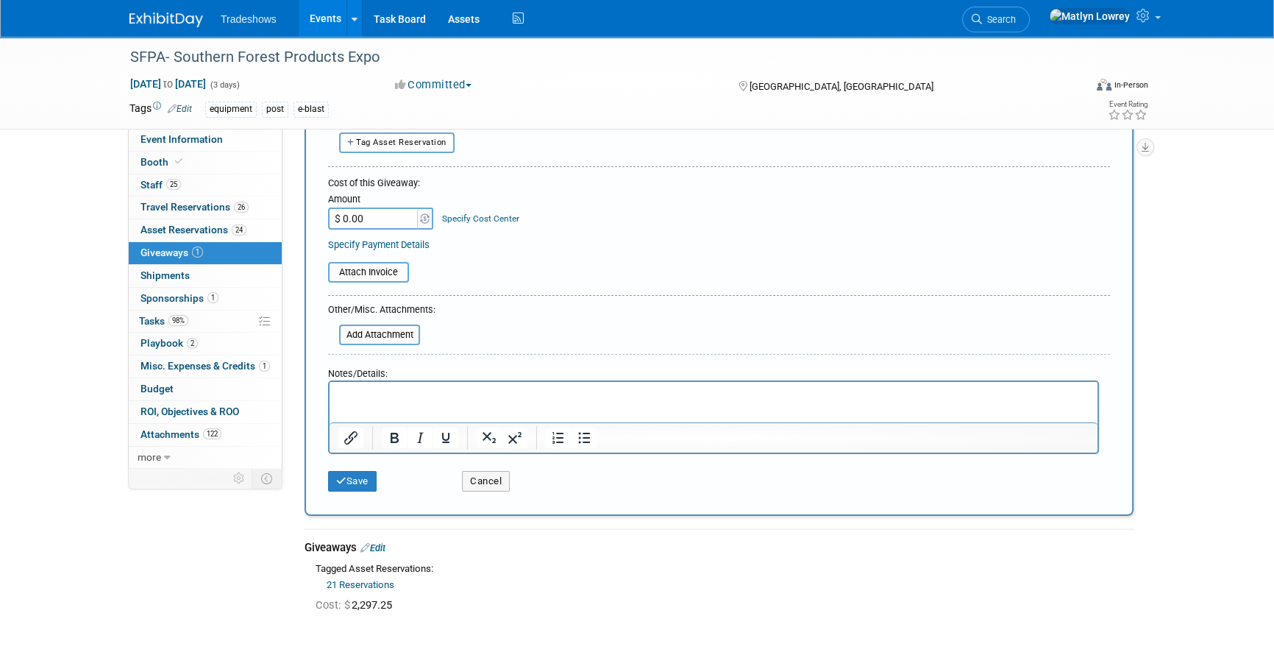
scroll to position [200, 0]
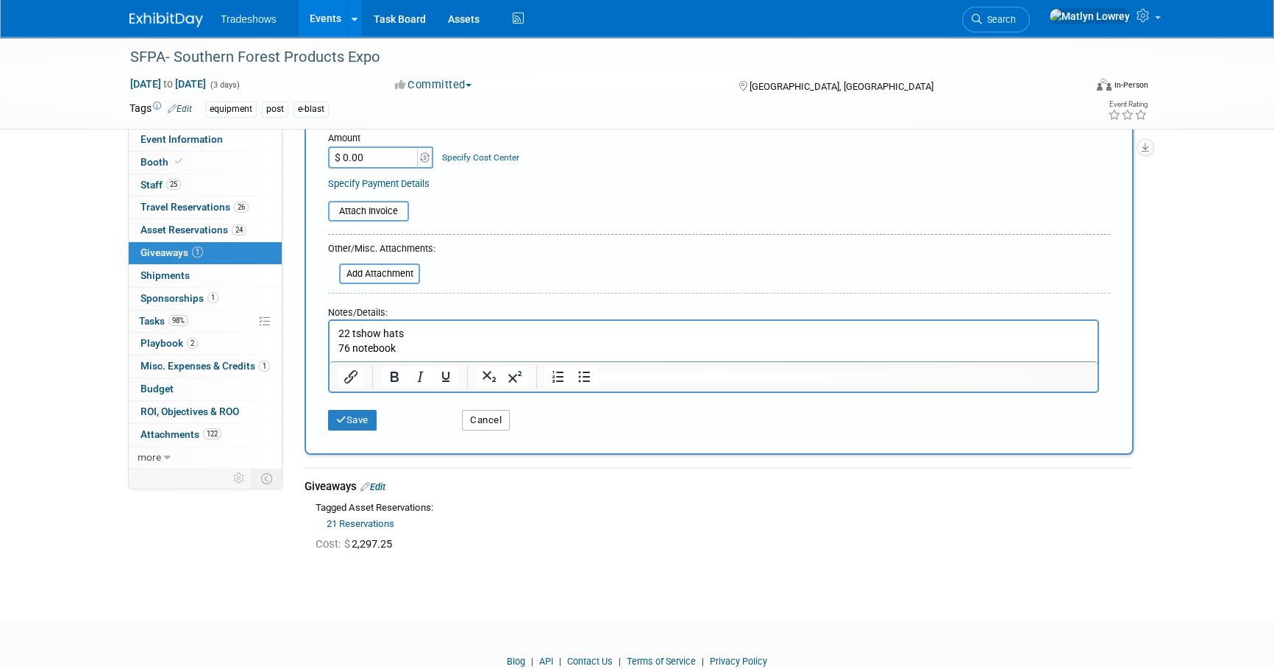
click at [486, 423] on button "Cancel" at bounding box center [486, 420] width 48 height 21
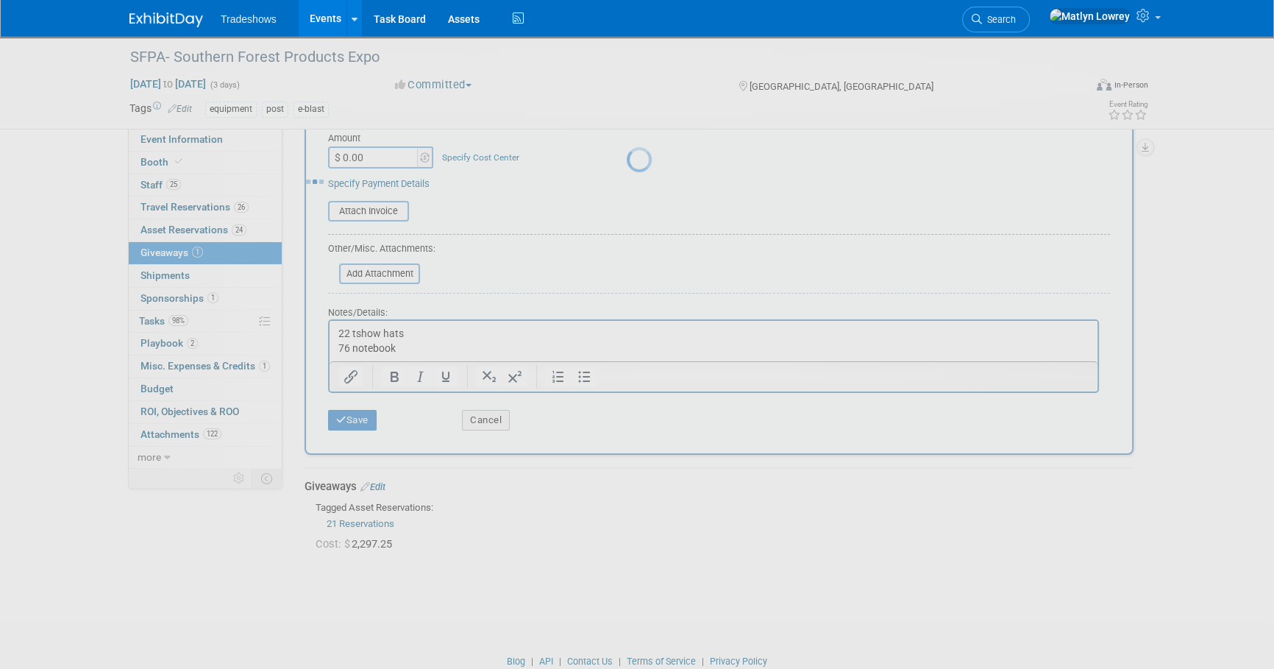
scroll to position [0, 0]
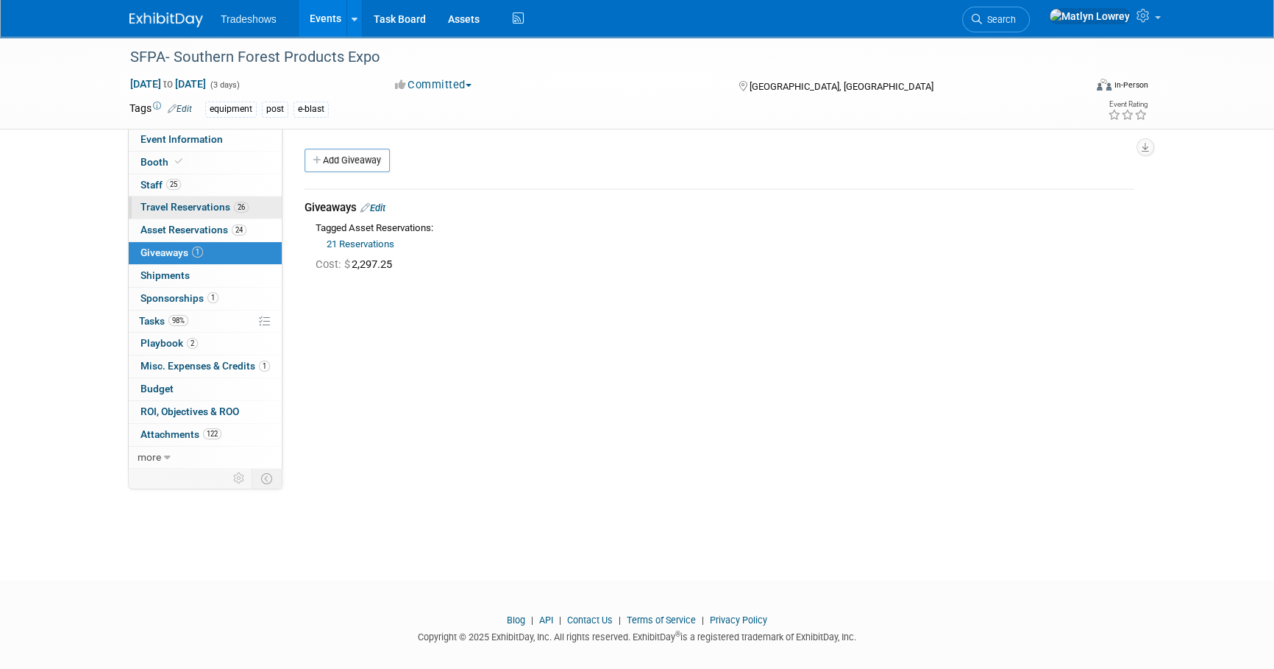
click at [193, 217] on link "26 Travel Reservations 26" at bounding box center [205, 207] width 153 height 22
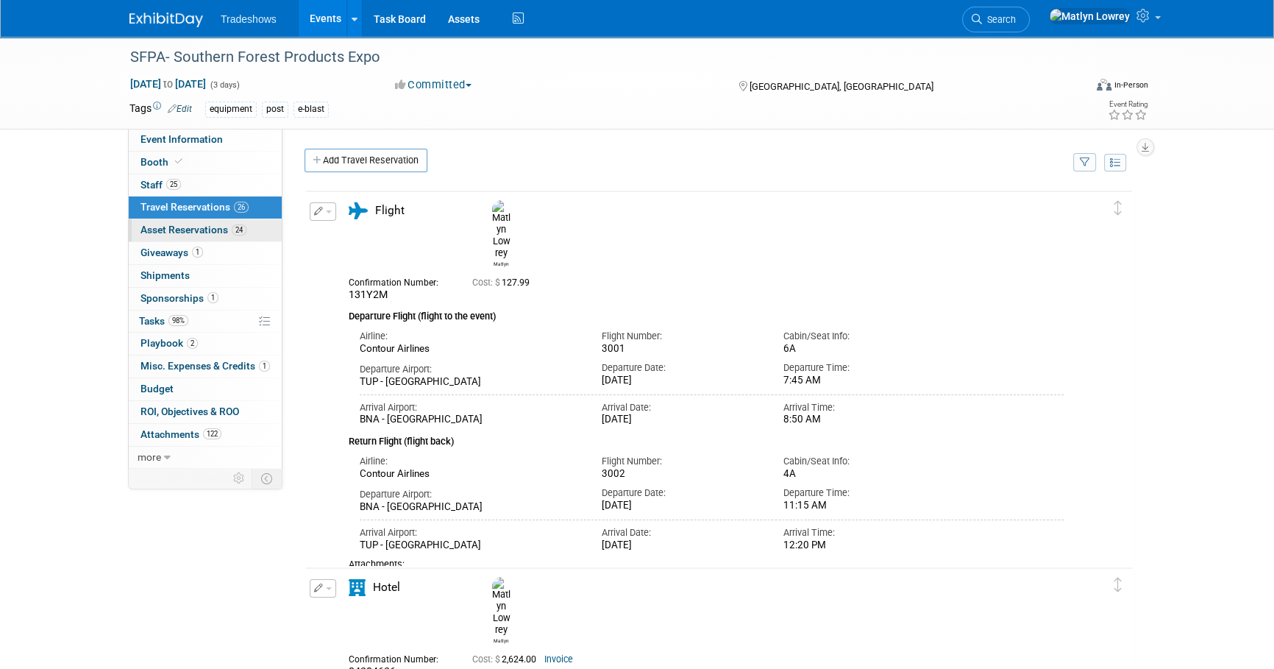
drag, startPoint x: 203, startPoint y: 243, endPoint x: 202, endPoint y: 232, distance: 10.4
click at [203, 242] on link "1 Giveaways 1" at bounding box center [205, 253] width 153 height 22
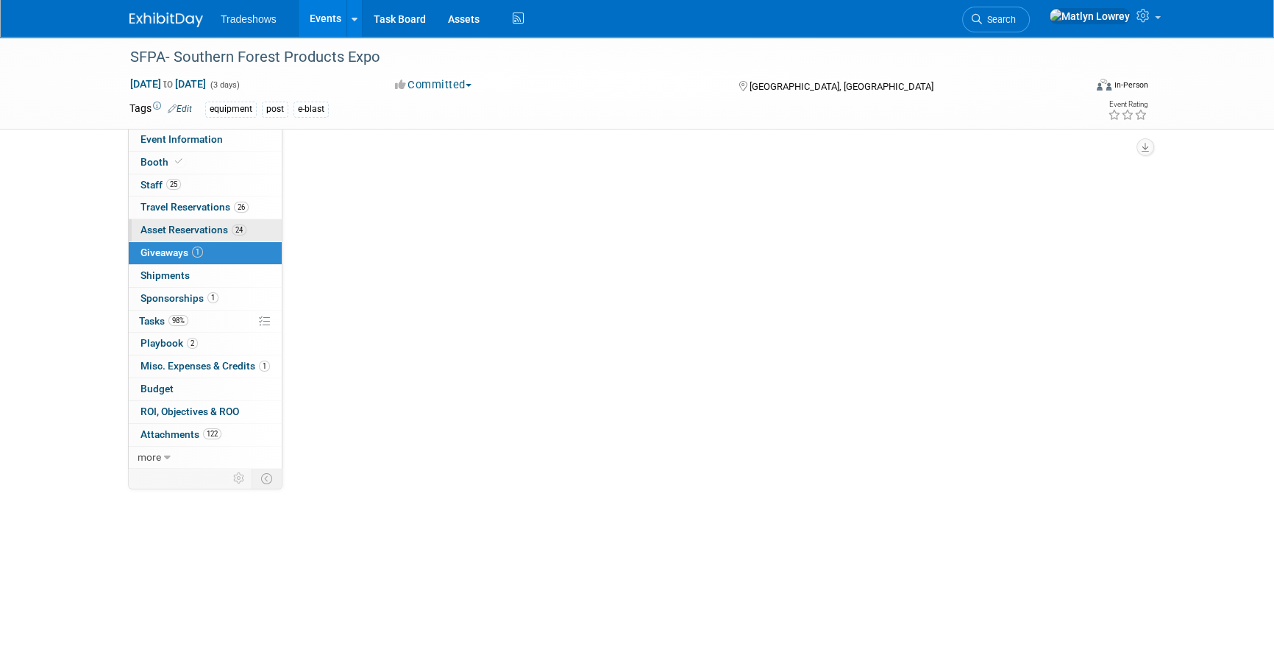
click at [202, 232] on span "Asset Reservations 24" at bounding box center [194, 230] width 106 height 12
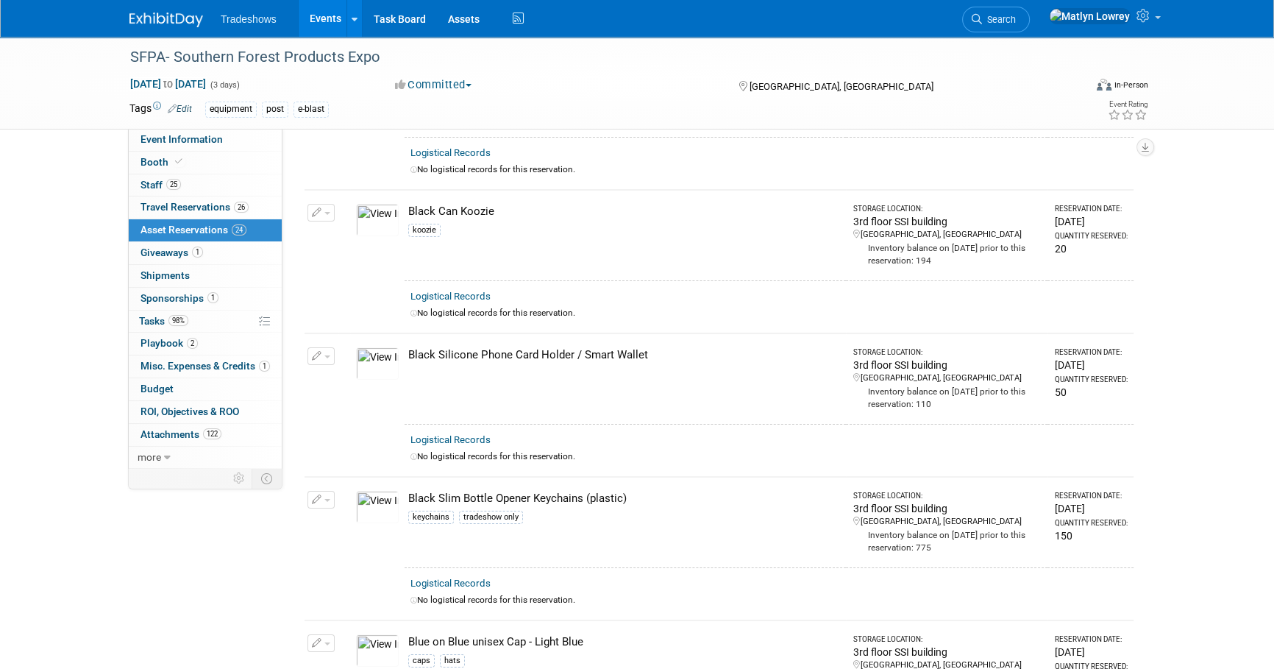
scroll to position [133, 0]
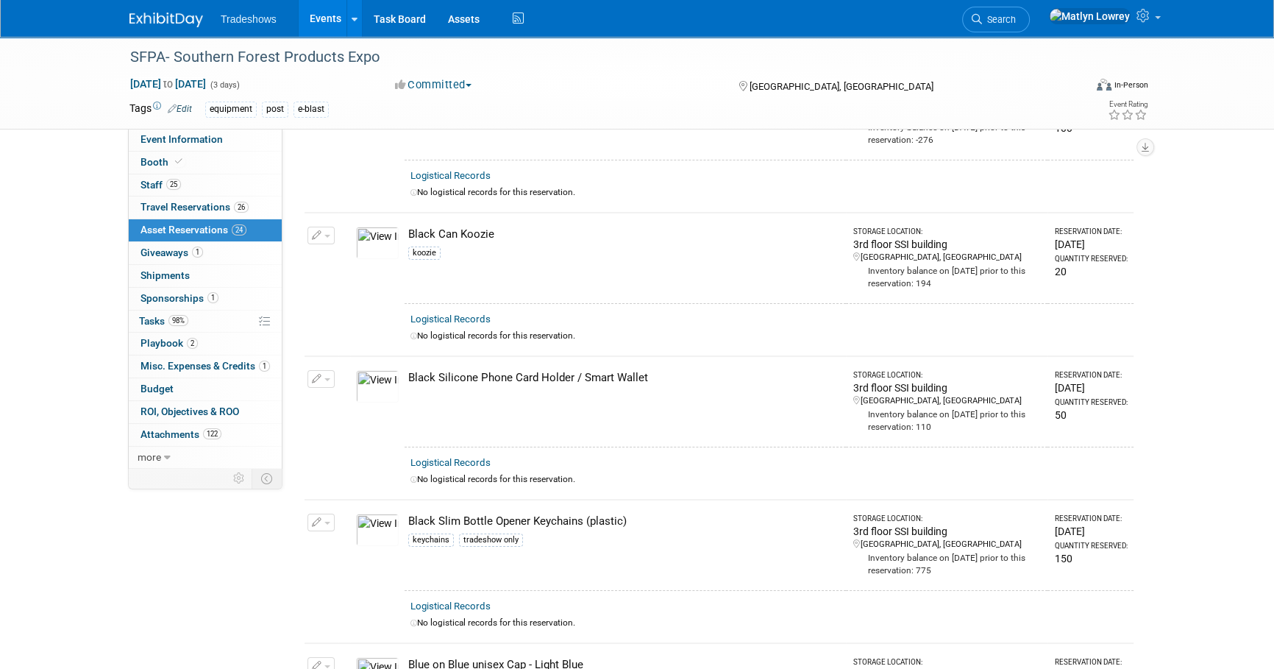
click at [311, 370] on button "button" at bounding box center [320, 379] width 27 height 18
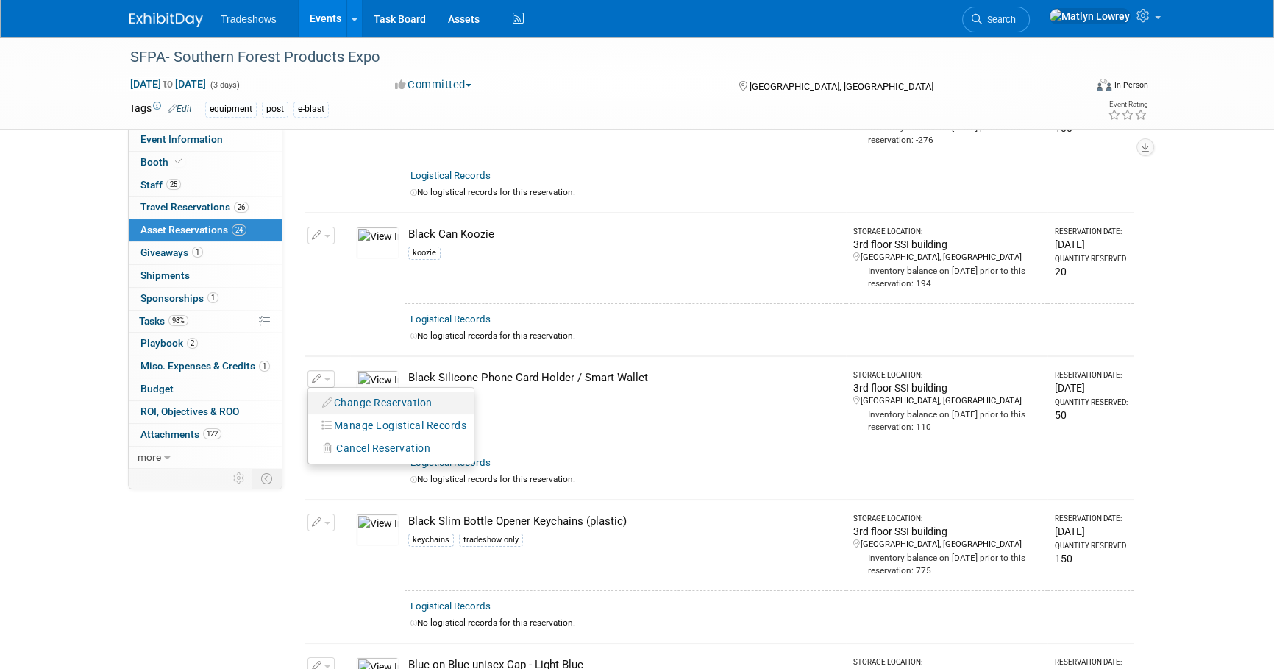
click at [355, 407] on button "Change Reservation" at bounding box center [378, 403] width 124 height 20
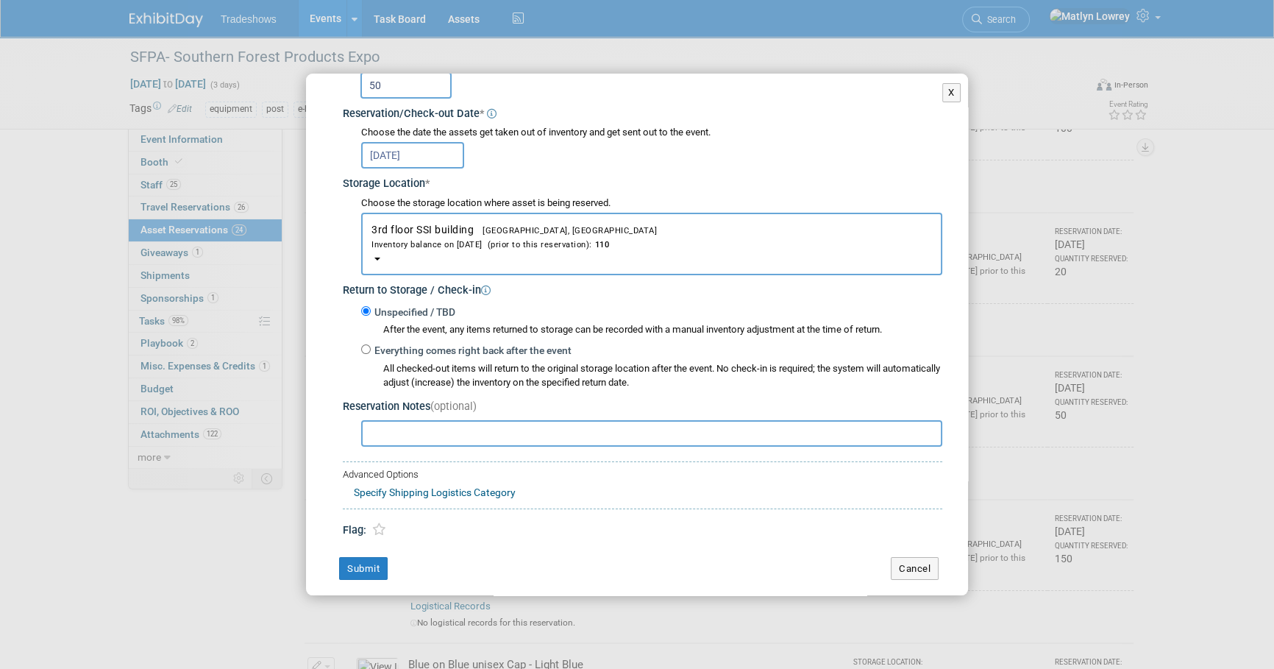
scroll to position [163, 0]
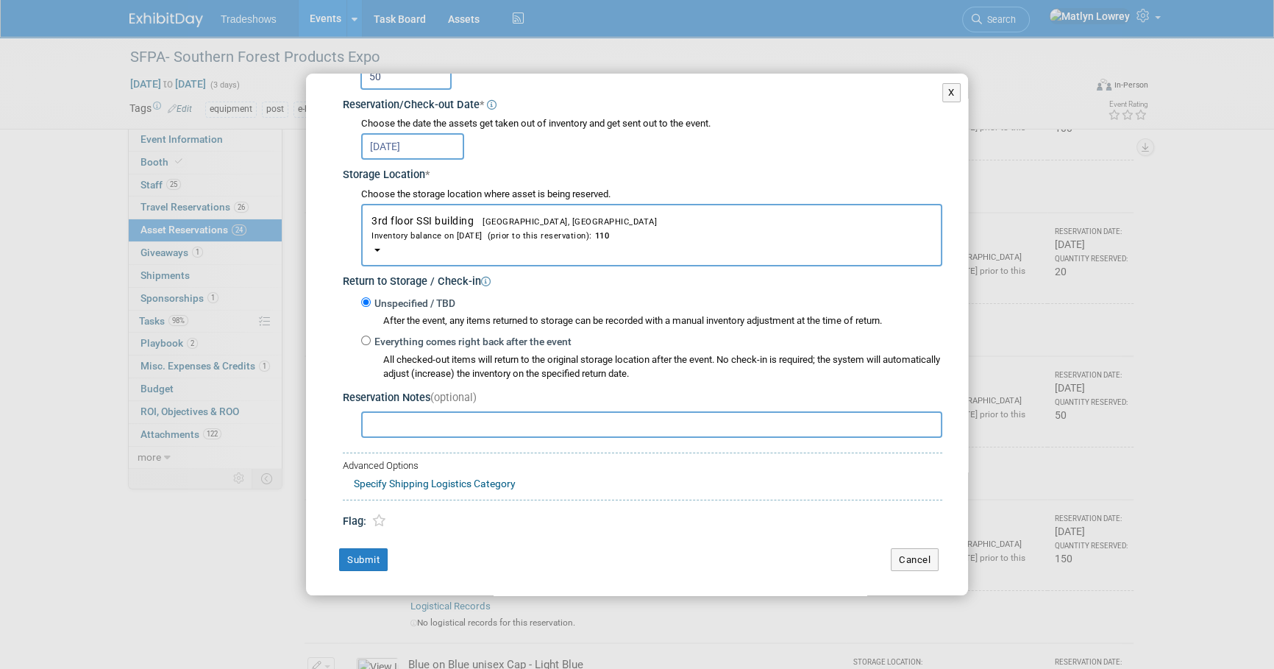
click at [392, 427] on input "text" at bounding box center [651, 424] width 581 height 26
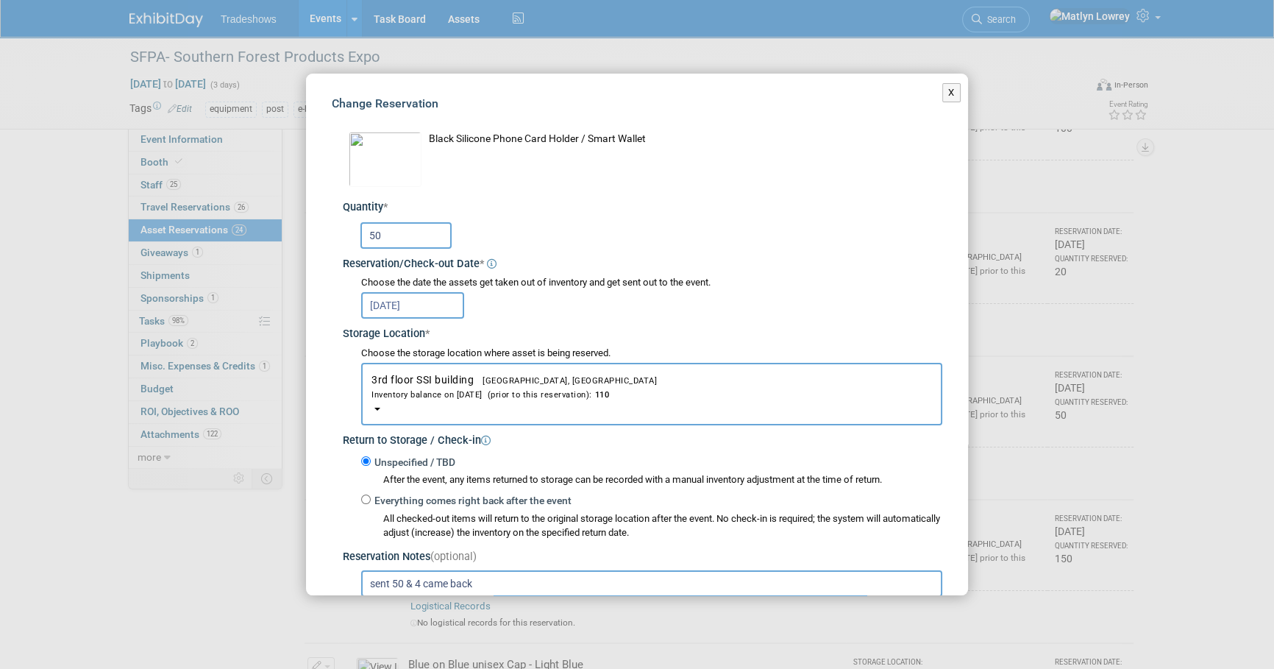
scroll to position [0, 0]
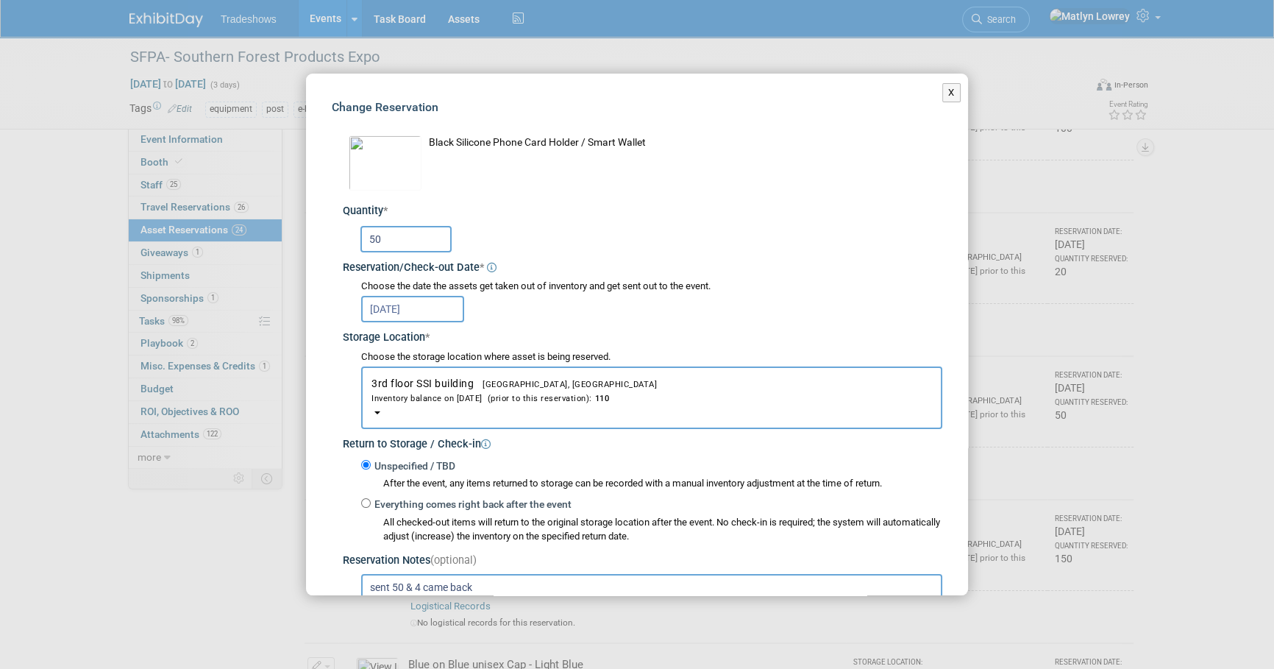
type input "sent 50 & 4 came back"
click at [397, 246] on input "50" at bounding box center [405, 239] width 91 height 26
click at [399, 241] on input "50" at bounding box center [405, 239] width 91 height 26
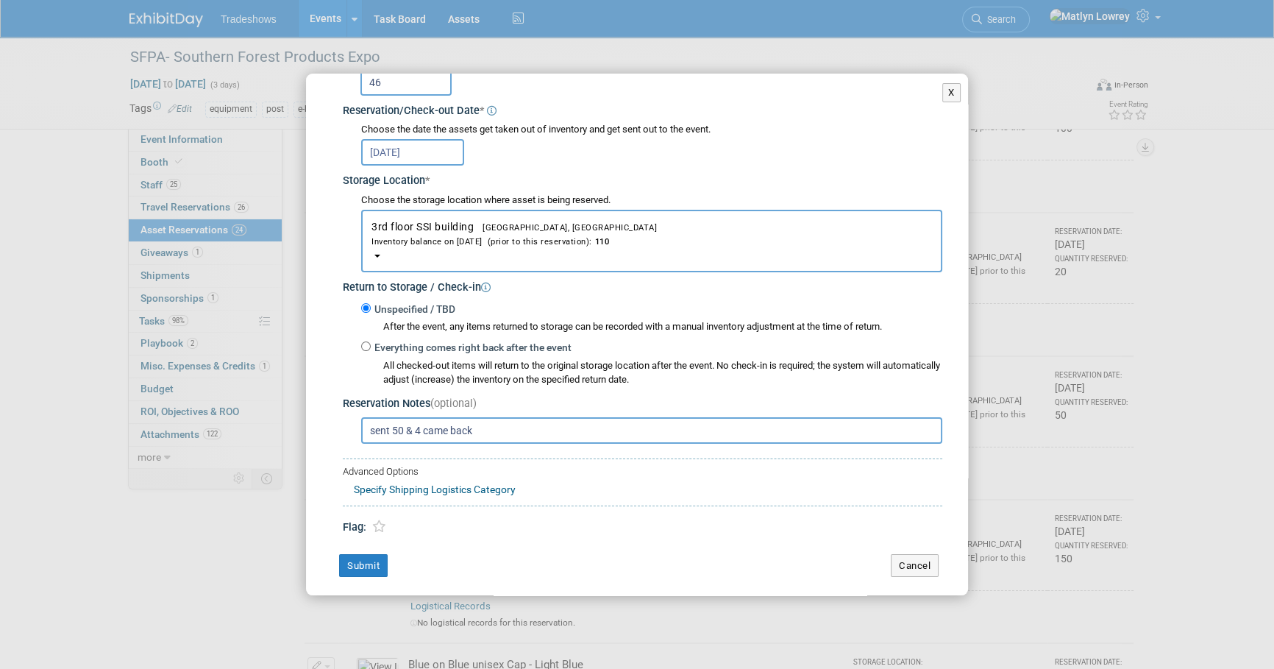
scroll to position [163, 0]
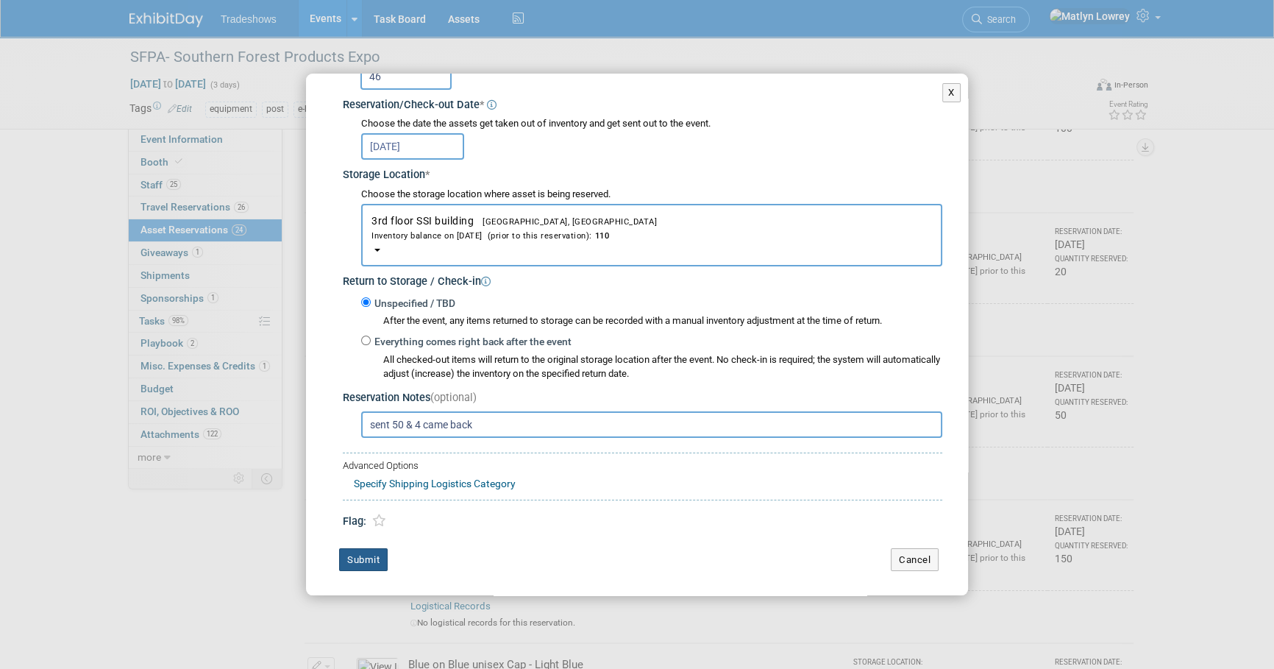
type input "46"
click at [369, 554] on button "Submit" at bounding box center [363, 560] width 49 height 24
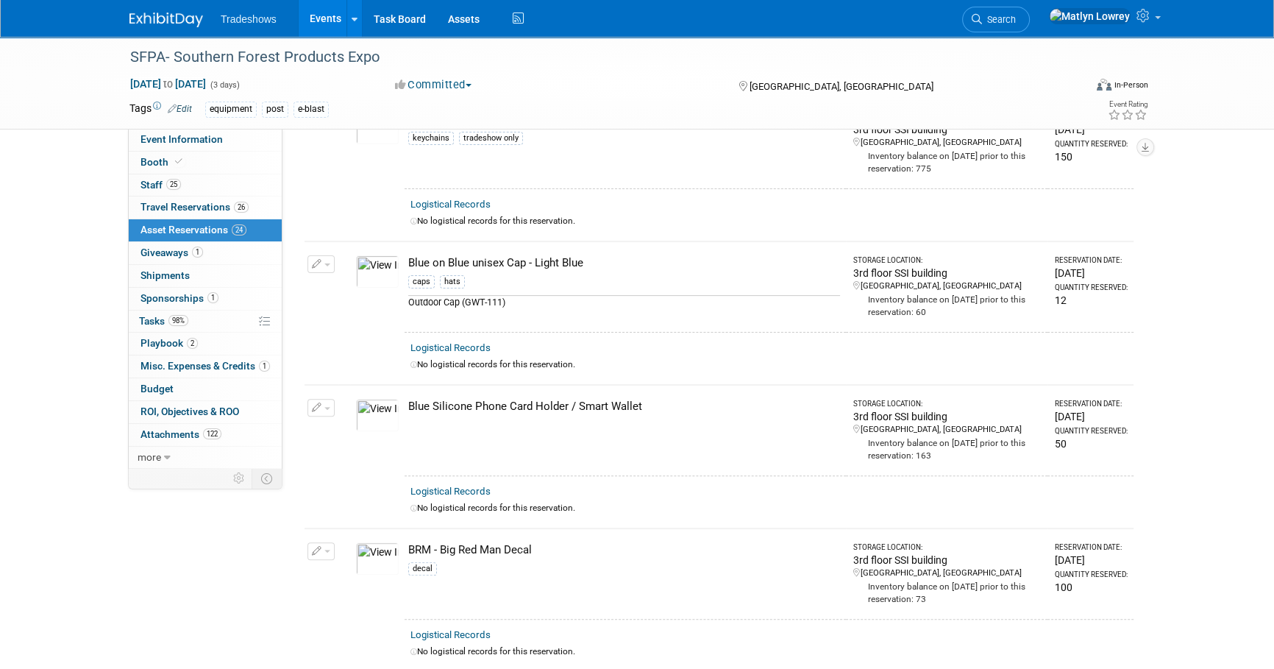
scroll to position [602, 0]
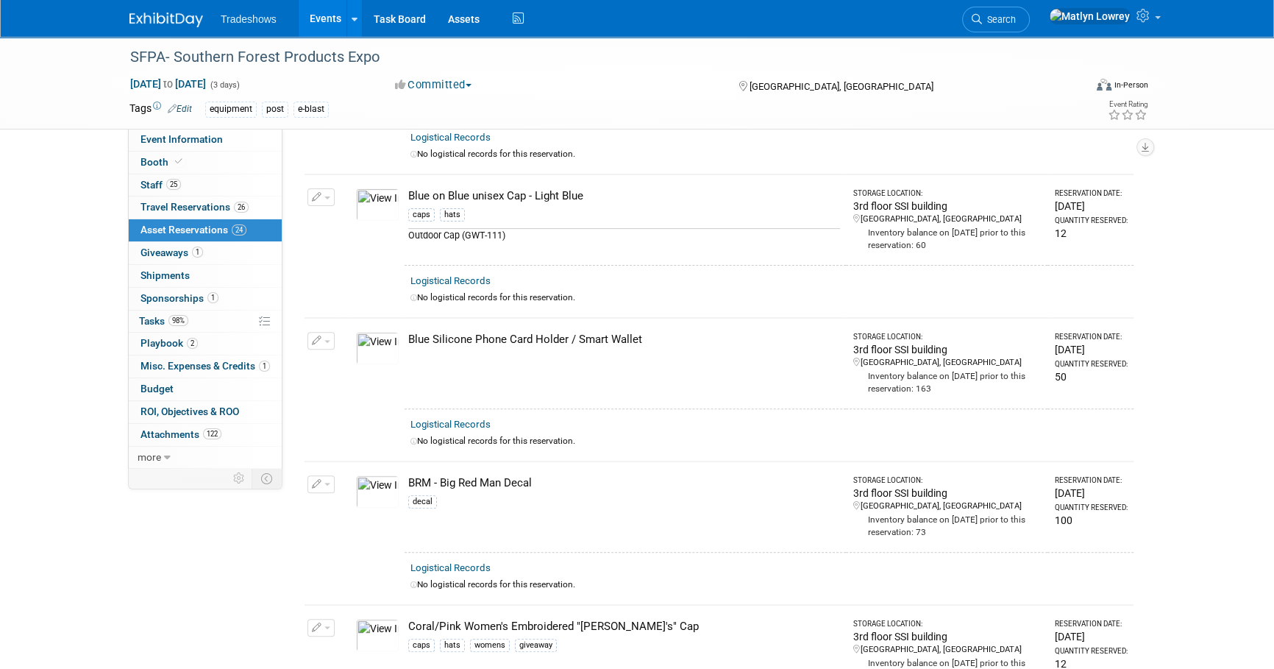
click at [325, 340] on button "button" at bounding box center [320, 341] width 27 height 18
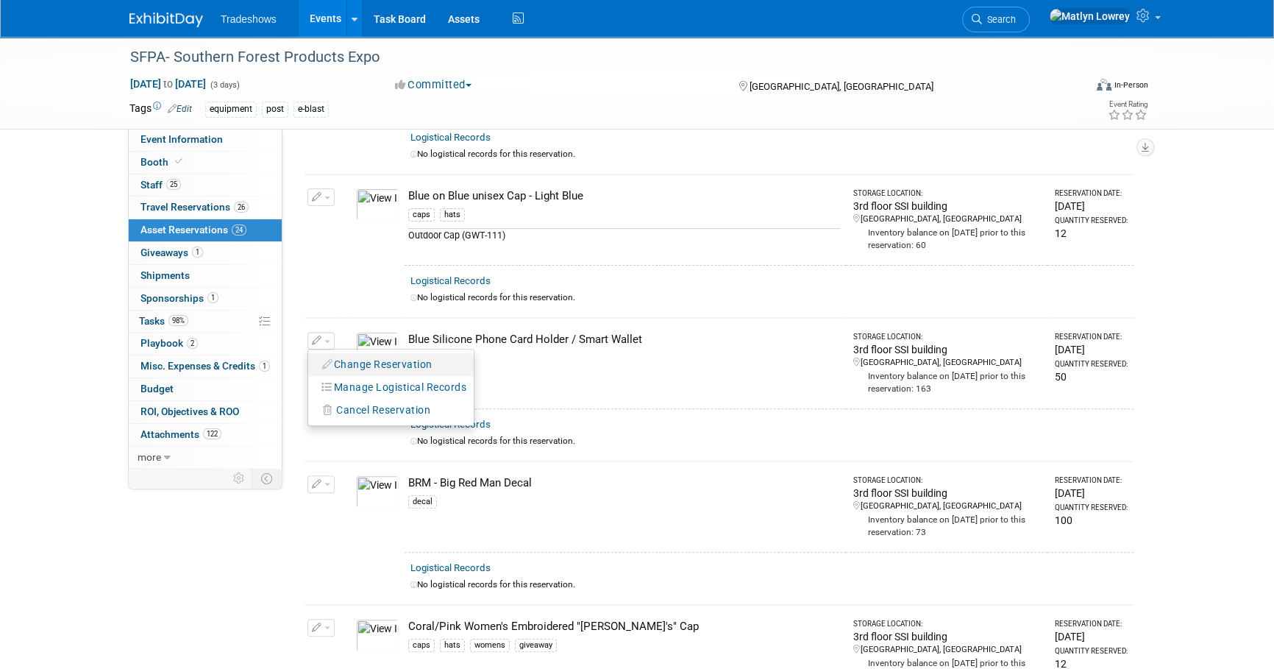
click at [345, 358] on button "Change Reservation" at bounding box center [378, 365] width 124 height 20
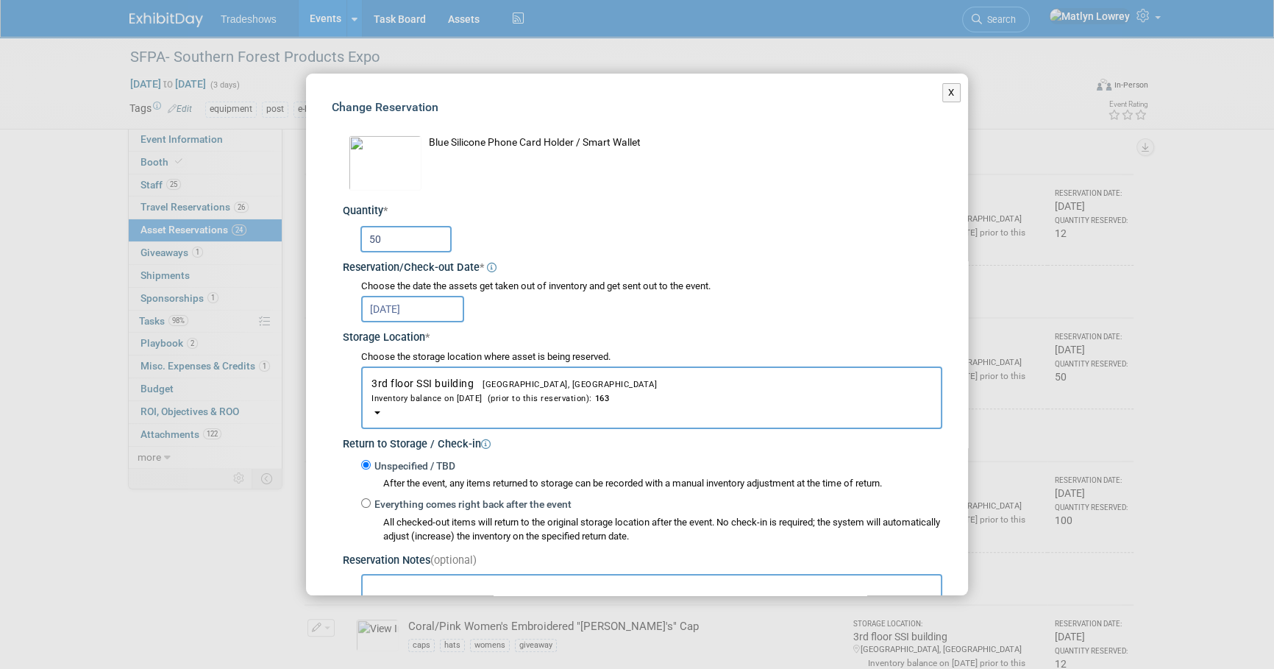
scroll to position [133, 0]
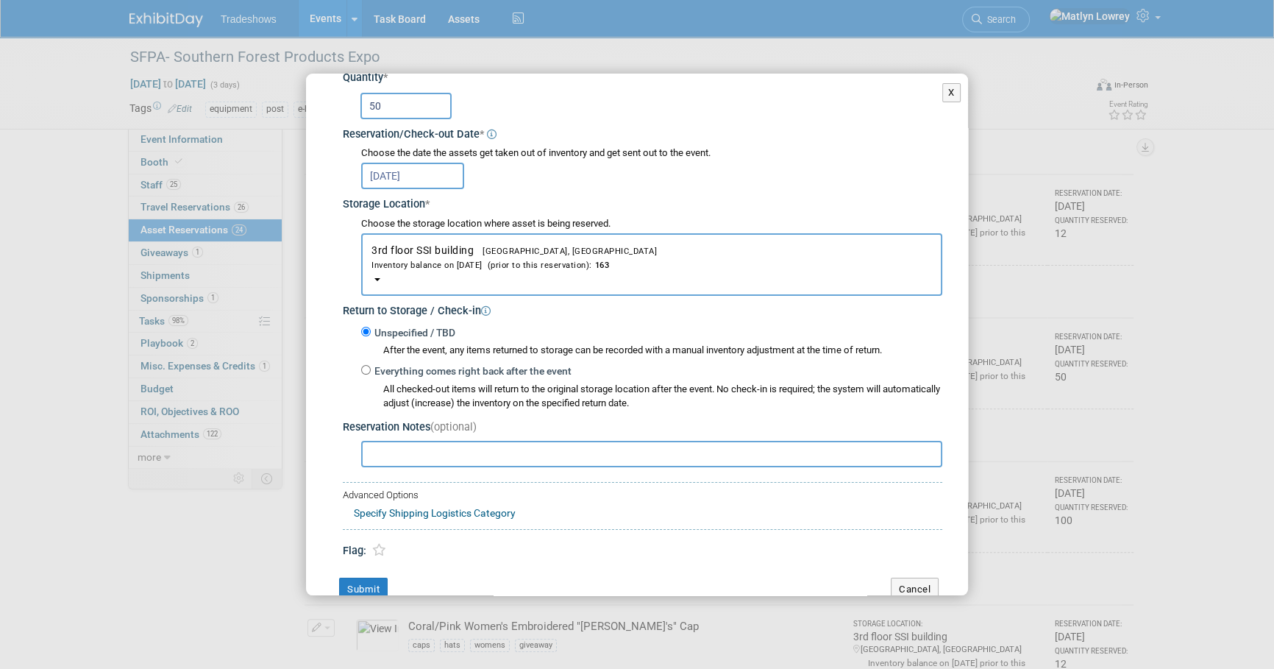
click at [416, 444] on input "text" at bounding box center [651, 454] width 581 height 26
type input "sent 50 and 17 came back"
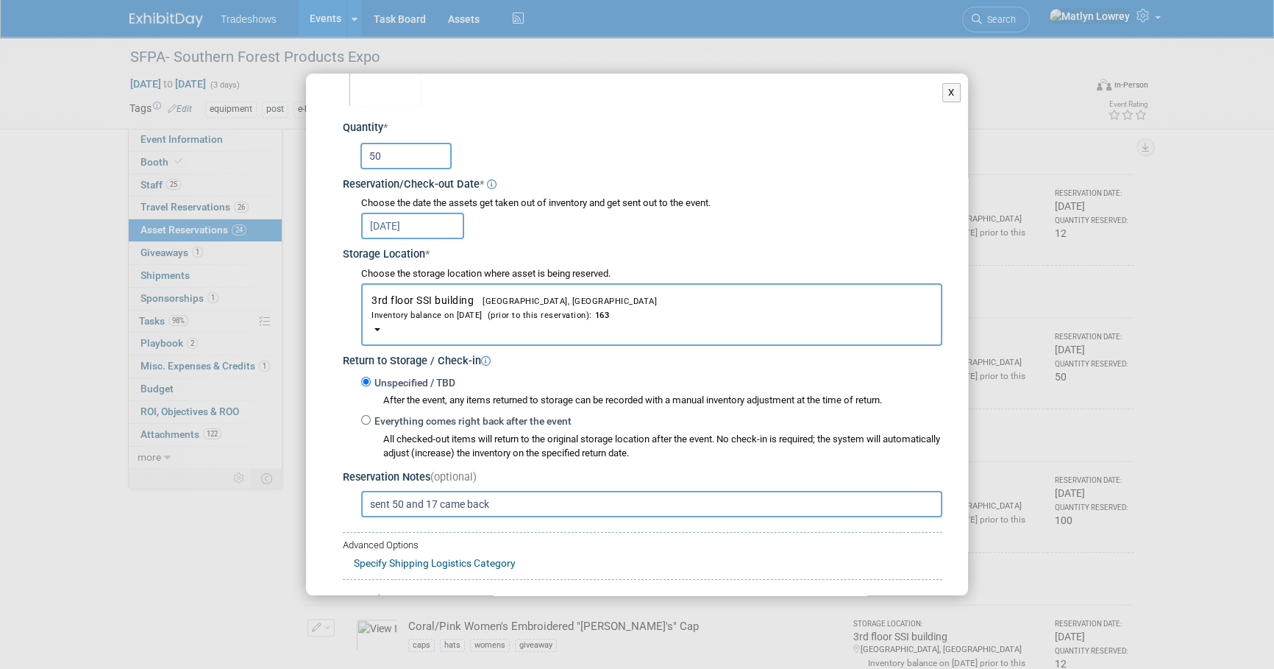
scroll to position [0, 0]
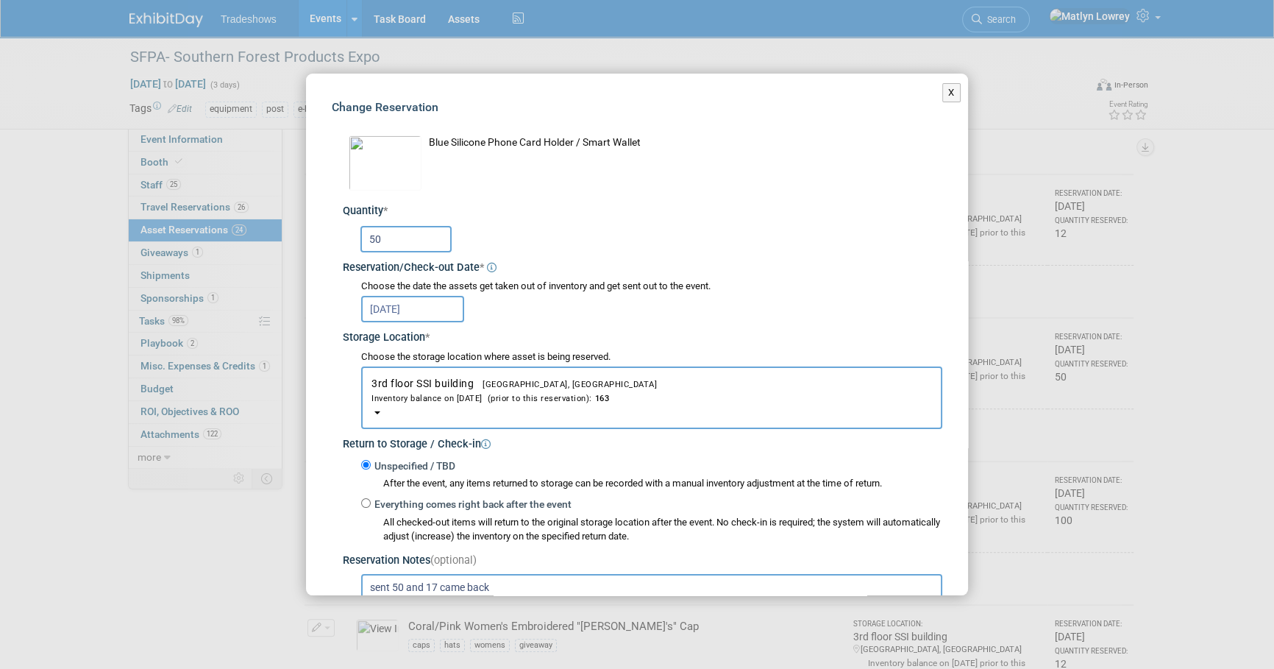
click at [390, 235] on input "50" at bounding box center [405, 239] width 91 height 26
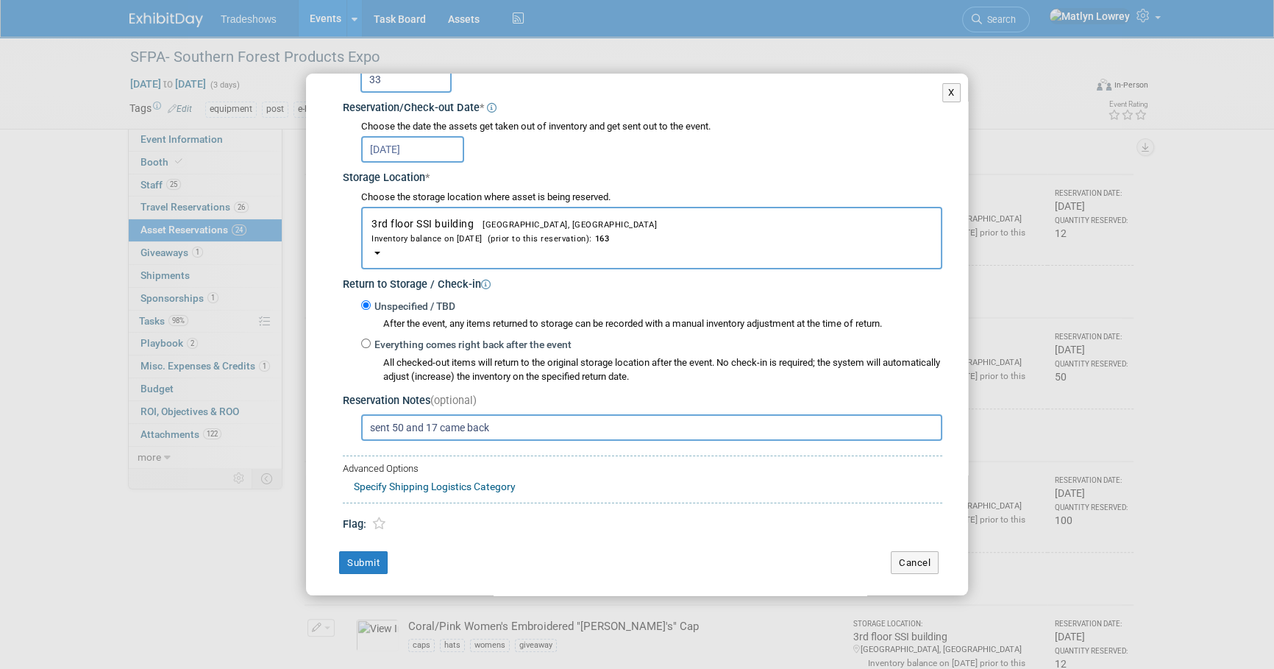
scroll to position [163, 0]
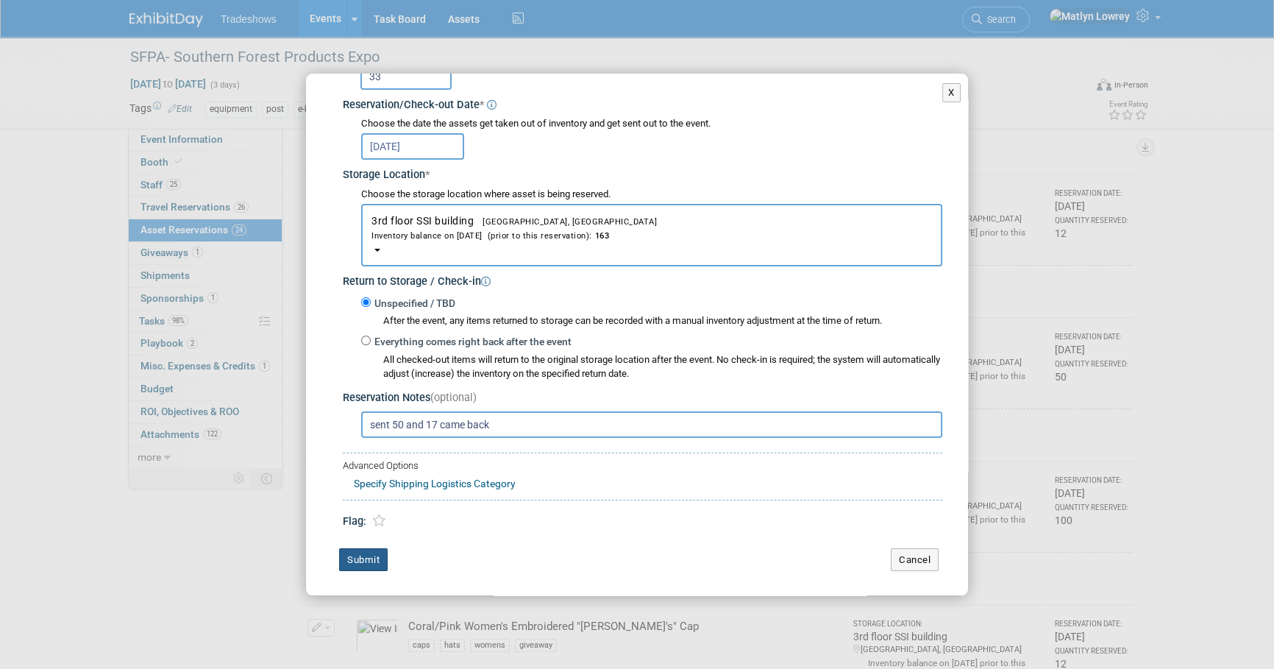
type input "33"
click at [344, 560] on button "Submit" at bounding box center [363, 560] width 49 height 24
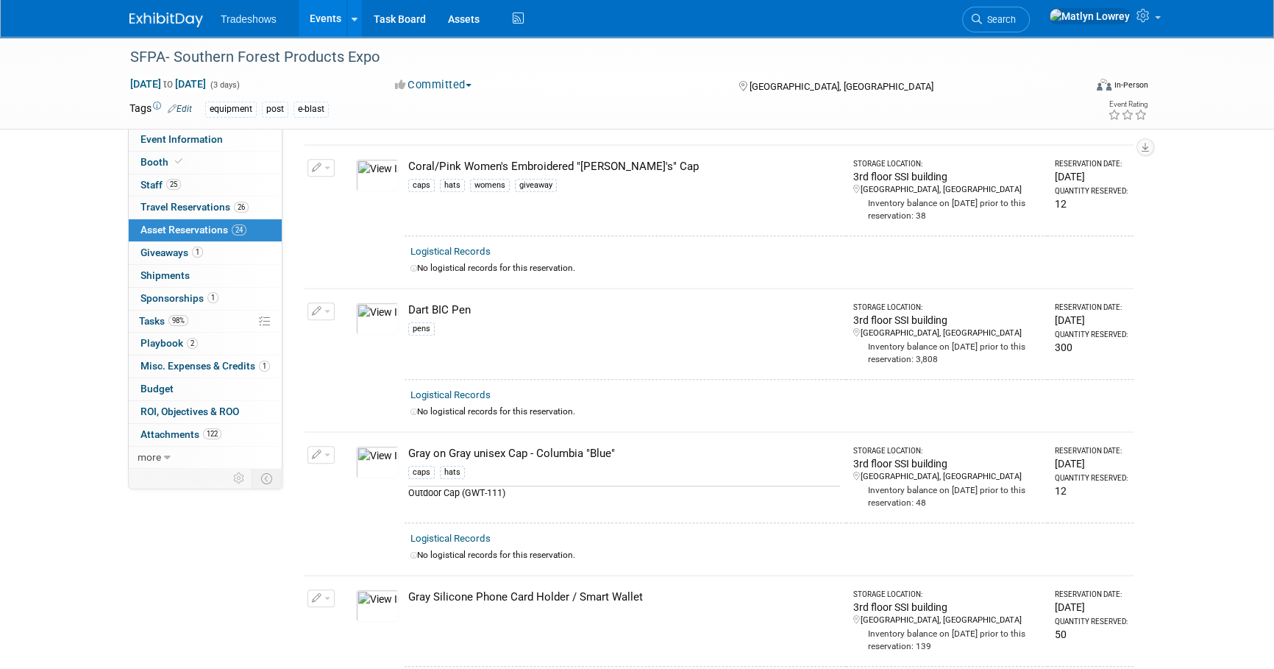
scroll to position [1070, 0]
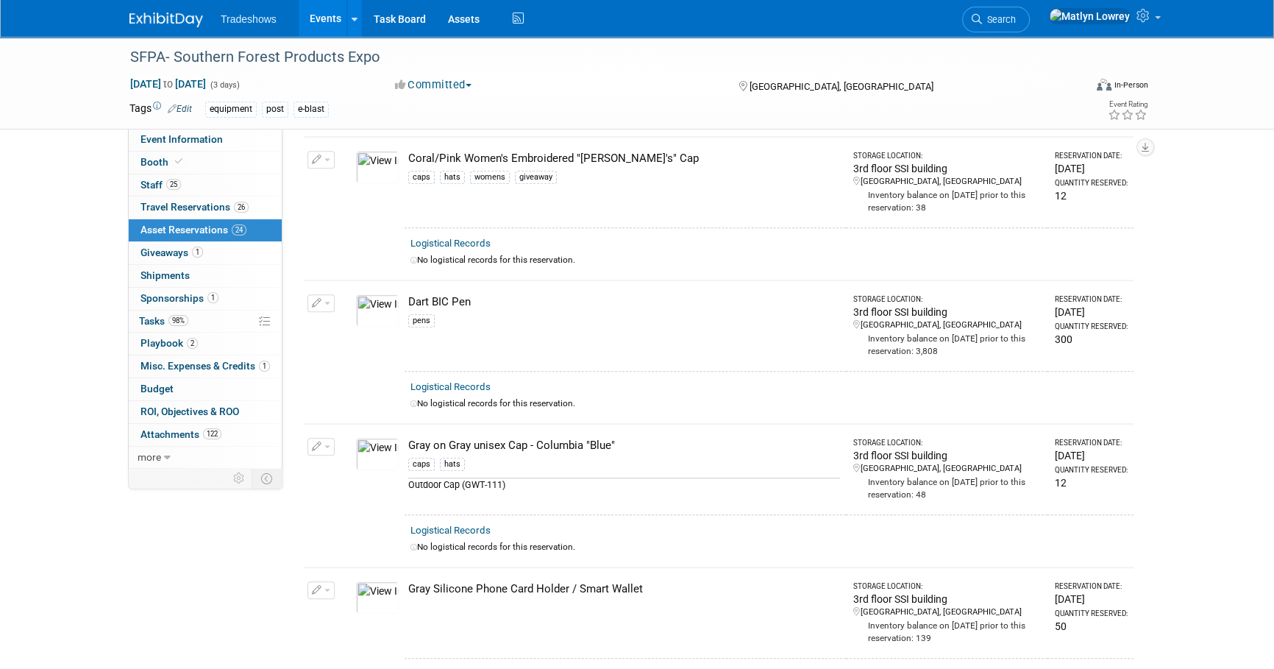
click at [317, 300] on button "button" at bounding box center [320, 303] width 27 height 18
click at [345, 323] on button "Change Reservation" at bounding box center [378, 327] width 124 height 20
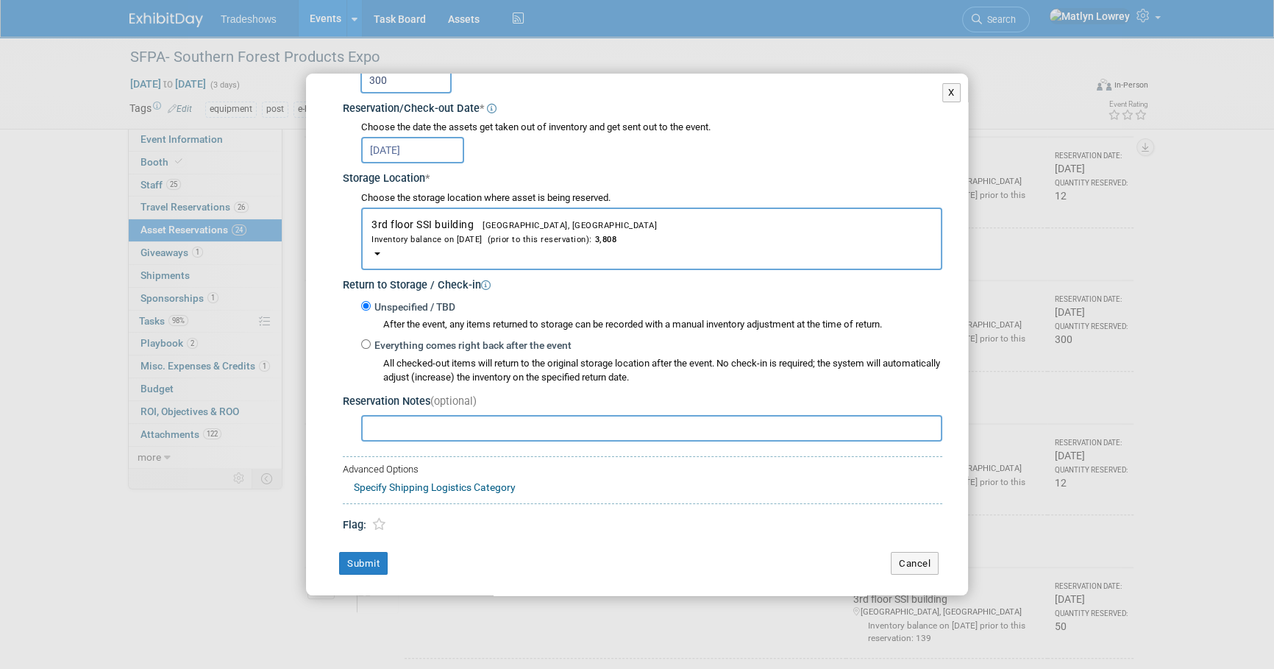
scroll to position [163, 0]
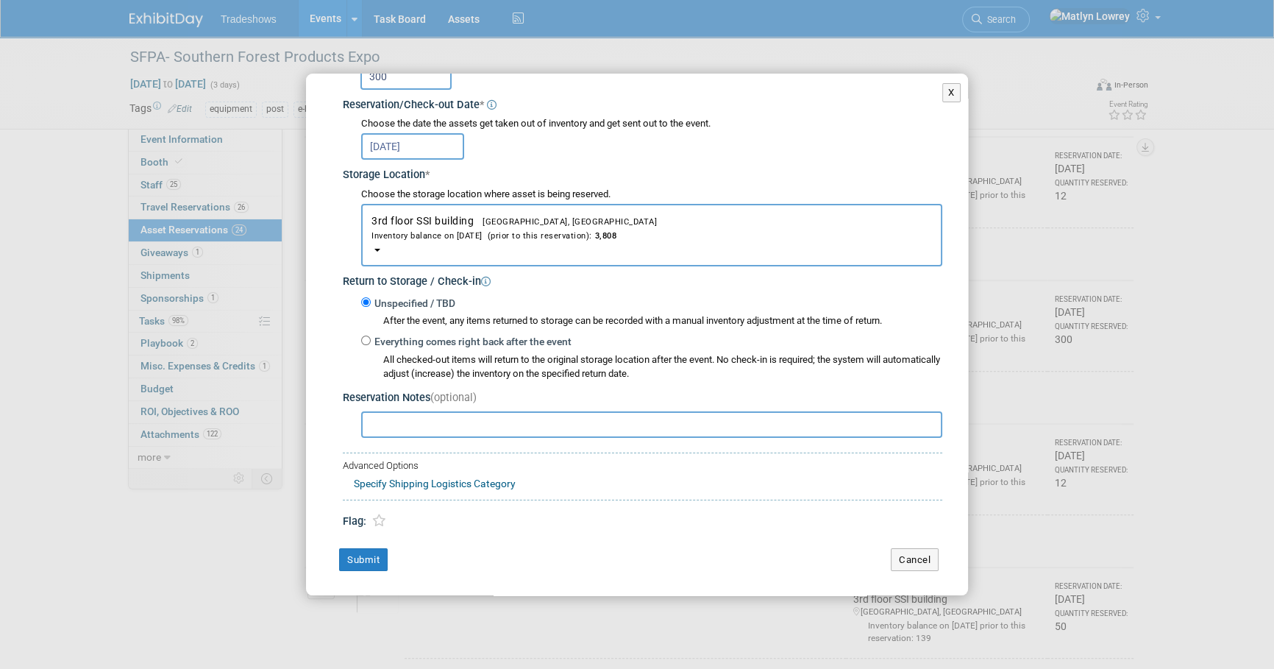
click at [415, 430] on input "text" at bounding box center [651, 424] width 581 height 26
type input "sent 300 & 188 came back"
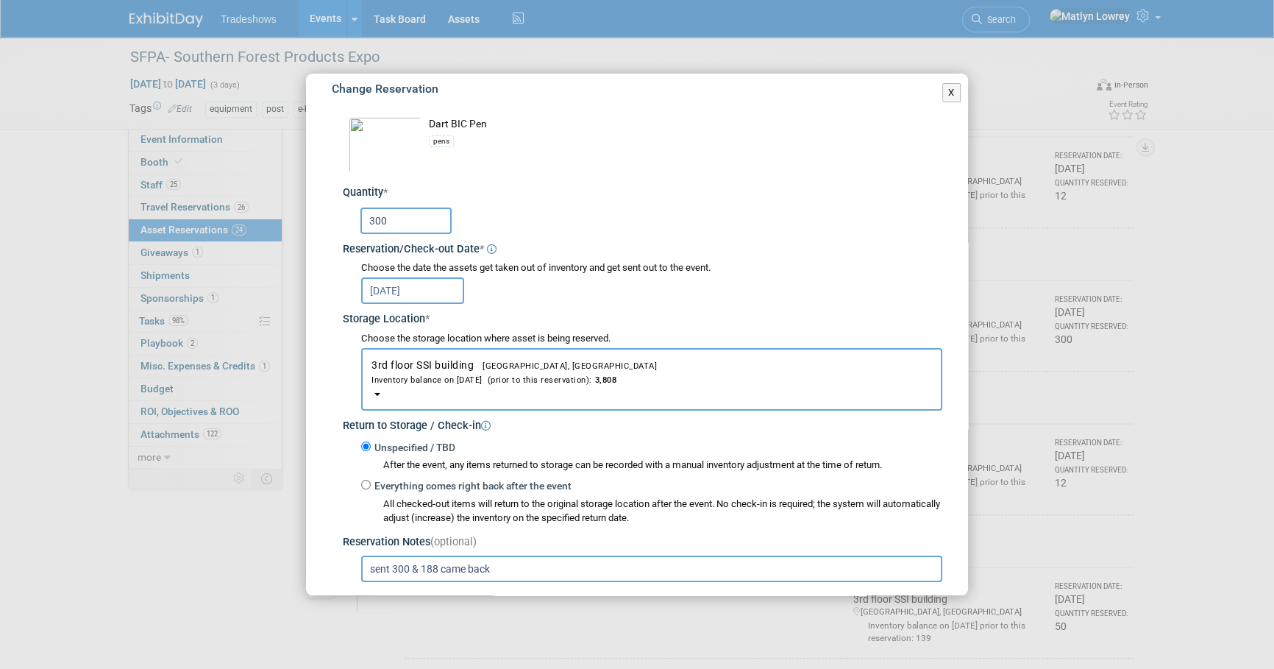
scroll to position [0, 0]
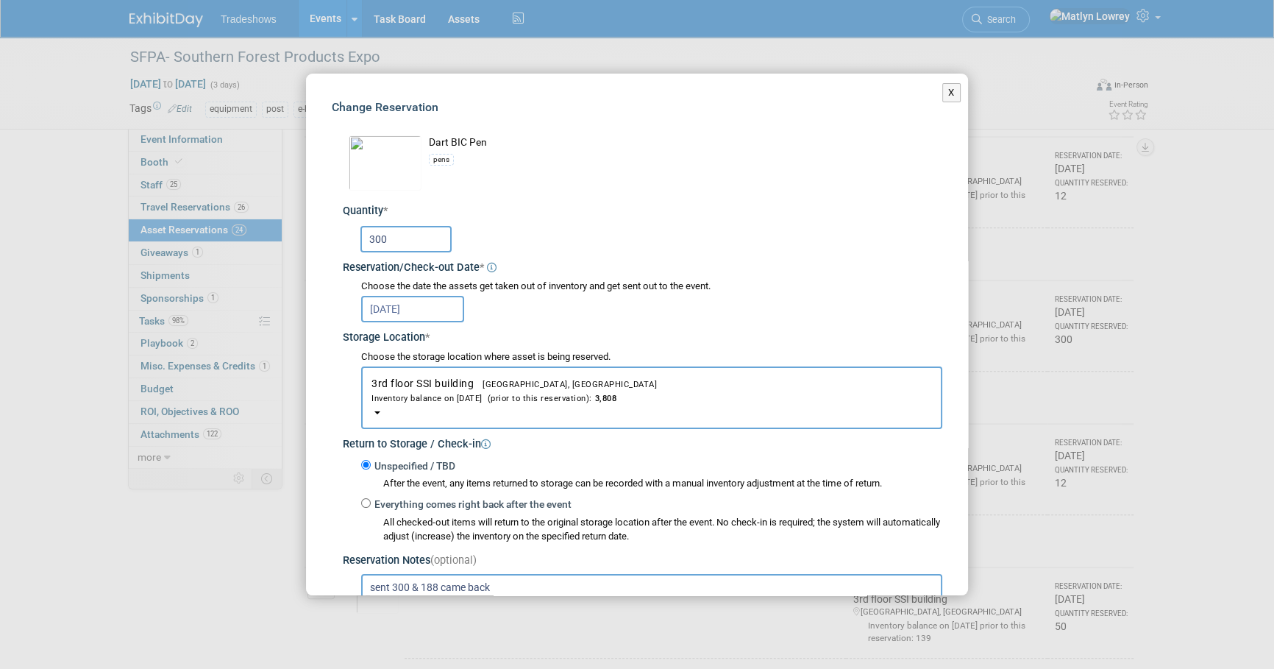
click at [402, 257] on div "Reservation/Check-out Date *" at bounding box center [643, 266] width 600 height 20
click at [401, 244] on input "300" at bounding box center [405, 239] width 91 height 26
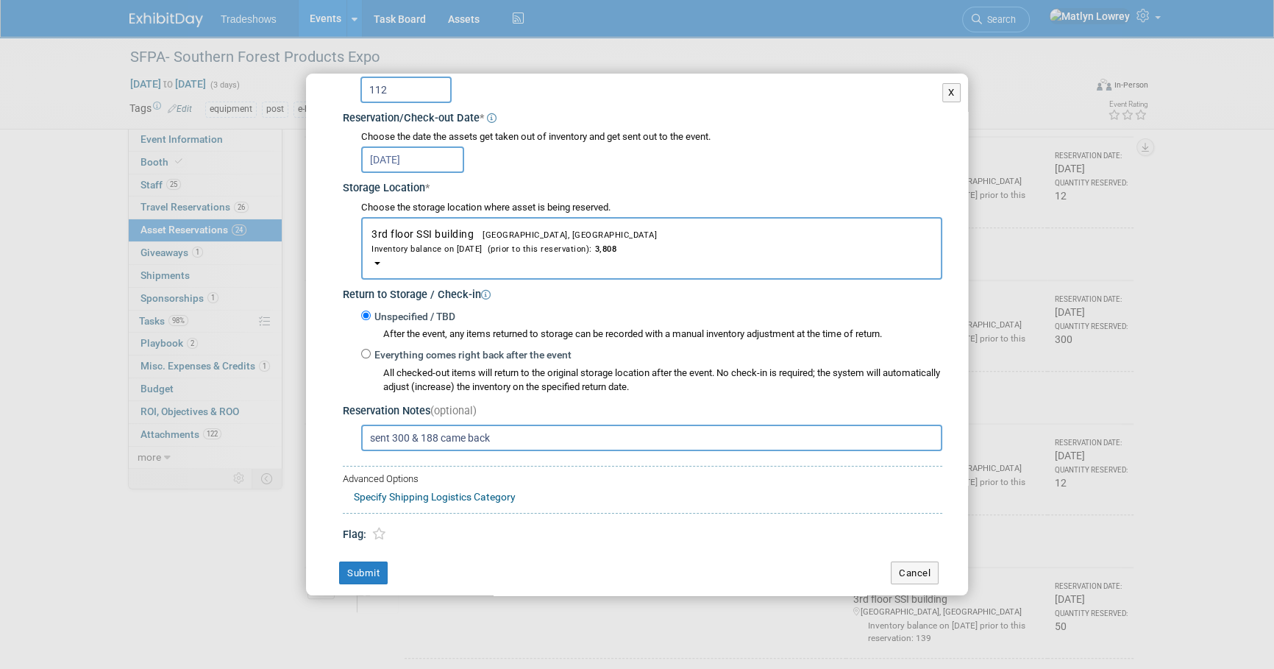
scroll to position [163, 0]
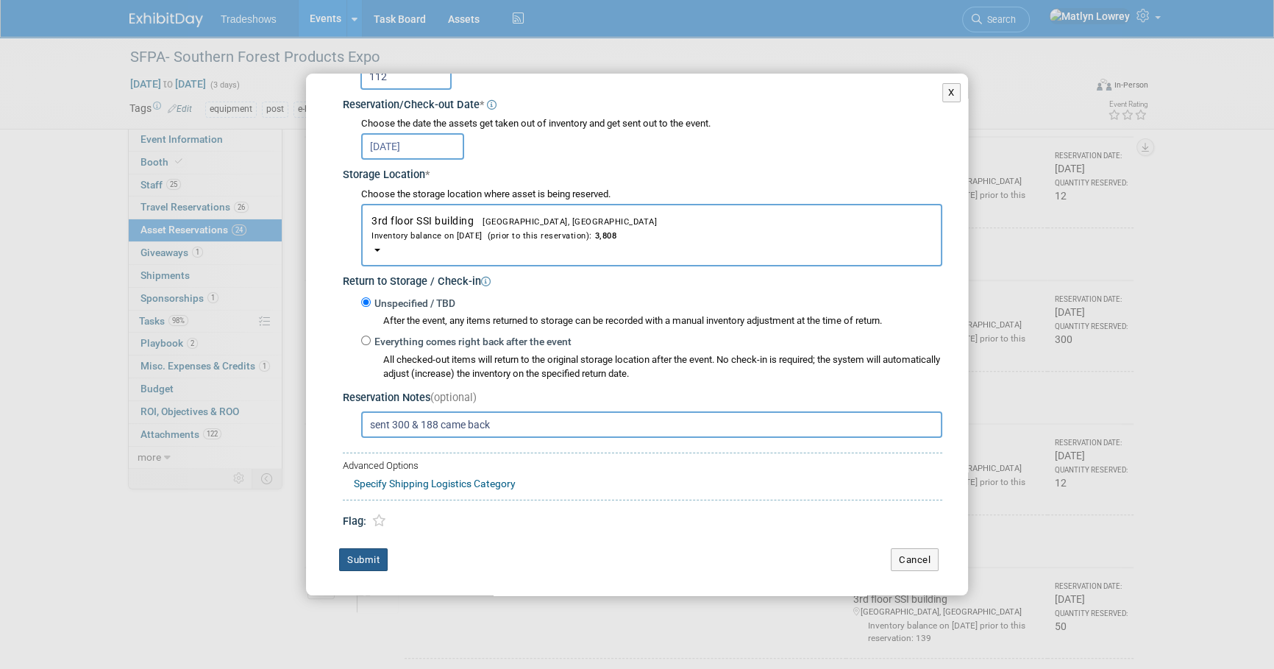
type input "112"
click at [375, 561] on button "Submit" at bounding box center [363, 560] width 49 height 24
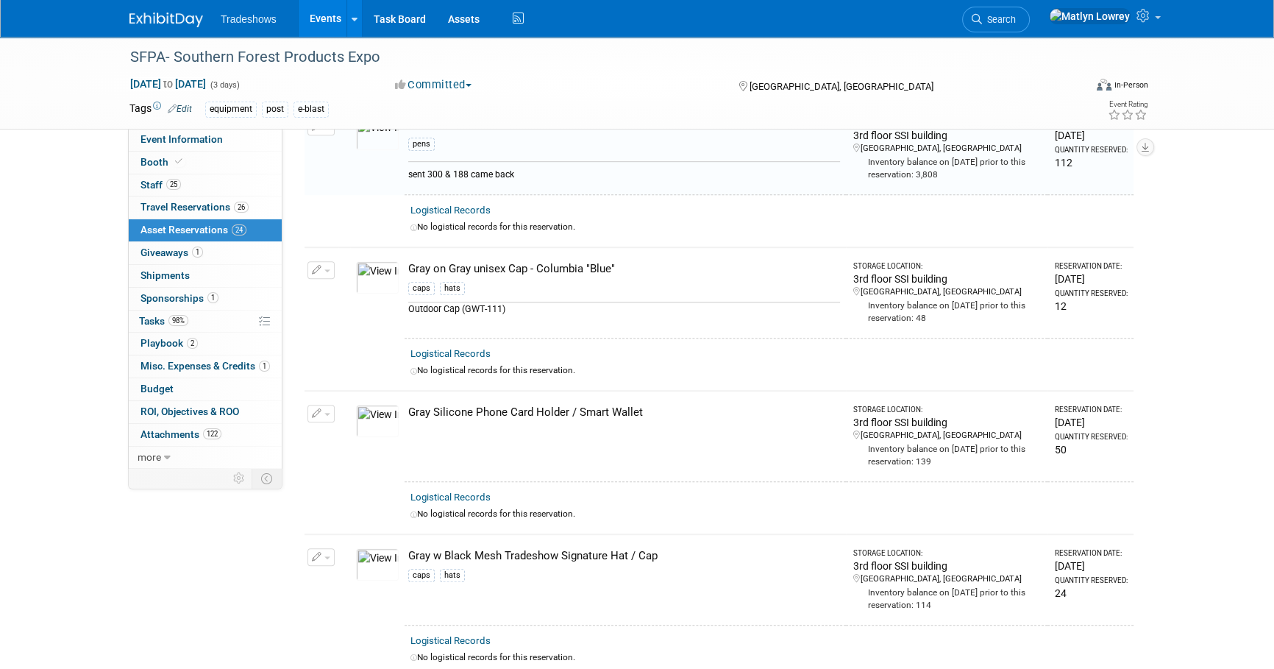
scroll to position [1270, 0]
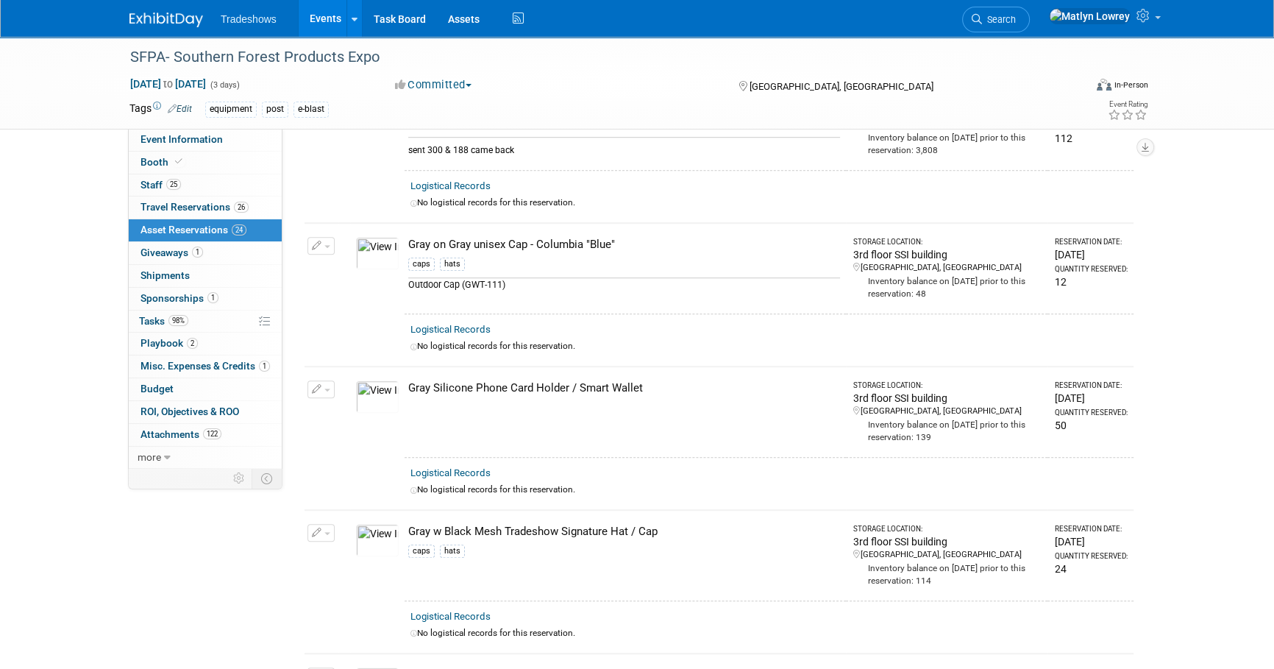
click at [316, 385] on icon "button" at bounding box center [317, 390] width 10 height 10
click at [349, 403] on button "Change Reservation" at bounding box center [378, 413] width 124 height 20
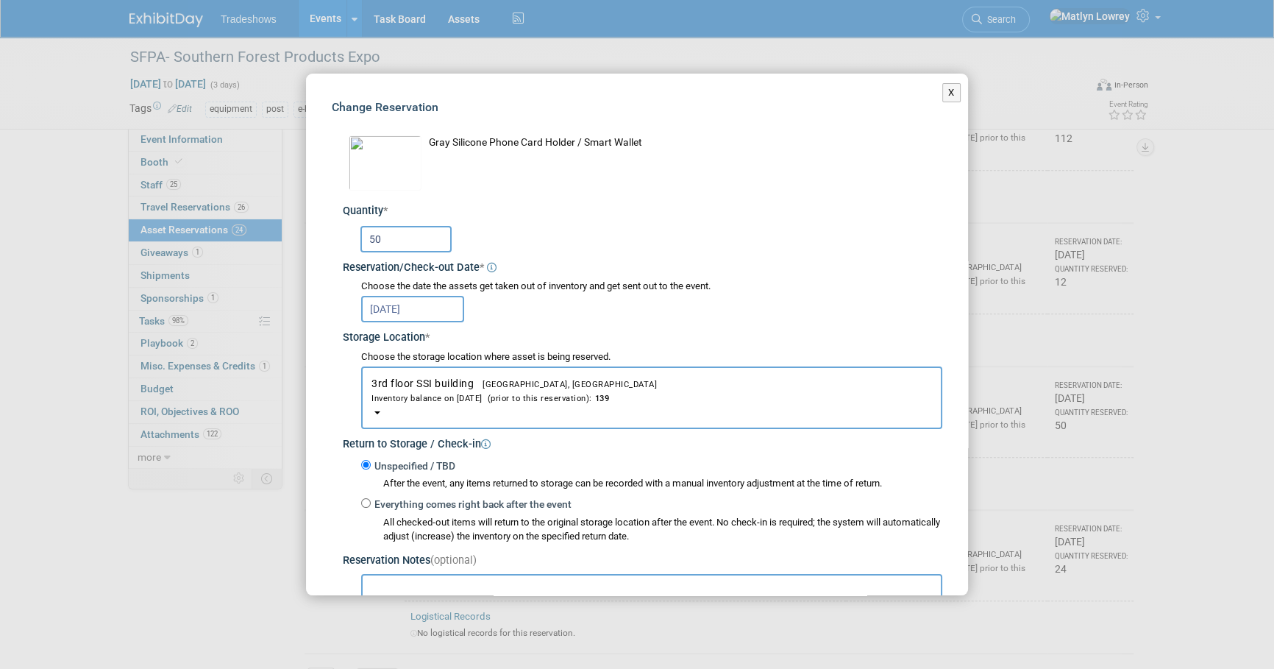
scroll to position [66, 0]
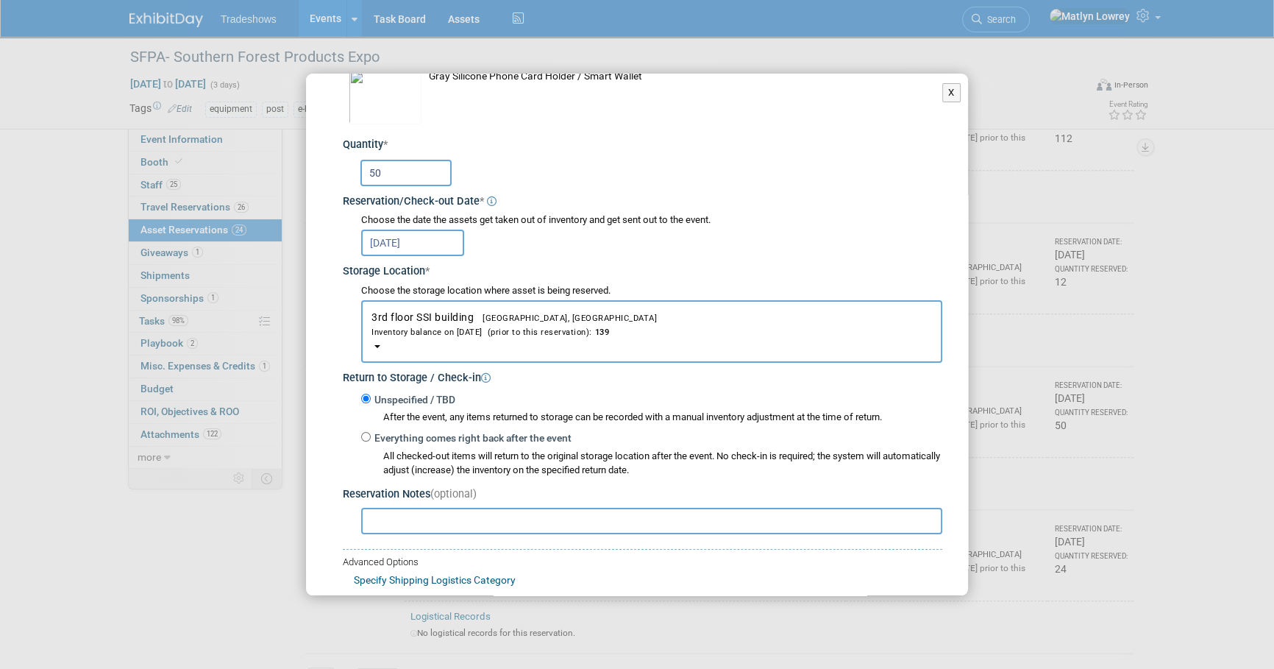
click at [424, 531] on input "text" at bounding box center [651, 521] width 581 height 26
type input "sent 50 and 23 came back"
click at [434, 171] on input "50" at bounding box center [405, 173] width 91 height 26
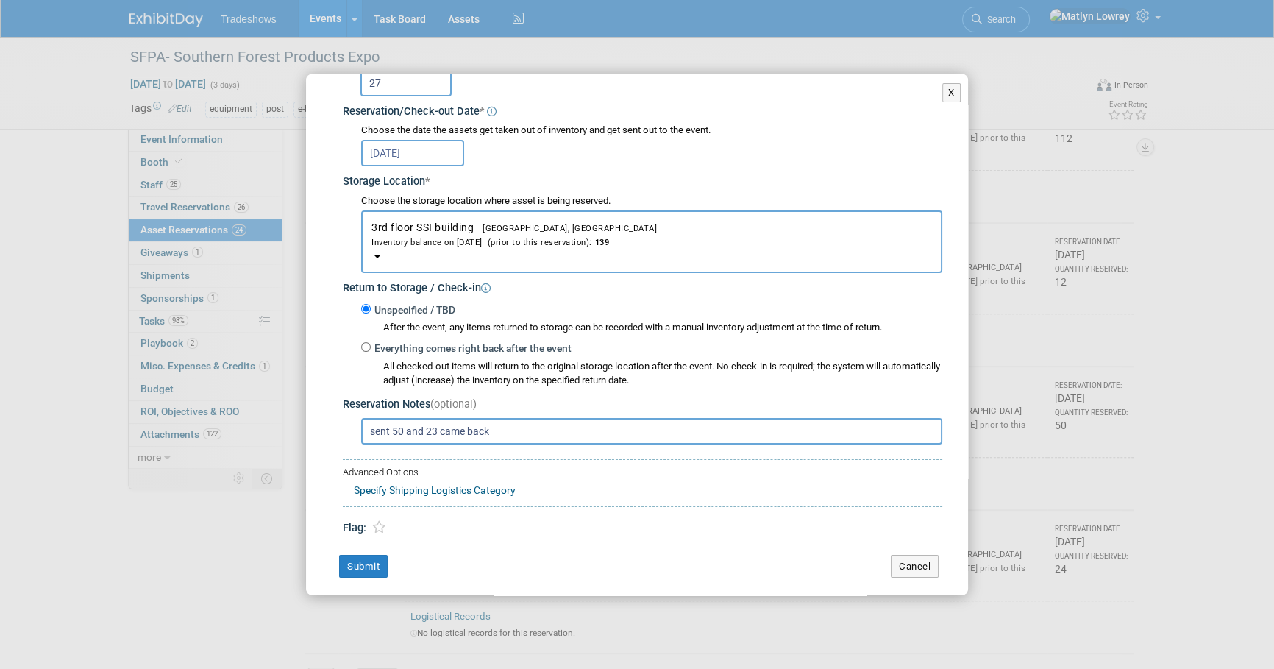
scroll to position [163, 0]
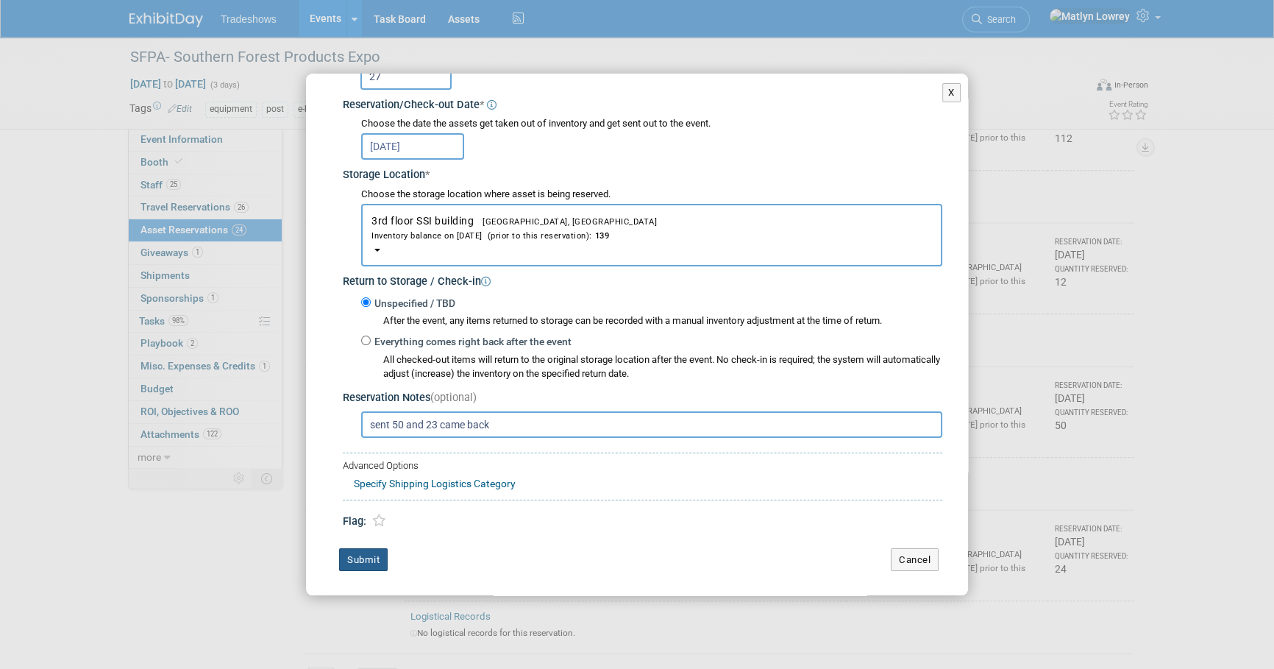
type input "27"
click at [355, 558] on button "Submit" at bounding box center [363, 560] width 49 height 24
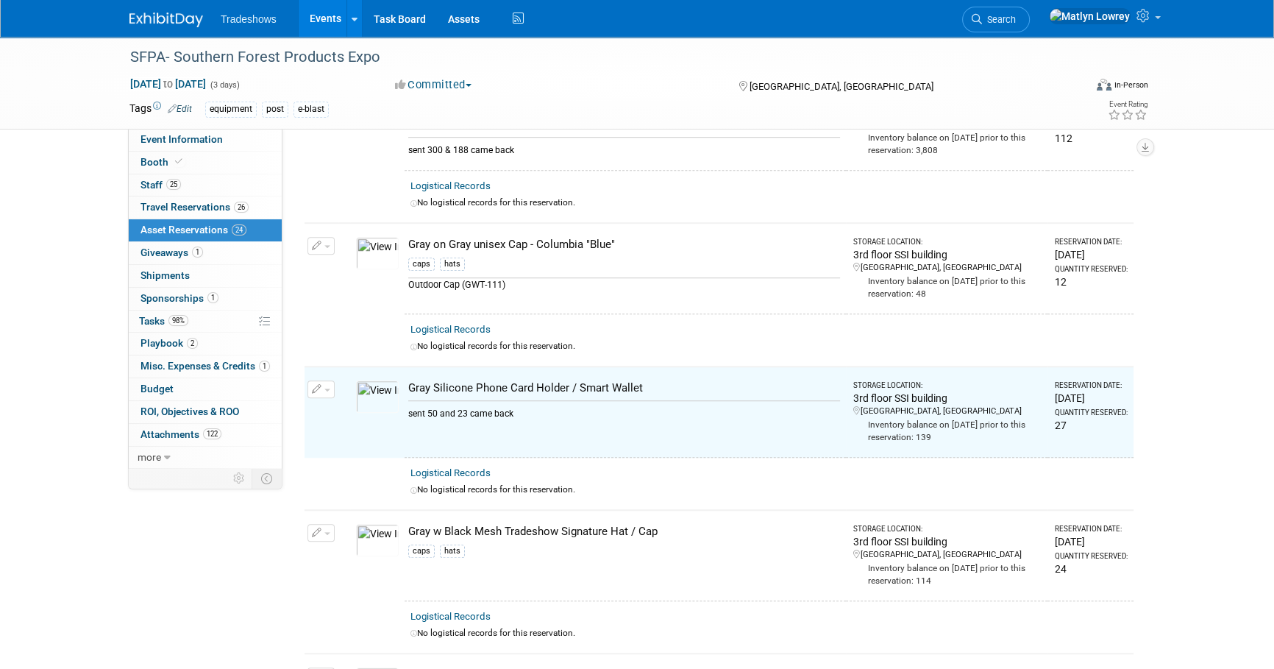
scroll to position [1337, 0]
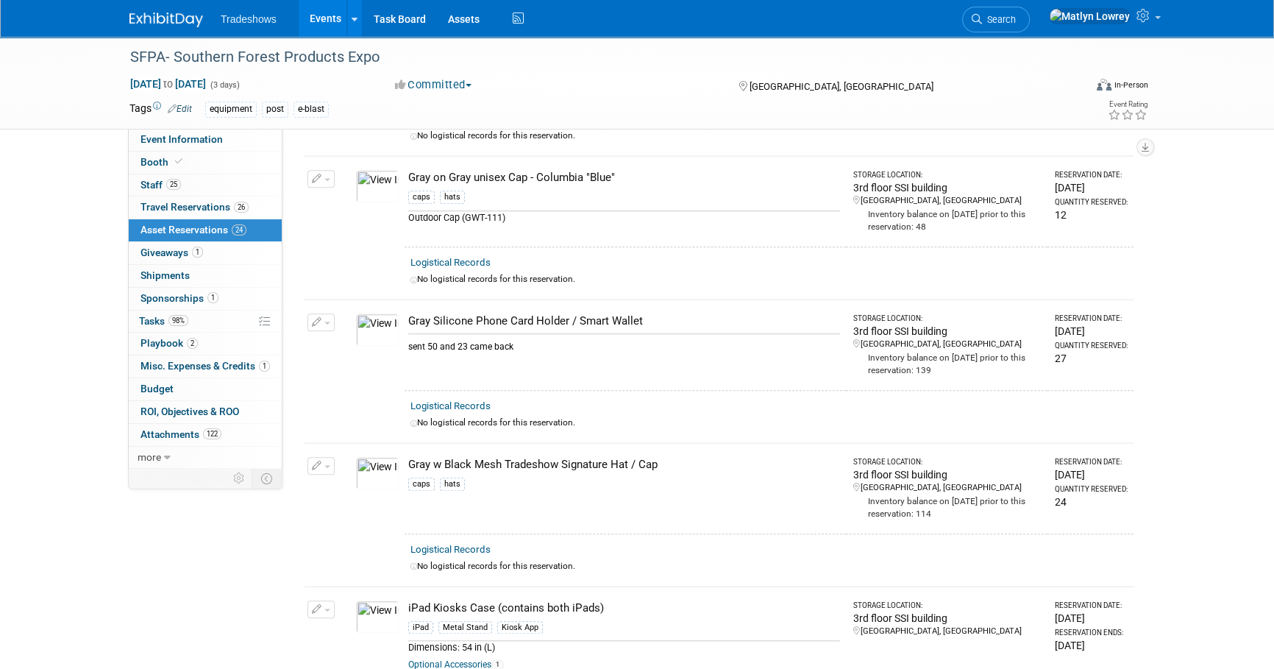
click at [321, 461] on icon "button" at bounding box center [317, 466] width 10 height 10
click at [397, 484] on button "Change Reservation" at bounding box center [378, 490] width 124 height 20
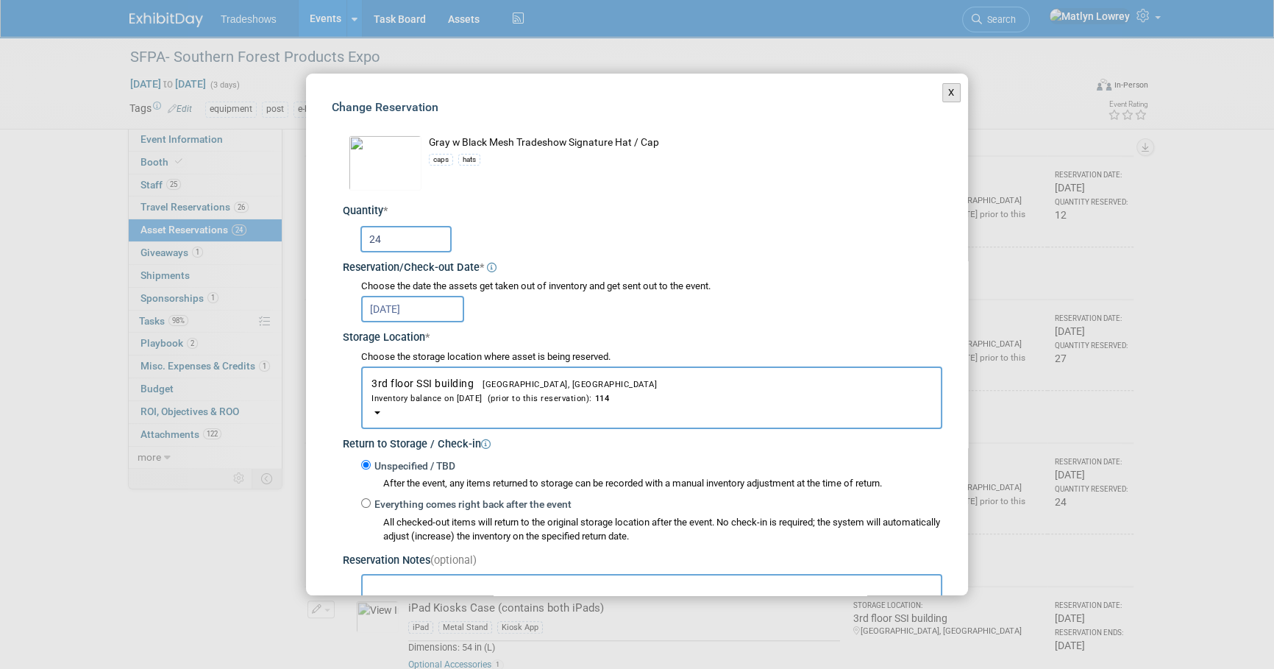
click at [942, 90] on button "X" at bounding box center [951, 92] width 18 height 19
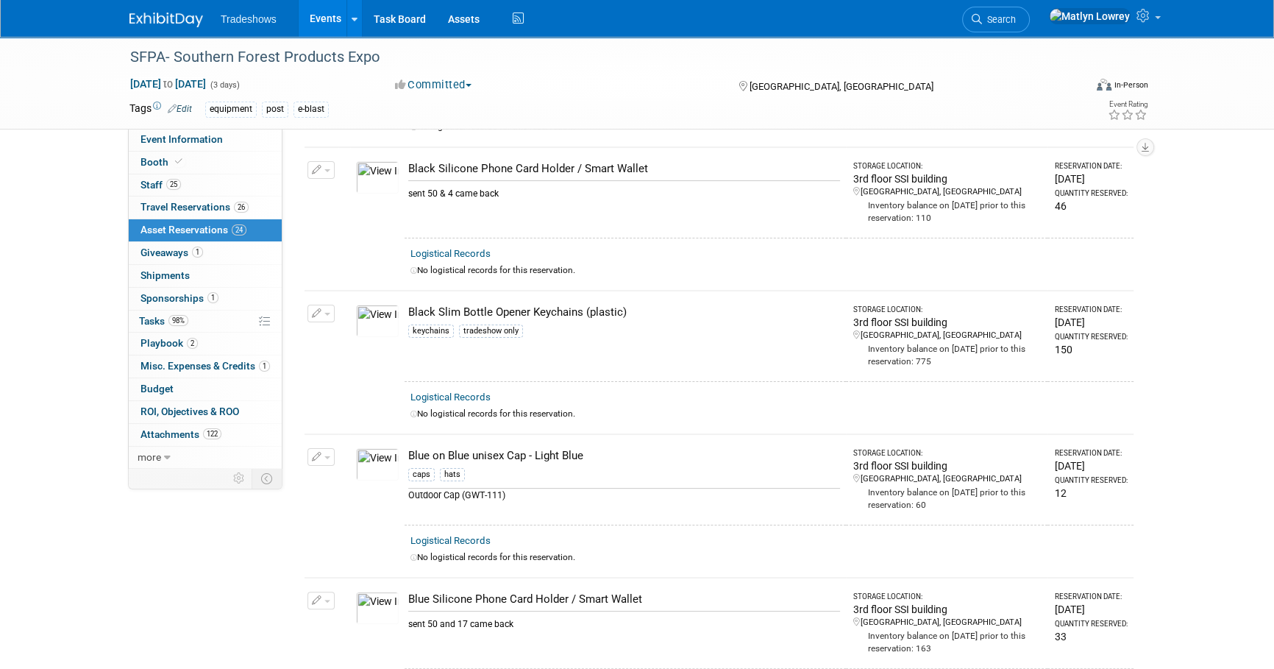
scroll to position [267, 0]
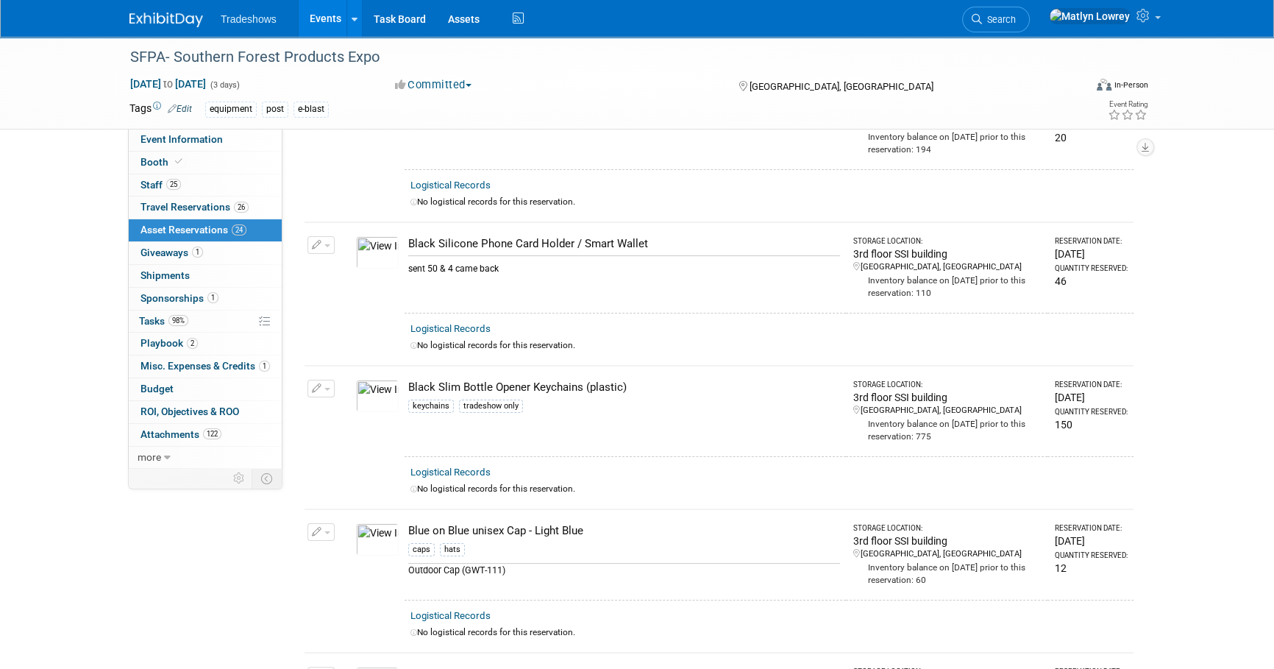
click at [324, 383] on button "button" at bounding box center [320, 389] width 27 height 18
click at [363, 409] on button "Change Reservation" at bounding box center [378, 412] width 124 height 20
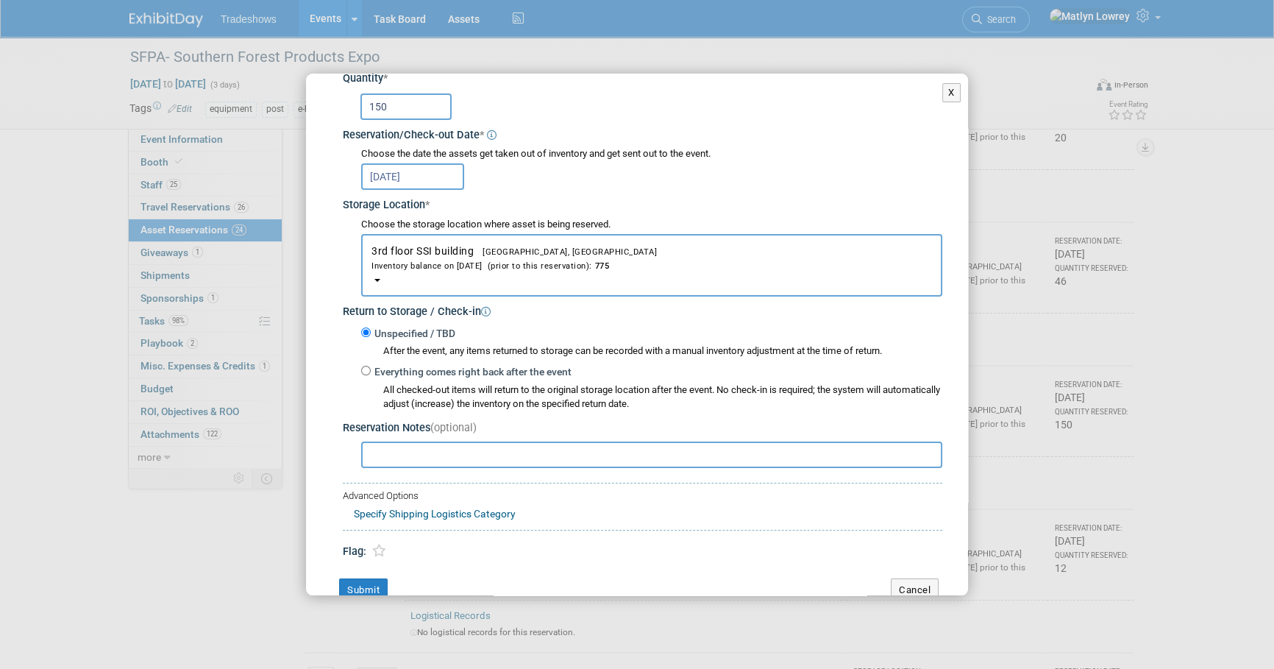
scroll to position [133, 0]
drag, startPoint x: 457, startPoint y: 465, endPoint x: 448, endPoint y: 455, distance: 13.6
click at [457, 464] on input "text" at bounding box center [651, 454] width 581 height 26
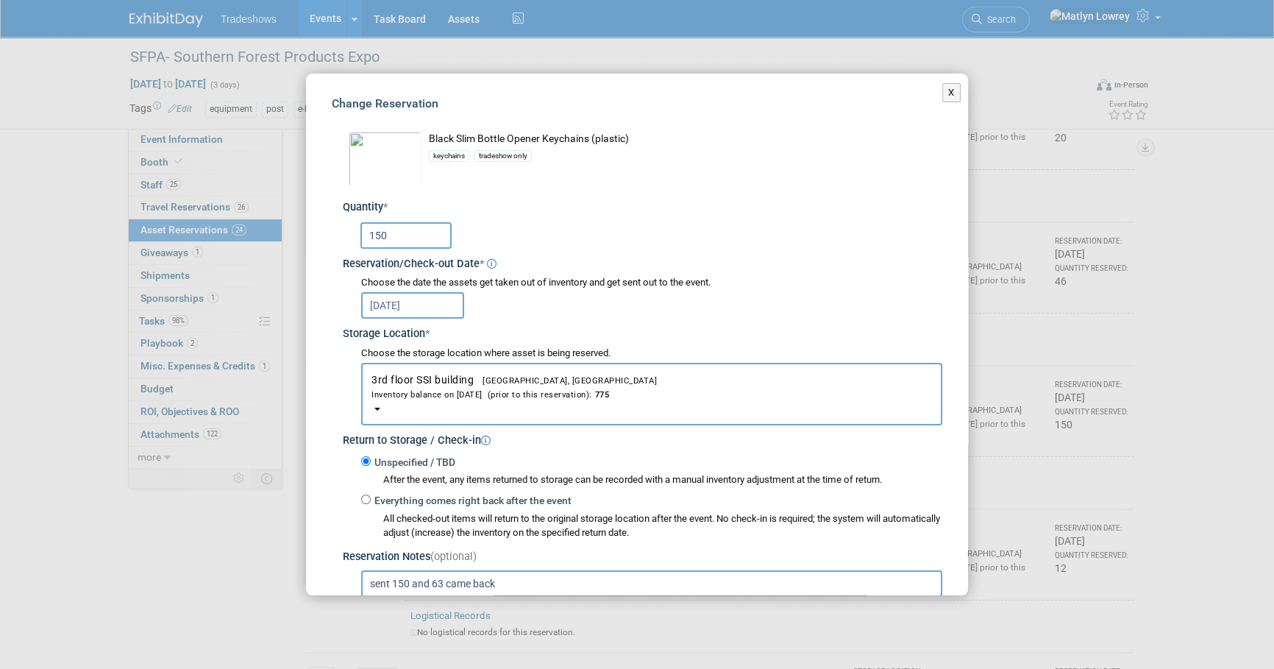
scroll to position [0, 0]
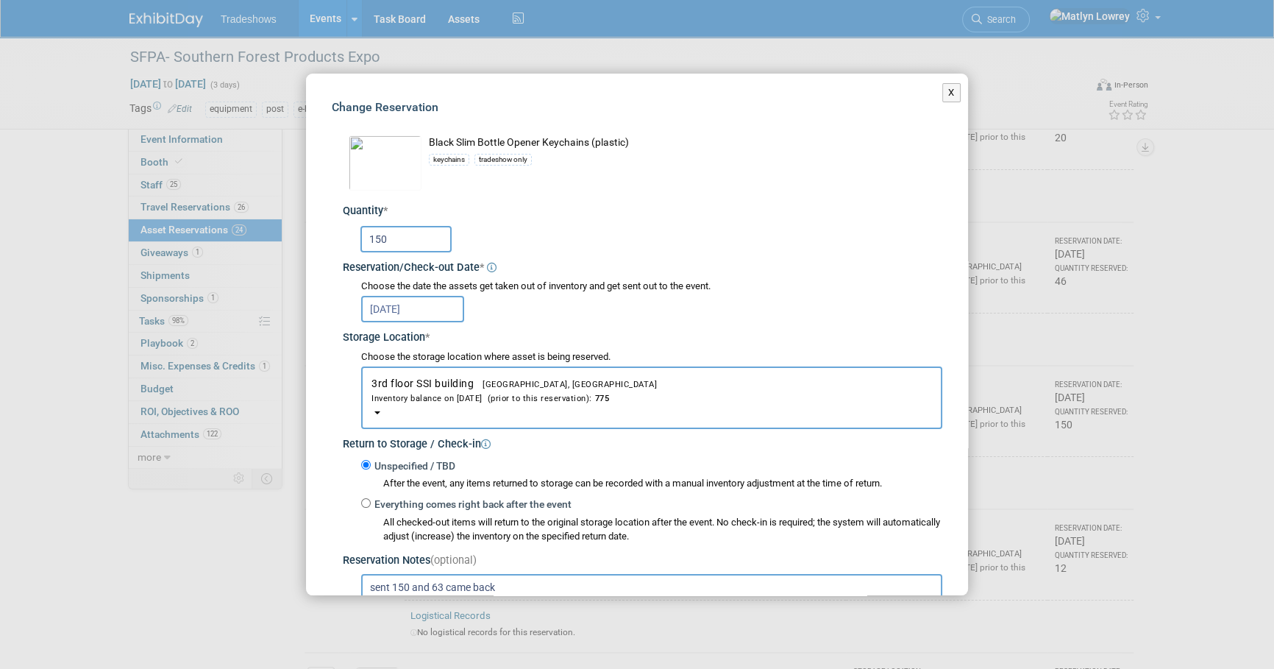
type input "sent 150 and 63 came back"
click at [425, 239] on input "150" at bounding box center [405, 239] width 91 height 26
click at [404, 193] on div "Black Slim Bottle Opener Keychains (plastic) keychains tradeshow only" at bounding box center [646, 162] width 594 height 68
click at [409, 230] on input "150" at bounding box center [405, 239] width 91 height 26
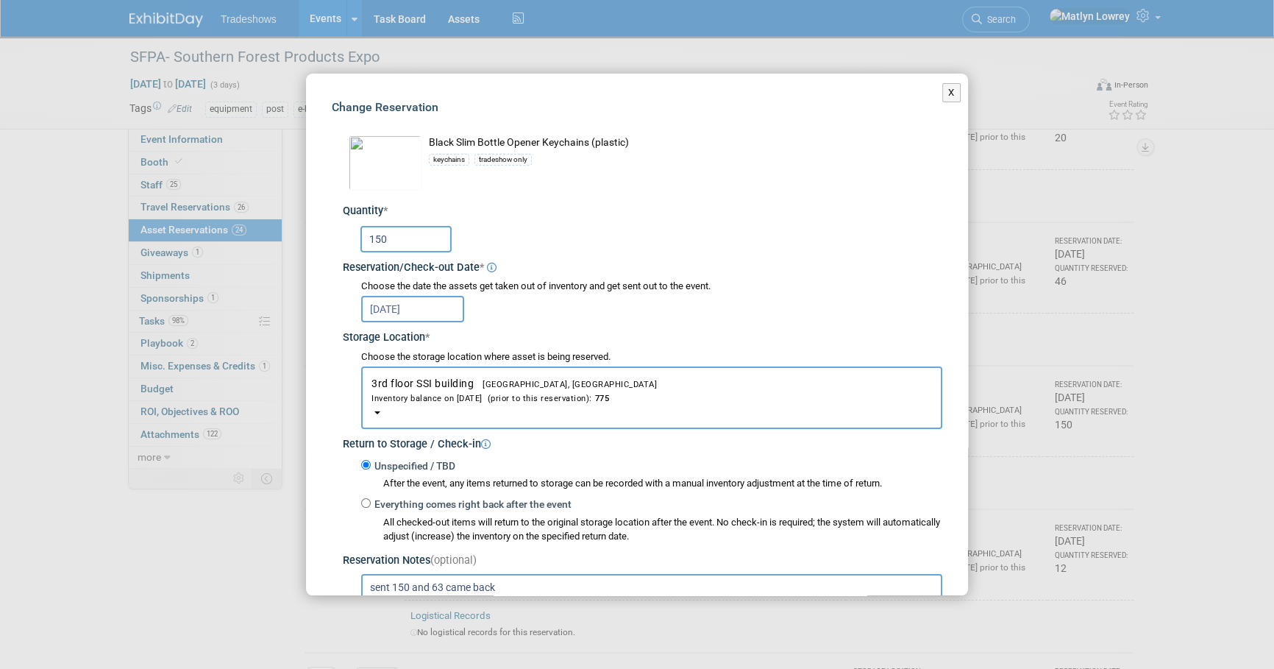
click at [409, 230] on input "150" at bounding box center [405, 239] width 91 height 26
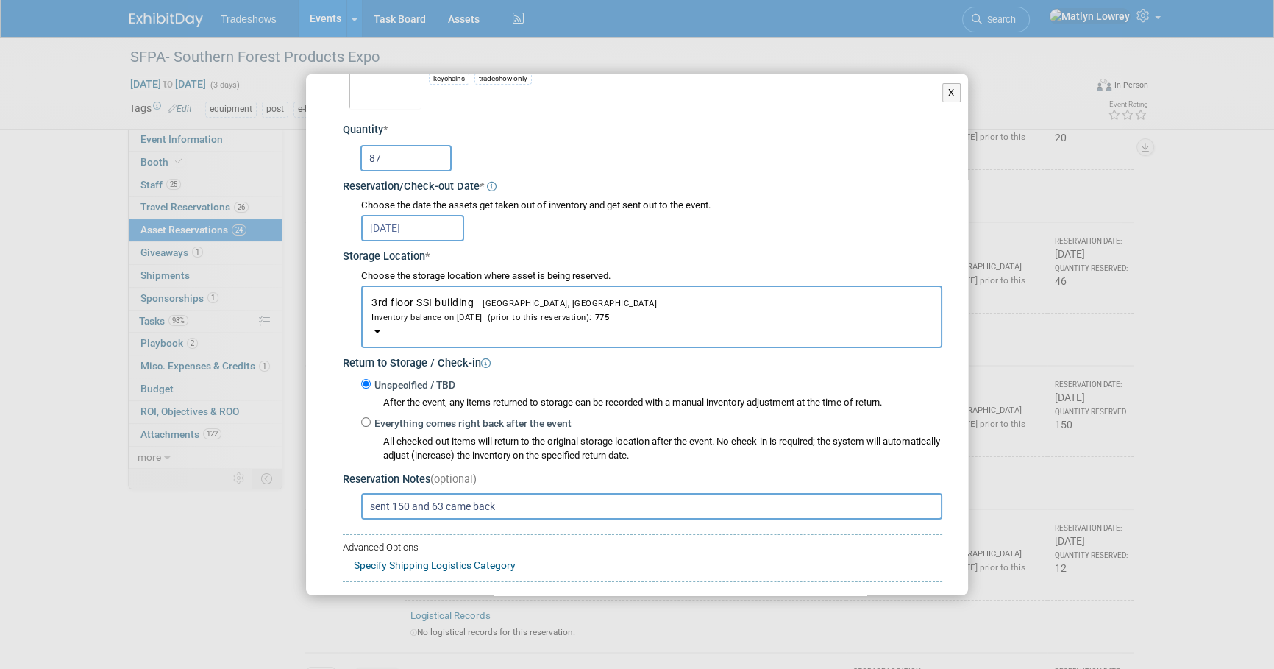
scroll to position [163, 0]
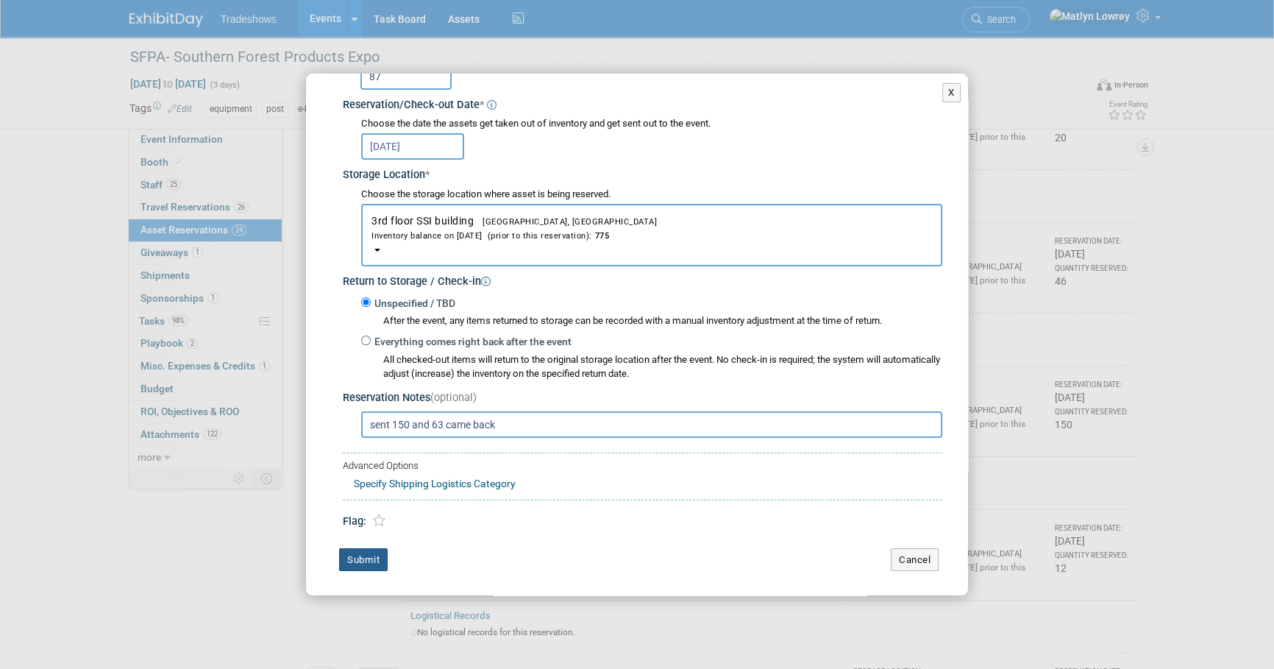
type input "87"
click at [345, 564] on button "Submit" at bounding box center [363, 560] width 49 height 24
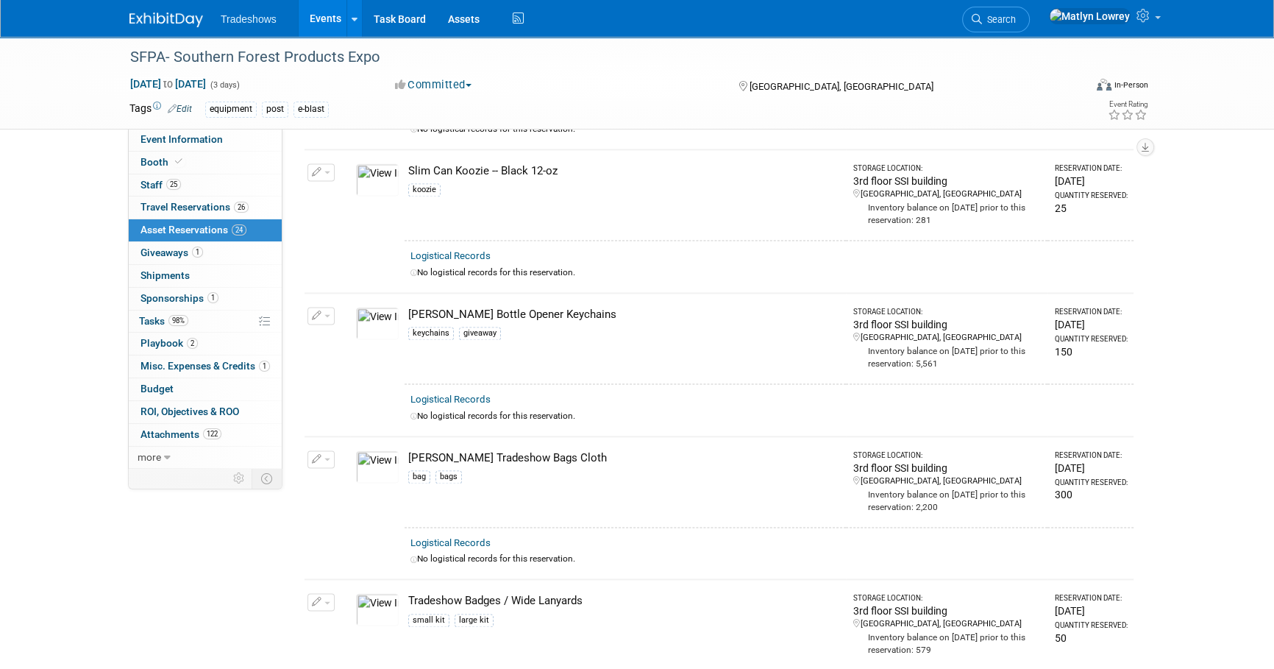
scroll to position [2474, 0]
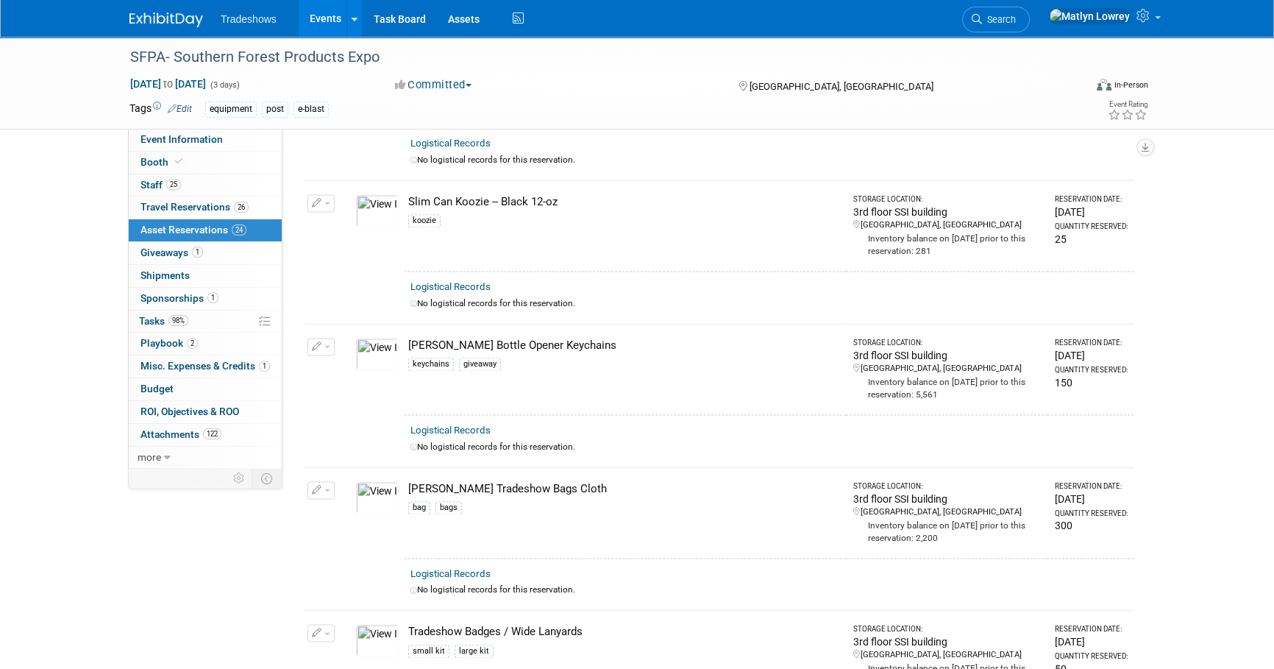
click at [317, 342] on icon "button" at bounding box center [317, 347] width 10 height 10
click at [330, 365] on icon "button" at bounding box center [328, 370] width 12 height 10
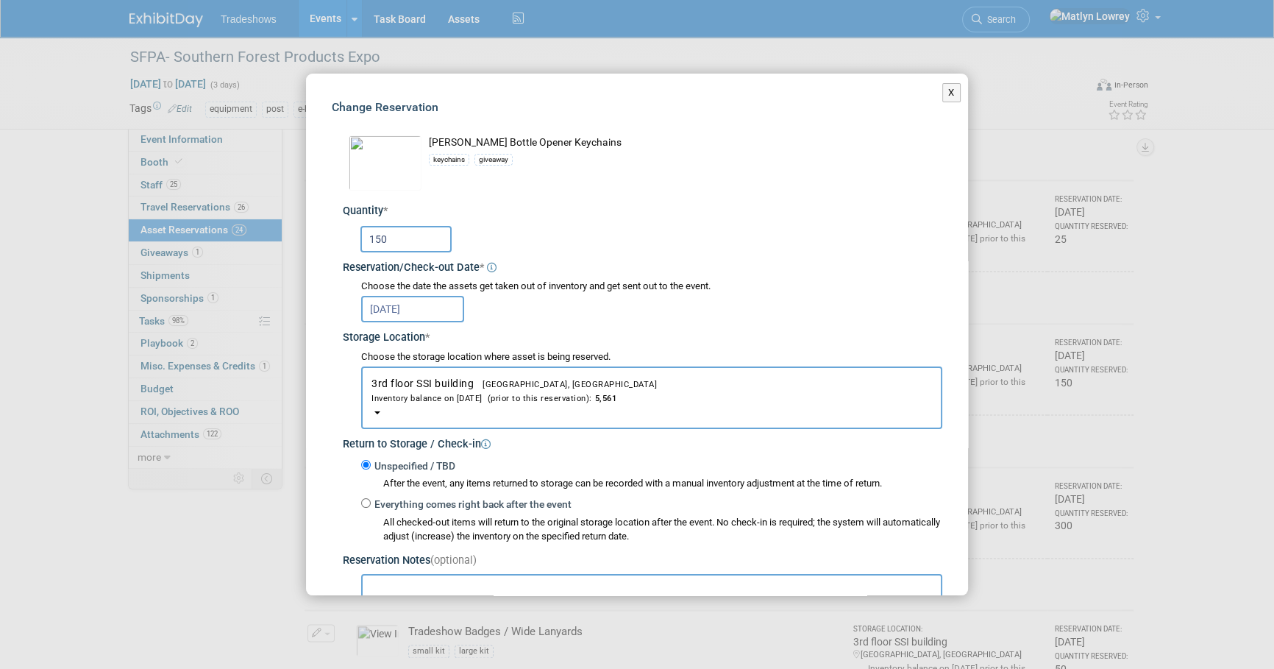
click at [397, 248] on input "150" at bounding box center [405, 239] width 91 height 26
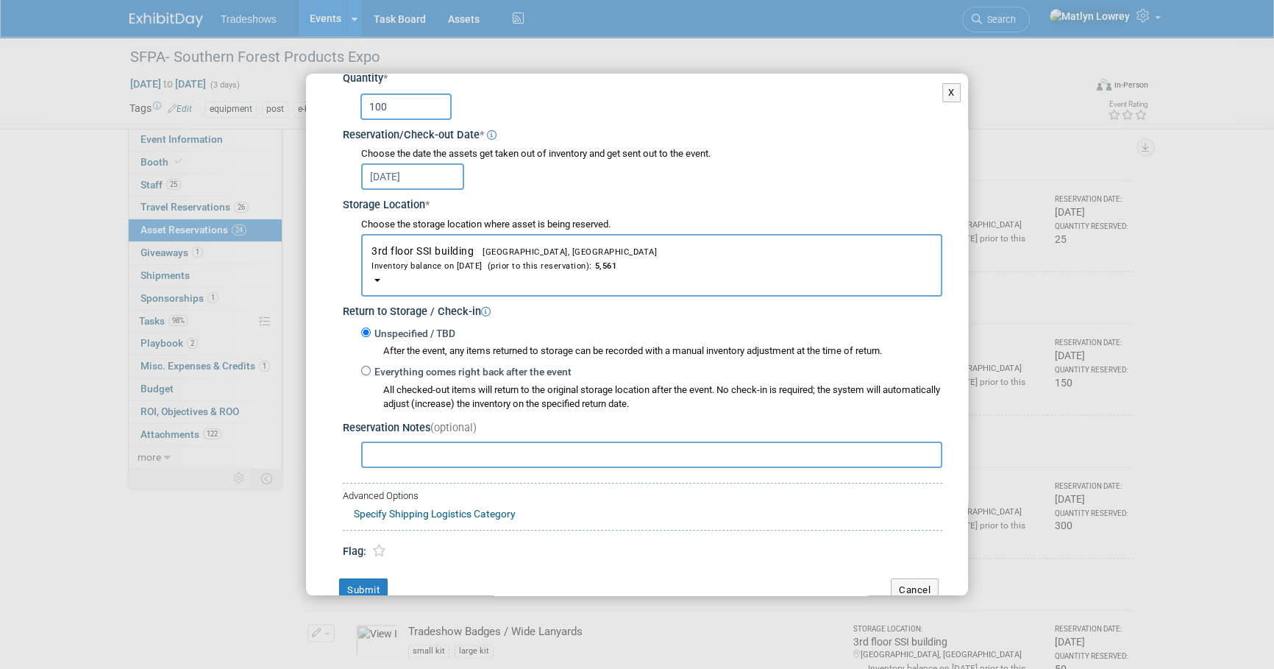
scroll to position [133, 0]
type input "100"
click at [408, 449] on input "text" at bounding box center [651, 454] width 581 height 26
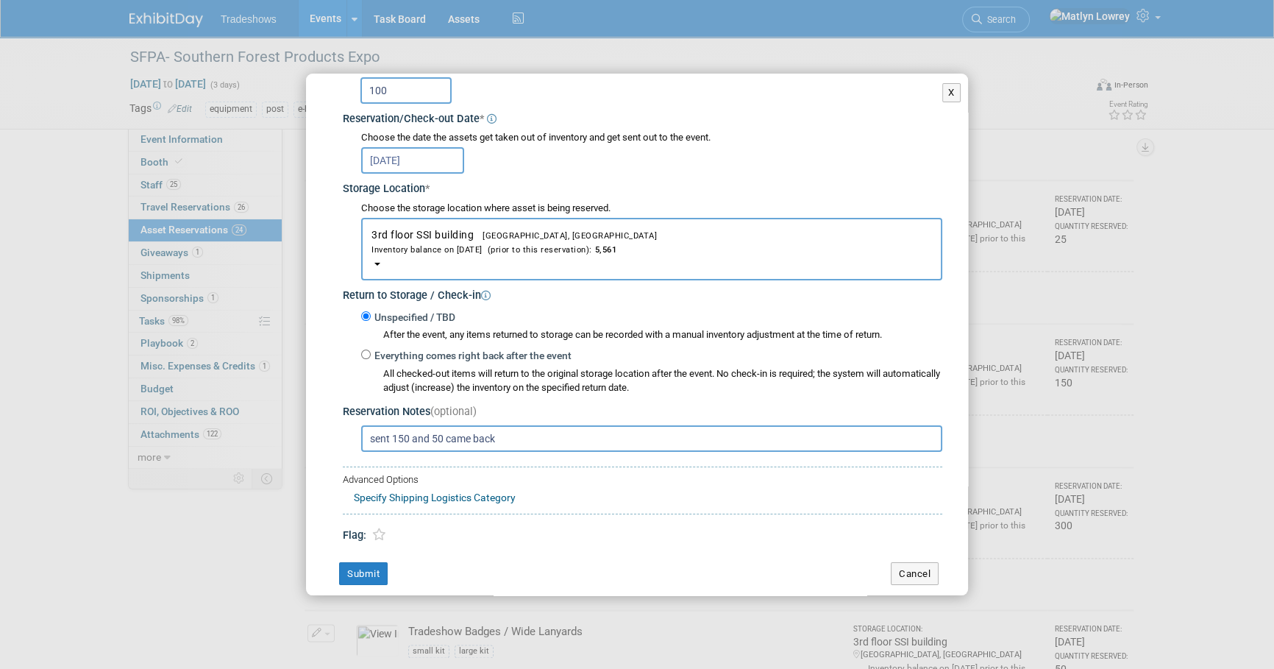
scroll to position [163, 0]
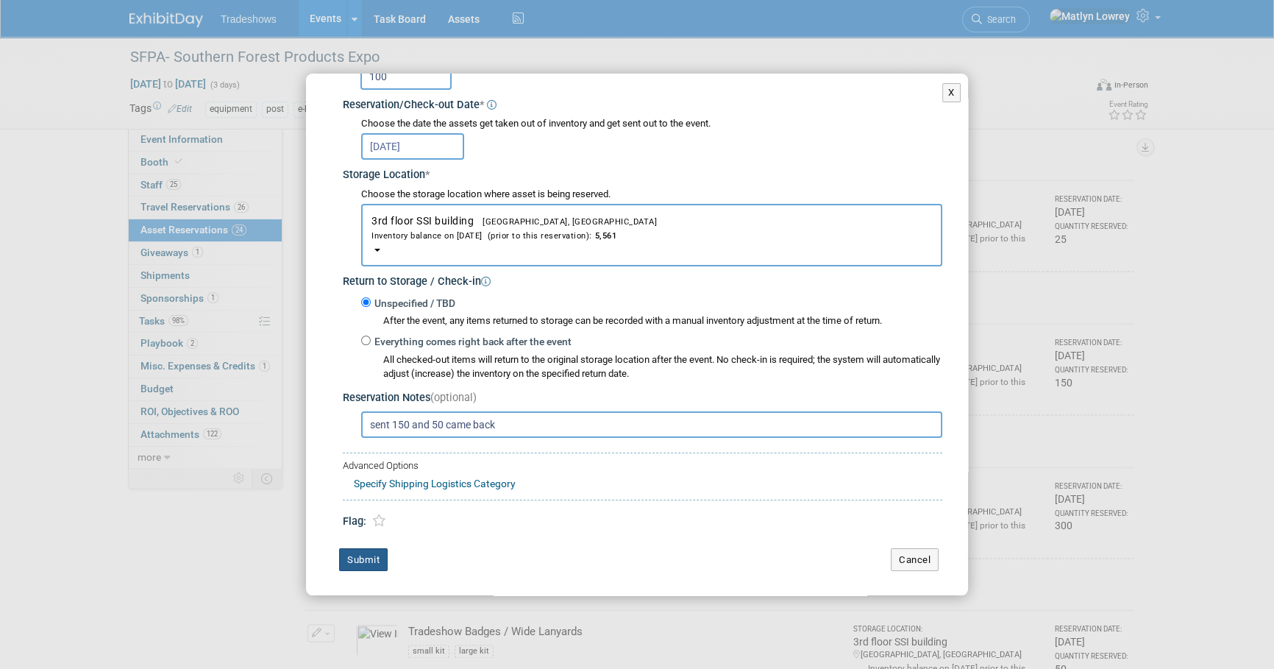
type input "sent 150 and 50 came back"
click at [380, 552] on button "Submit" at bounding box center [363, 560] width 49 height 24
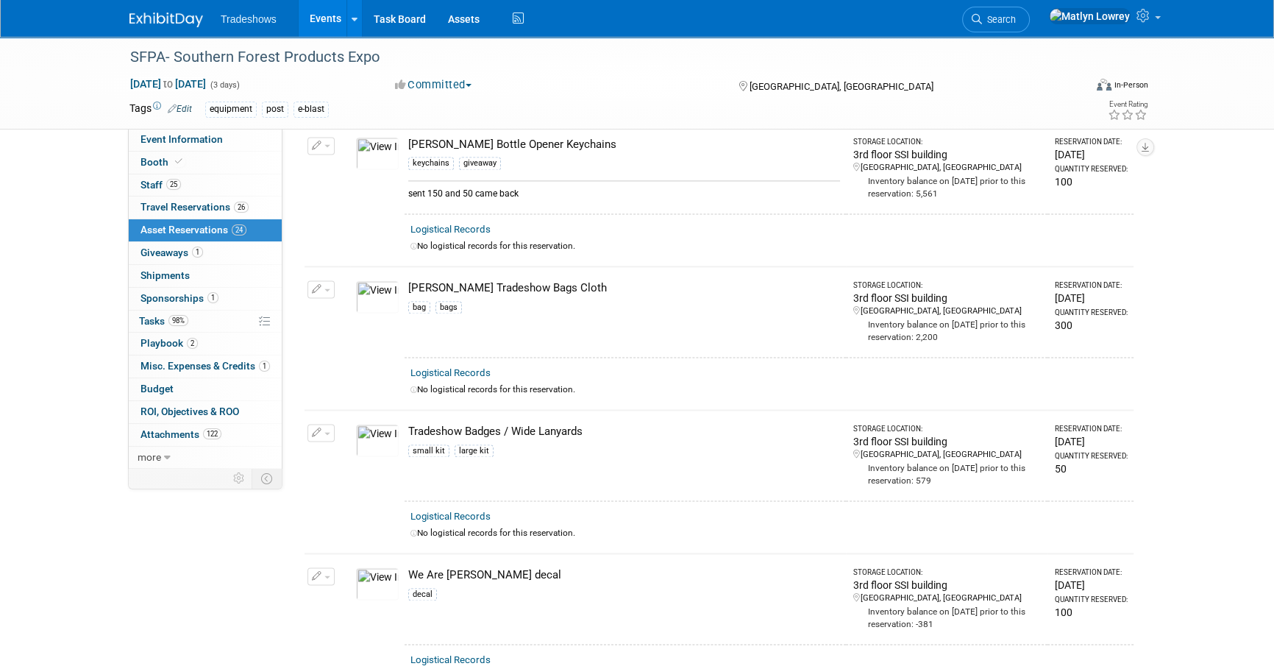
scroll to position [2742, 0]
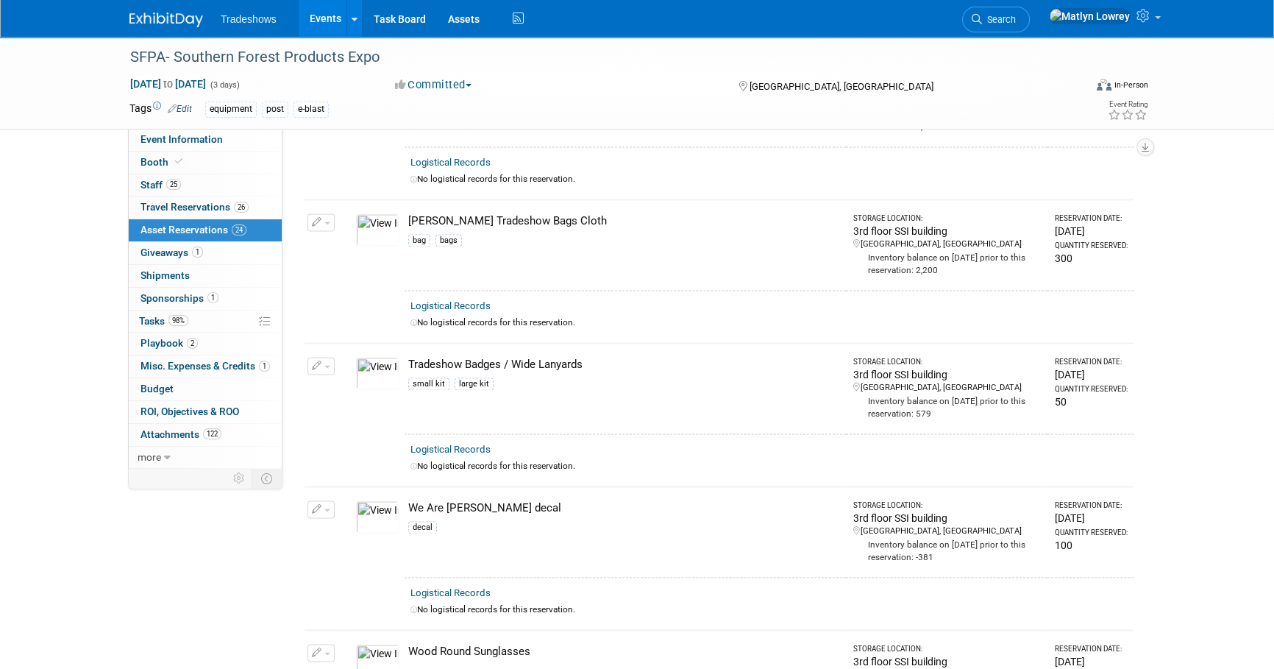
click at [307, 357] on button "button" at bounding box center [320, 366] width 27 height 18
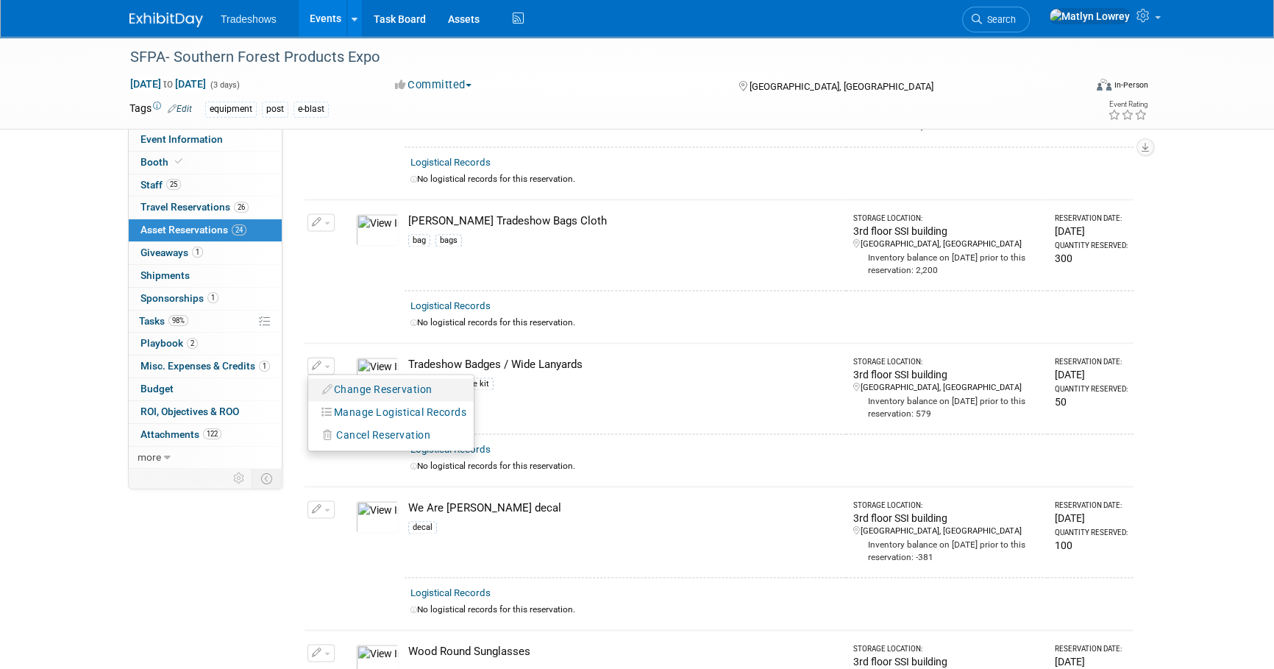
click at [338, 380] on button "Change Reservation" at bounding box center [378, 390] width 124 height 20
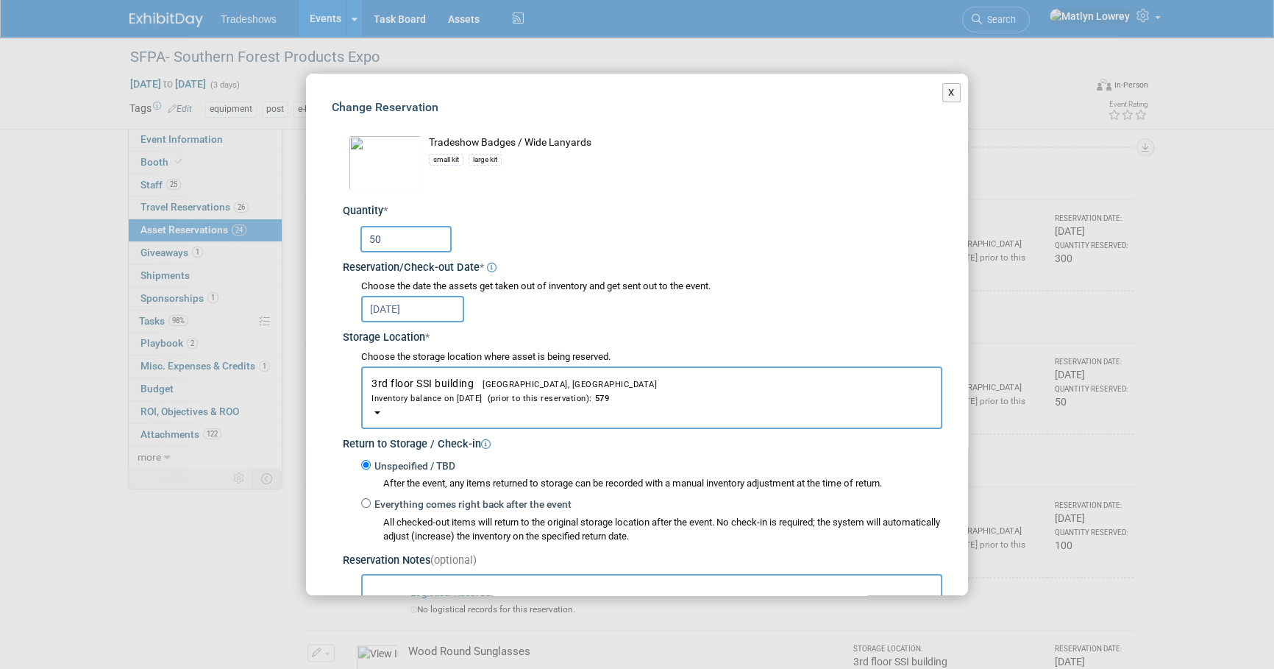
click at [419, 246] on input "50" at bounding box center [405, 239] width 91 height 26
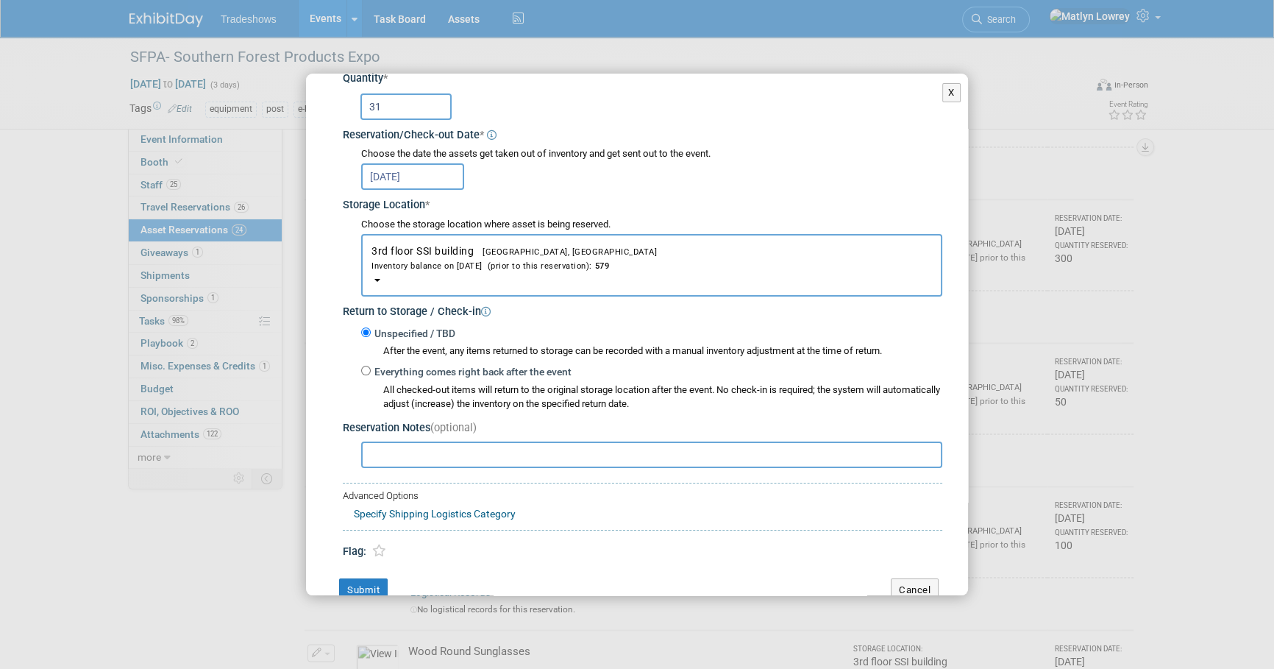
scroll to position [133, 0]
type input "31"
click at [397, 456] on input "text" at bounding box center [651, 454] width 581 height 26
type input "sent 50 and 19 came back"
click at [367, 585] on button "Submit" at bounding box center [363, 589] width 49 height 24
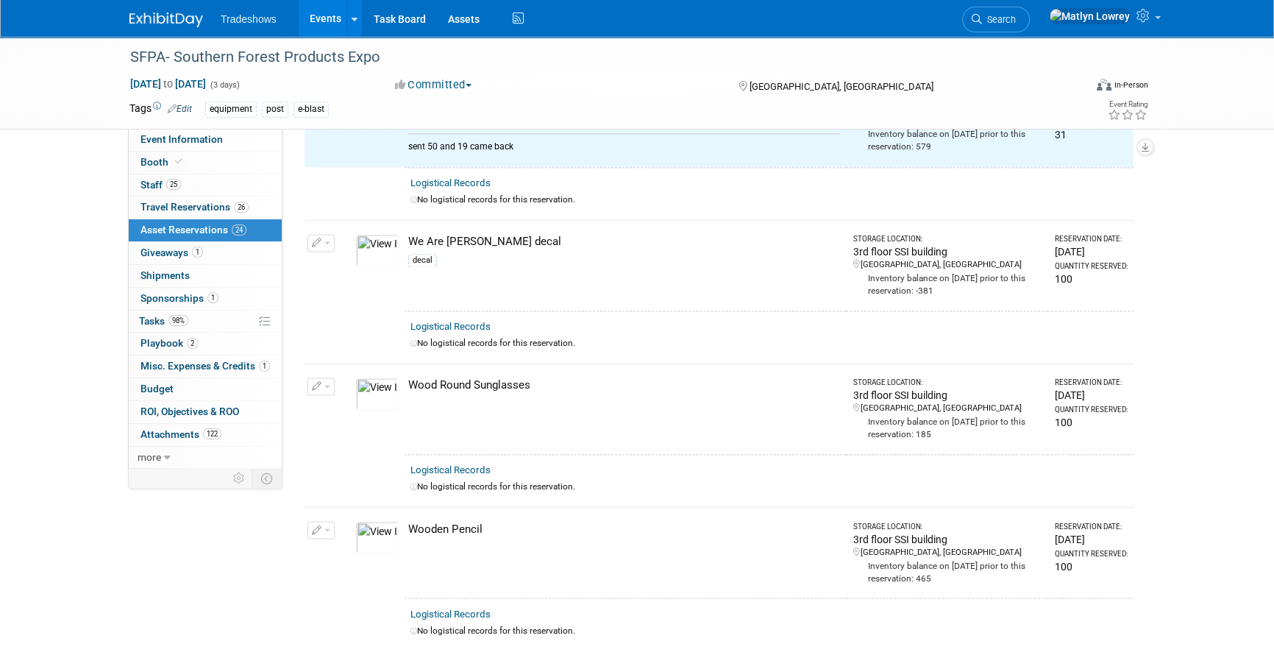
scroll to position [3076, 0]
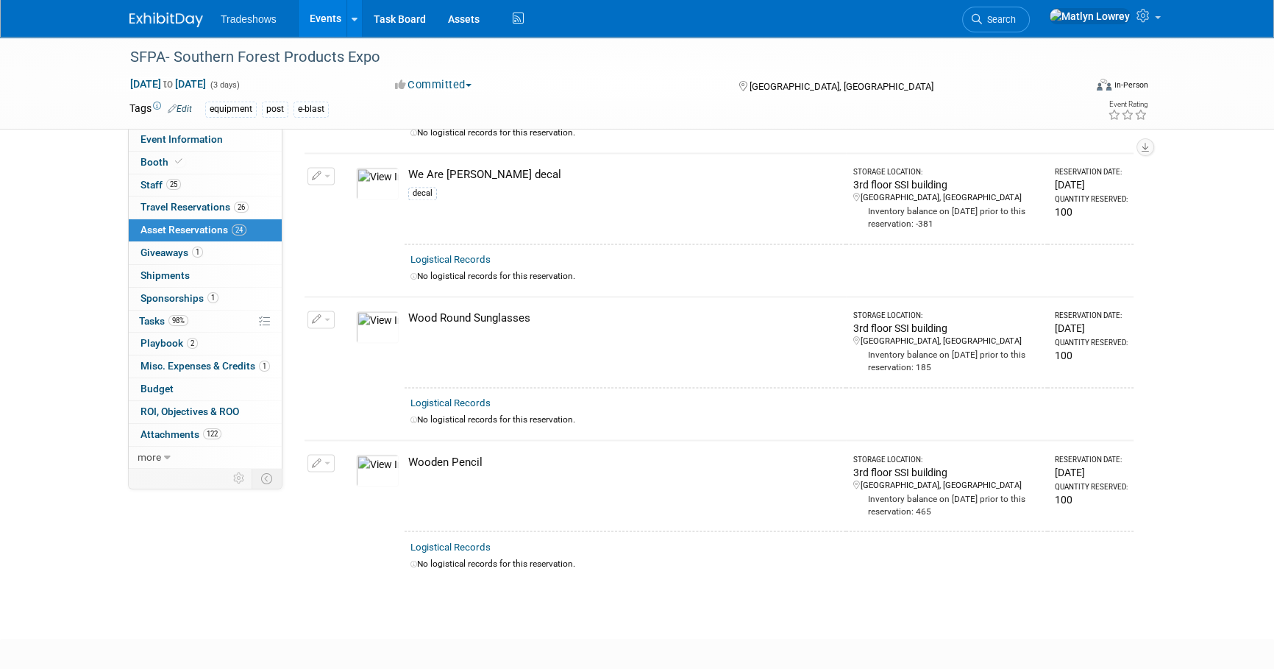
click at [332, 454] on button "button" at bounding box center [320, 463] width 27 height 18
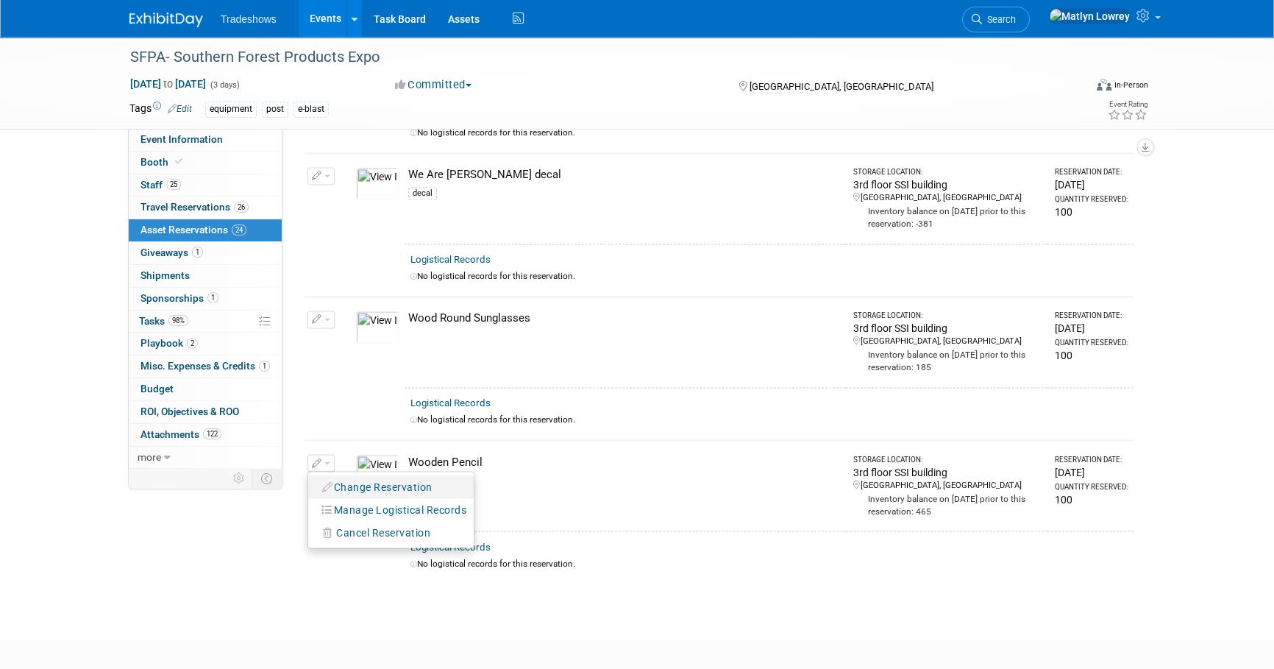
click at [340, 477] on button "Change Reservation" at bounding box center [378, 487] width 124 height 20
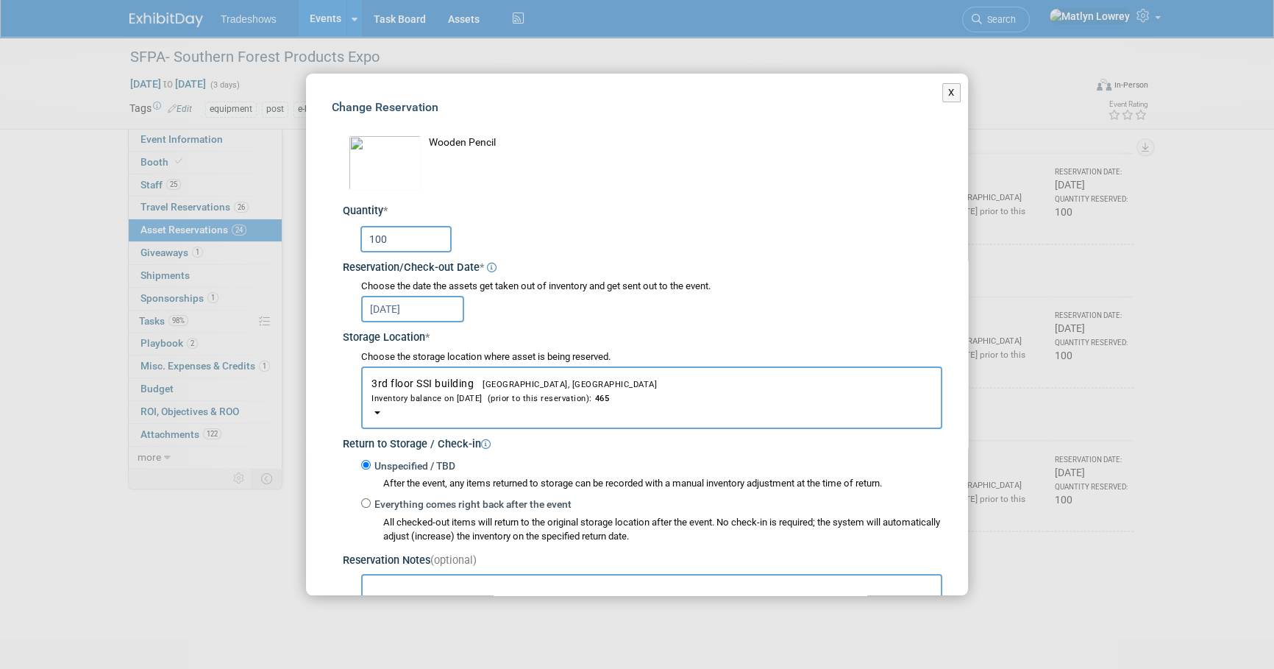
scroll to position [66, 0]
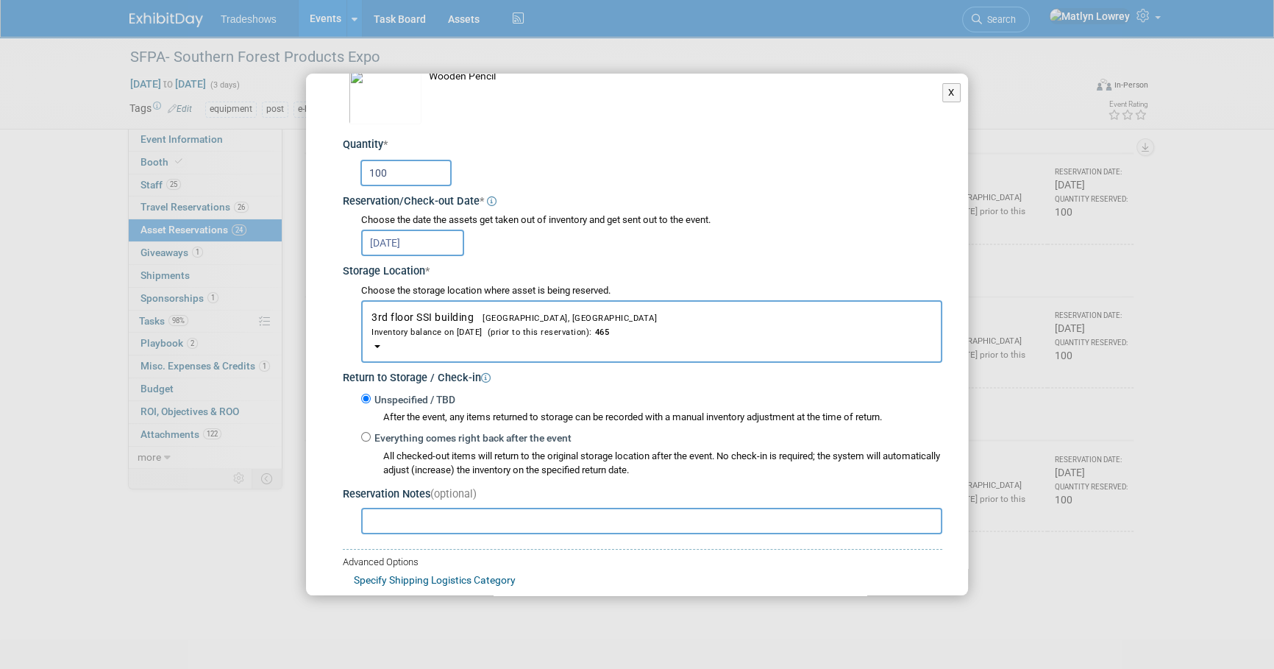
drag, startPoint x: 418, startPoint y: 513, endPoint x: 405, endPoint y: 513, distance: 13.3
click at [416, 513] on input "text" at bounding box center [651, 521] width 581 height 26
type input "sent 100 and 29 came back"
click at [399, 181] on input "100" at bounding box center [405, 173] width 91 height 26
click at [399, 180] on input "100" at bounding box center [405, 173] width 91 height 26
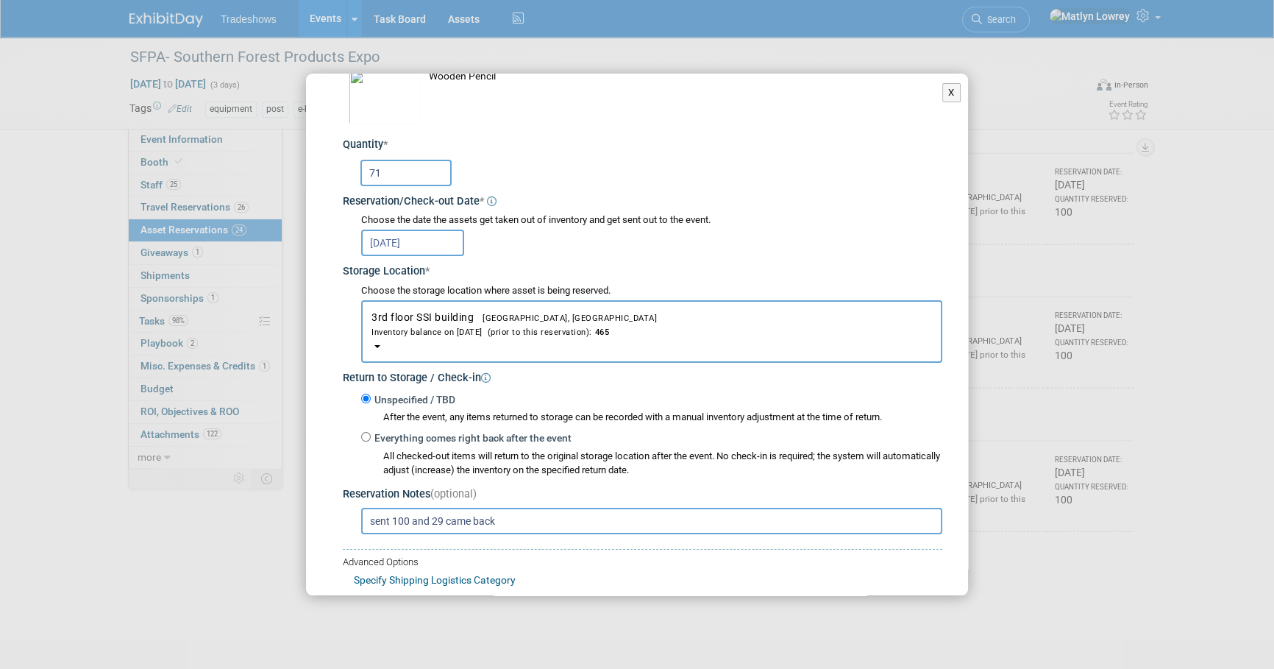
scroll to position [163, 0]
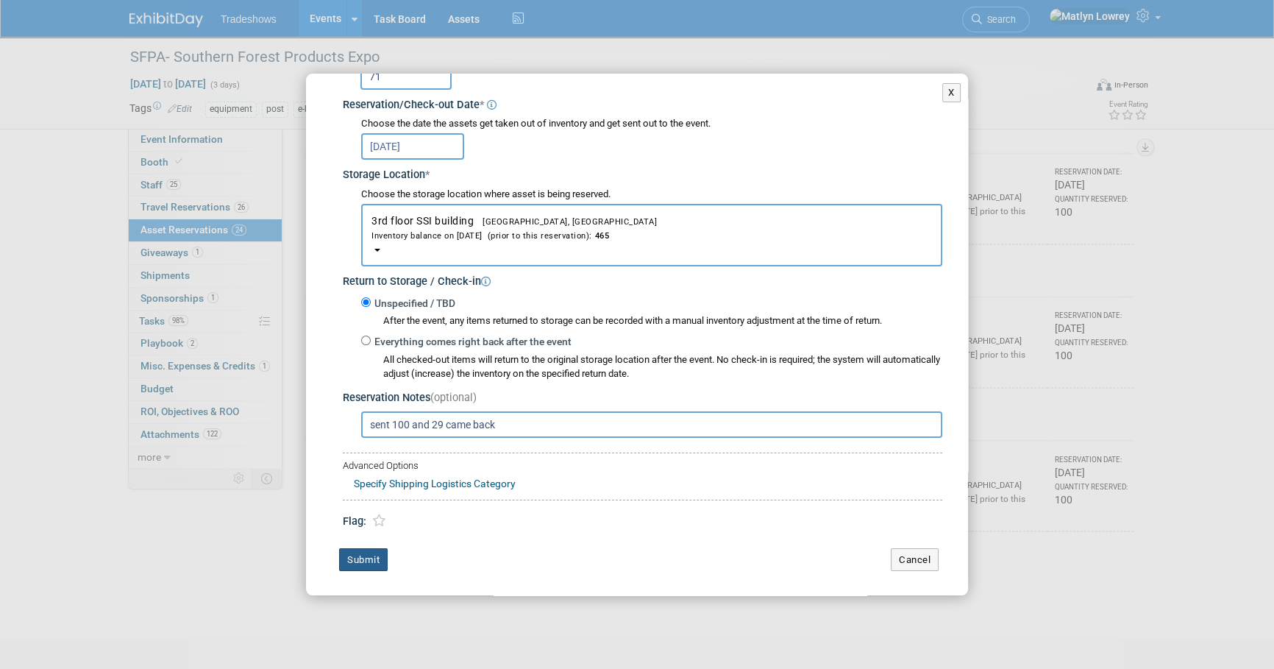
type input "71"
click at [371, 560] on button "Submit" at bounding box center [363, 560] width 49 height 24
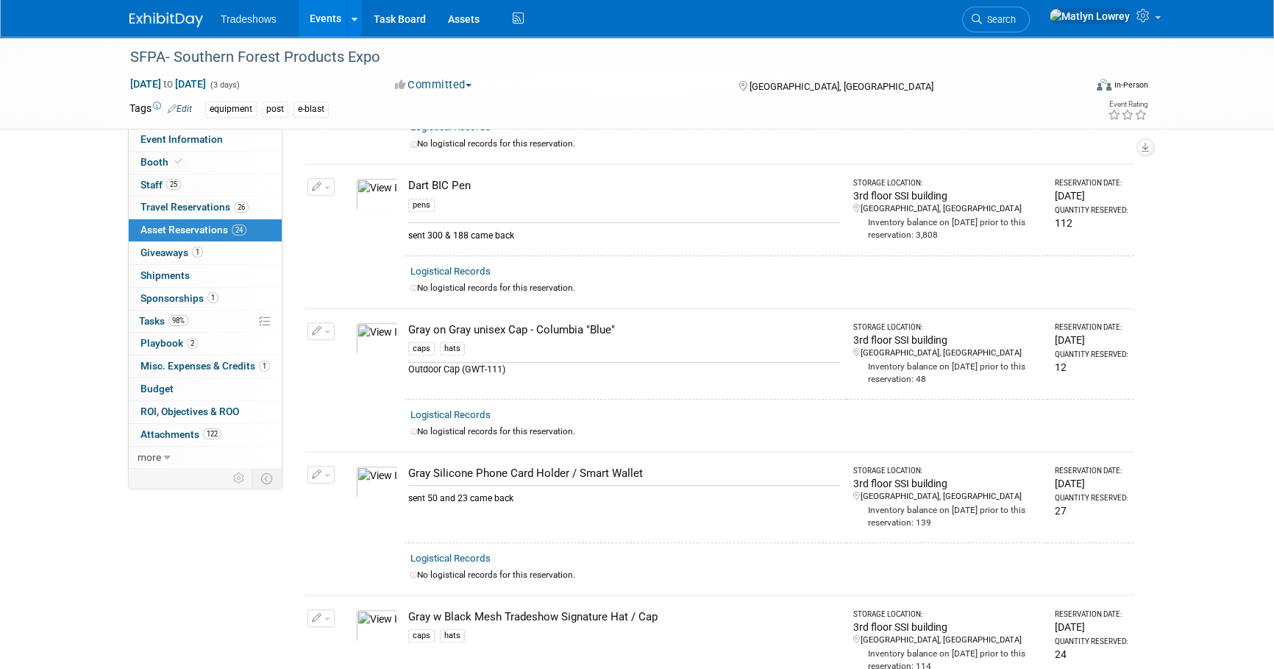
scroll to position [986, 0]
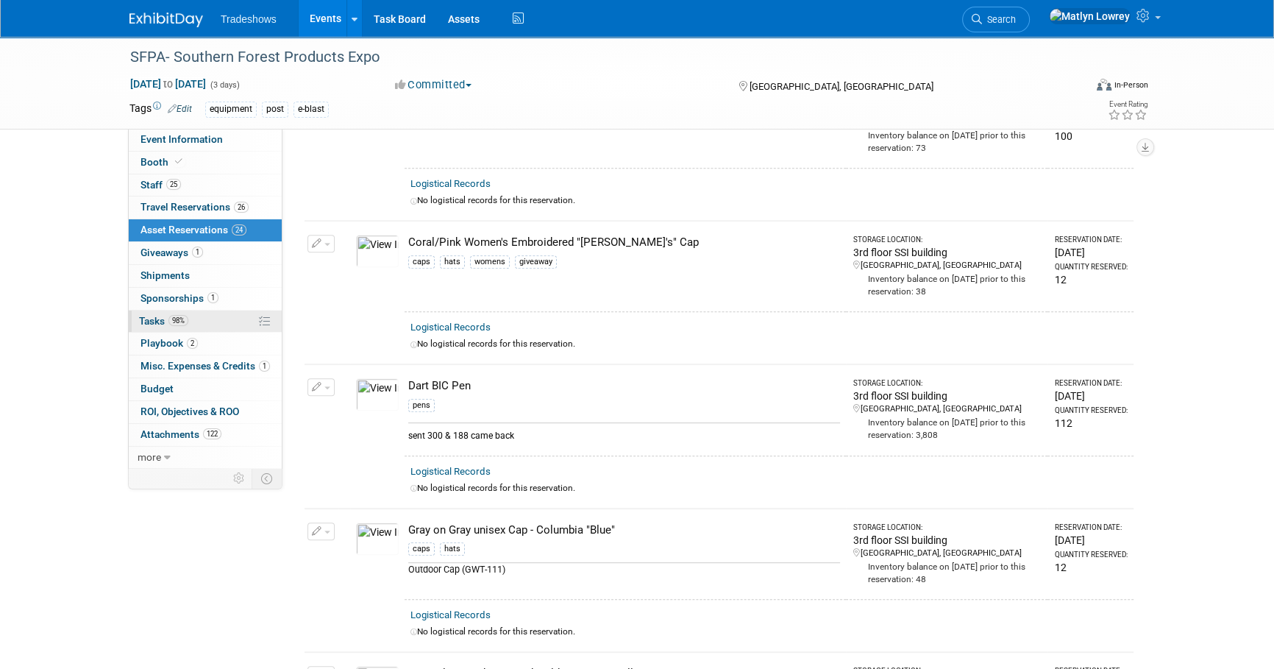
click at [215, 313] on link "98% Tasks 98%" at bounding box center [205, 321] width 153 height 22
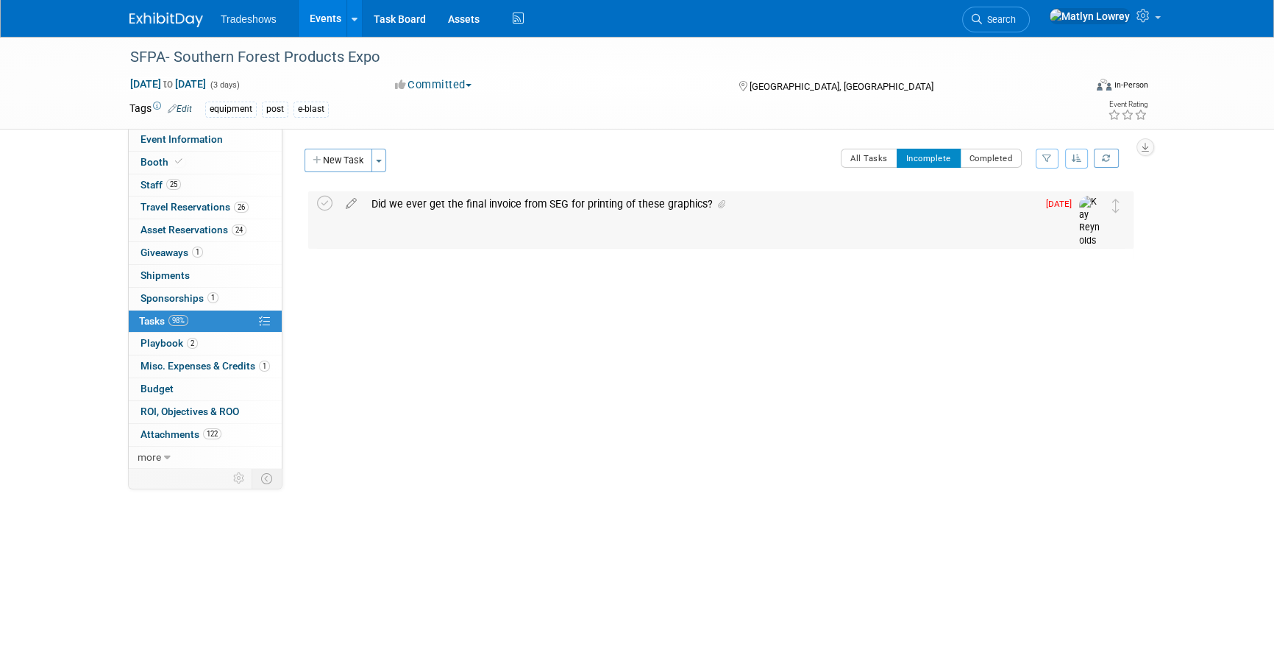
click at [575, 198] on div "Did we ever get the final invoice from SEG for printing of these graphics?" at bounding box center [700, 203] width 673 height 25
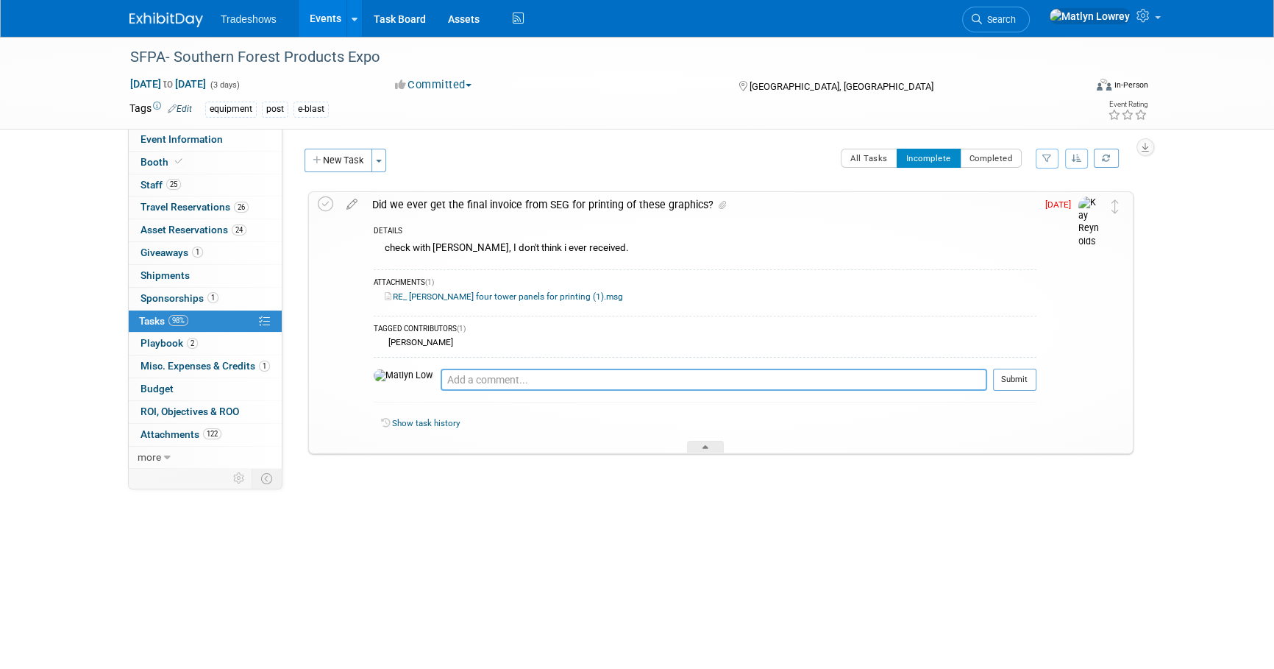
click at [500, 374] on textarea at bounding box center [714, 380] width 547 height 22
type textarea "not that i know of, no."
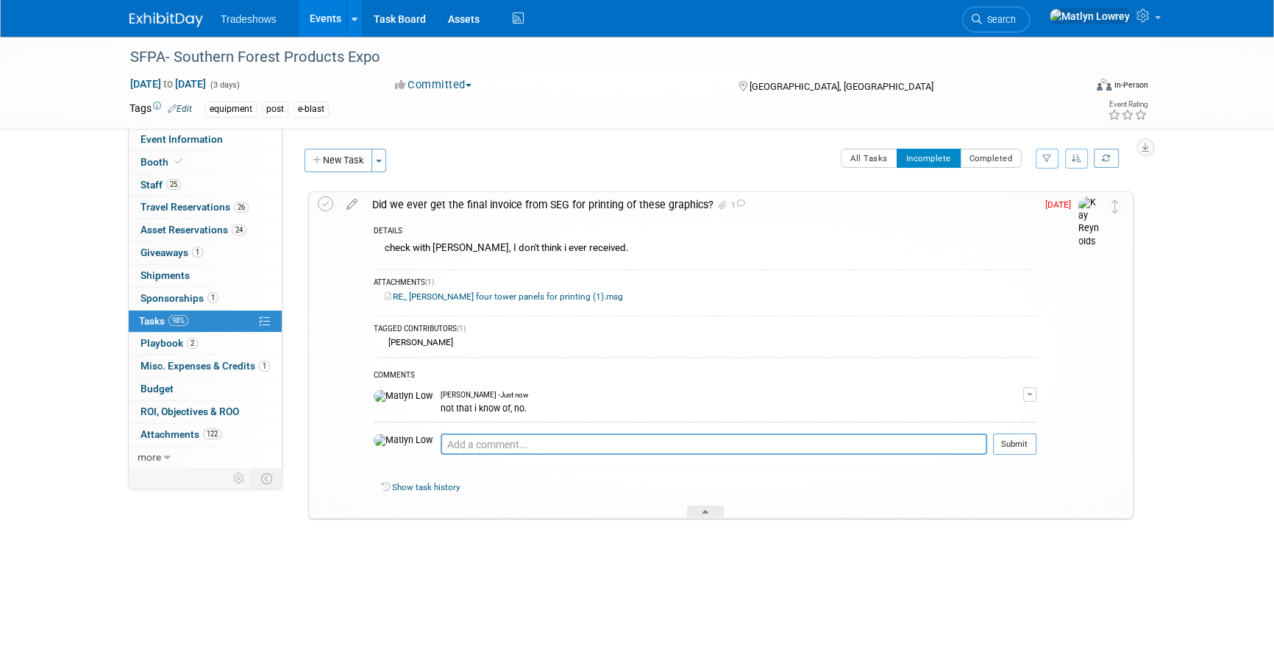
click at [330, 7] on link "Events" at bounding box center [326, 18] width 54 height 37
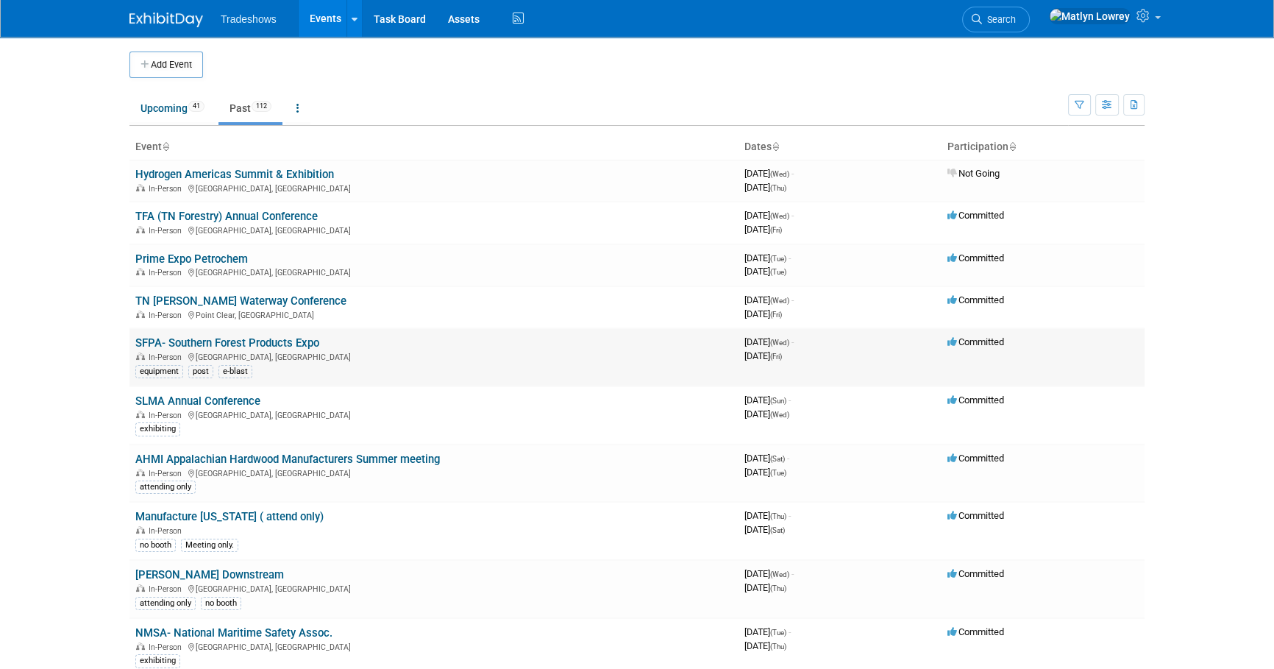
click at [172, 338] on link "SFPA- Southern Forest Products Expo" at bounding box center [227, 342] width 184 height 13
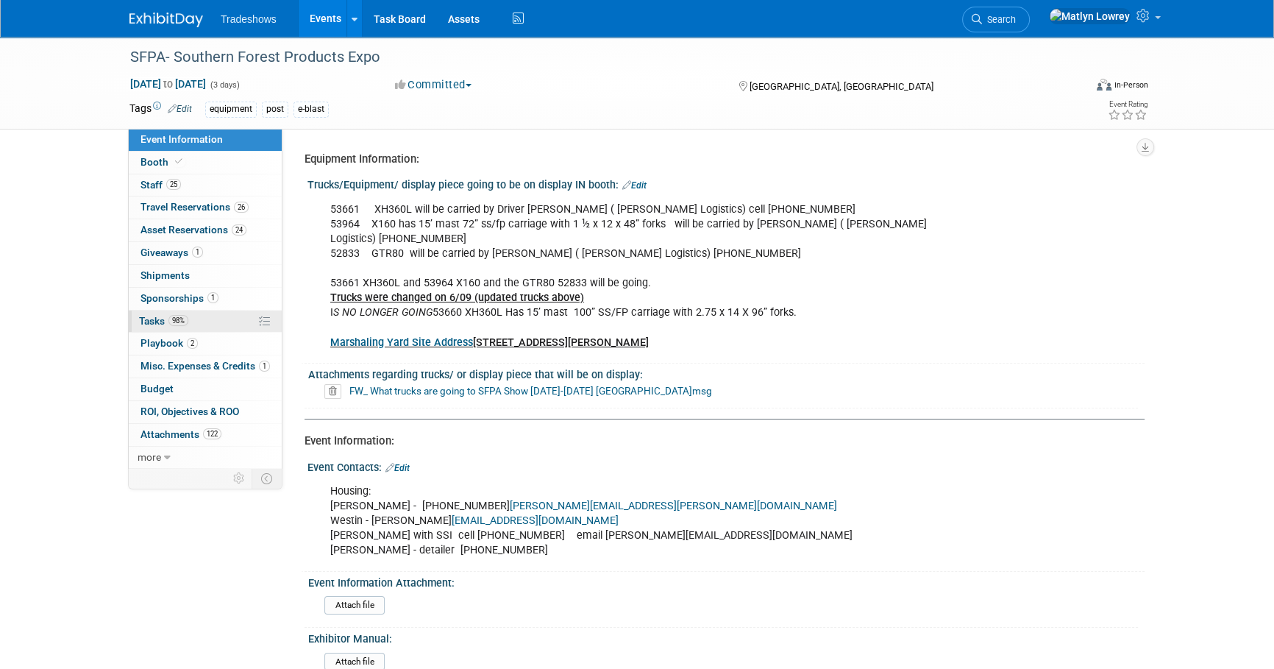
click at [164, 315] on span "Tasks 98%" at bounding box center [163, 321] width 49 height 12
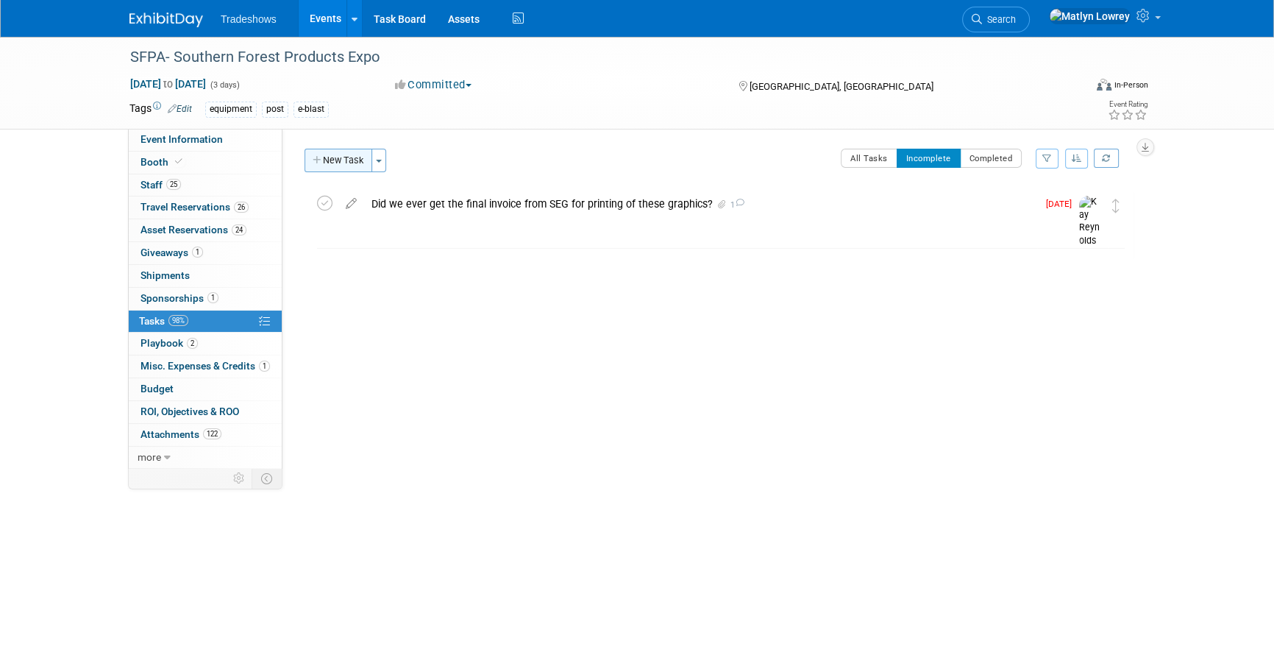
click at [330, 160] on button "New Task" at bounding box center [339, 161] width 68 height 24
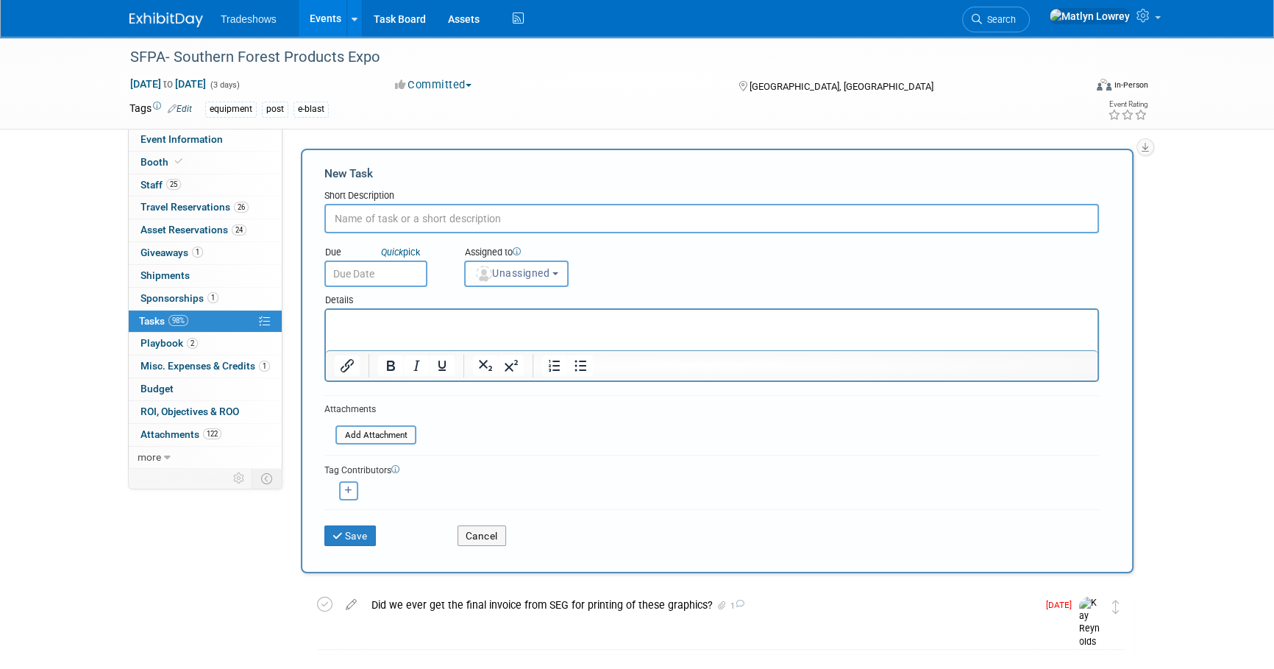
click at [434, 220] on input "text" at bounding box center [711, 218] width 775 height 29
type input "Ship giveaway cooler"
click at [408, 282] on body "Tradeshows Events Add Event Bulk Upload Events Shareable Event Boards Recently …" at bounding box center [637, 334] width 1274 height 669
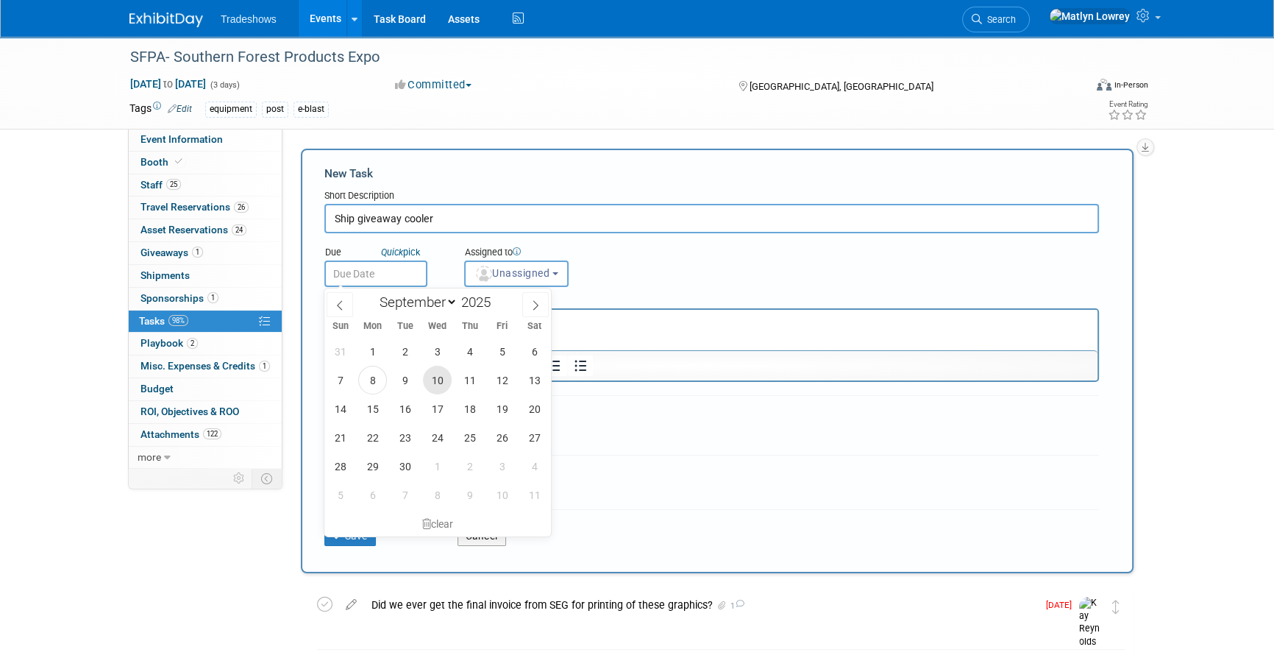
click at [441, 389] on span "10" at bounding box center [437, 380] width 29 height 29
type input "[DATE]"
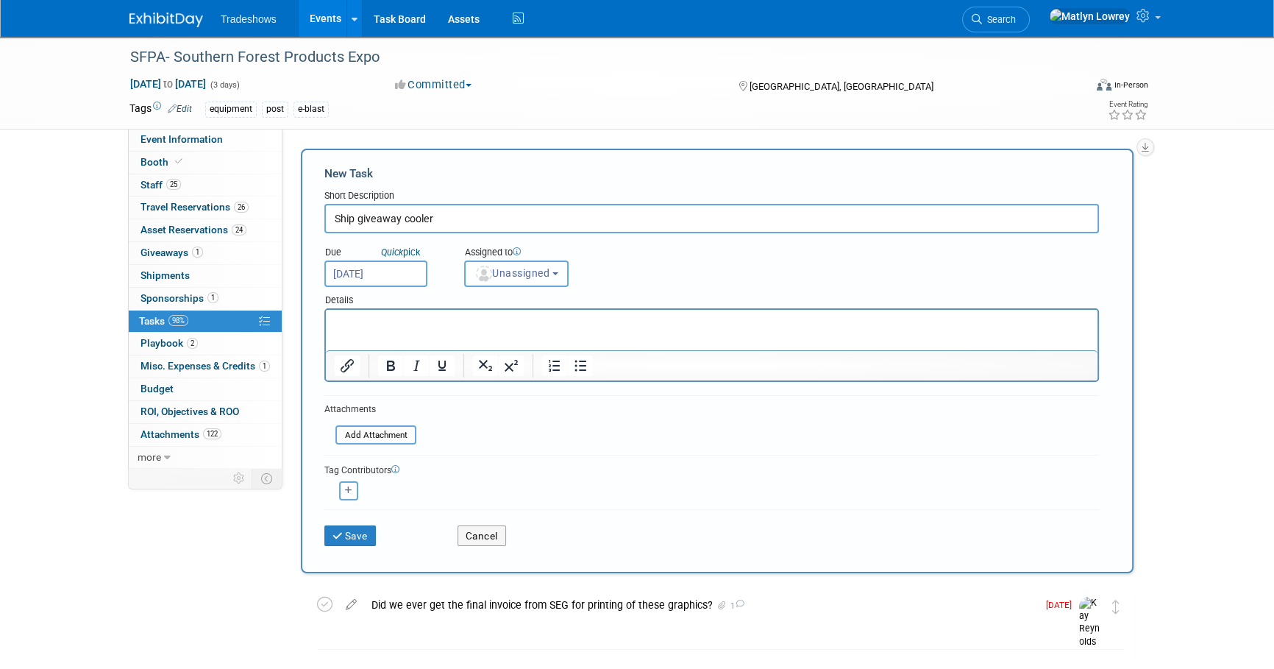
click at [555, 267] on button "Unassigned" at bounding box center [516, 273] width 104 height 26
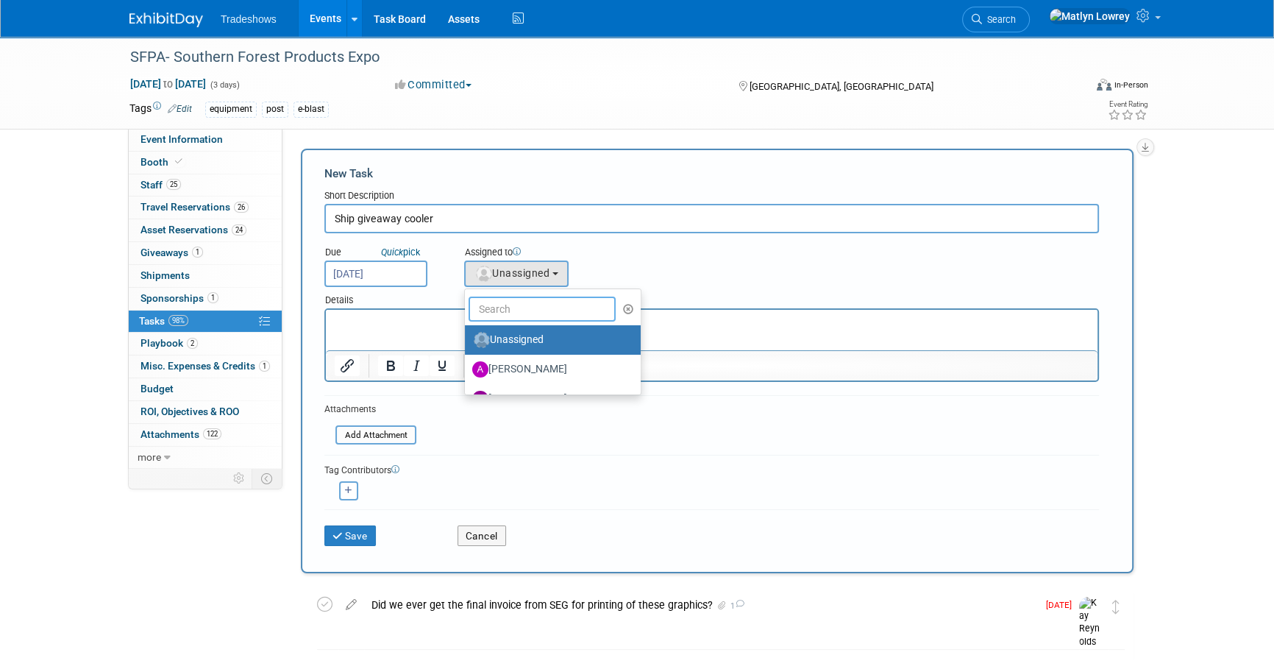
click at [519, 307] on input "text" at bounding box center [542, 308] width 147 height 25
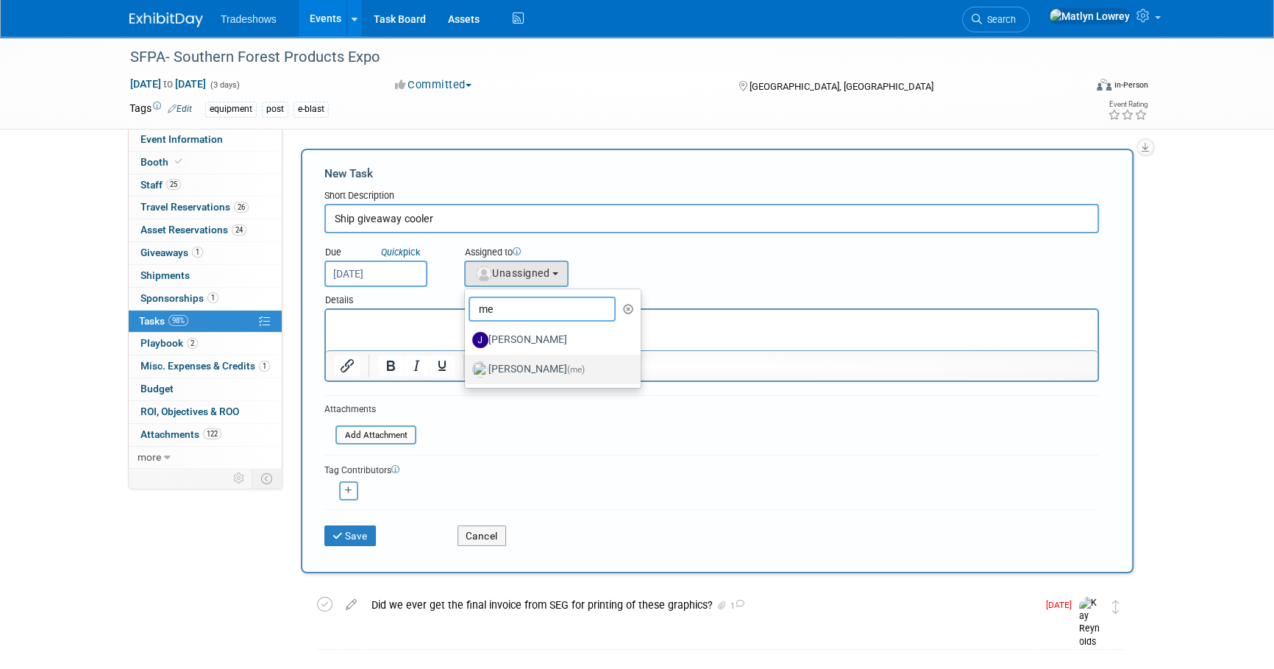
type input "me"
click at [516, 369] on label "Matlyn Lowrey (me)" at bounding box center [549, 370] width 154 height 24
click at [467, 369] on input "Matlyn Lowrey (me)" at bounding box center [463, 368] width 10 height 10
select select "53a61db3-ae1f-4f8e-85ed-74f10af30436"
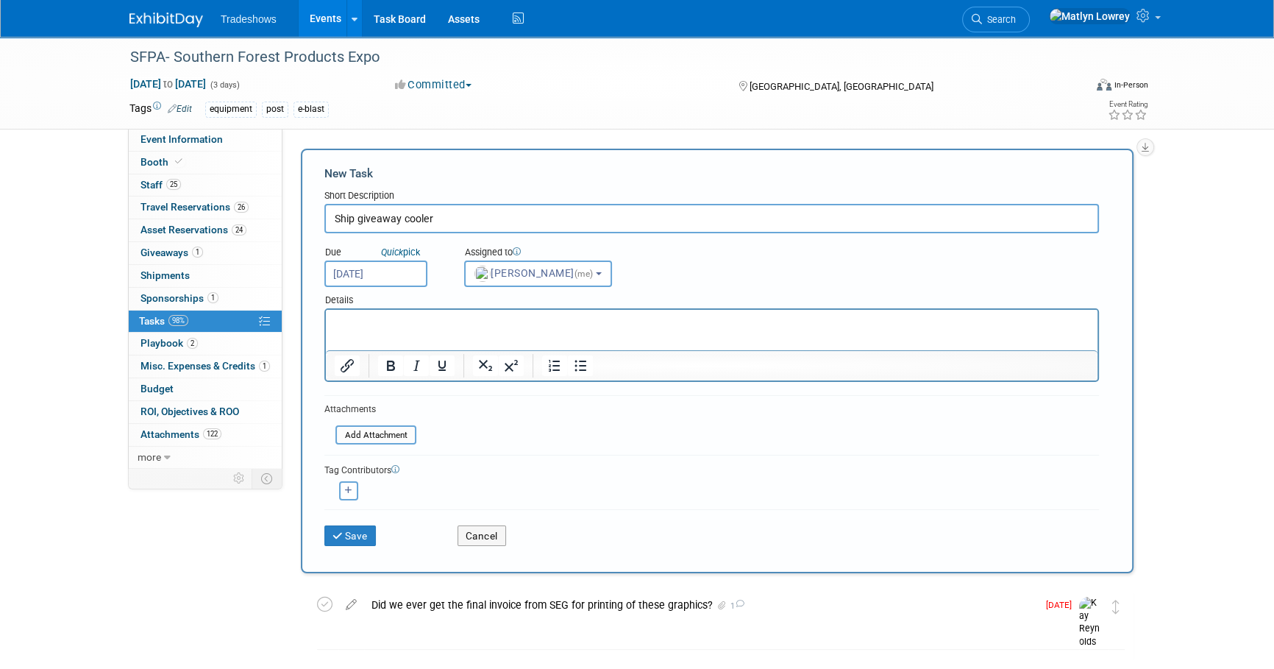
click at [467, 330] on html at bounding box center [712, 320] width 772 height 21
click at [352, 529] on button "Save" at bounding box center [349, 535] width 51 height 21
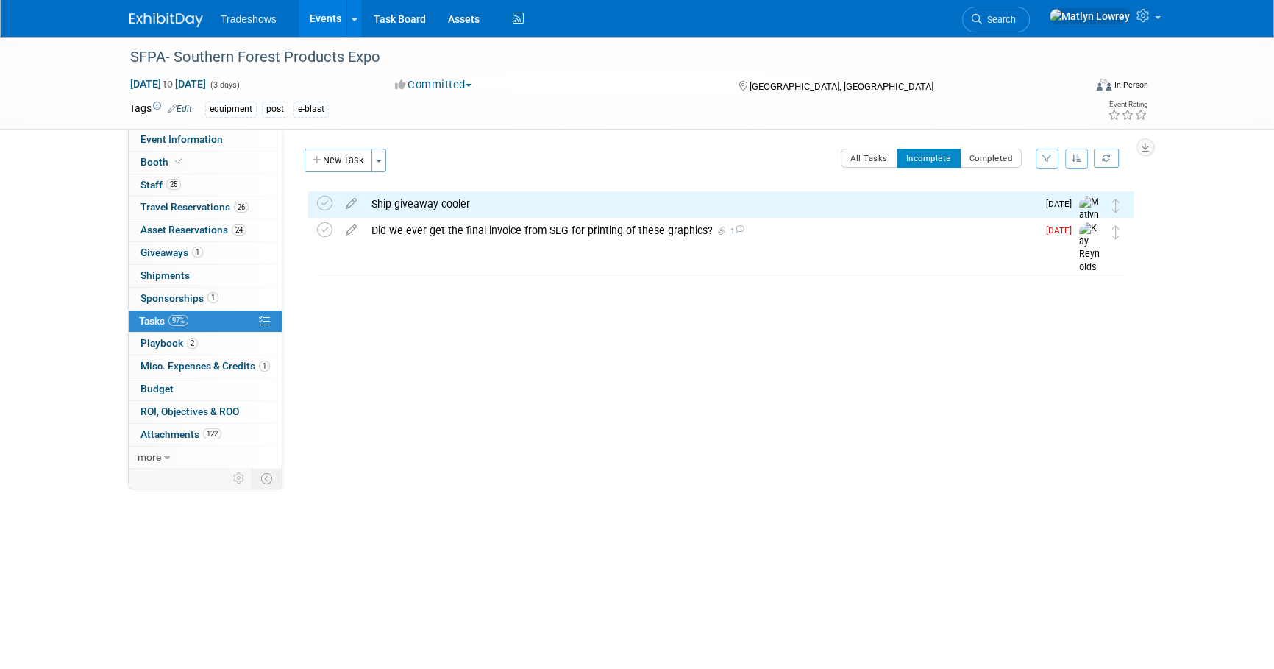
click at [310, 19] on link "Events" at bounding box center [326, 18] width 54 height 37
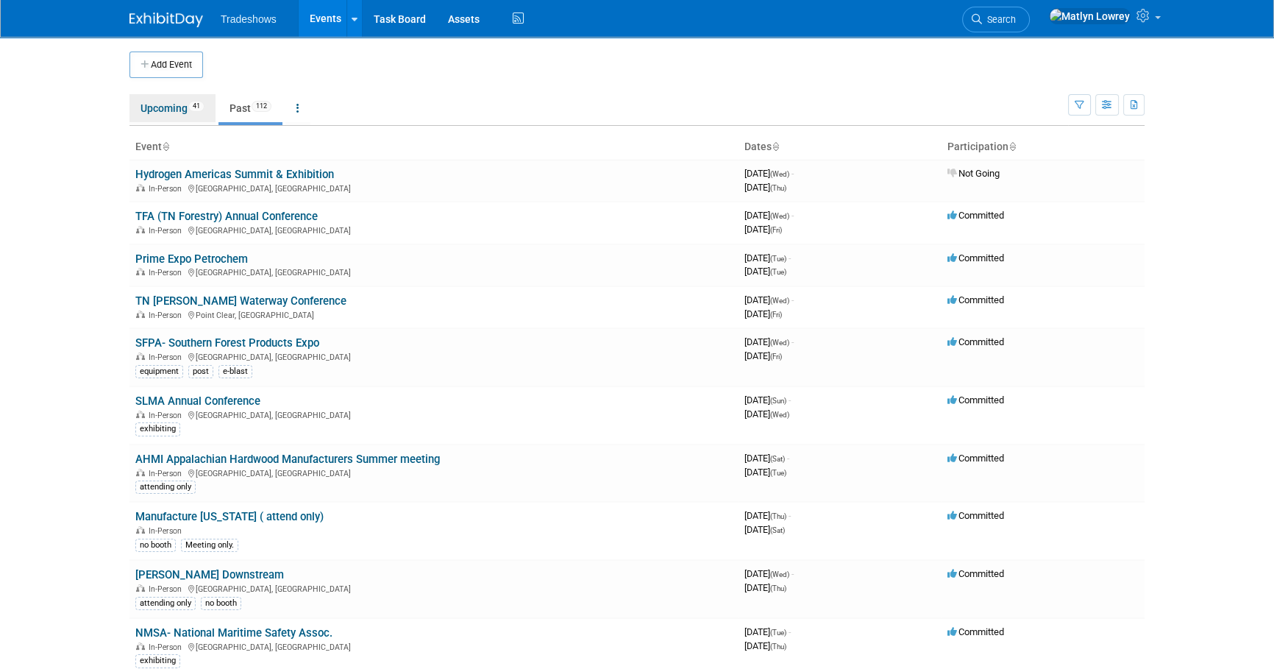
drag, startPoint x: 199, startPoint y: 105, endPoint x: 235, endPoint y: 116, distance: 37.7
click at [199, 104] on span "41" at bounding box center [196, 106] width 16 height 11
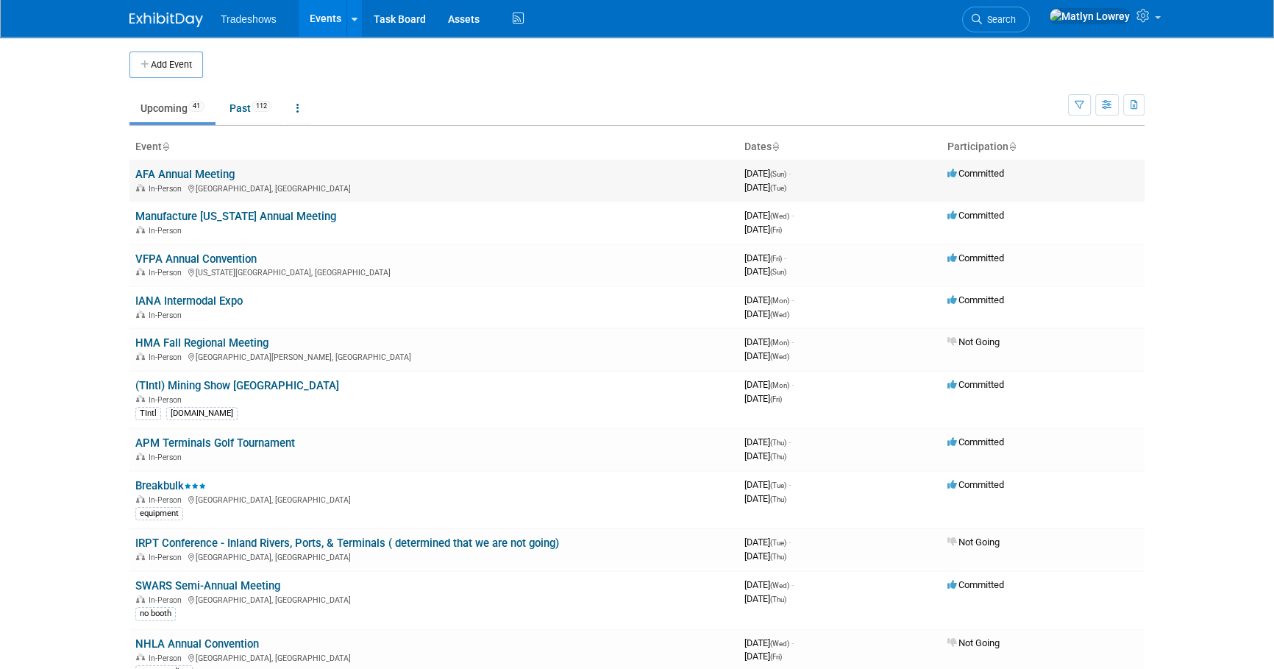
click at [160, 171] on link "AFA Annual Meeting" at bounding box center [184, 174] width 99 height 13
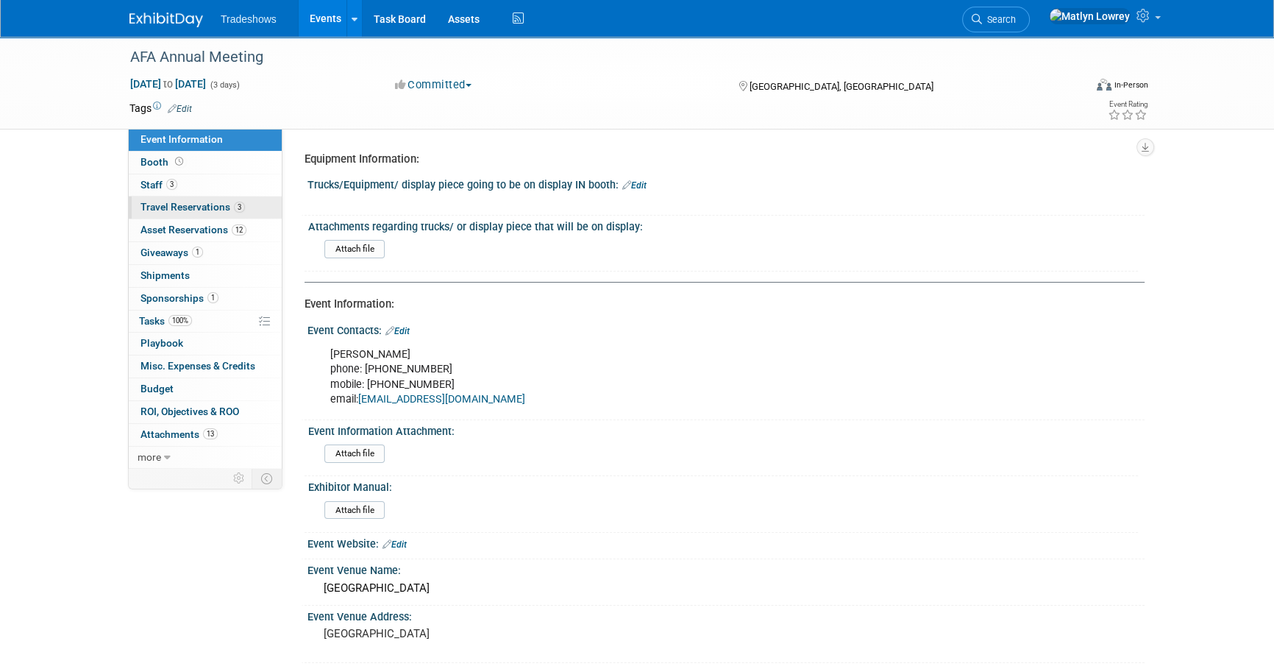
click at [161, 205] on span "Travel Reservations 3" at bounding box center [193, 207] width 104 height 12
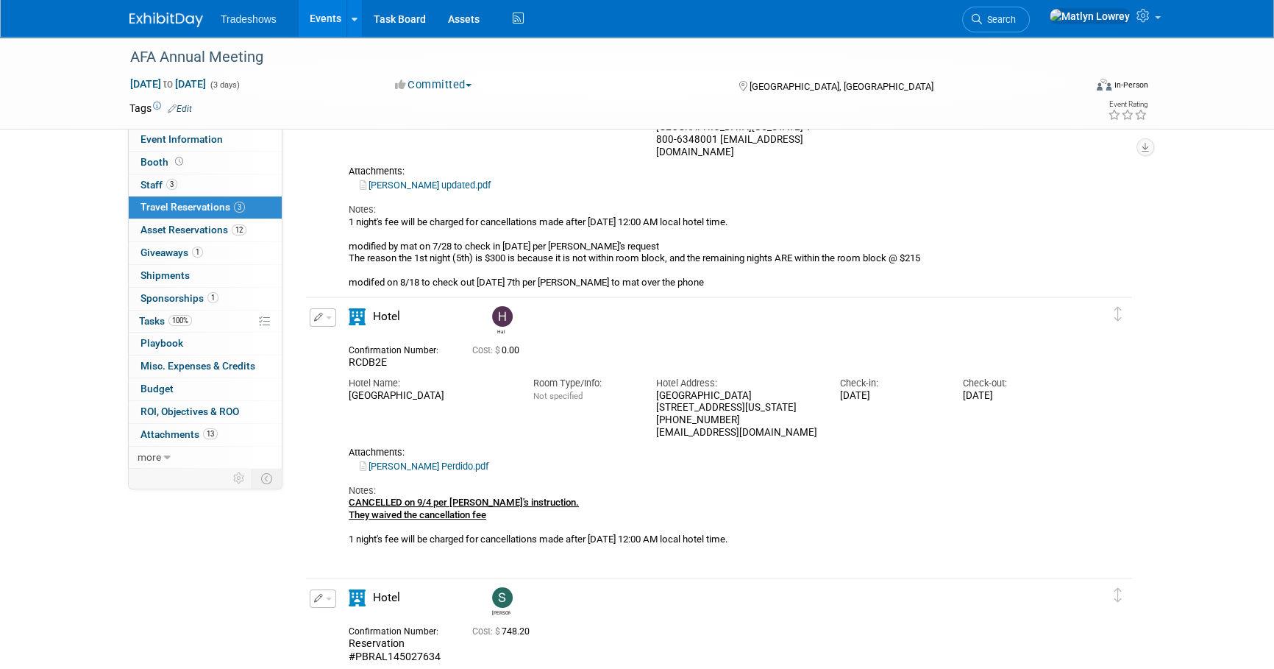
scroll to position [267, 0]
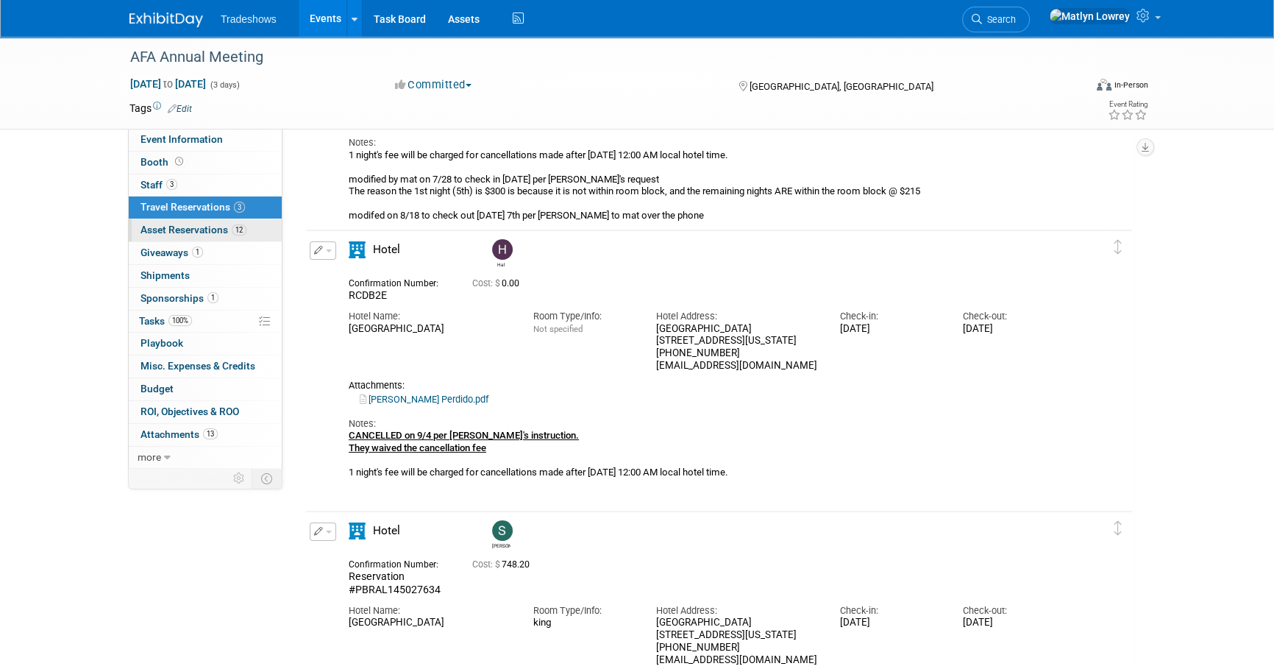
click at [191, 227] on span "Asset Reservations 12" at bounding box center [194, 230] width 106 height 12
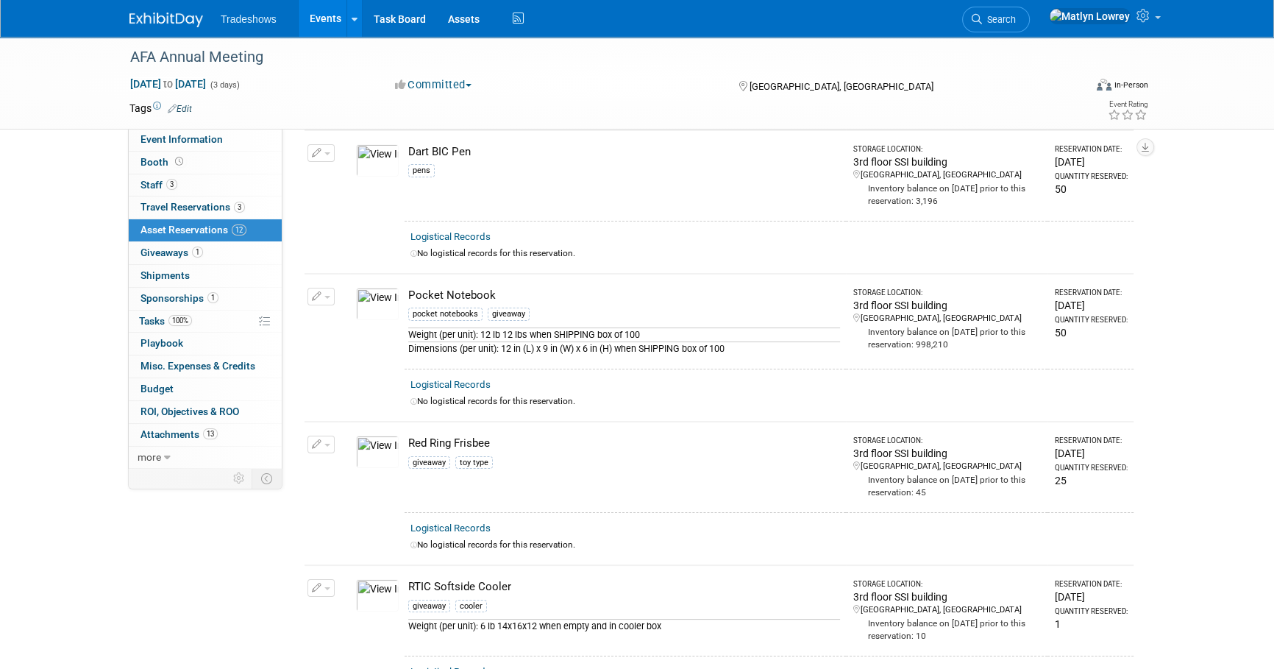
scroll to position [0, 0]
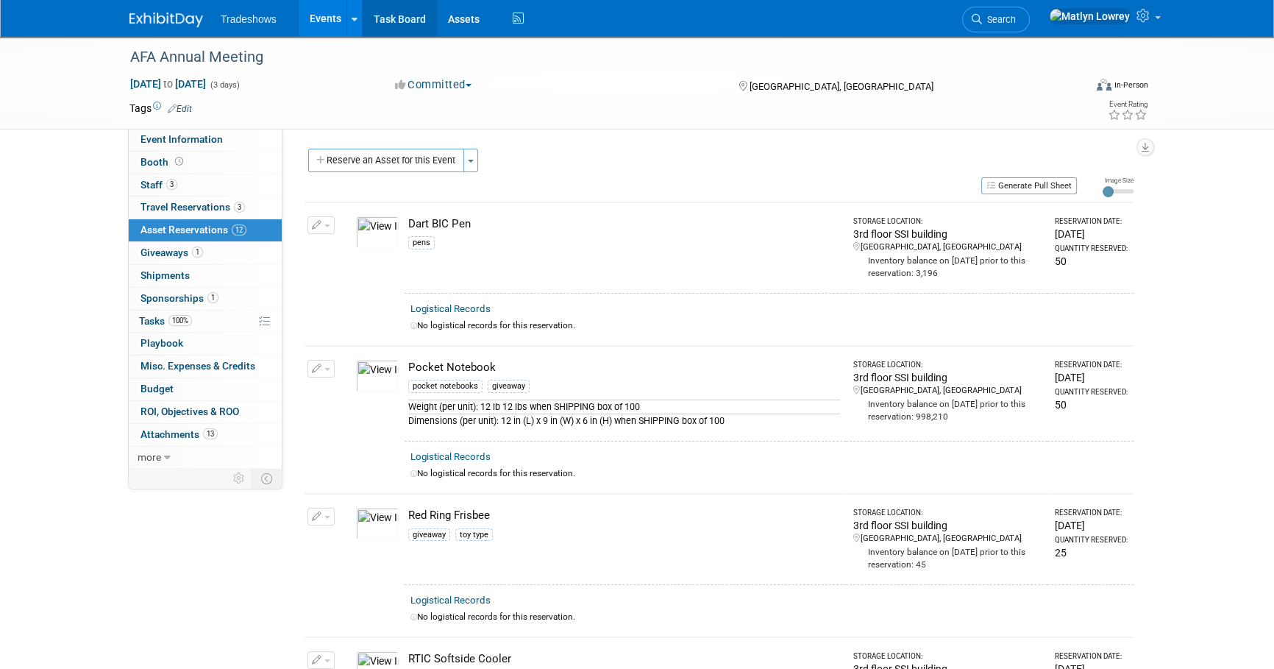
click at [396, 22] on link "Task Board" at bounding box center [400, 18] width 74 height 37
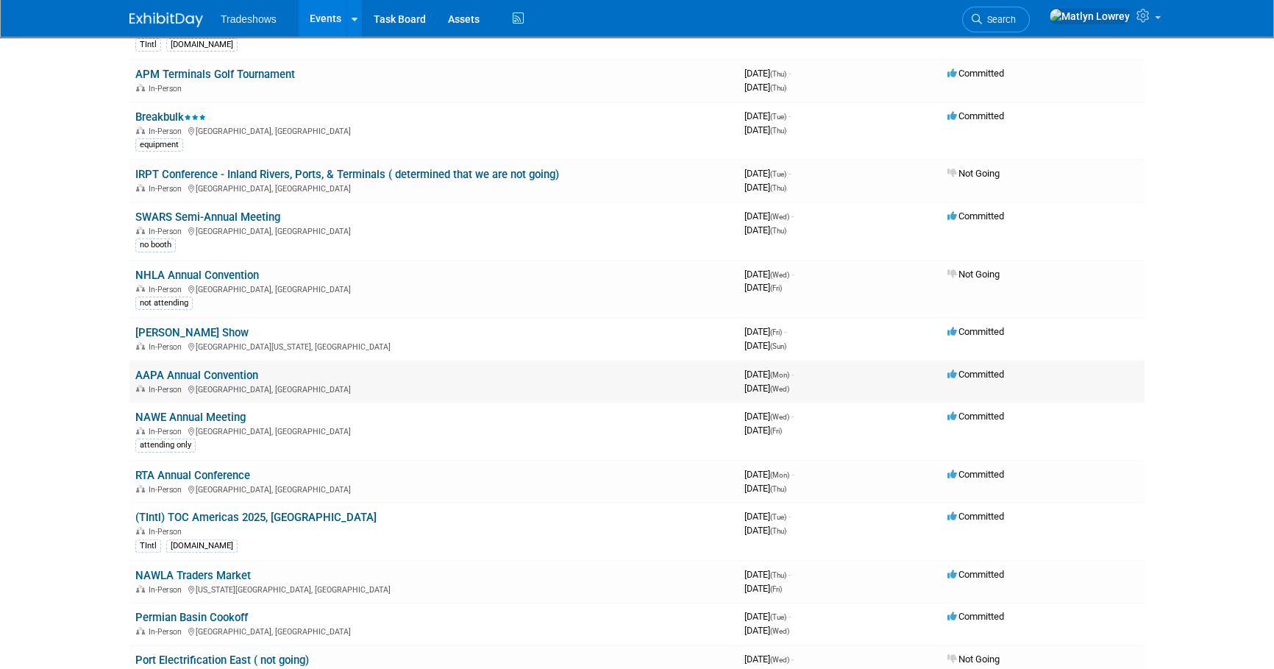
scroll to position [401, 0]
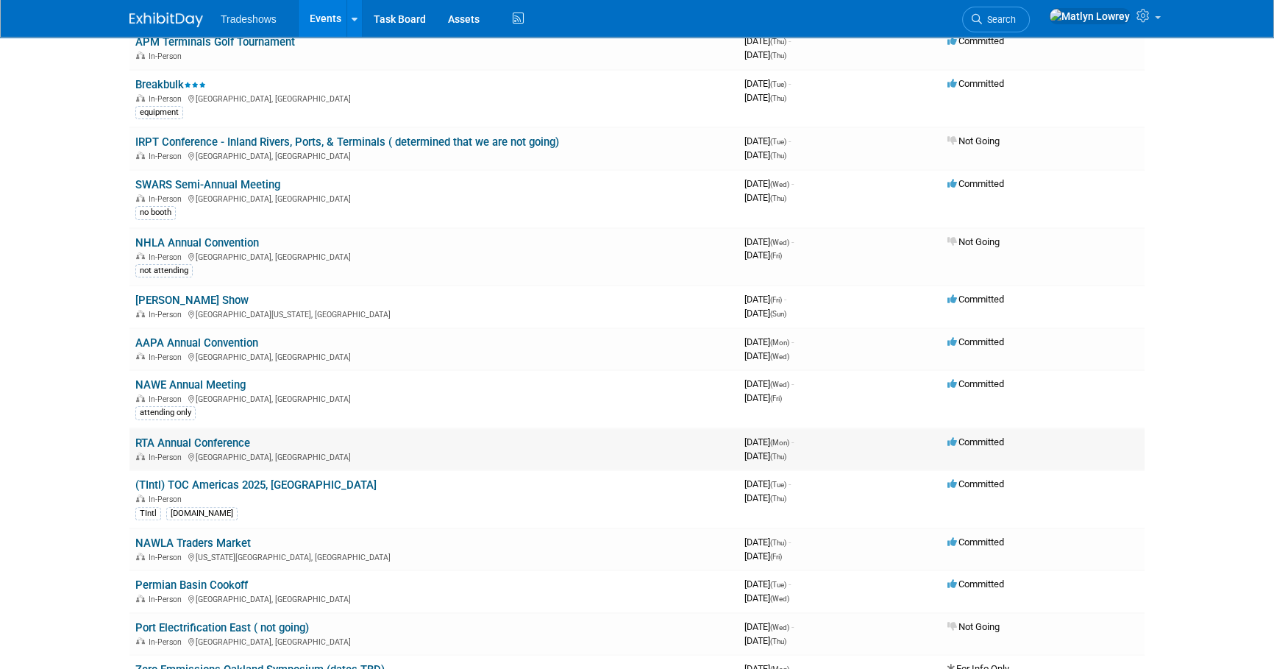
click at [194, 438] on link "RTA Annual Conference" at bounding box center [192, 442] width 115 height 13
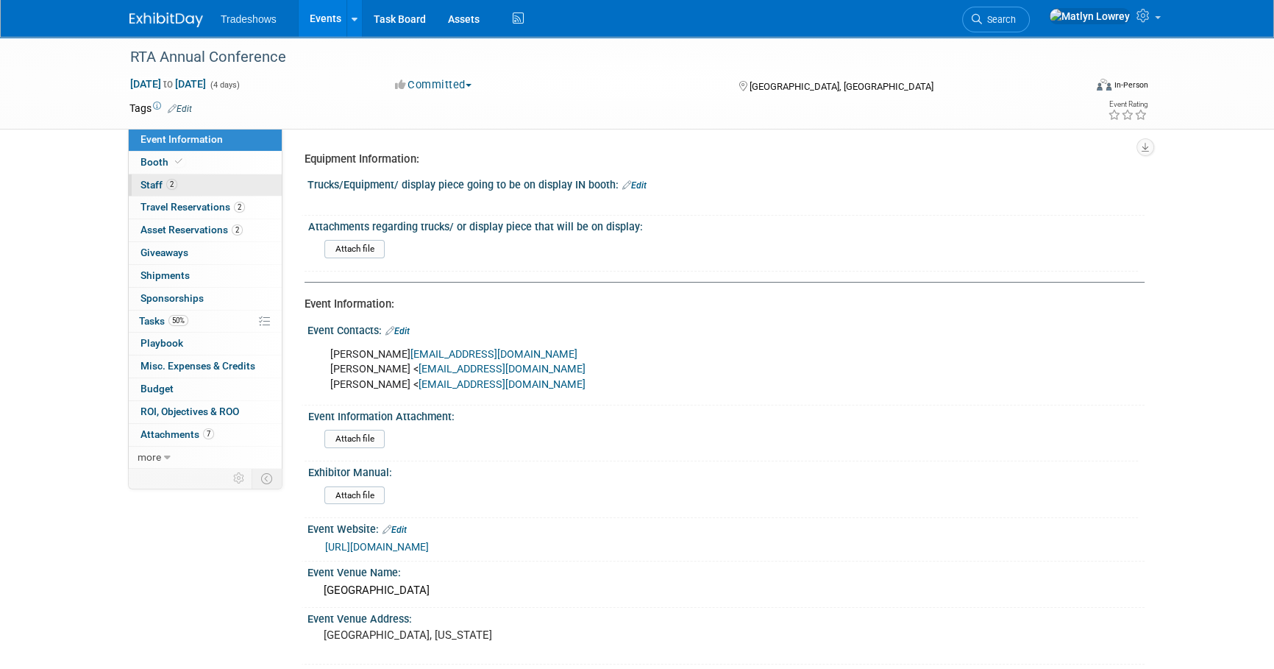
click at [160, 192] on link "2 Staff 2" at bounding box center [205, 185] width 153 height 22
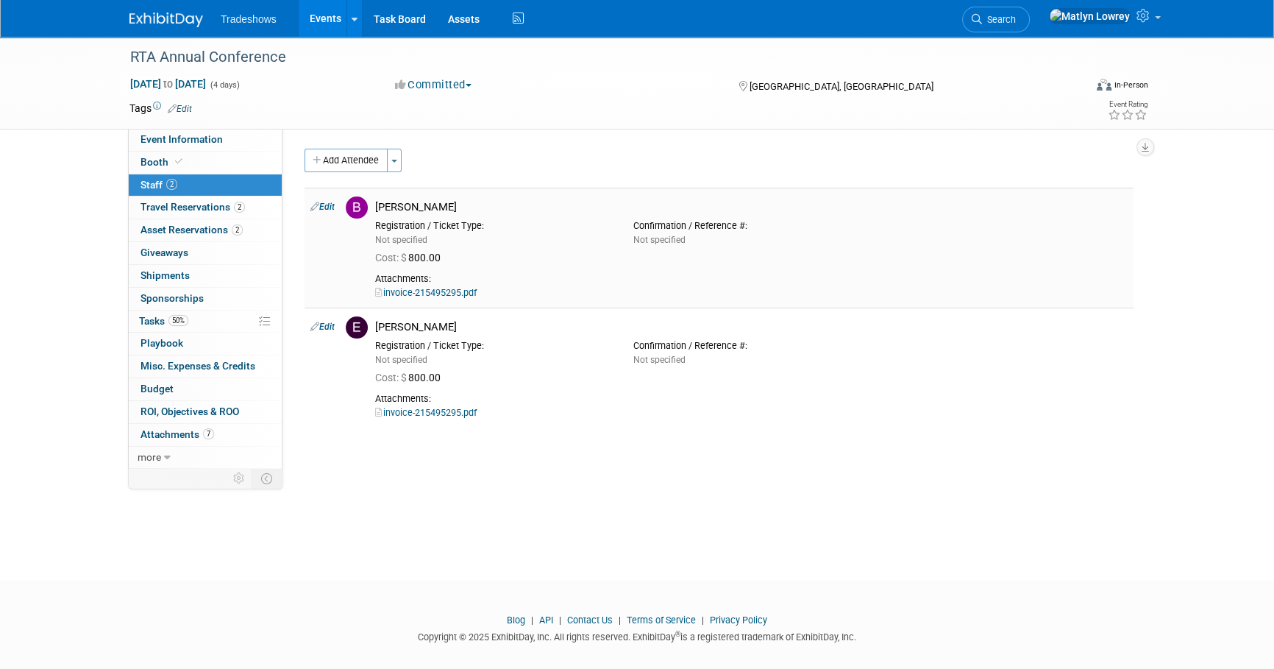
click at [460, 290] on link "invoice-215495295.pdf" at bounding box center [426, 292] width 102 height 11
click at [181, 316] on span "50%" at bounding box center [178, 320] width 20 height 11
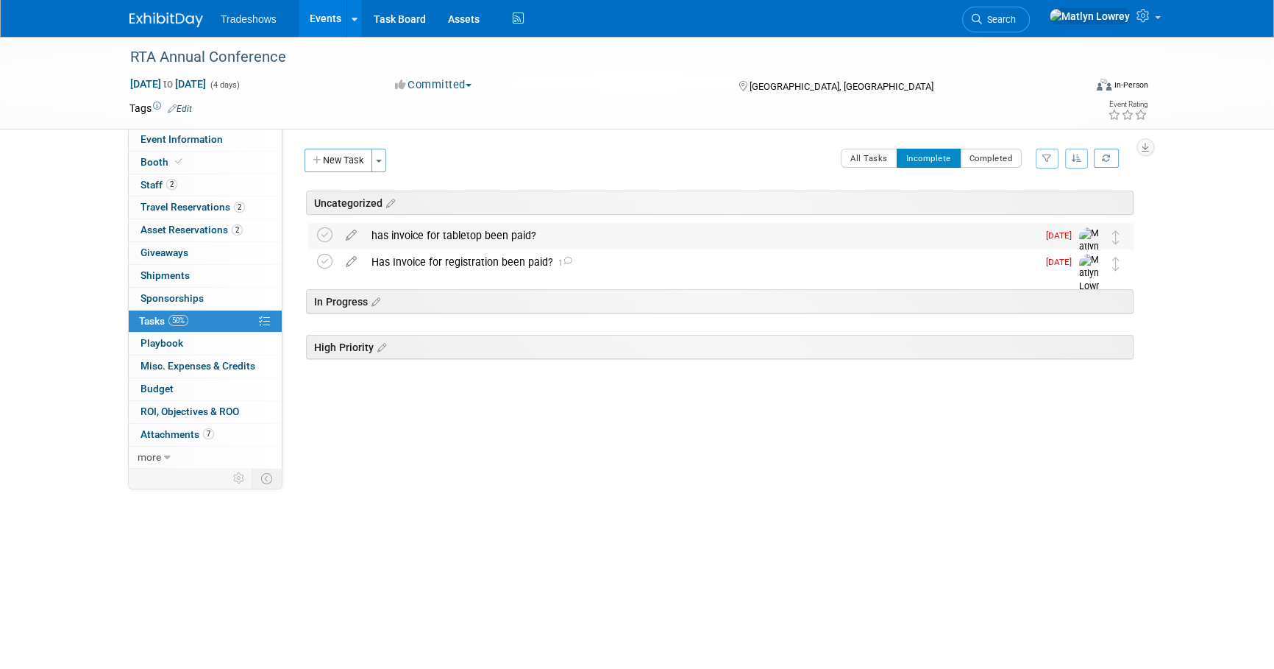
click at [474, 232] on div "has invoice for tabletop been paid?" at bounding box center [700, 235] width 673 height 25
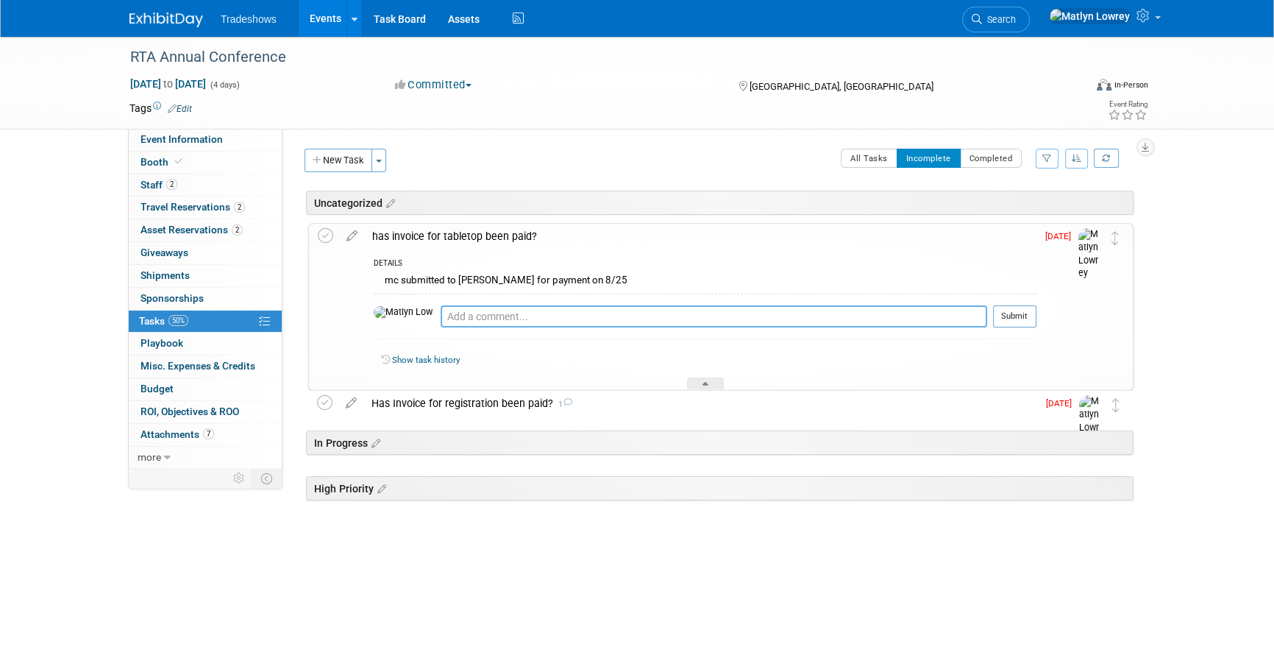
click at [441, 313] on textarea at bounding box center [714, 316] width 547 height 22
click at [437, 397] on div "Has Invoice for registration been paid? 1" at bounding box center [700, 403] width 673 height 25
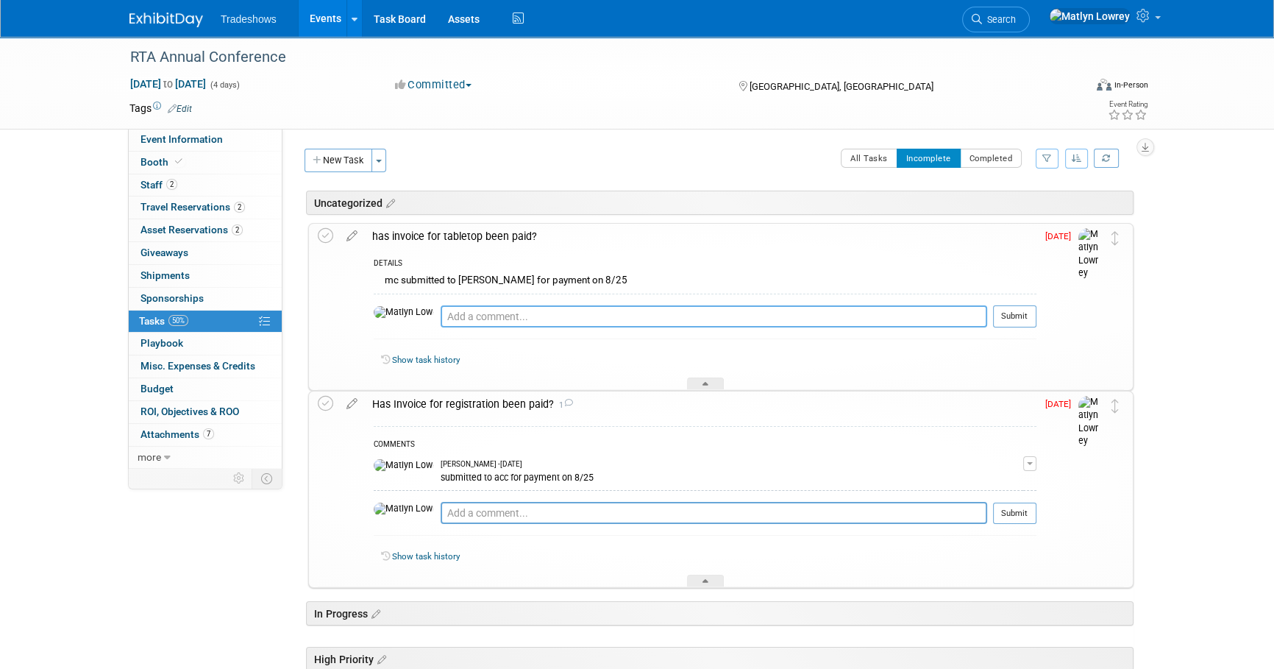
click at [463, 312] on textarea at bounding box center [714, 316] width 547 height 22
type textarea "Has not yet been paid (not showing on iseries anyways)"
click at [490, 303] on div "Has not yet been paid (not showing on iseries anyways) Pro tip: Press Ctrl-Ente…" at bounding box center [705, 320] width 663 height 53
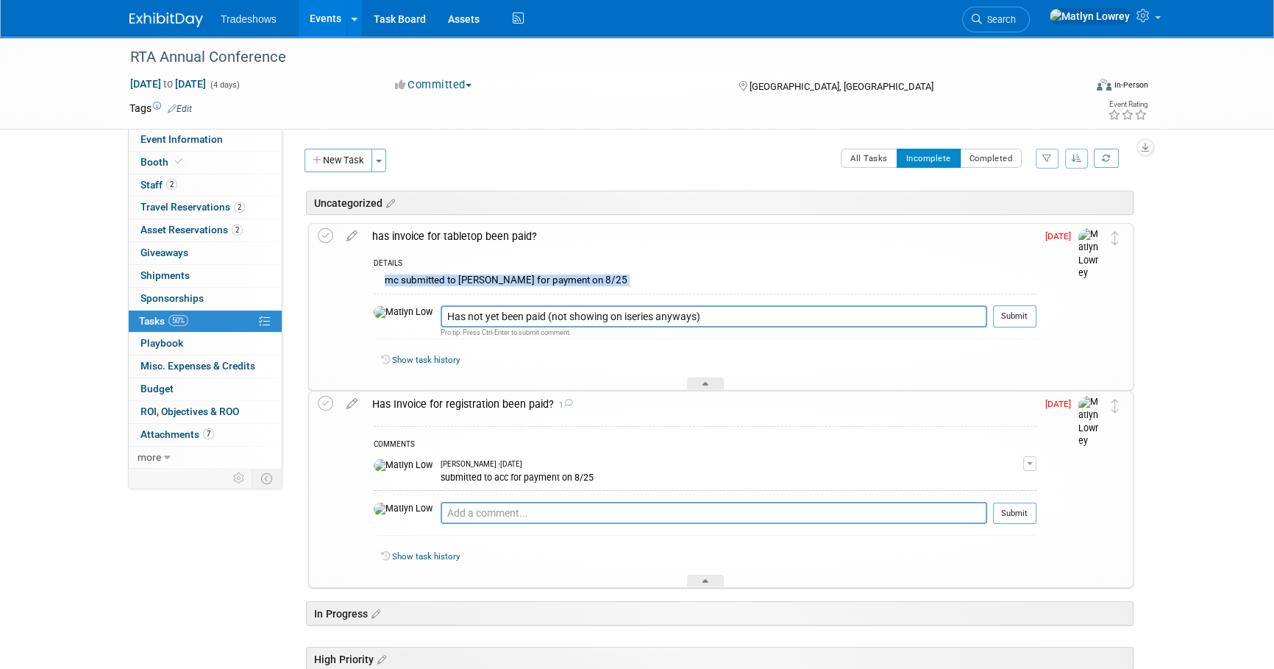
click at [490, 303] on div "Has not yet been paid (not showing on iseries anyways) Pro tip: Press Ctrl-Ente…" at bounding box center [705, 320] width 663 height 53
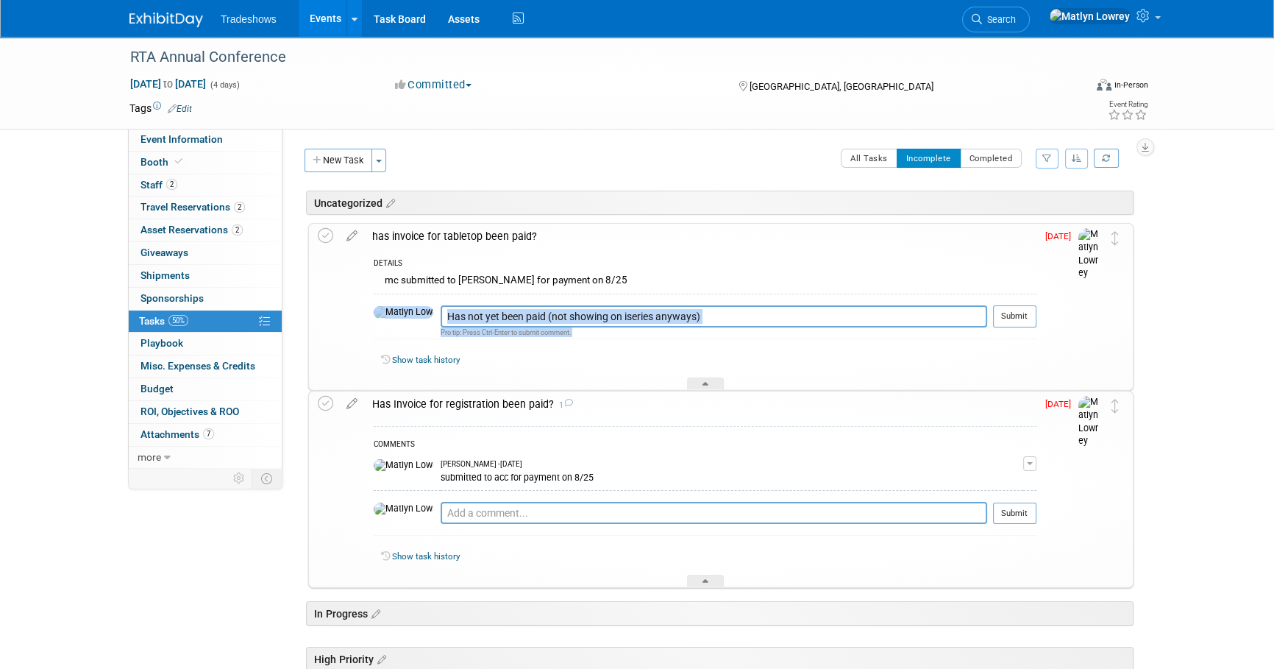
click at [490, 303] on div "Has not yet been paid (not showing on iseries anyways) Pro tip: Press Ctrl-Ente…" at bounding box center [705, 320] width 663 height 53
drag, startPoint x: 490, startPoint y: 303, endPoint x: 629, endPoint y: 332, distance: 142.1
click at [629, 332] on div "Pro tip: Press Ctrl-Enter to submit comment." at bounding box center [714, 332] width 547 height 10
click at [698, 318] on textarea "Has not yet been paid (not showing on iseries anyways)" at bounding box center [714, 316] width 547 height 22
click at [699, 284] on div "mc submitted to lindsey for payment on 8/25" at bounding box center [705, 282] width 663 height 23
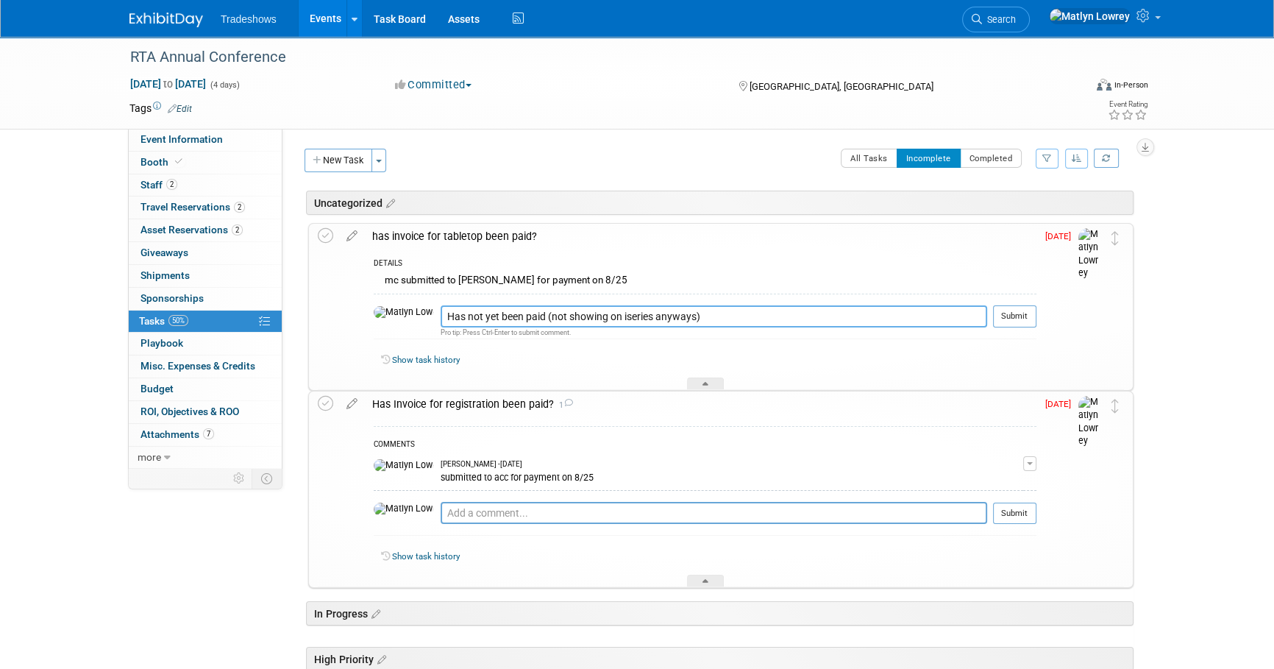
click at [683, 322] on textarea "Has not yet been paid (not showing on iseries anyways)" at bounding box center [714, 316] width 547 height 22
click at [683, 321] on textarea "Has not yet been paid (not showing on iseries anyways)" at bounding box center [714, 316] width 547 height 22
click at [683, 319] on textarea "Has not yet been paid (not showing on iseries anyways)" at bounding box center [714, 316] width 547 height 22
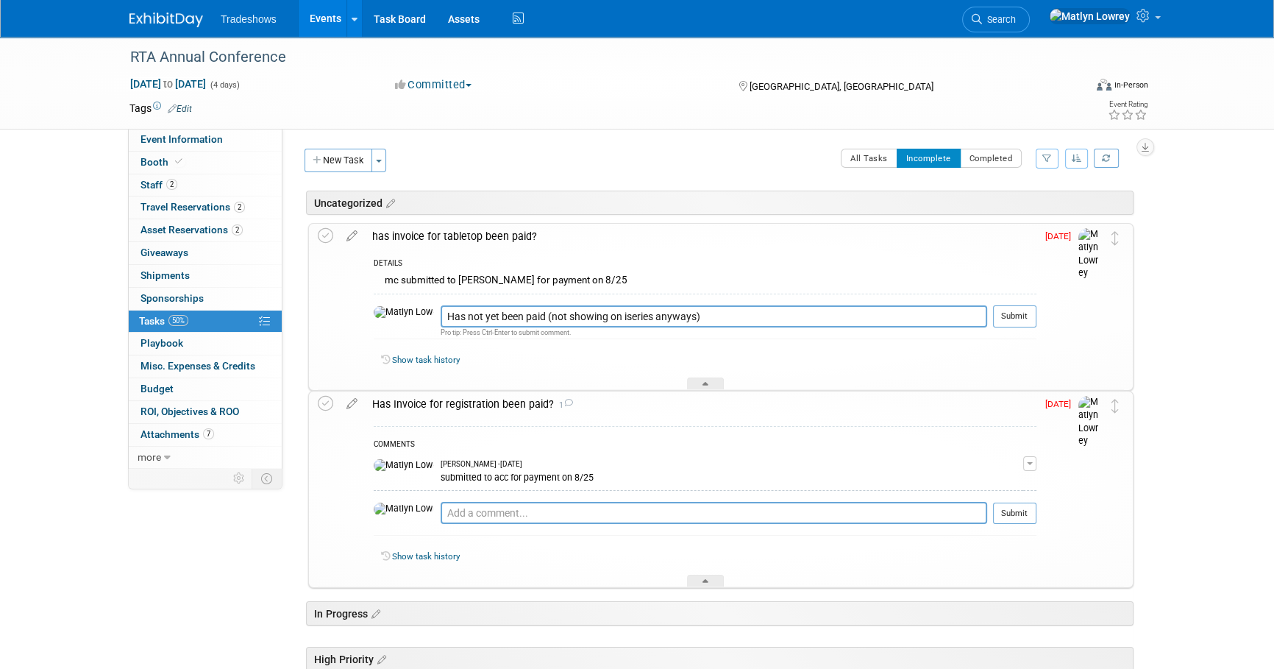
click at [619, 338] on div "Has not yet been paid (not showing on iseries anyways) Pro tip: Press Ctrl-Ente…" at bounding box center [705, 320] width 663 height 53
click at [1011, 319] on button "Submit" at bounding box center [1014, 316] width 43 height 22
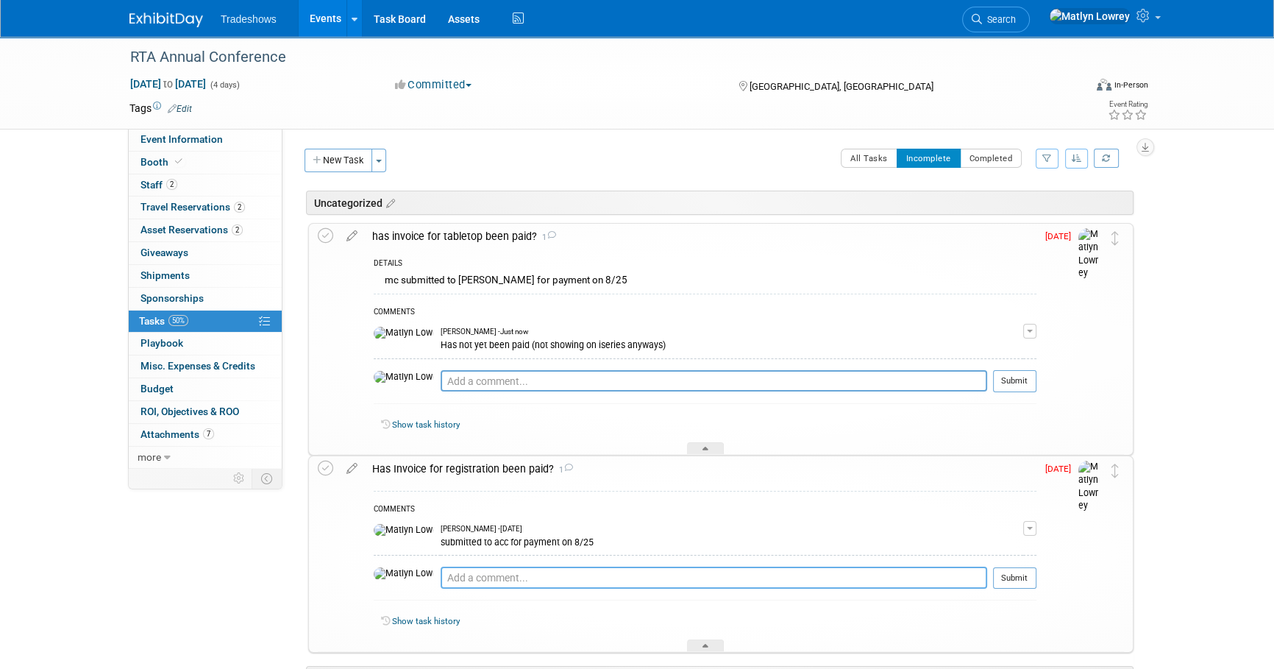
click at [441, 575] on textarea at bounding box center [714, 577] width 547 height 22
paste textarea "Has not yet been paid (not showing on iseries anyways)"
type textarea "Has not yet been paid (not showing on iseries anyways)"
drag, startPoint x: 1029, startPoint y: 577, endPoint x: 1023, endPoint y: 563, distance: 15.2
click at [1029, 577] on button "Submit" at bounding box center [1014, 577] width 43 height 22
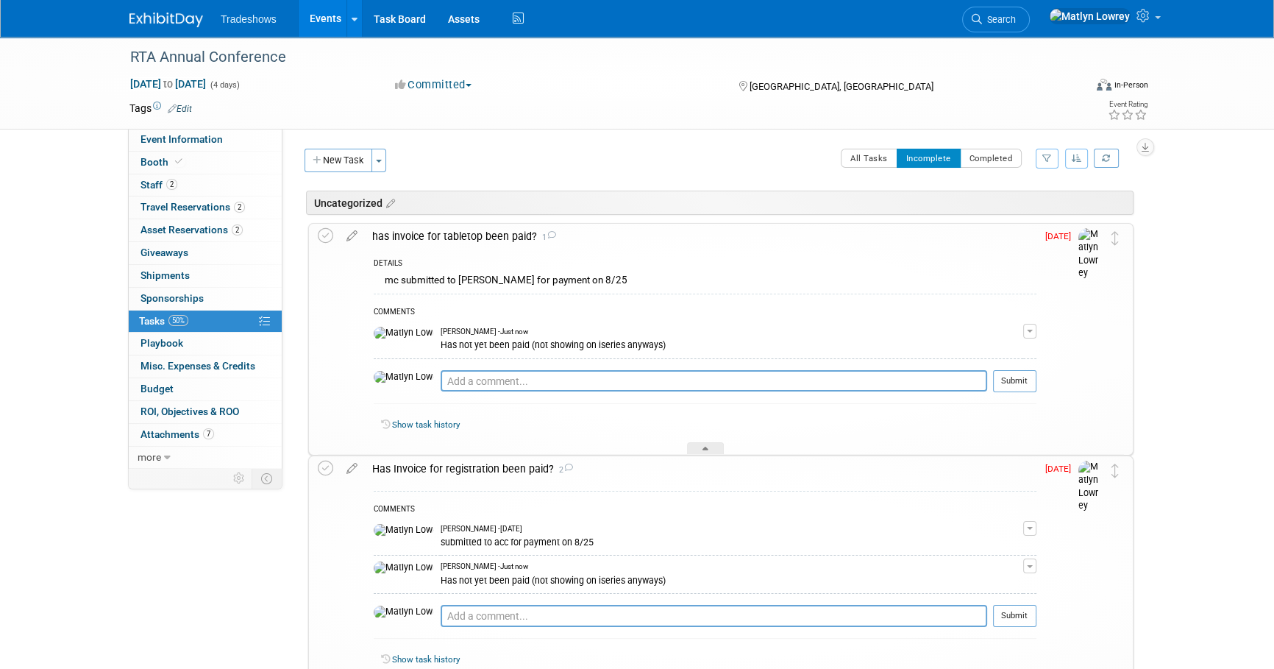
click at [323, 23] on link "Events" at bounding box center [326, 18] width 54 height 37
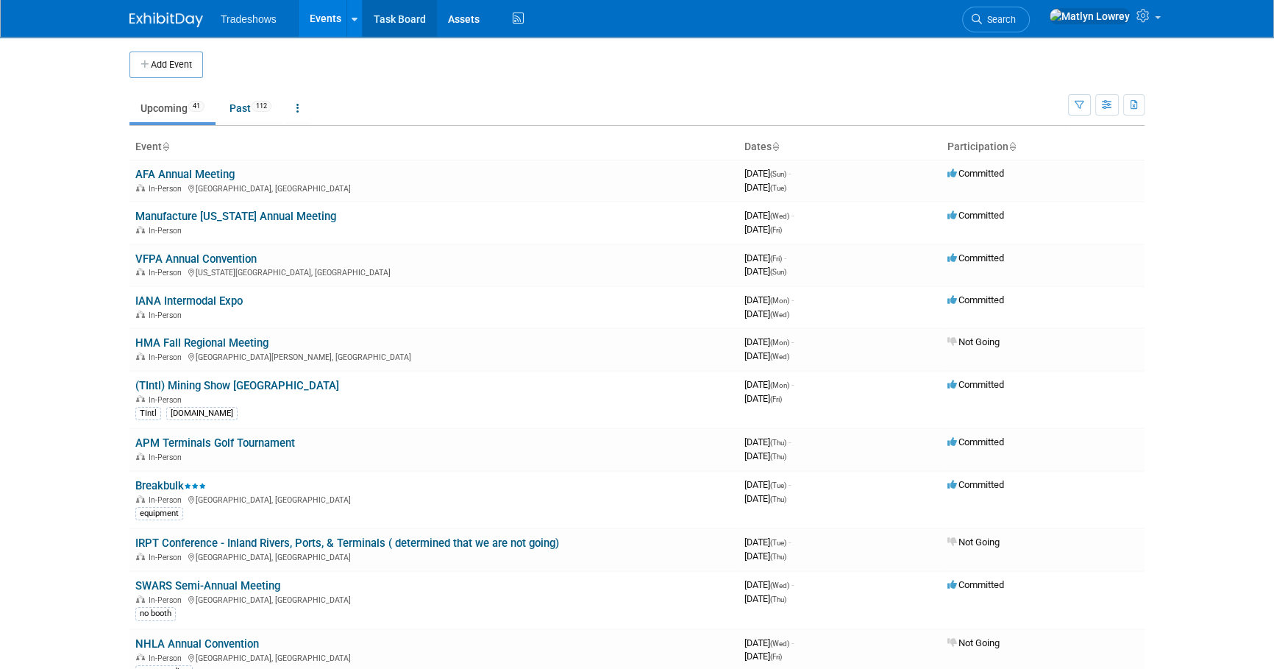
click at [385, 26] on link "Task Board" at bounding box center [400, 18] width 74 height 37
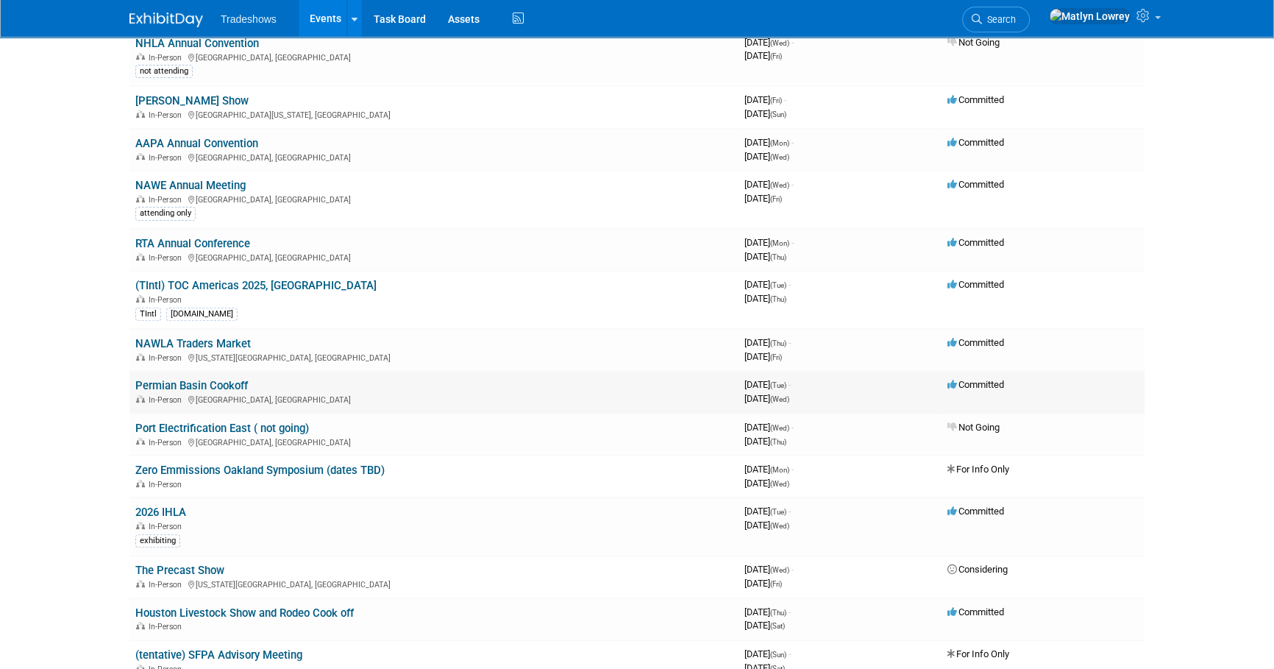
scroll to position [602, 0]
click at [186, 378] on link "Permian Basin Cookoff" at bounding box center [191, 383] width 113 height 13
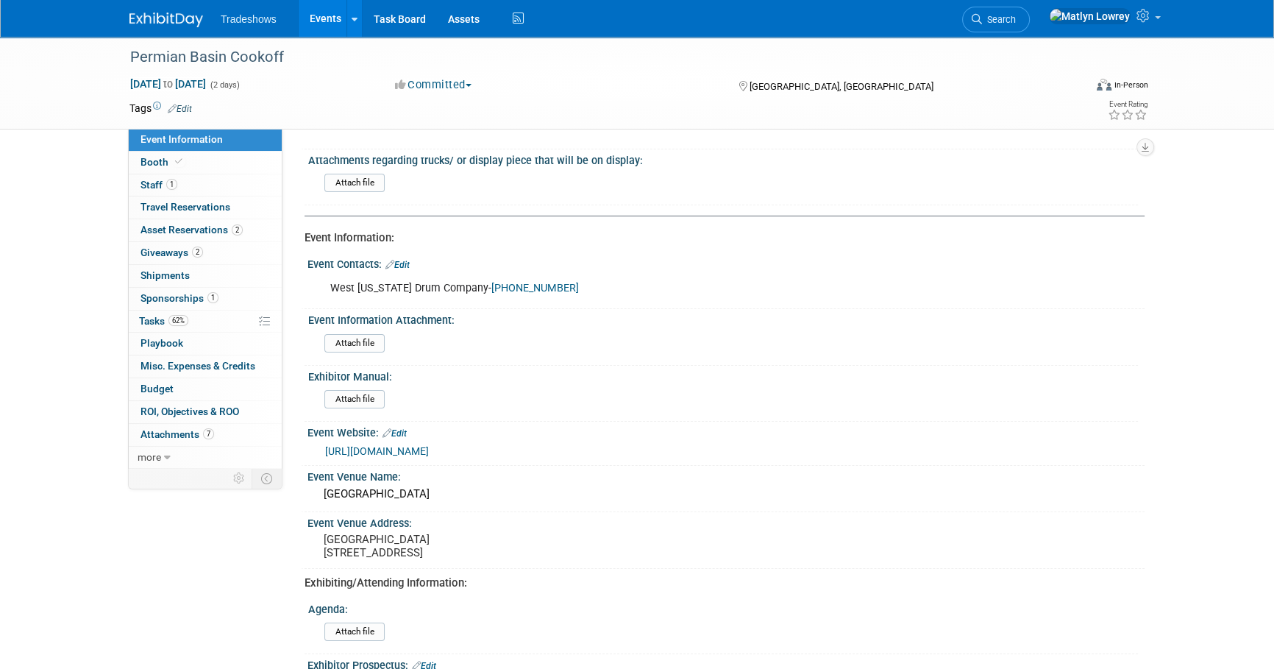
scroll to position [66, 0]
click at [429, 452] on link "https://web.cvent.com/event/fecd7e6f-4205-44cd-891e-c7da3ba3d196/websitePage:42…" at bounding box center [377, 451] width 104 height 12
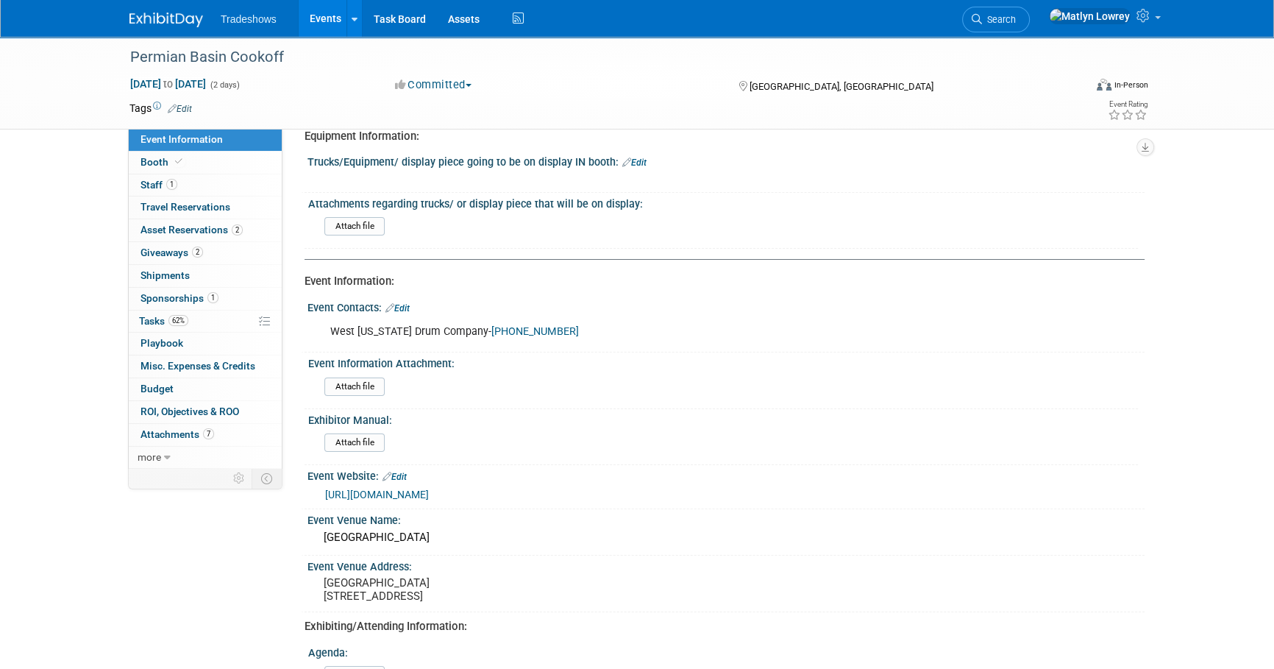
scroll to position [0, 0]
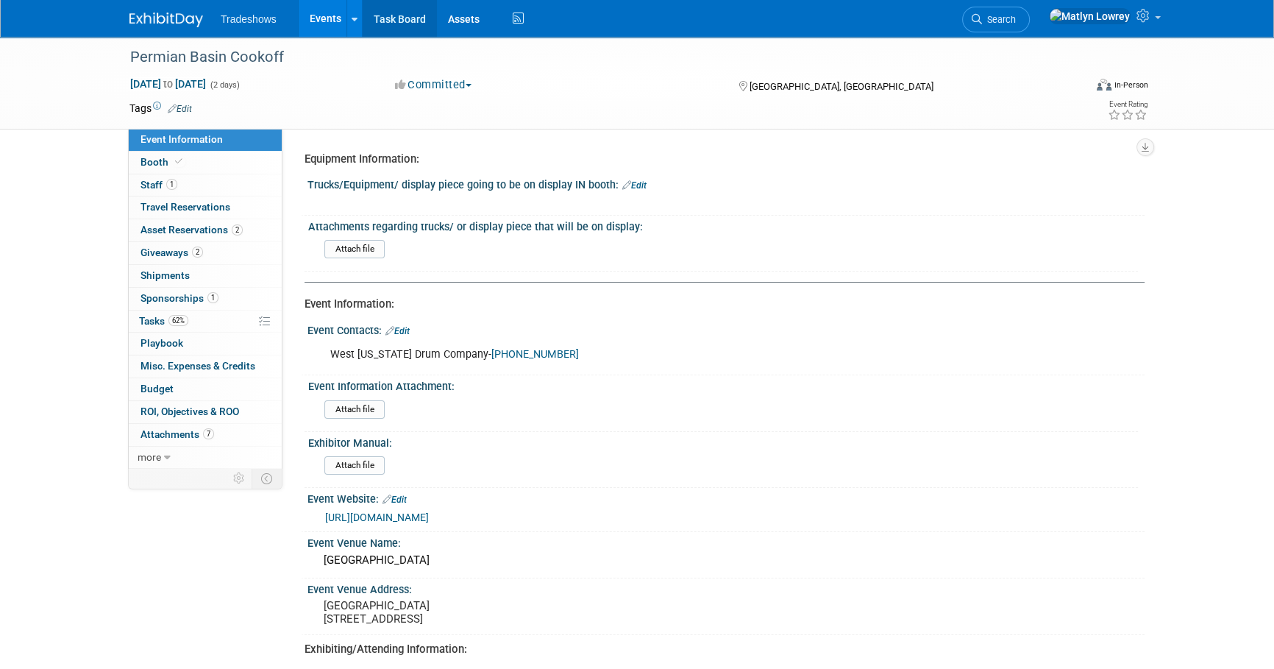
click at [391, 17] on link "Task Board" at bounding box center [400, 18] width 74 height 37
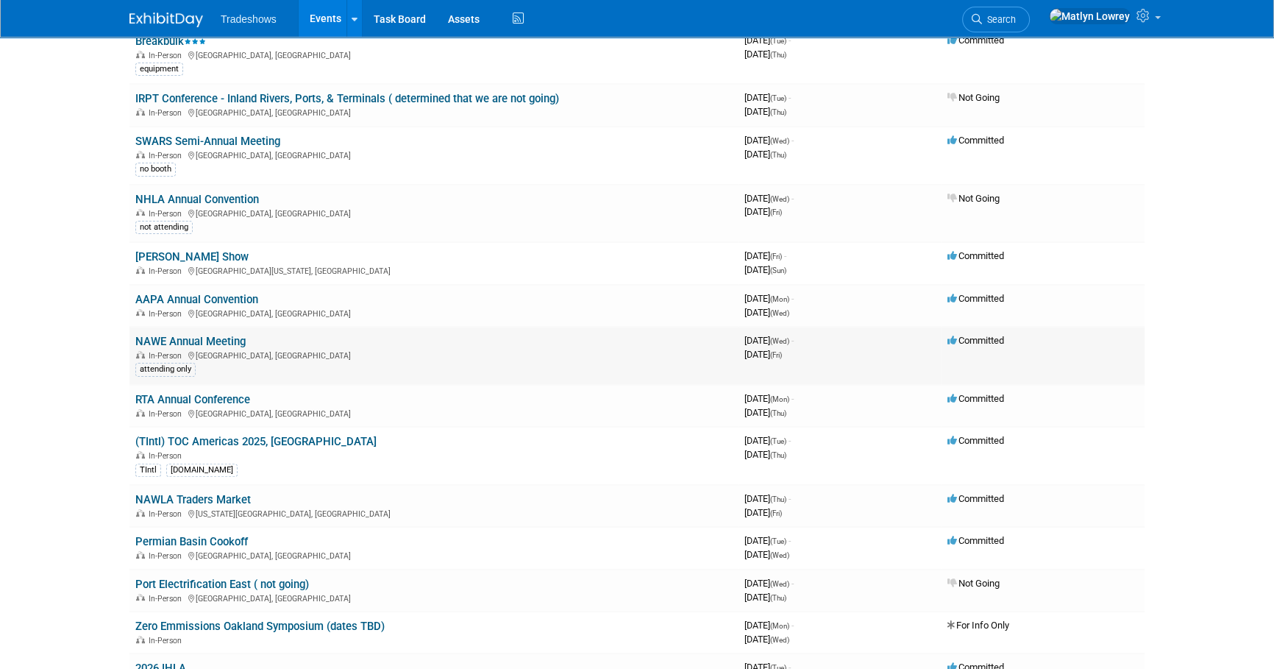
scroll to position [468, 0]
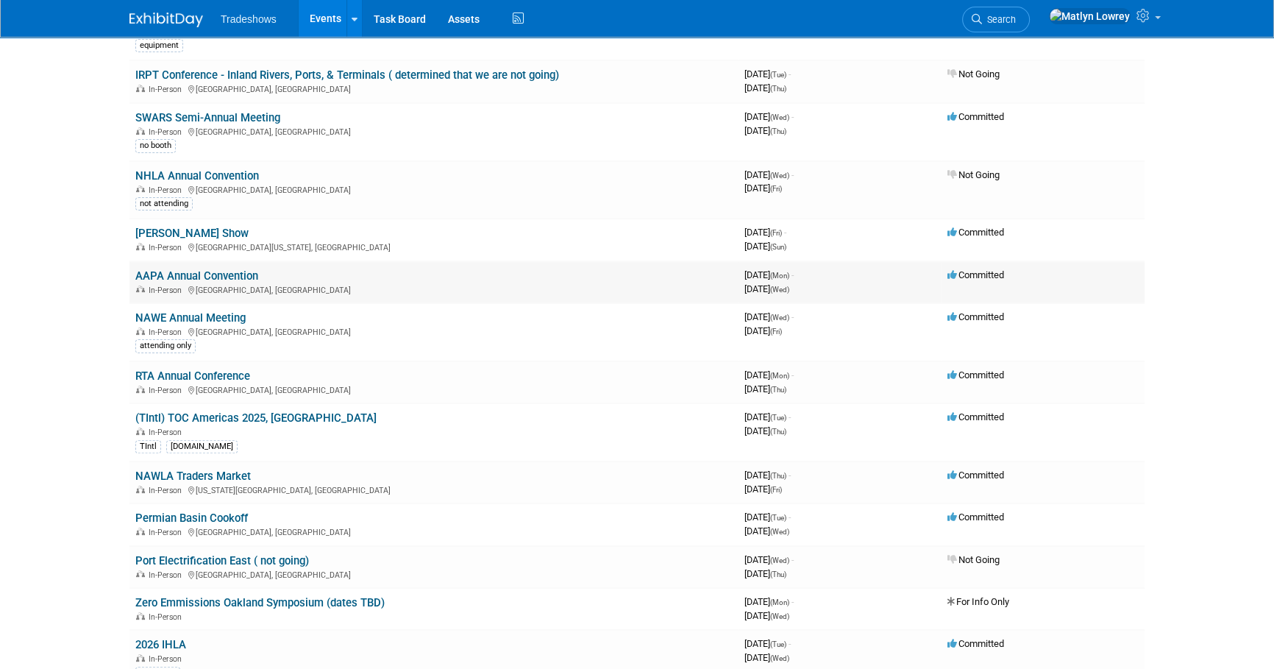
click at [217, 274] on link "AAPA Annual Convention" at bounding box center [196, 275] width 123 height 13
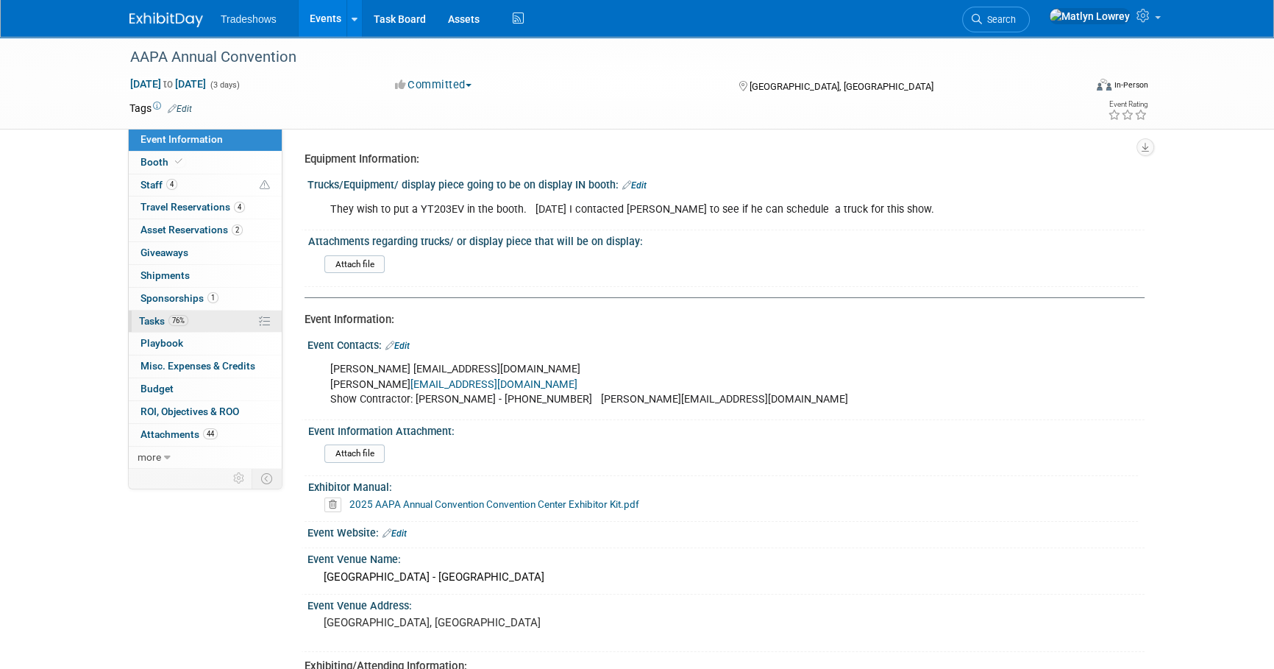
click at [175, 316] on span "76%" at bounding box center [178, 320] width 20 height 11
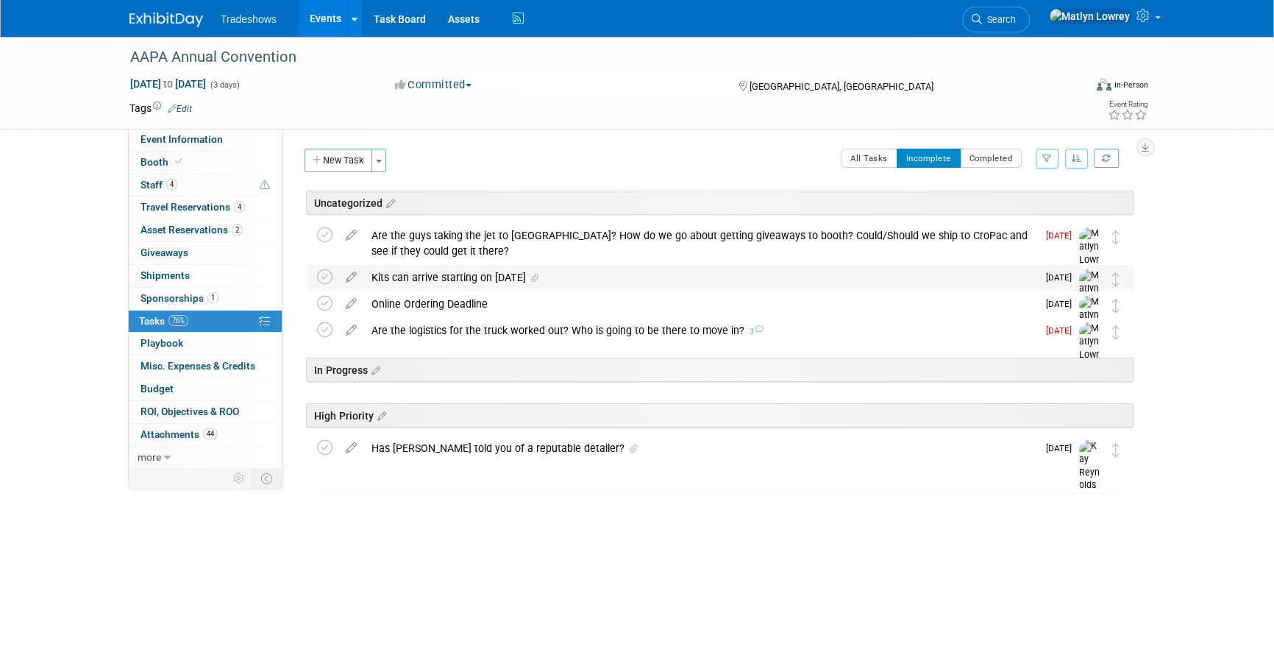
click at [471, 280] on div "Kits can arrive starting on October 4th" at bounding box center [700, 277] width 673 height 25
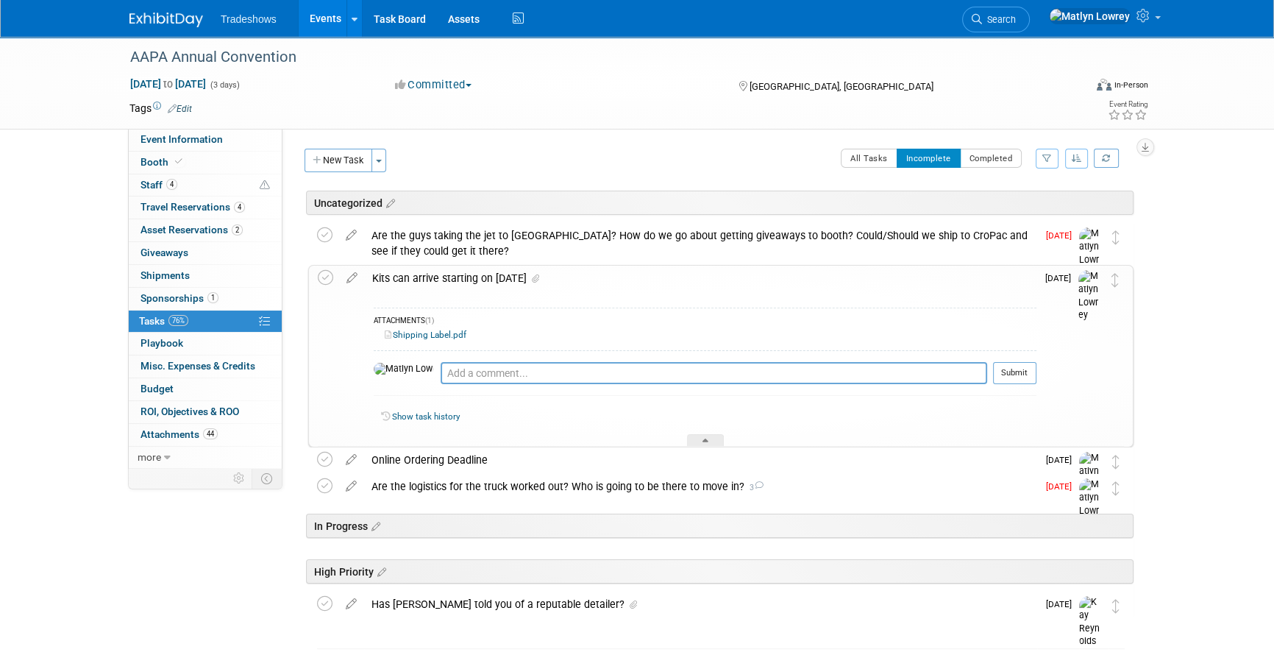
click at [468, 280] on div "Kits can arrive starting on October 4th" at bounding box center [701, 278] width 672 height 25
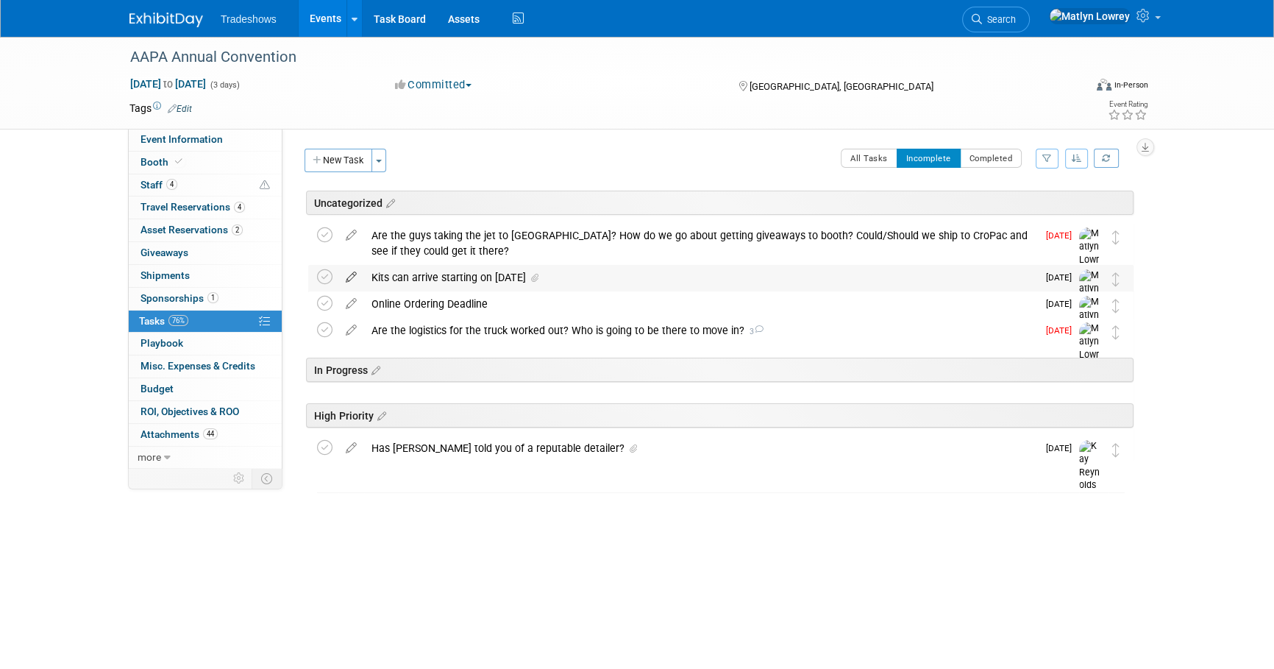
click at [346, 276] on icon at bounding box center [351, 274] width 26 height 18
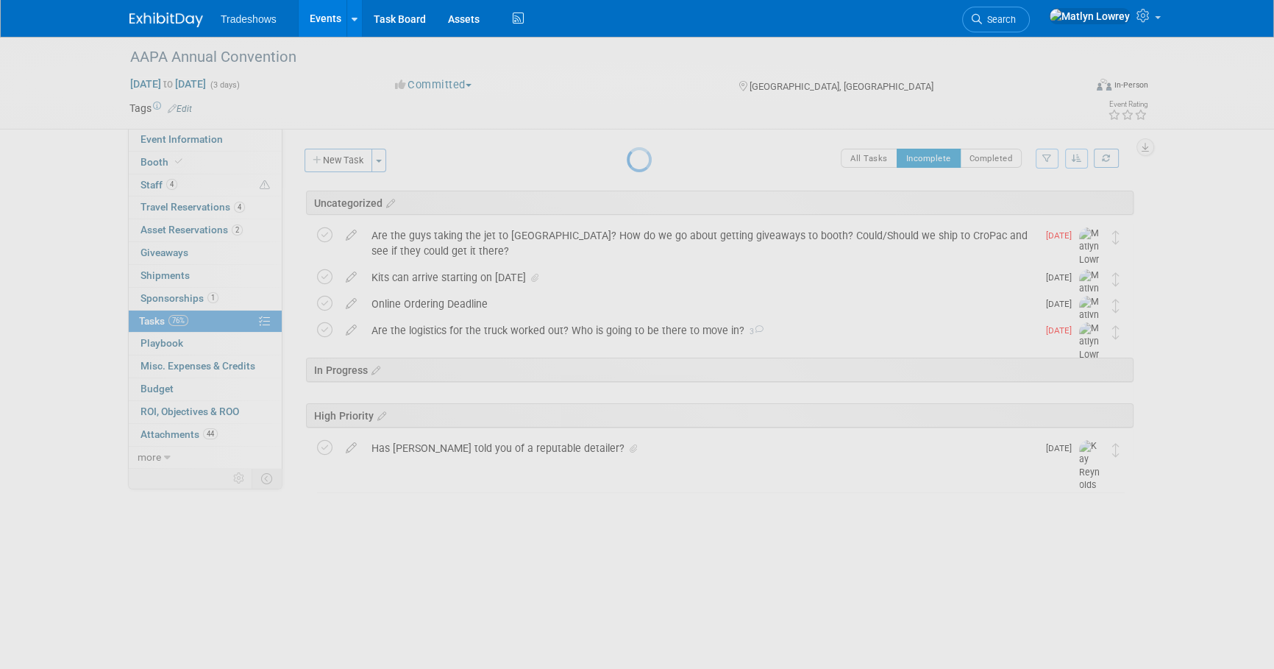
select select "8"
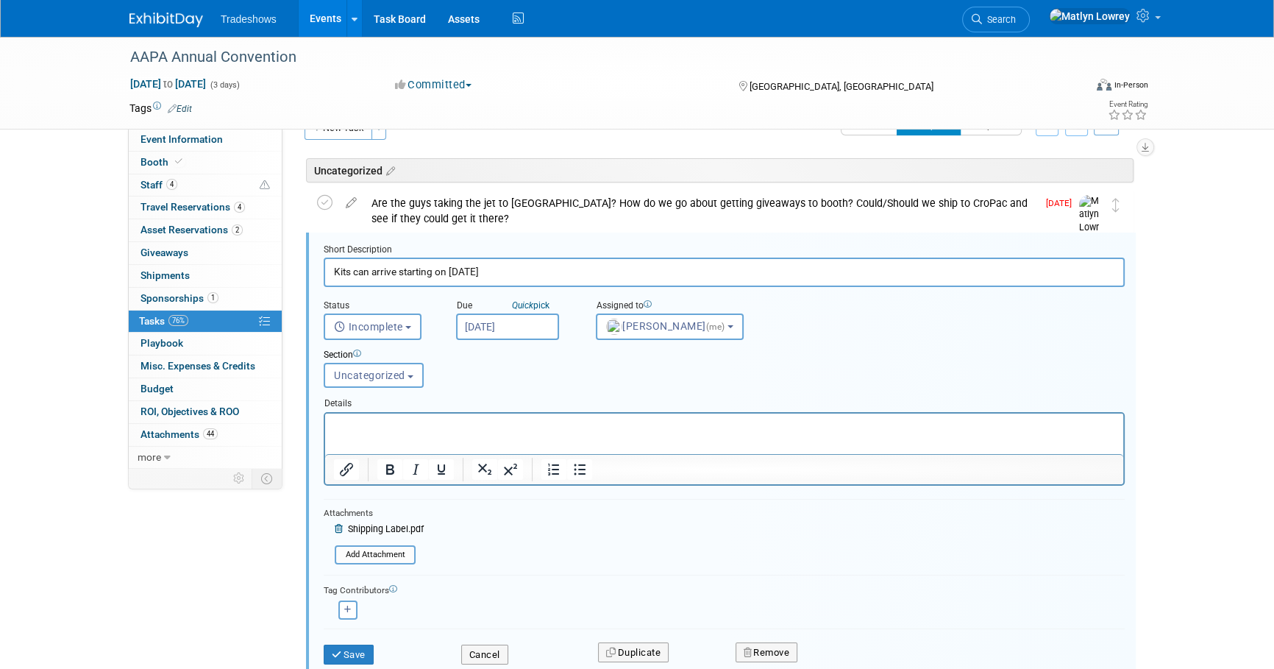
scroll to position [49, 0]
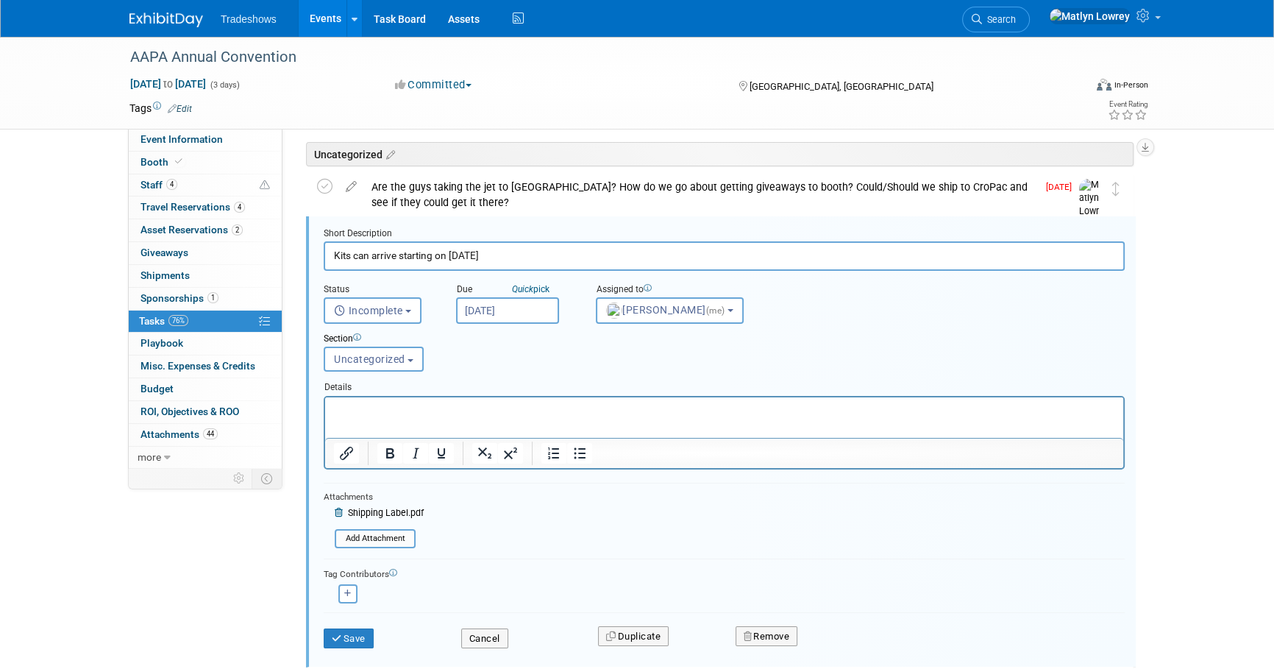
click at [505, 310] on input "Sep 26, 2025" at bounding box center [507, 310] width 103 height 26
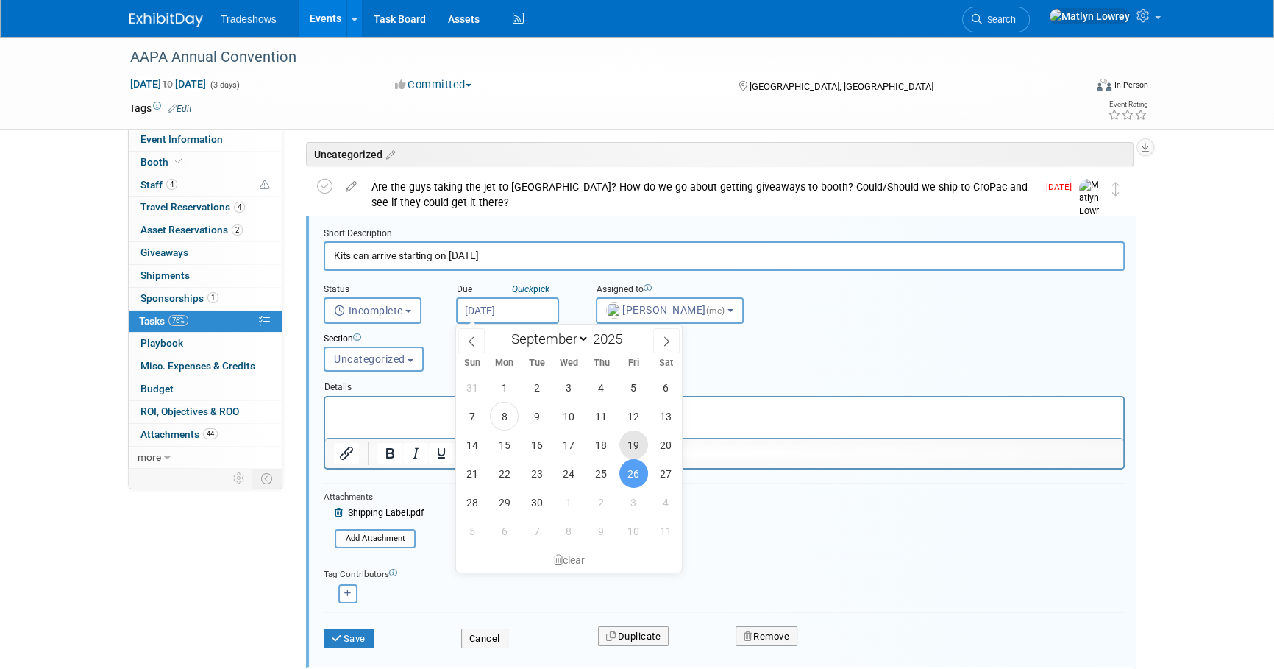
click at [634, 441] on span "19" at bounding box center [633, 444] width 29 height 29
type input "Sep 19, 2025"
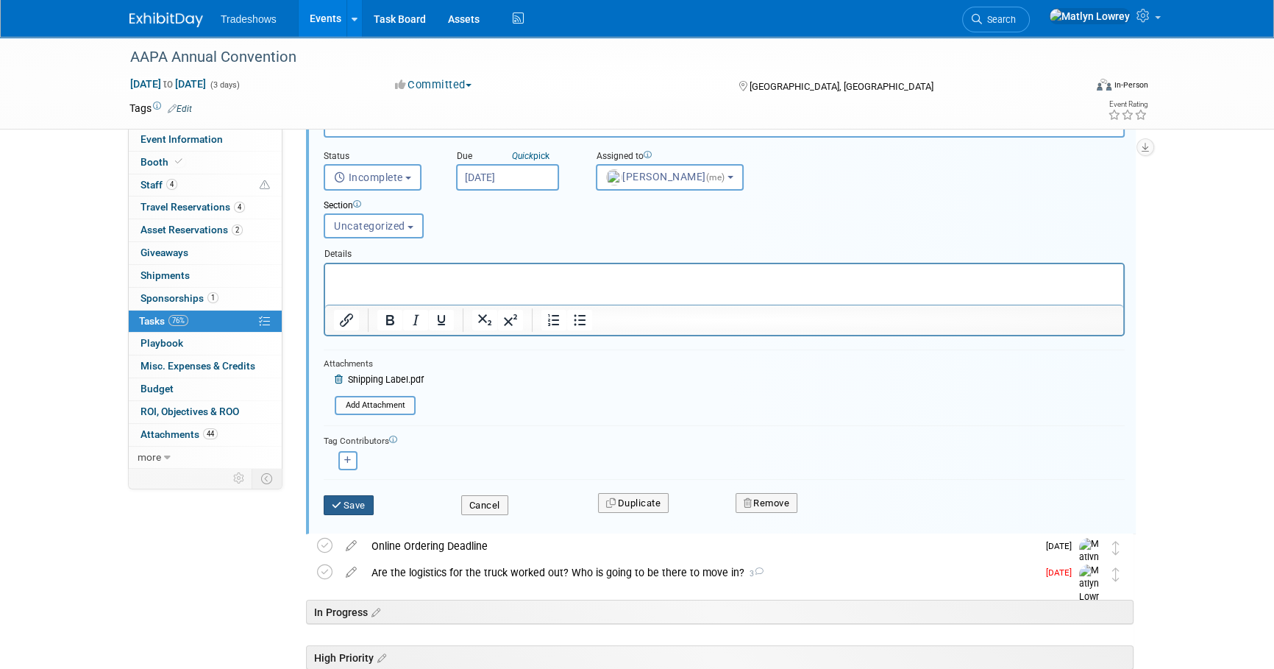
scroll to position [182, 0]
click at [371, 496] on button "Save" at bounding box center [349, 504] width 50 height 21
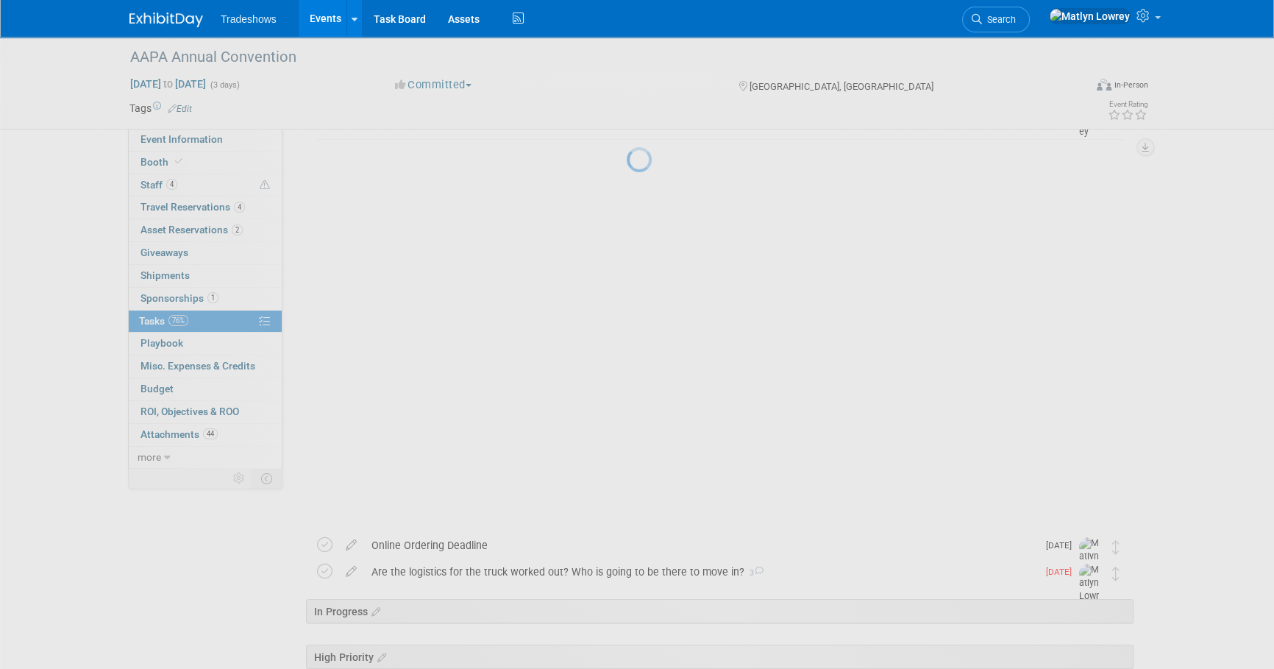
scroll to position [0, 0]
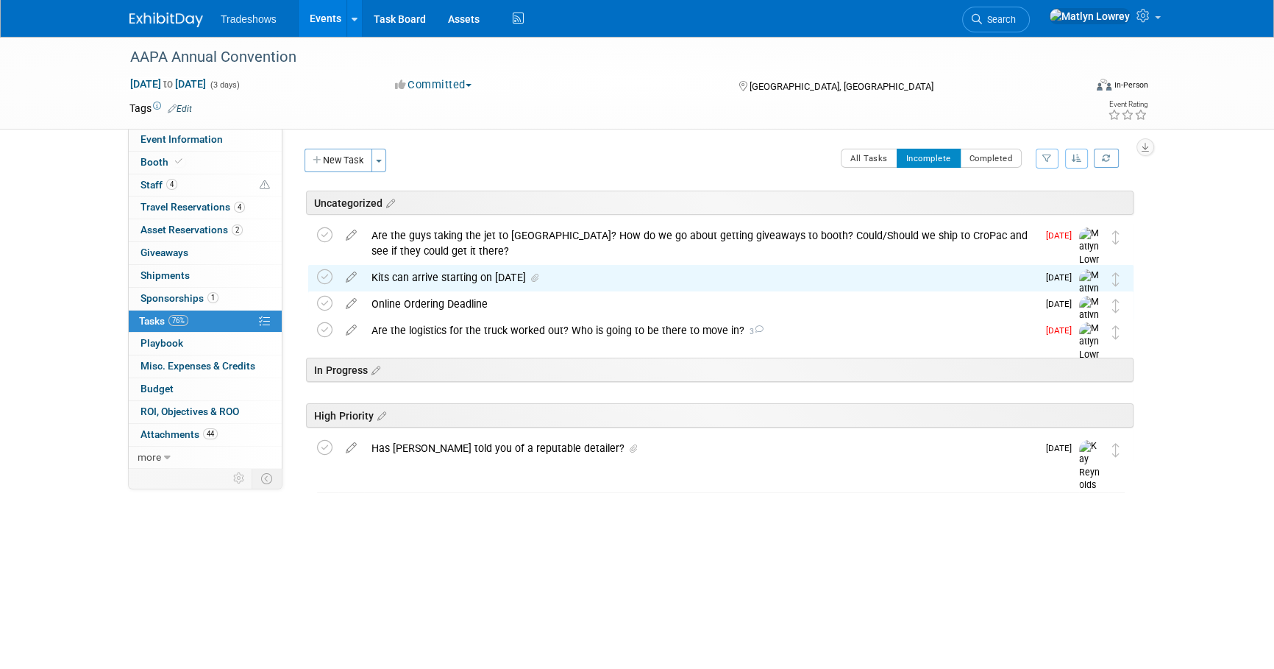
click at [505, 272] on div "Kits can arrive starting on October 4th" at bounding box center [700, 277] width 673 height 25
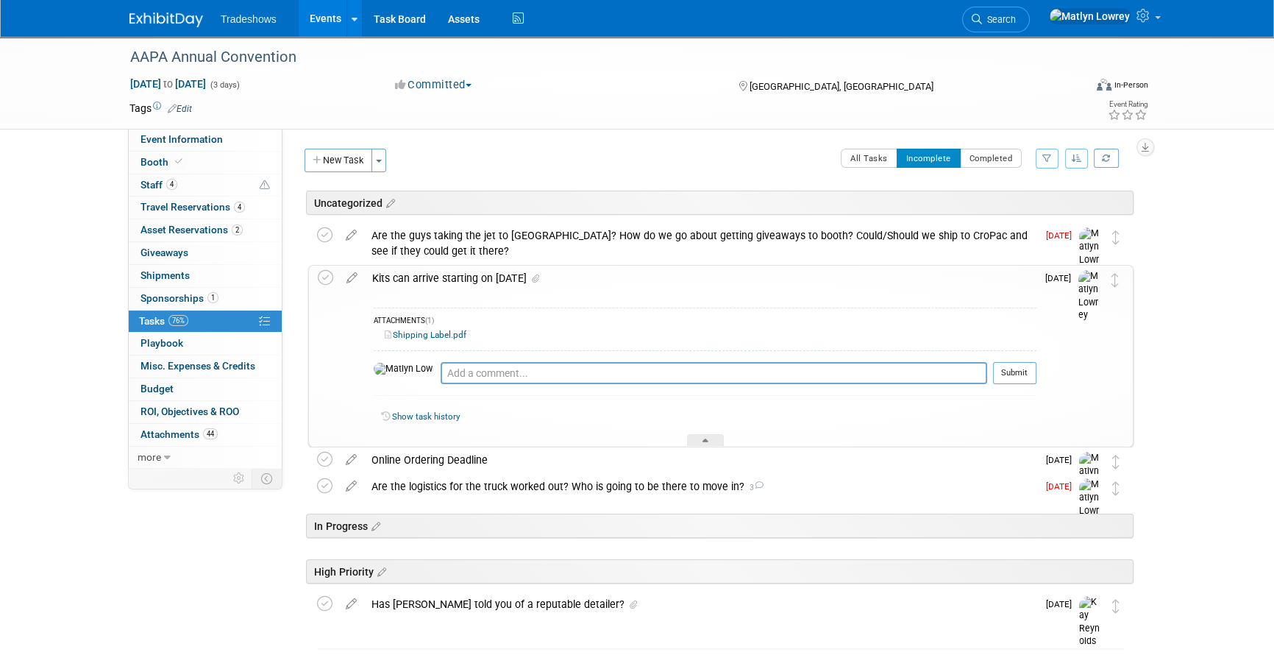
click at [501, 272] on div "Kits can arrive starting on October 4th" at bounding box center [701, 278] width 672 height 25
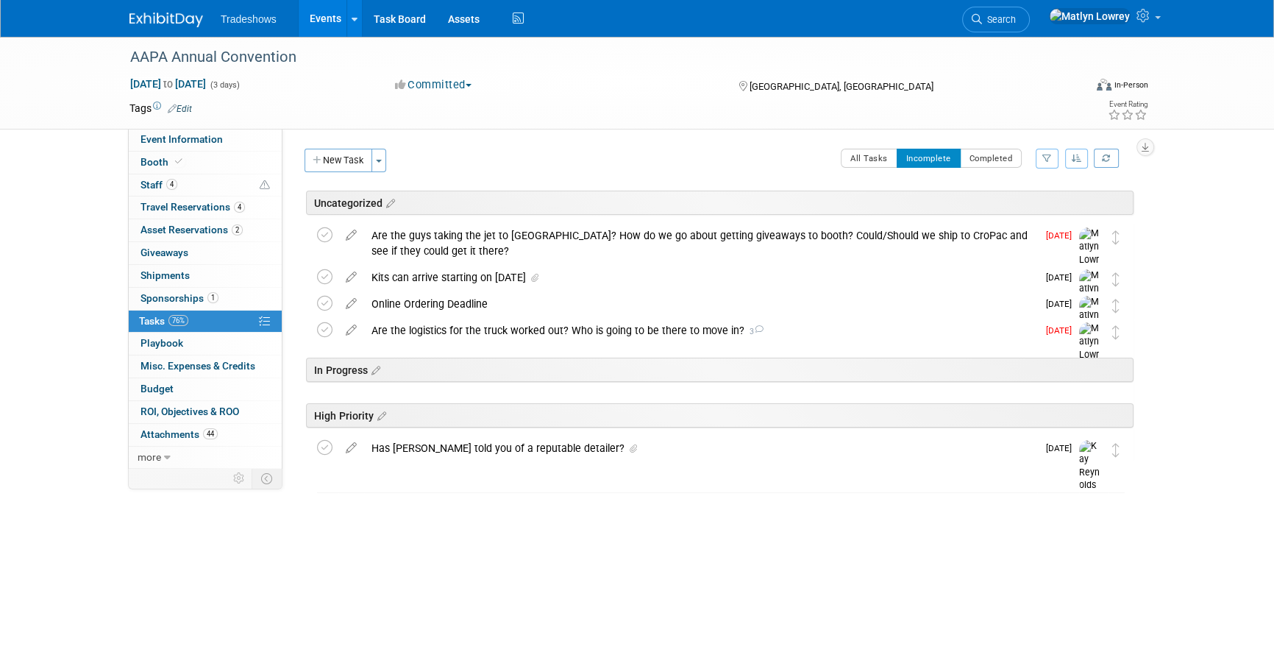
click at [313, 24] on link "Events" at bounding box center [326, 18] width 54 height 37
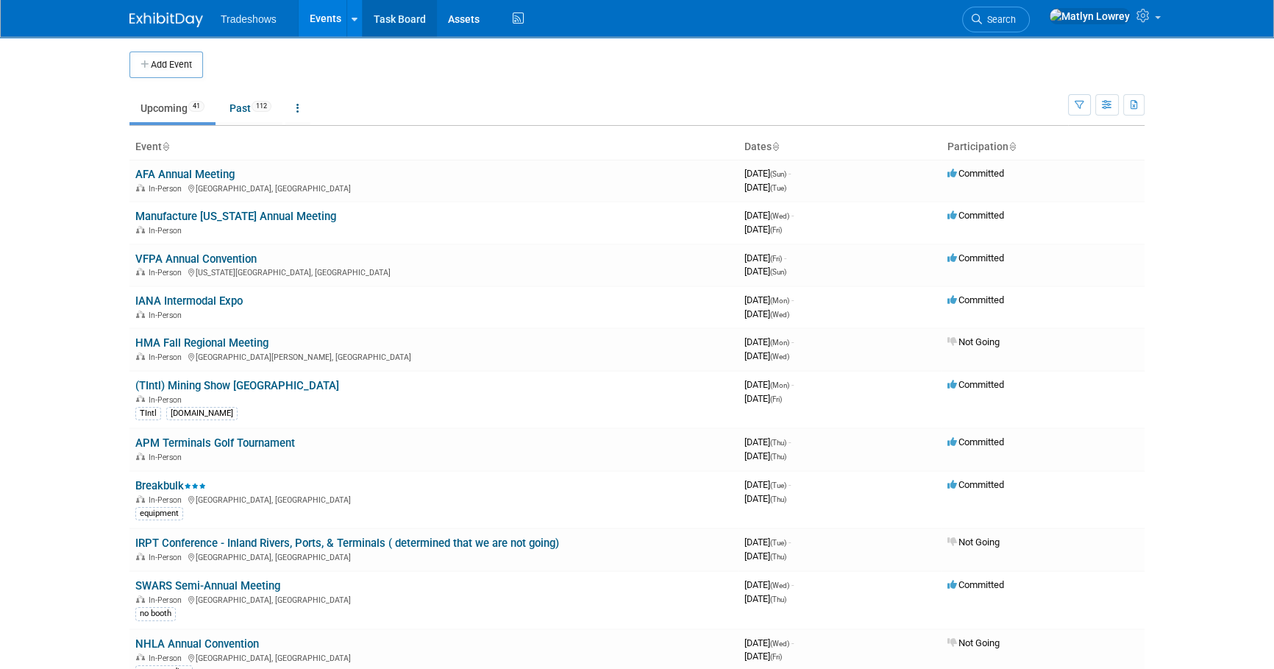
click at [401, 18] on link "Task Board" at bounding box center [400, 18] width 74 height 37
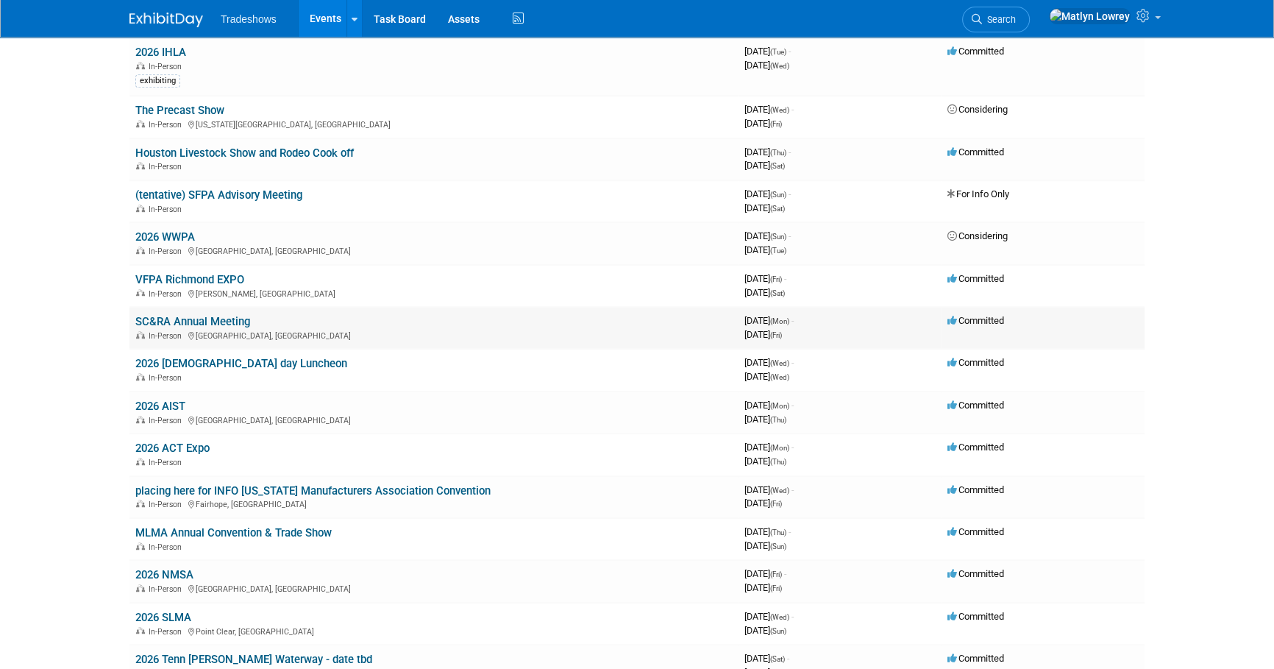
scroll to position [1070, 0]
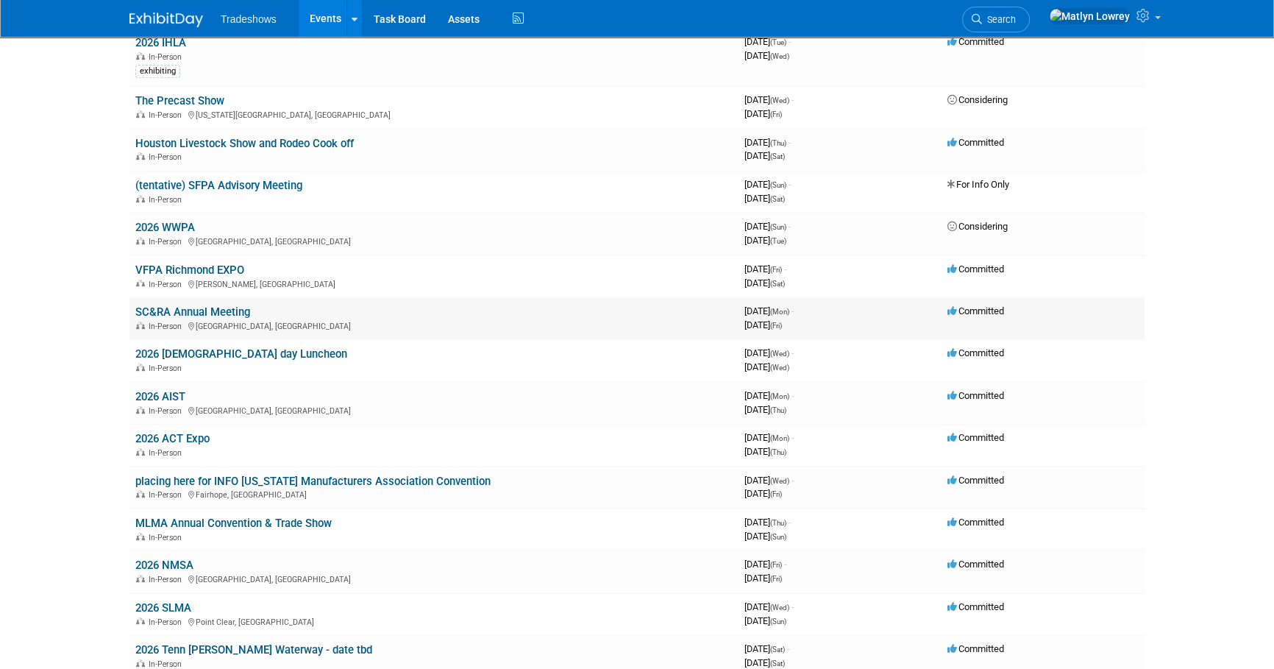
click at [201, 305] on link "SC&RA Annual Meeting" at bounding box center [192, 311] width 115 height 13
click at [0, 0] on div at bounding box center [0, 0] width 0 height 0
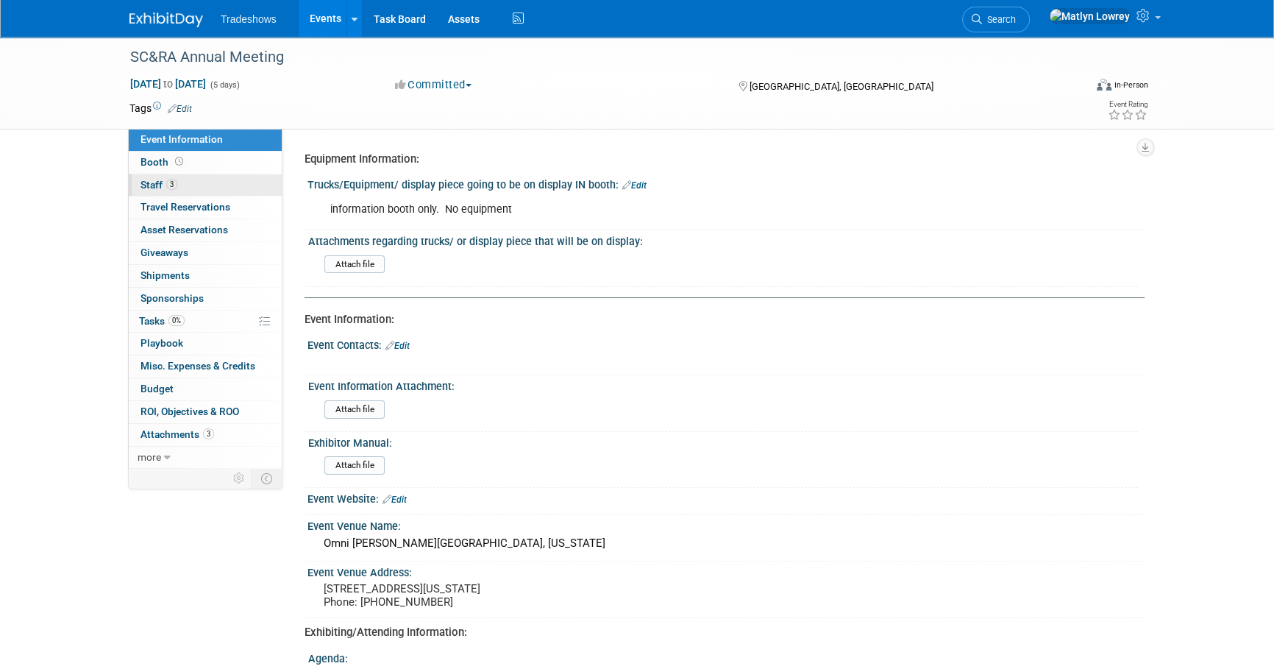
click at [189, 188] on link "3 Staff 3" at bounding box center [205, 185] width 153 height 22
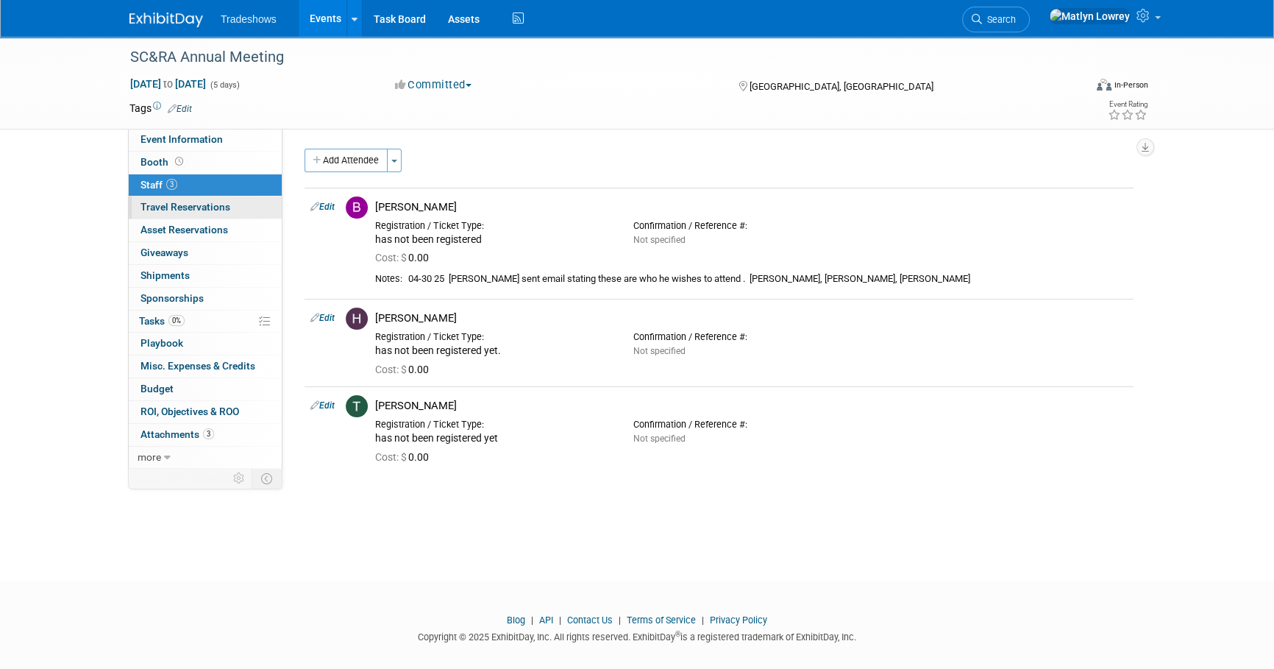
click at [188, 207] on span "Travel Reservations 0" at bounding box center [186, 207] width 90 height 12
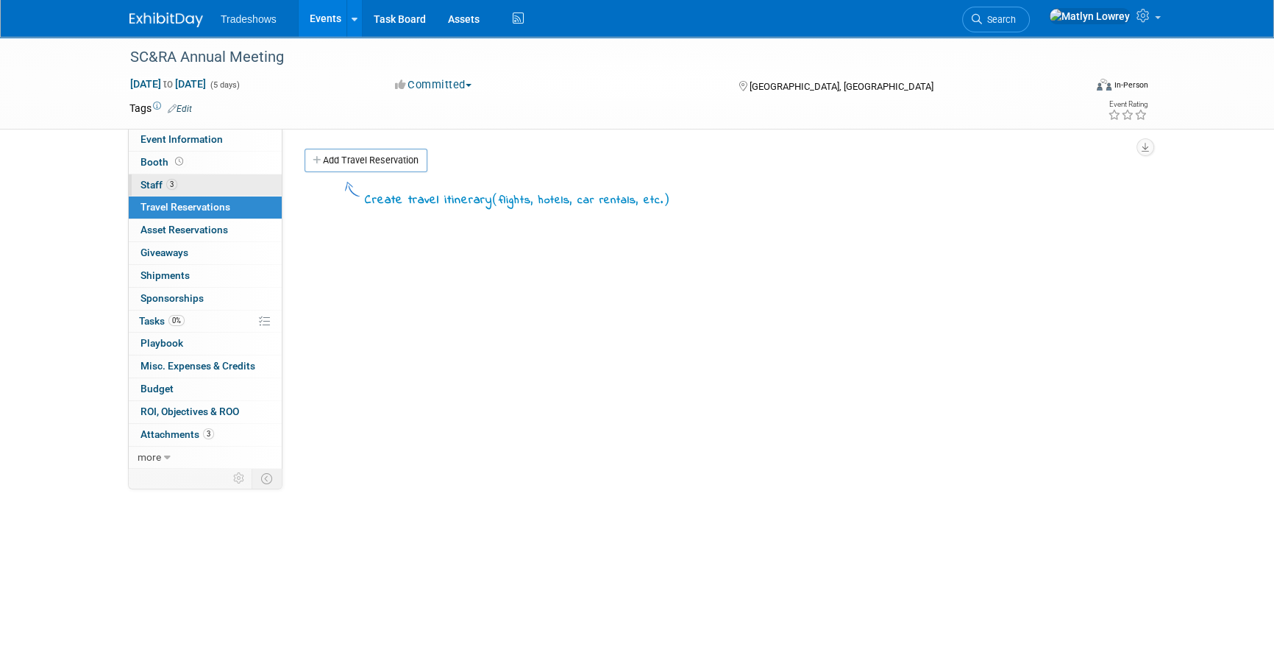
click at [191, 188] on link "3 Staff 3" at bounding box center [205, 185] width 153 height 22
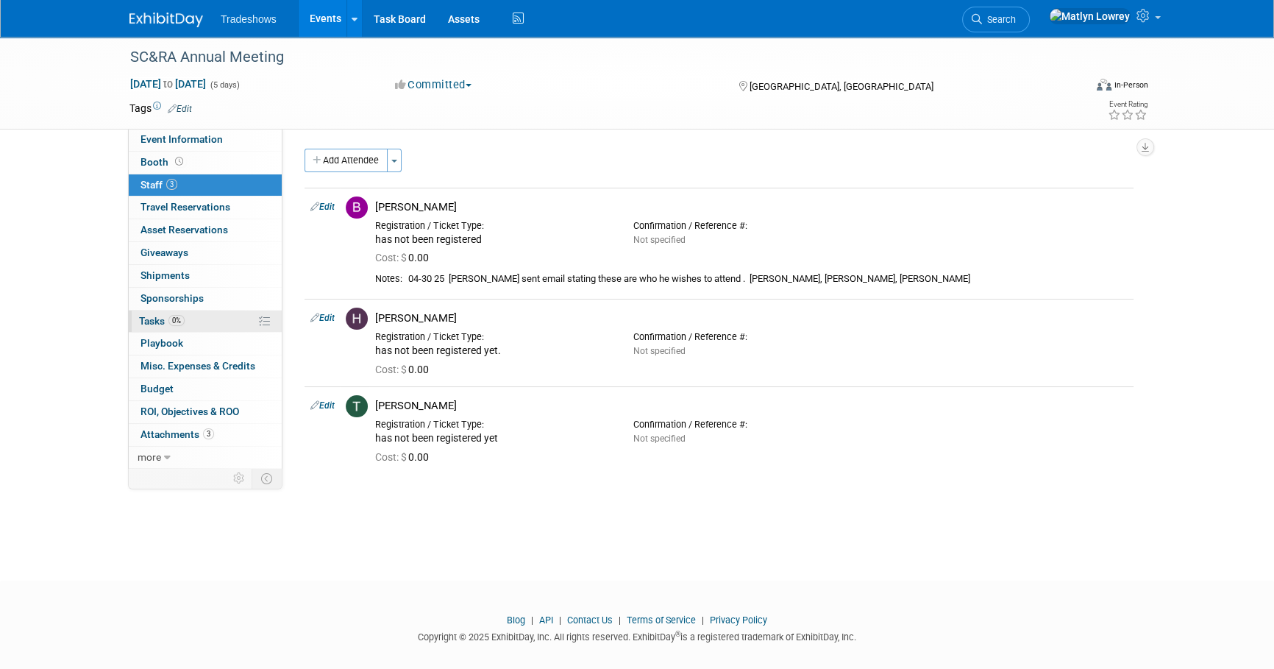
click at [168, 327] on link "0% Tasks 0%" at bounding box center [205, 321] width 153 height 22
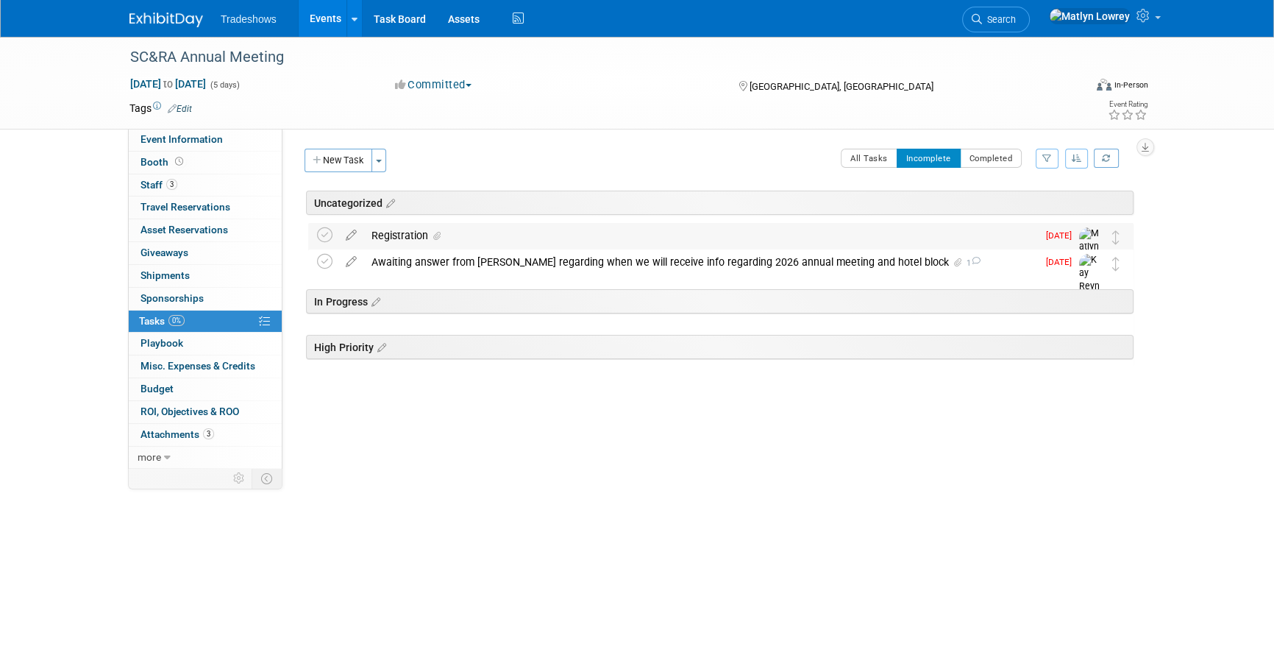
click at [430, 236] on span at bounding box center [434, 236] width 13 height 10
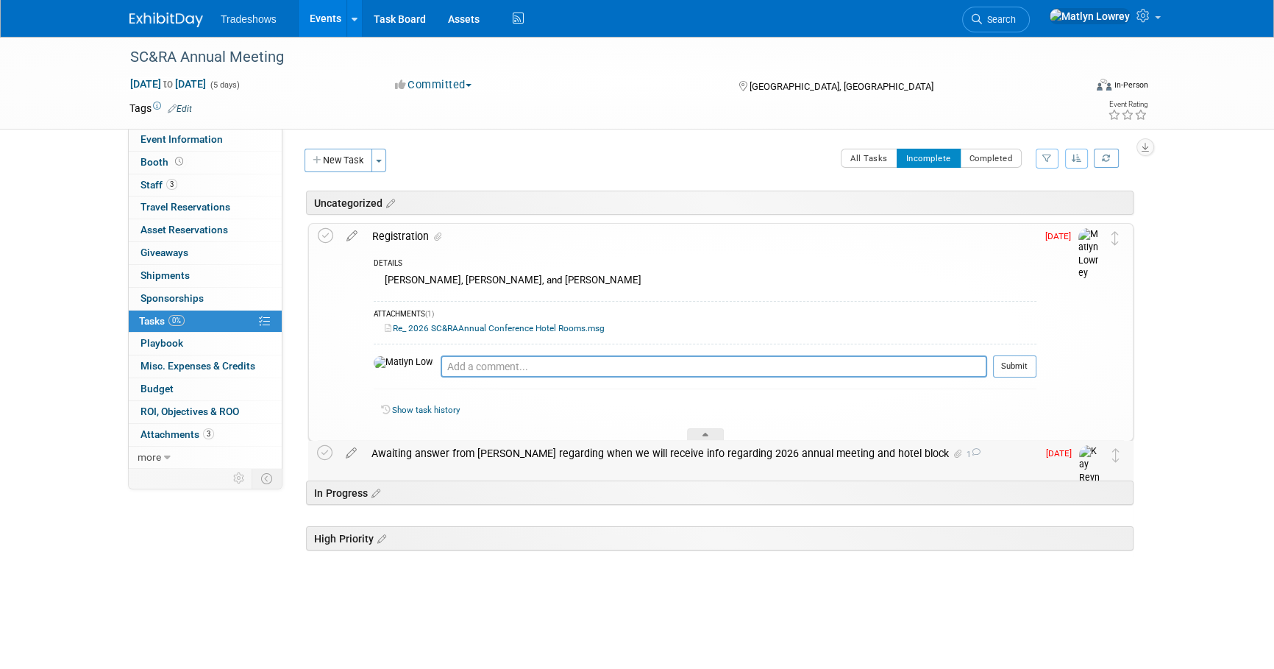
click at [493, 451] on div "Awaiting answer from [PERSON_NAME] regarding when we will receive info regardin…" at bounding box center [700, 453] width 673 height 25
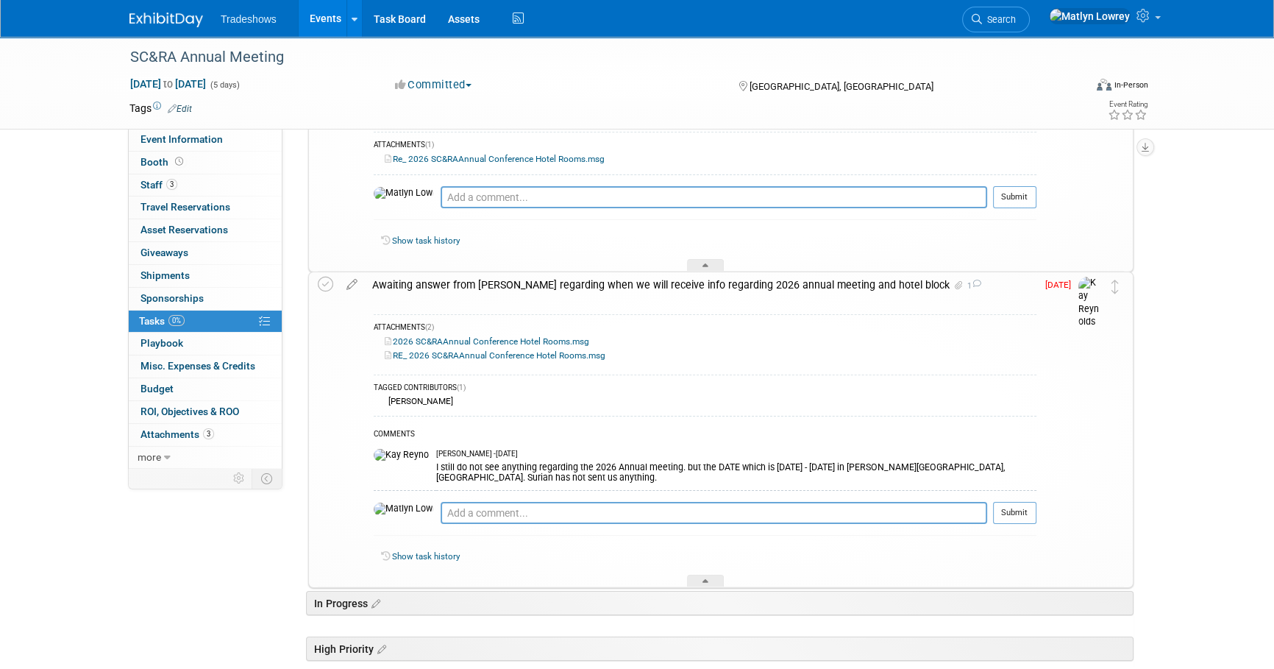
scroll to position [200, 0]
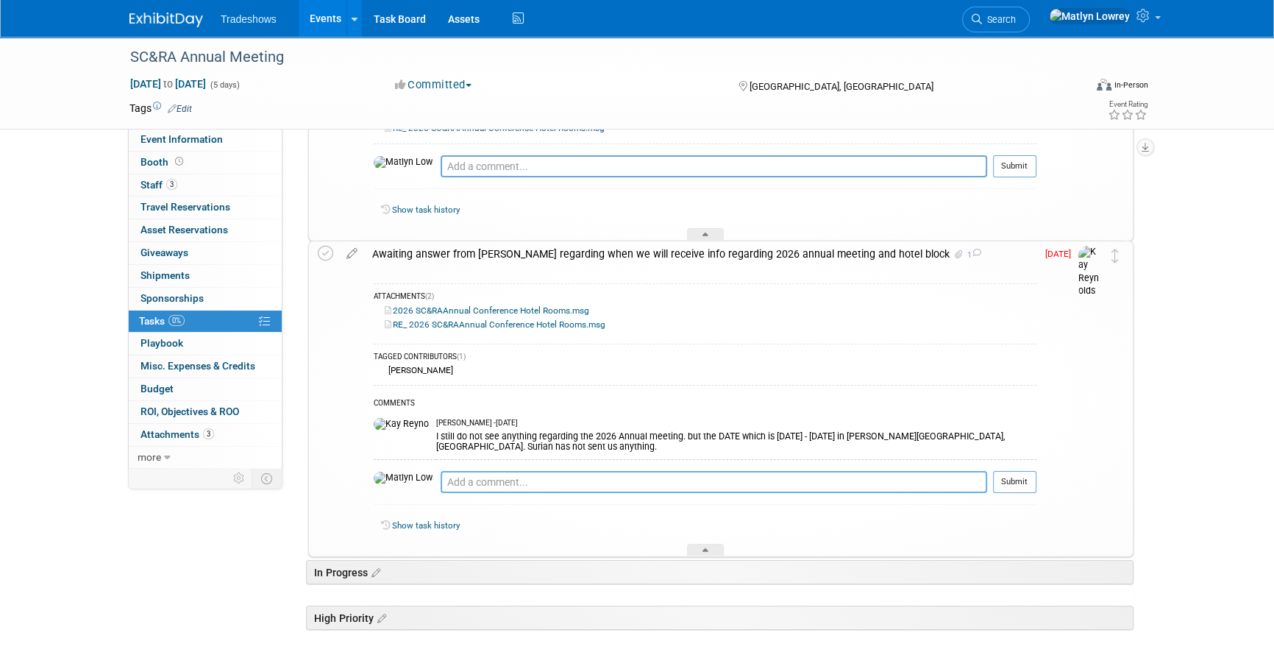
click at [485, 477] on textarea at bounding box center [714, 482] width 547 height 22
type textarea "any update"
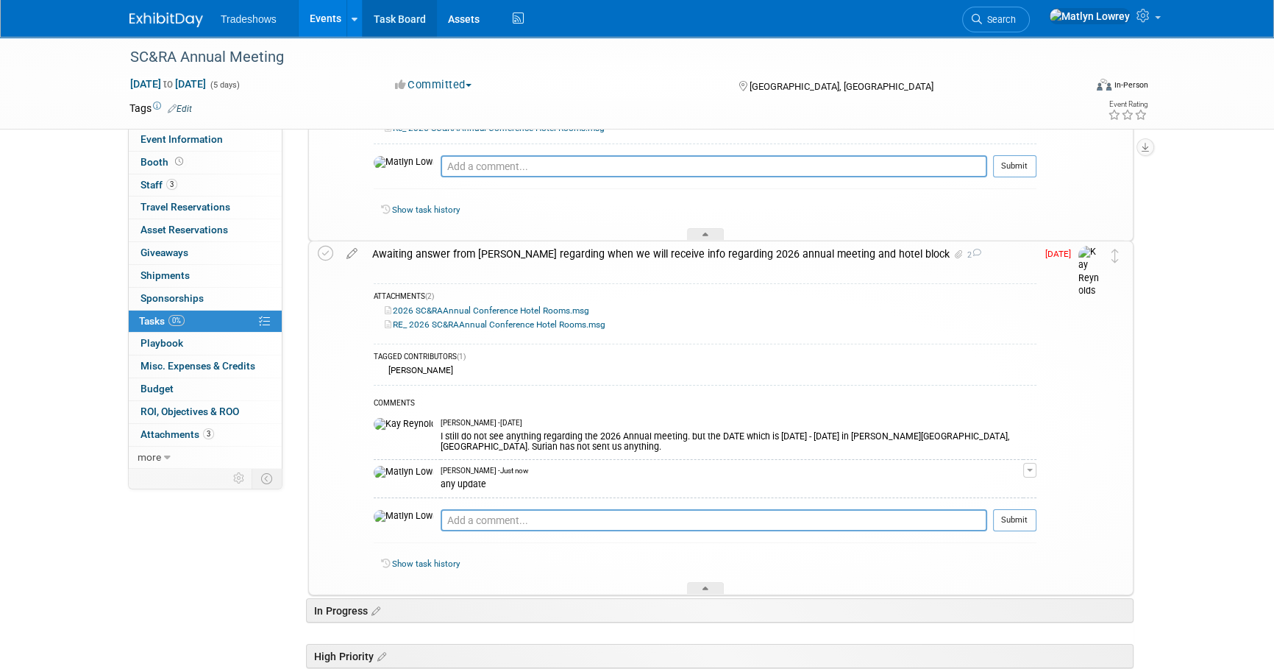
click at [412, 16] on link "Task Board" at bounding box center [400, 18] width 74 height 37
